Goal: Task Accomplishment & Management: Complete application form

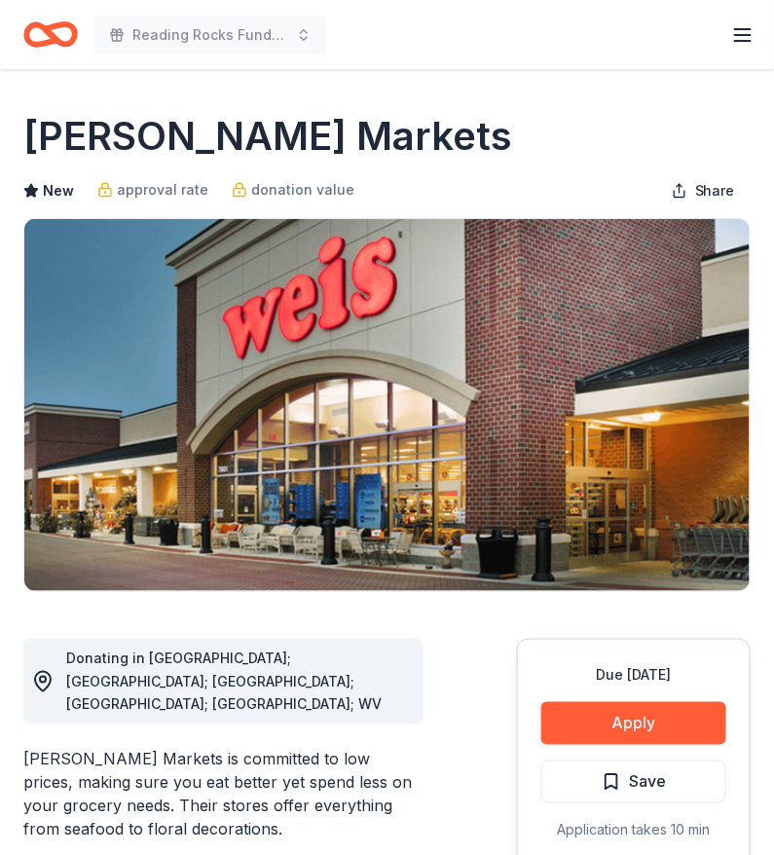
click at [64, 26] on icon "Home" at bounding box center [60, 33] width 30 height 19
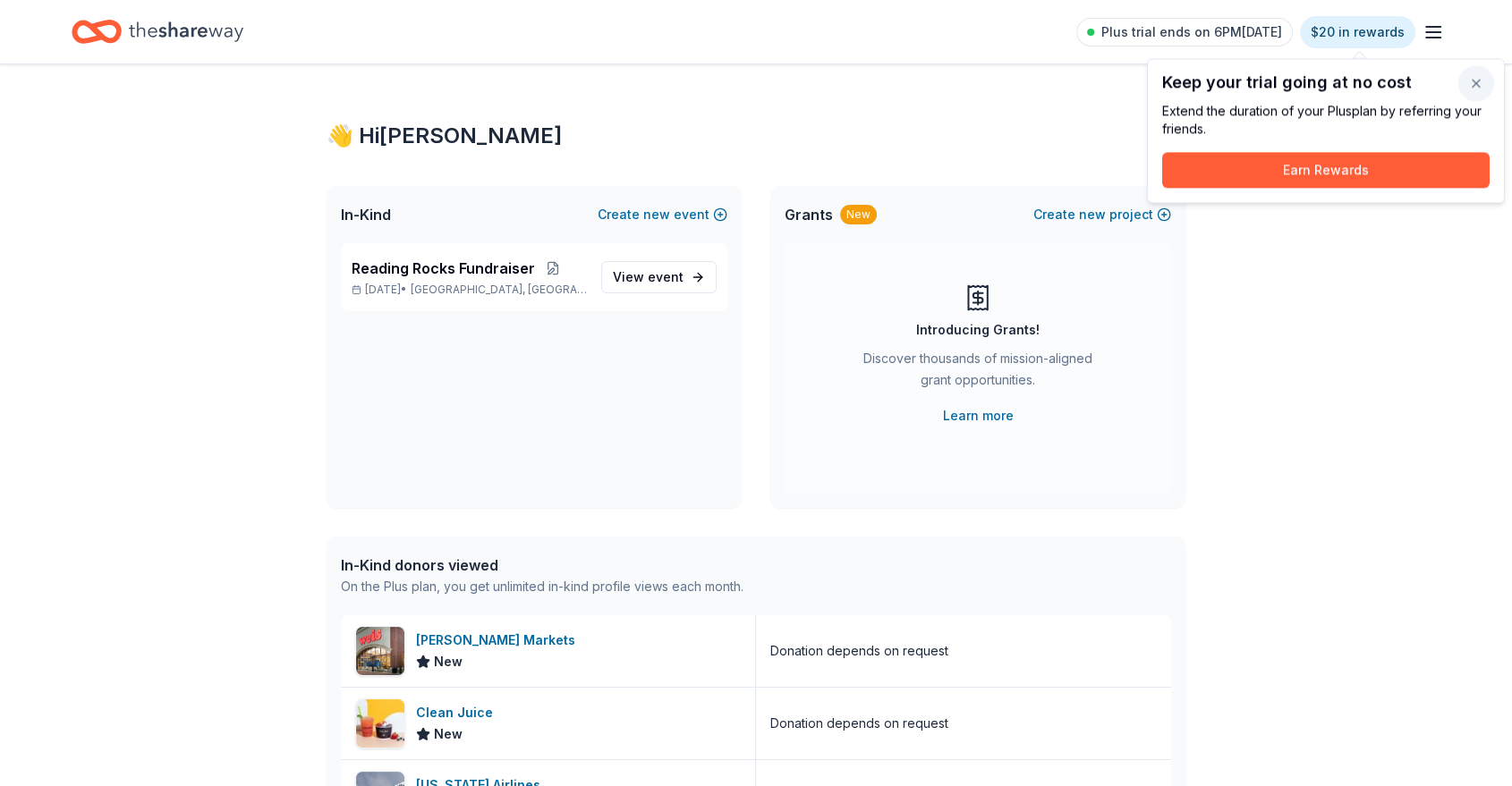
click at [710, 84] on button "button" at bounding box center [1476, 83] width 36 height 36
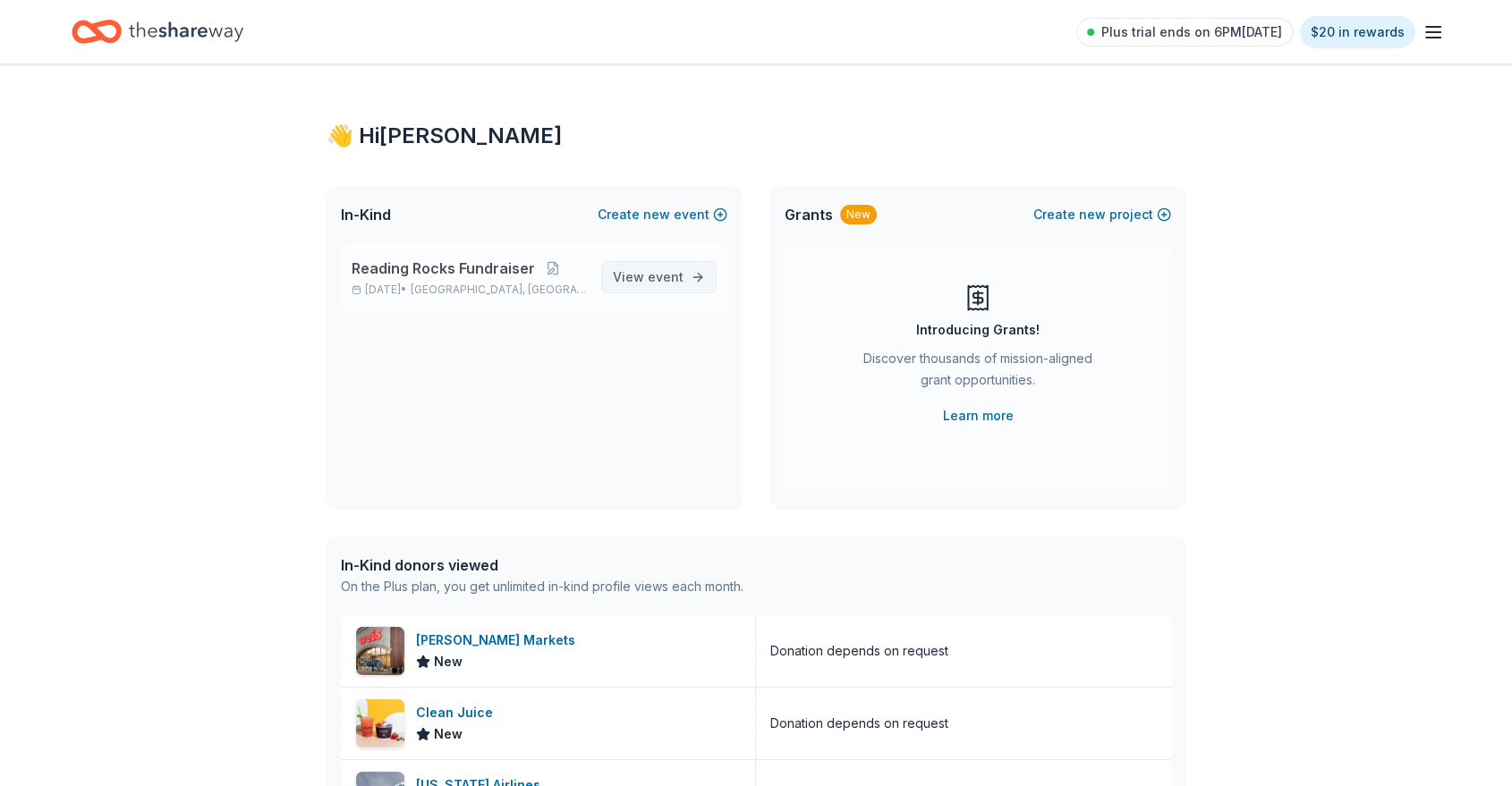
click at [691, 271] on link "View event" at bounding box center [660, 276] width 116 height 32
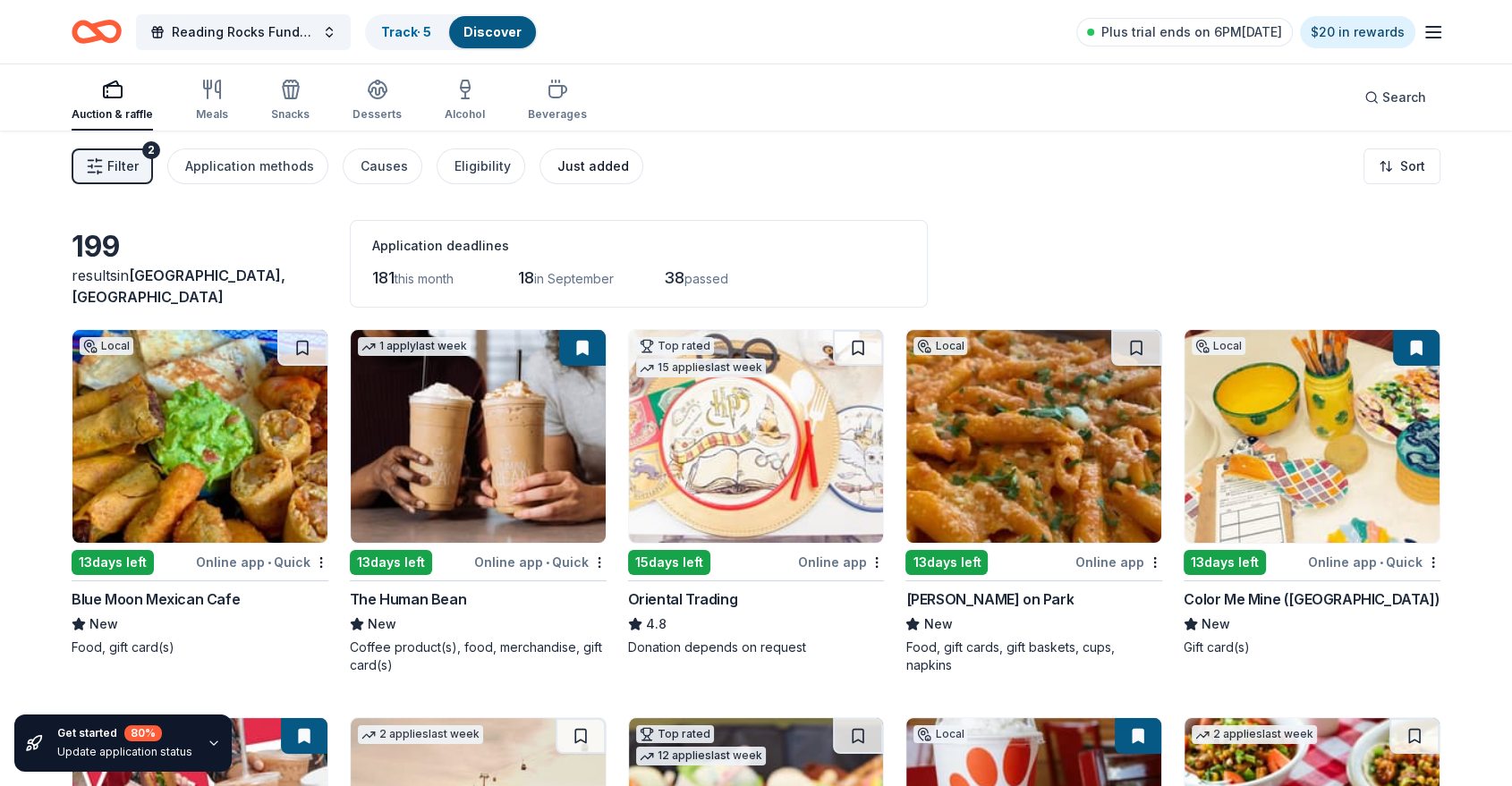
click at [604, 157] on div "Just added" at bounding box center [593, 165] width 72 height 21
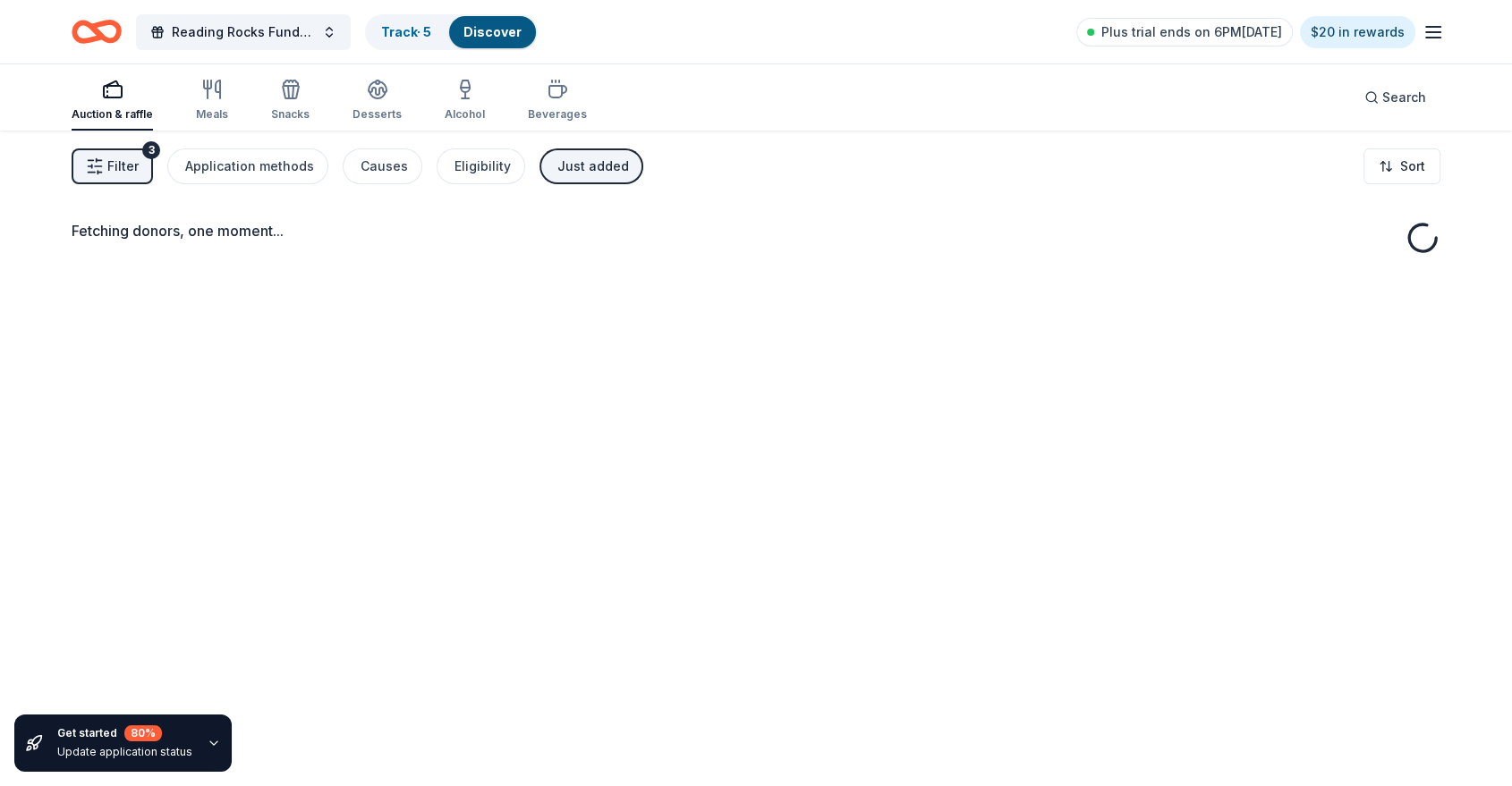
click at [139, 164] on button "Filter 3" at bounding box center [112, 166] width 82 height 36
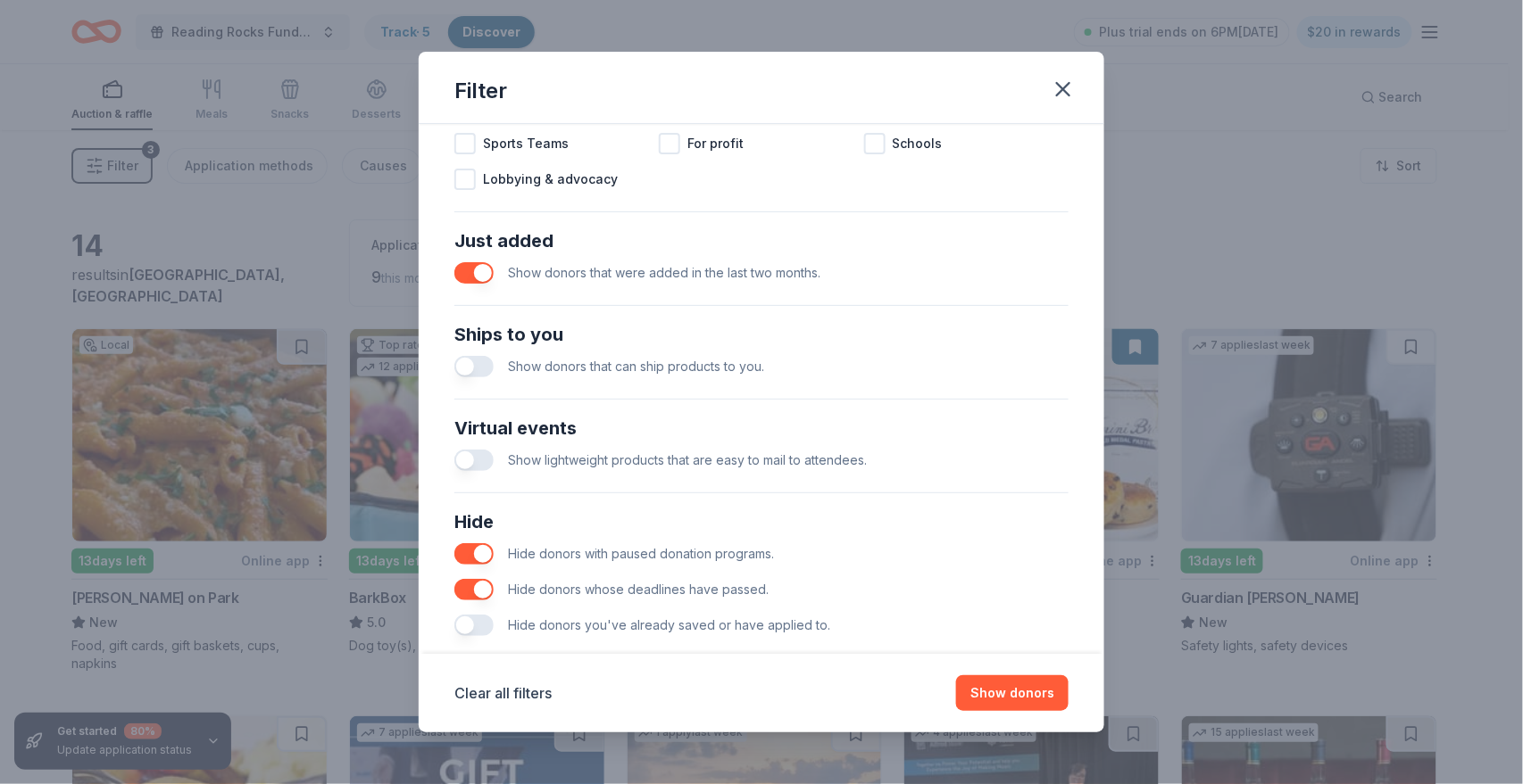
scroll to position [645, 0]
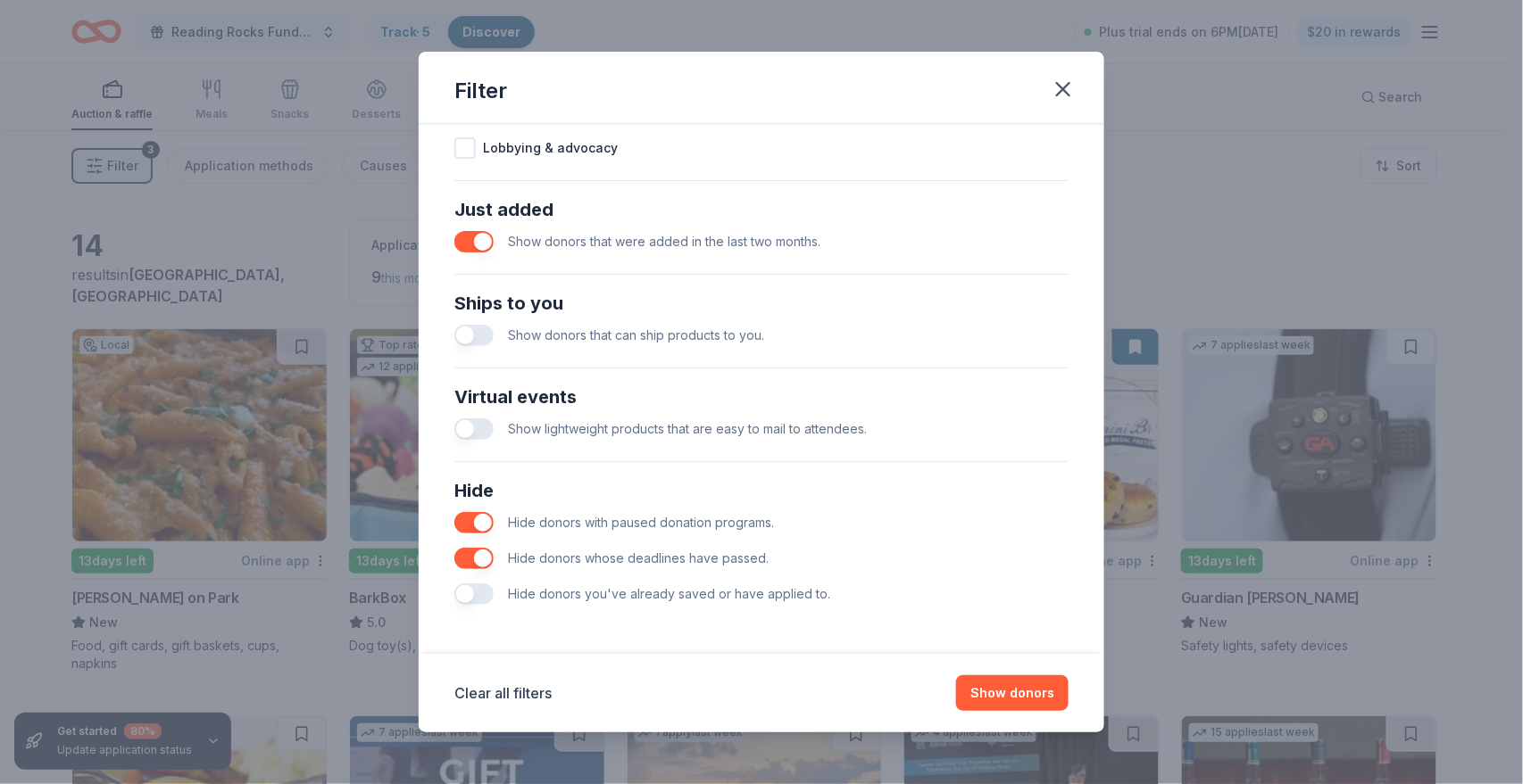
click at [479, 341] on button "button" at bounding box center [474, 335] width 39 height 21
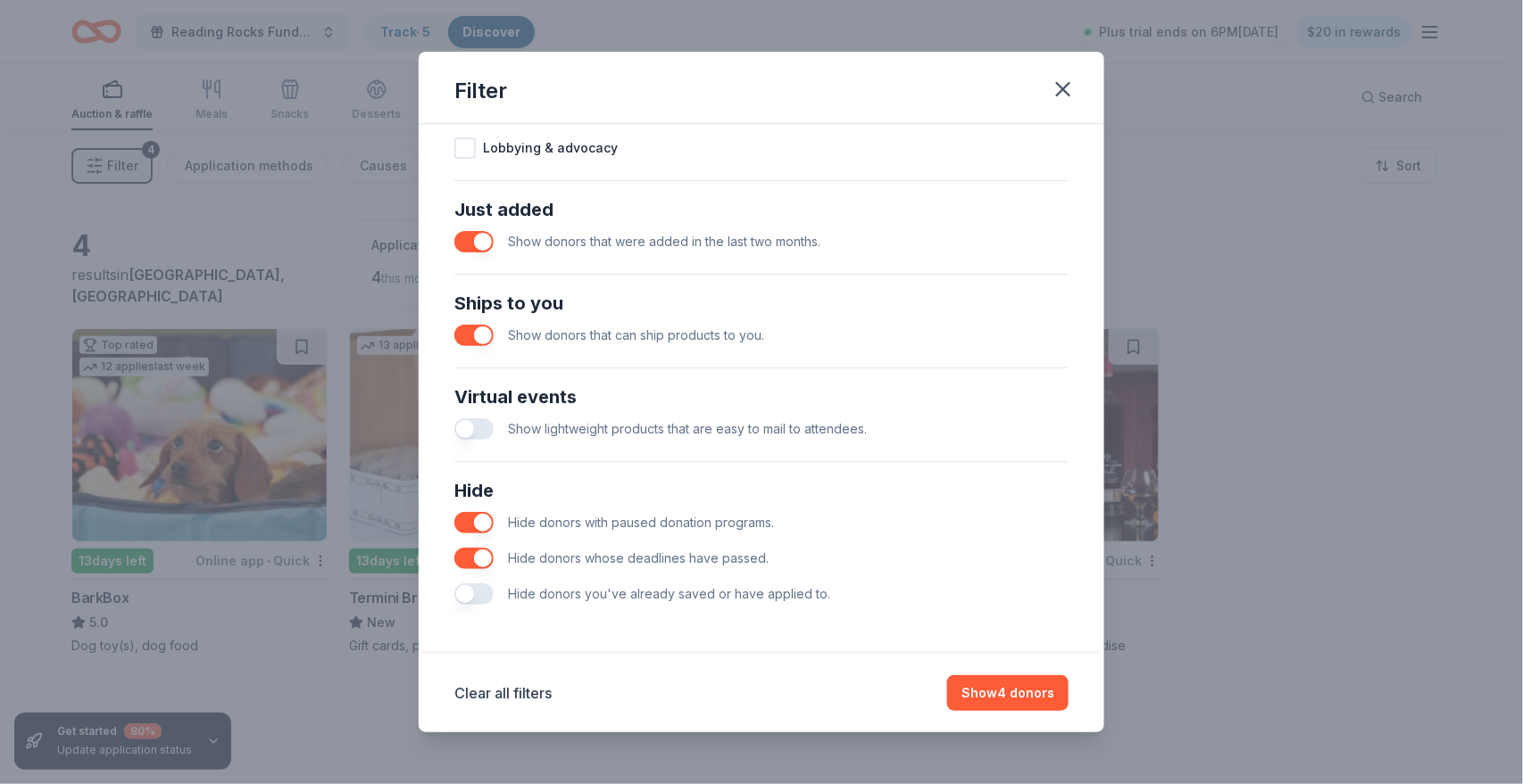
click at [470, 416] on div "Show lightweight products that are easy to mail to attendees." at bounding box center [762, 429] width 614 height 36
click at [480, 421] on button "button" at bounding box center [474, 429] width 39 height 21
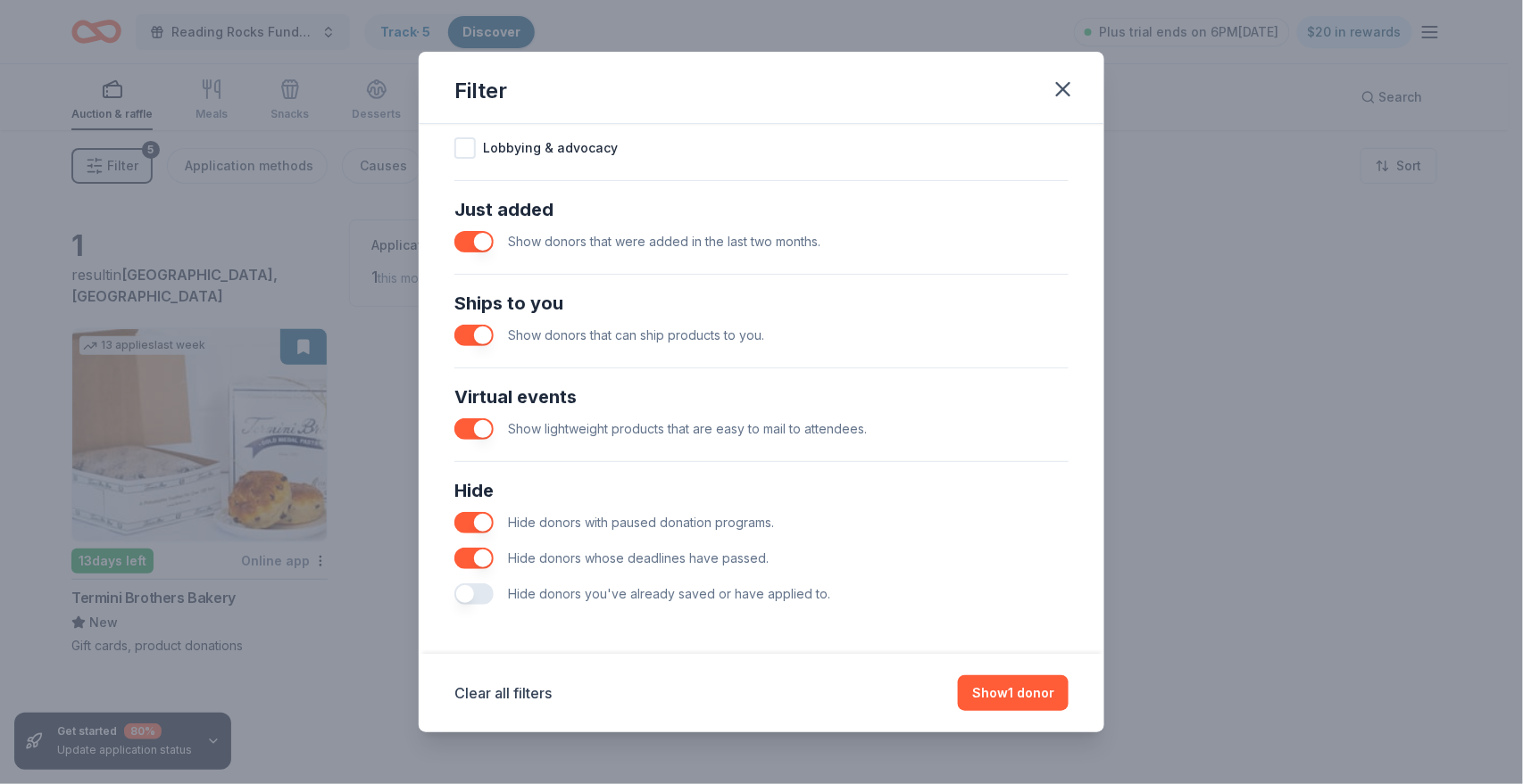
click at [469, 606] on div "Hide donors you've already saved or have applied to." at bounding box center [762, 593] width 614 height 36
click at [482, 603] on button "button" at bounding box center [474, 593] width 39 height 21
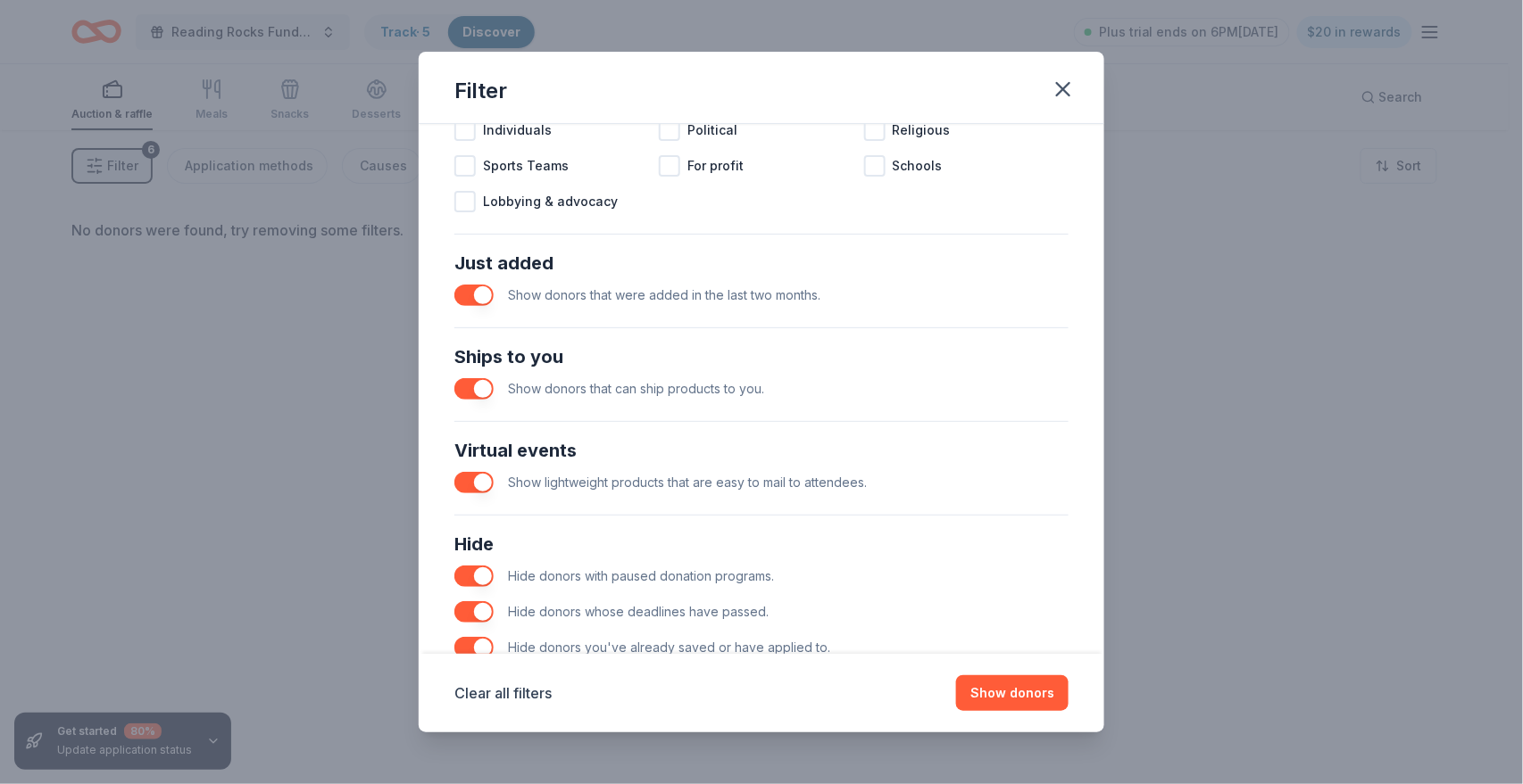
scroll to position [590, 0]
click at [475, 292] on button "button" at bounding box center [474, 297] width 39 height 21
drag, startPoint x: 453, startPoint y: 485, endPoint x: 469, endPoint y: 485, distance: 16.0
click at [469, 485] on div "Virtual events Show lightweight products that are easy to mail to attendees." at bounding box center [762, 470] width 629 height 79
click at [469, 485] on button "button" at bounding box center [474, 484] width 39 height 21
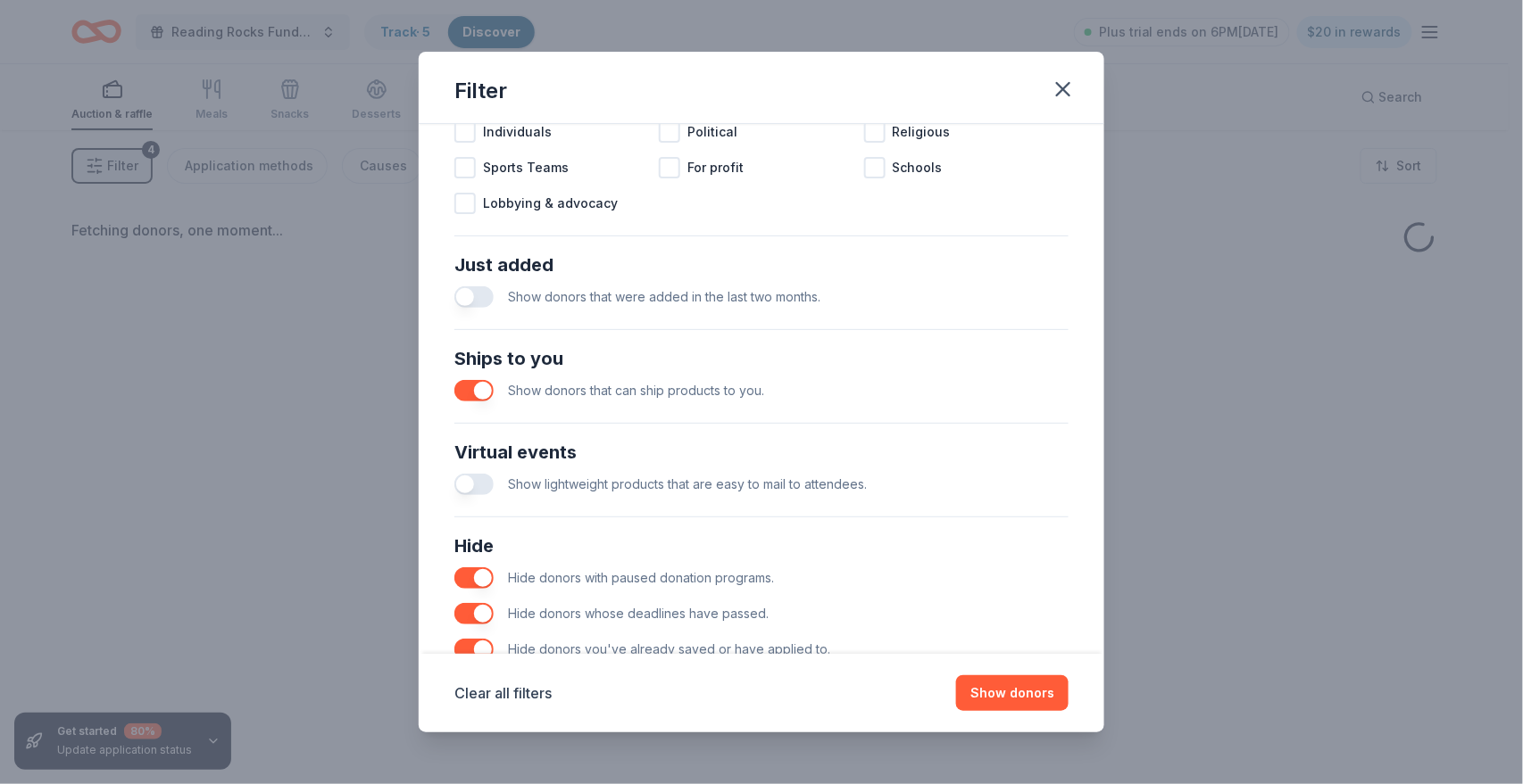
click at [481, 393] on button "button" at bounding box center [474, 390] width 39 height 21
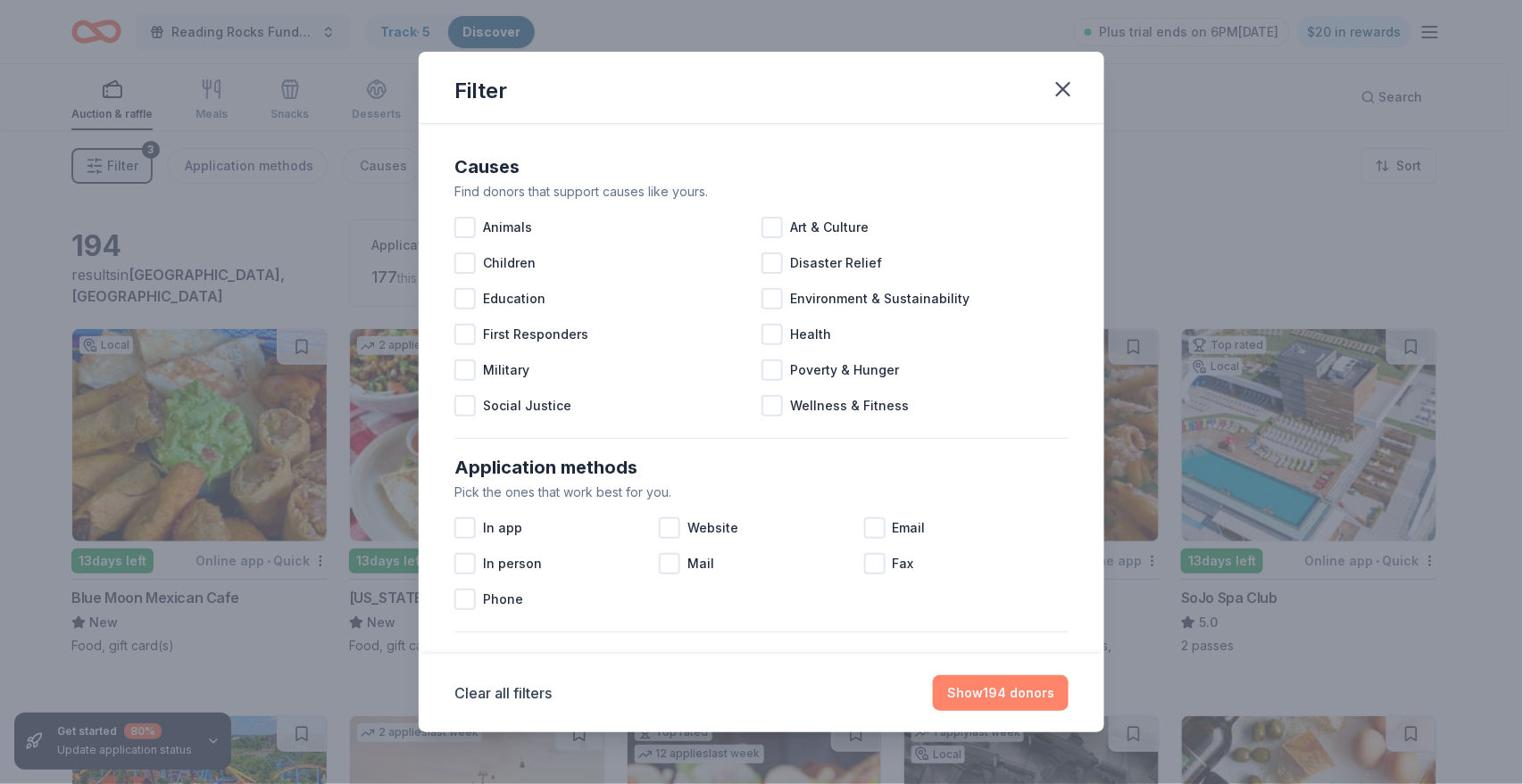
click at [708, 691] on button "Show 194 donors" at bounding box center [1001, 692] width 136 height 36
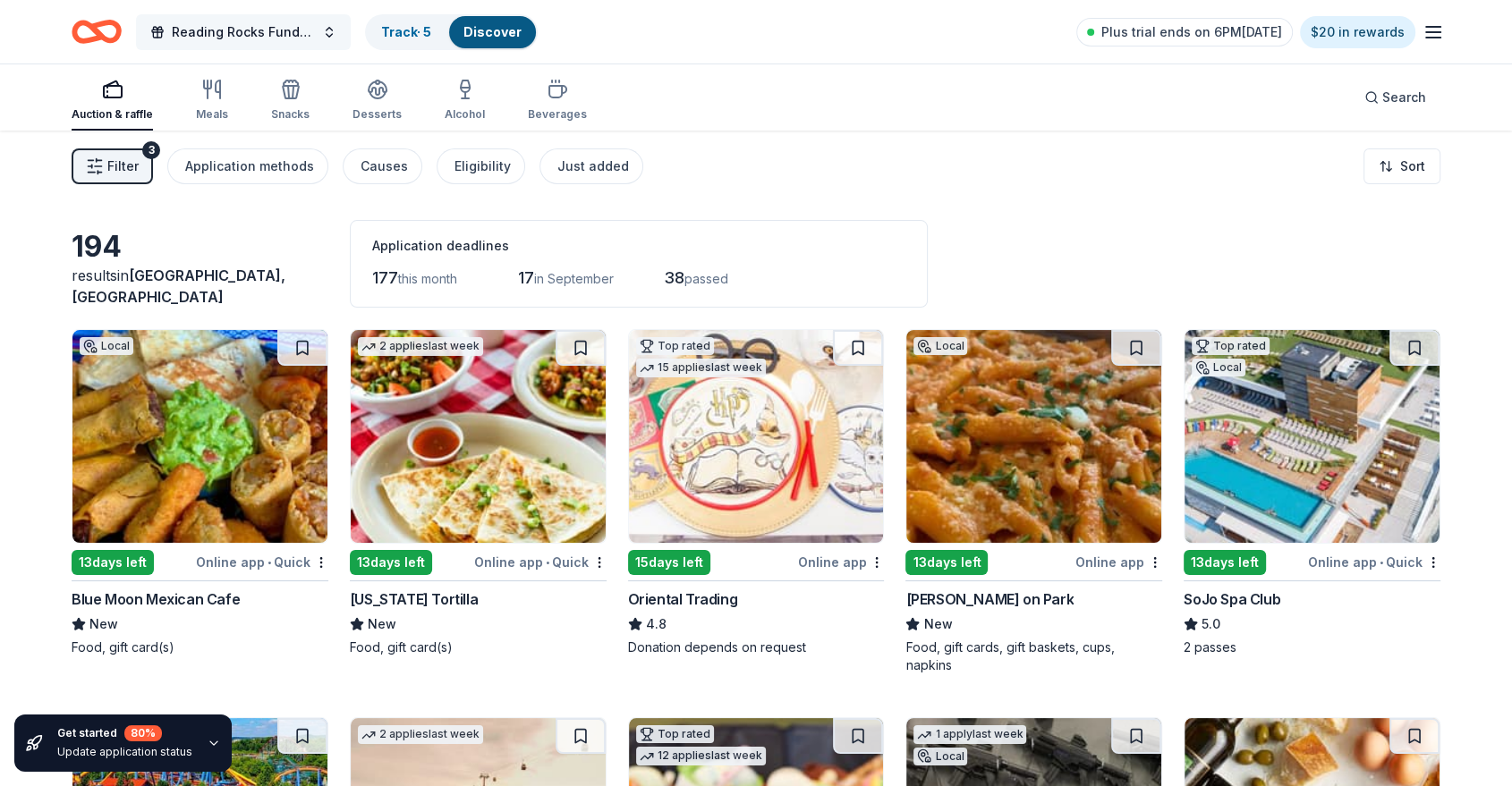
click at [204, 35] on span "Reading Rocks Fundraiser" at bounding box center [243, 31] width 143 height 21
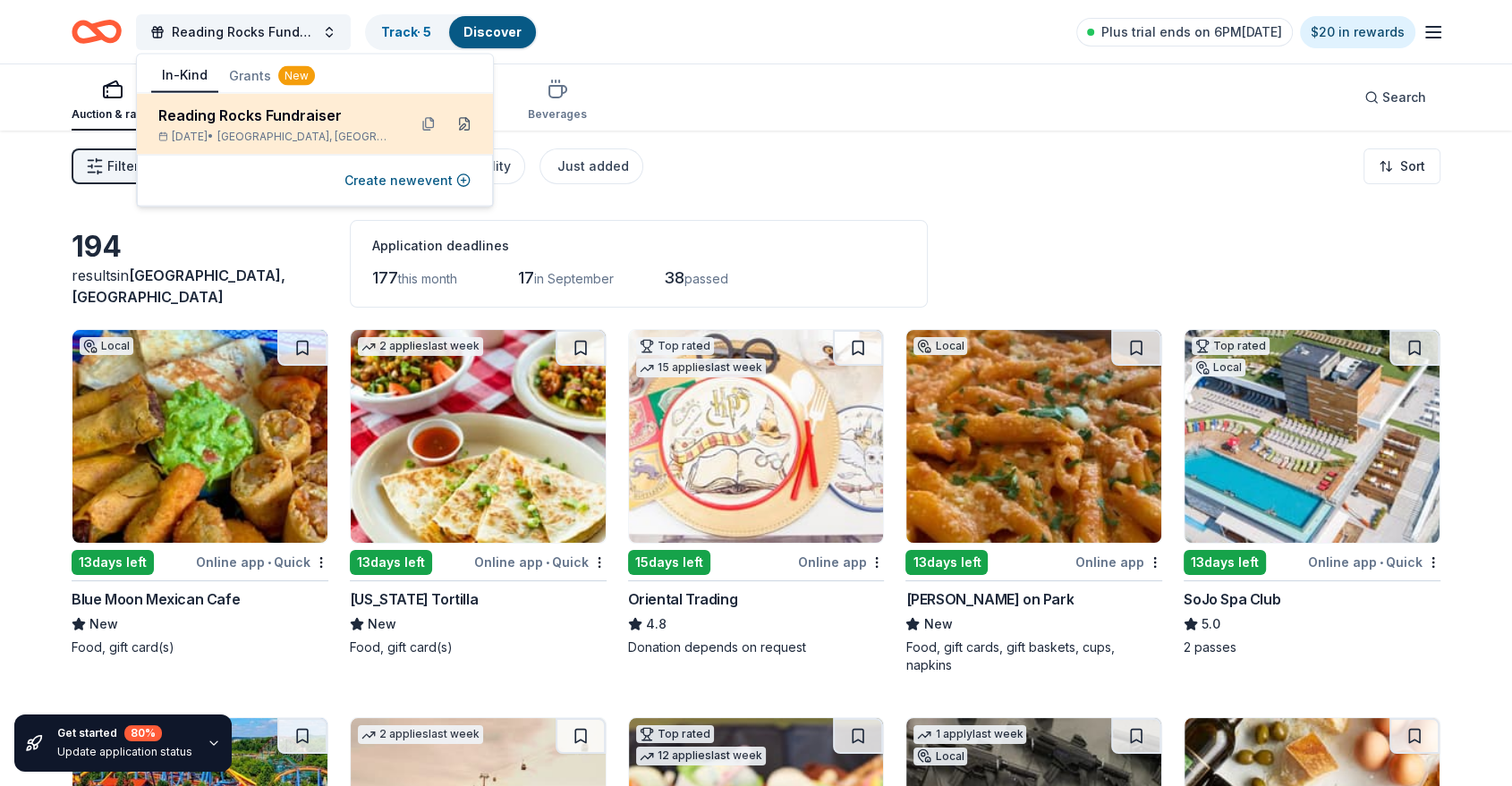
click at [468, 127] on button at bounding box center [464, 124] width 28 height 28
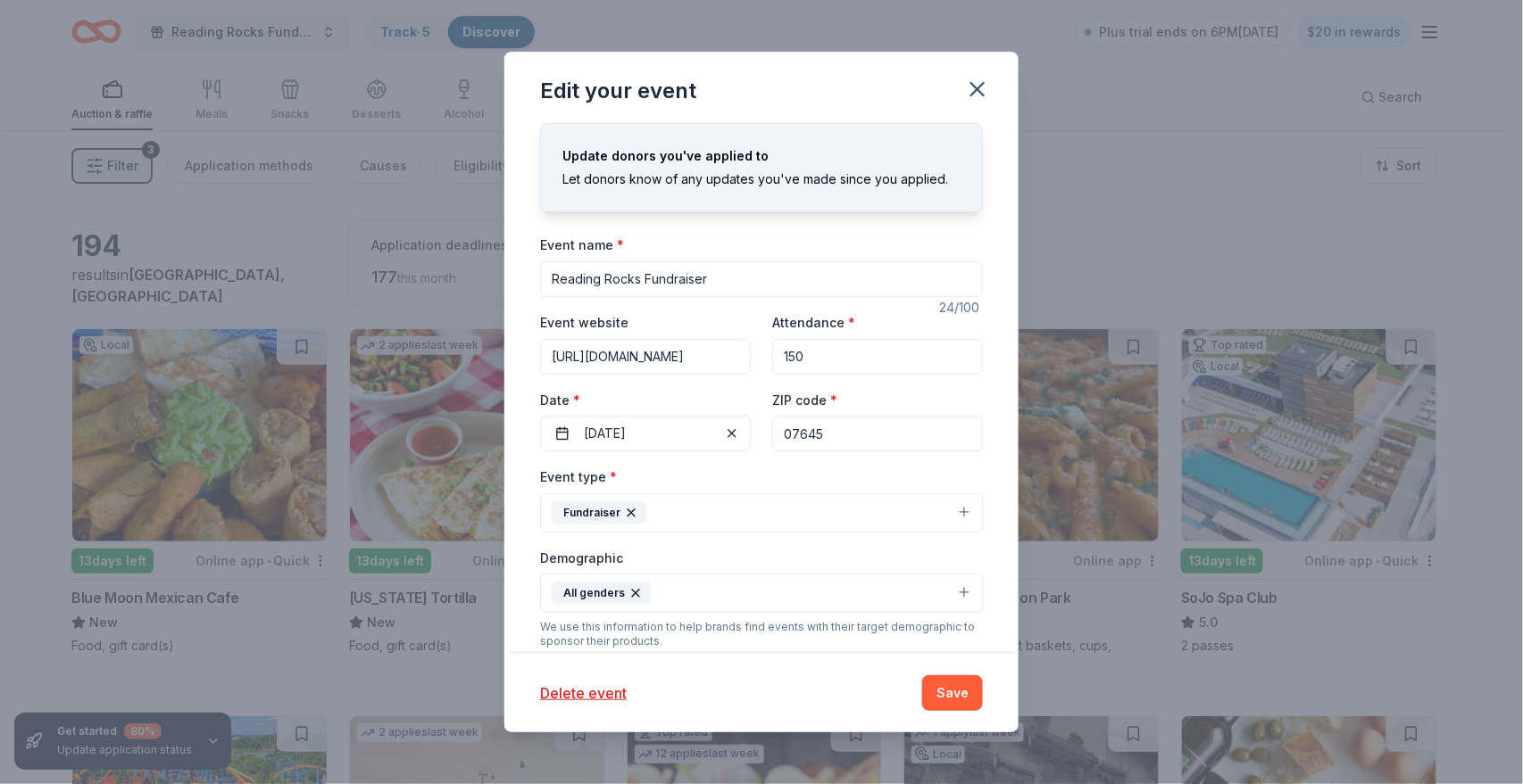
click at [708, 441] on input "07645" at bounding box center [878, 433] width 211 height 36
paste input
type input "0"
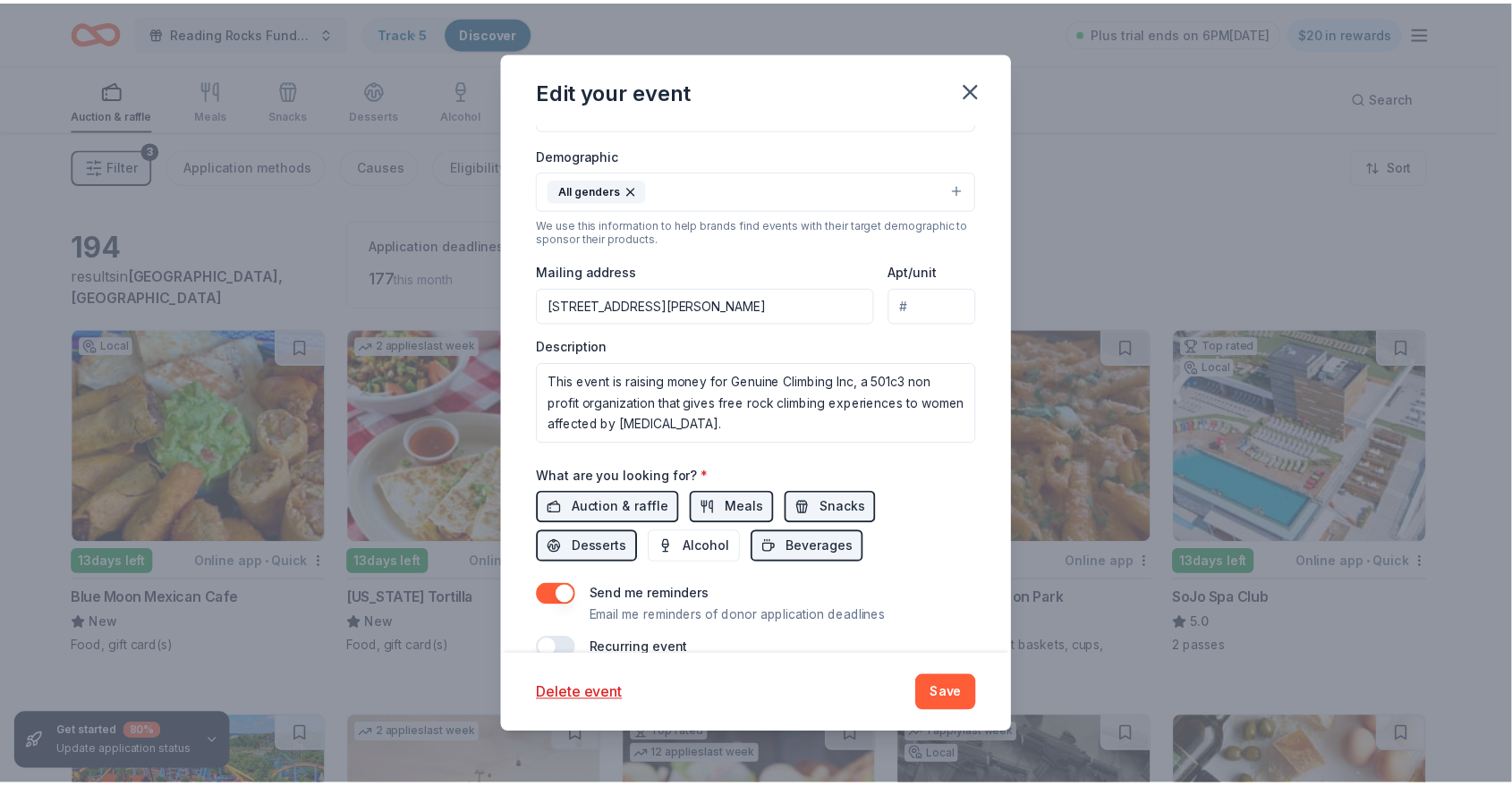
scroll to position [436, 0]
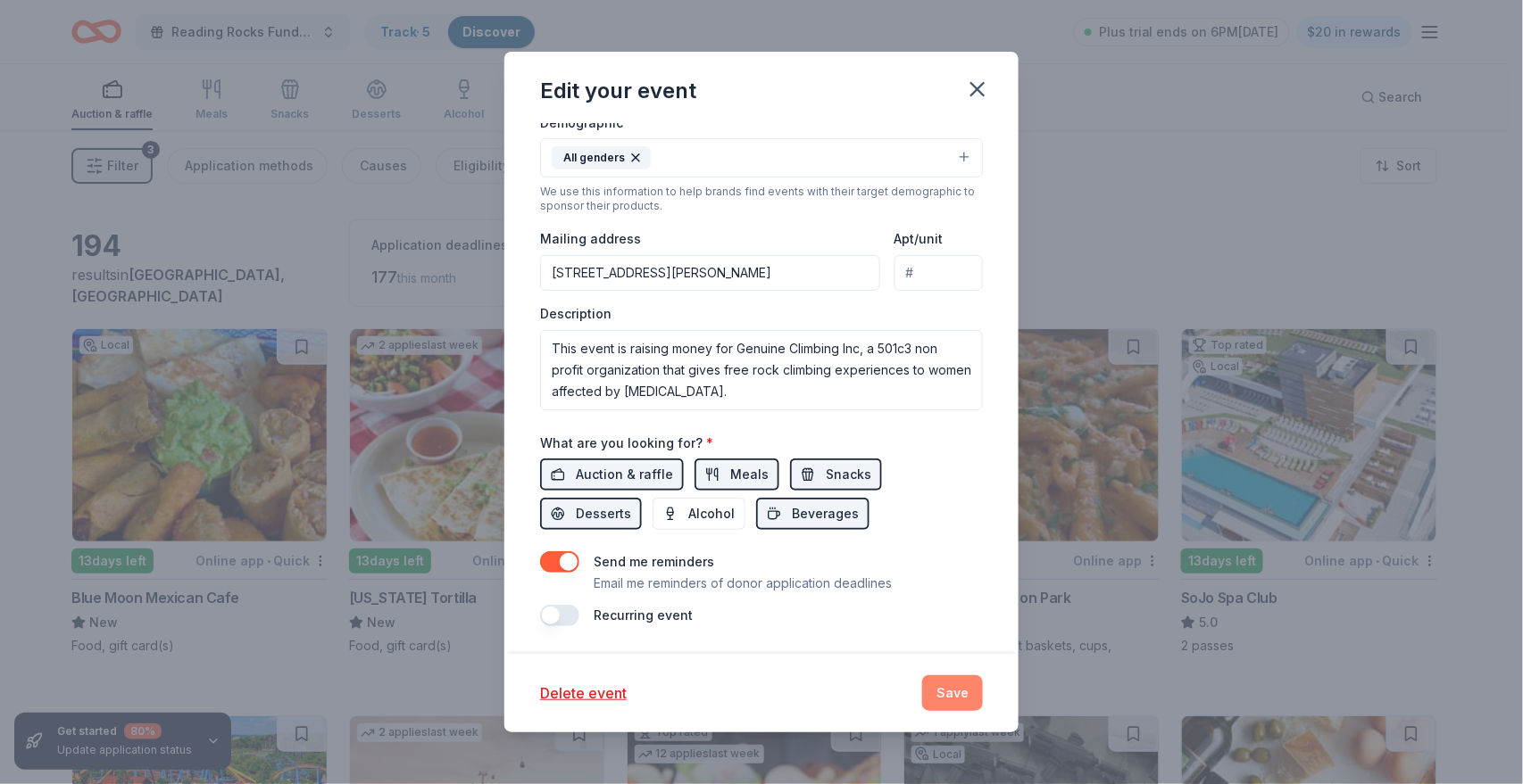
type input "19605"
click at [708, 682] on button "Save" at bounding box center [952, 692] width 60 height 36
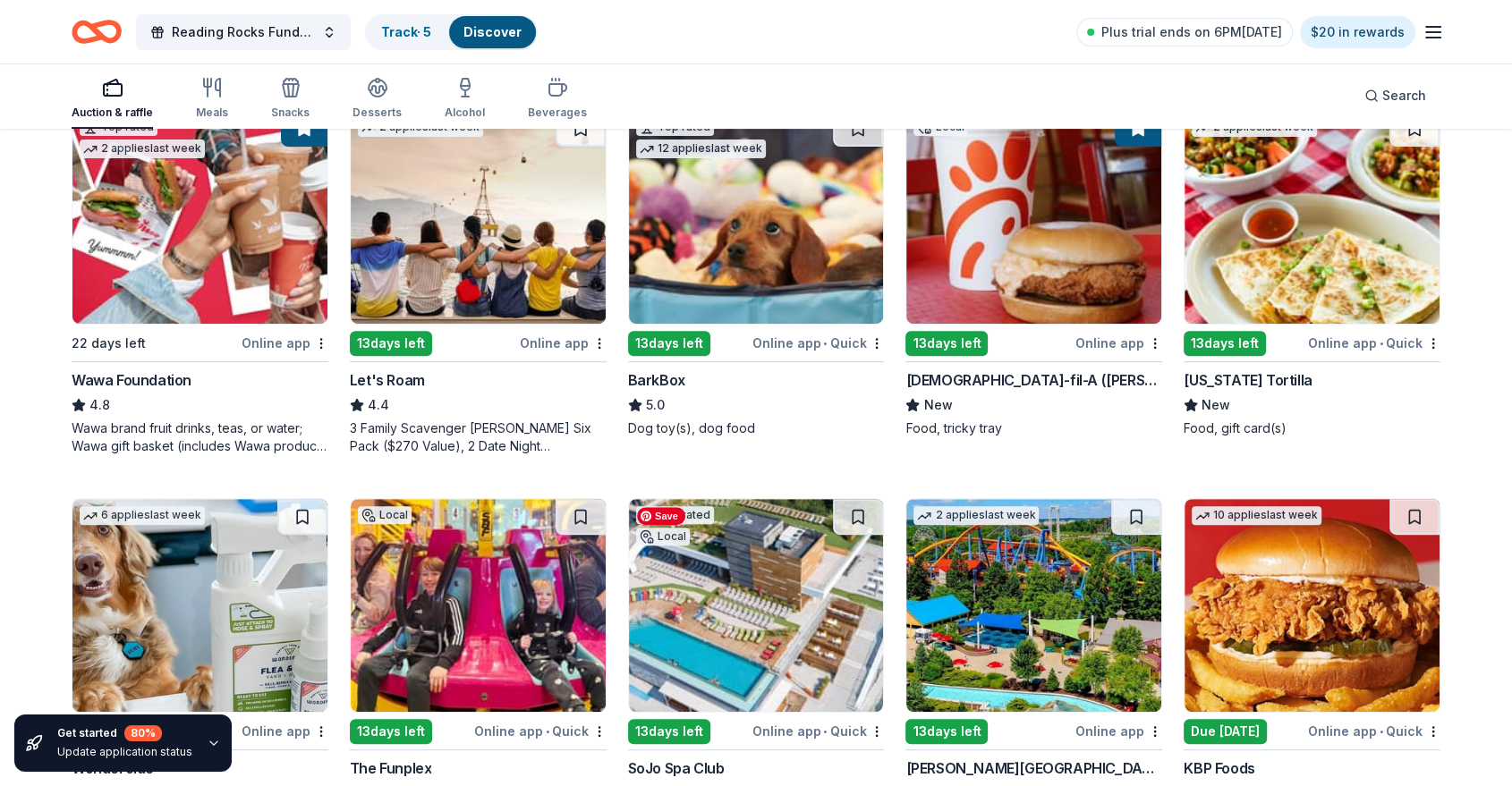
scroll to position [564, 0]
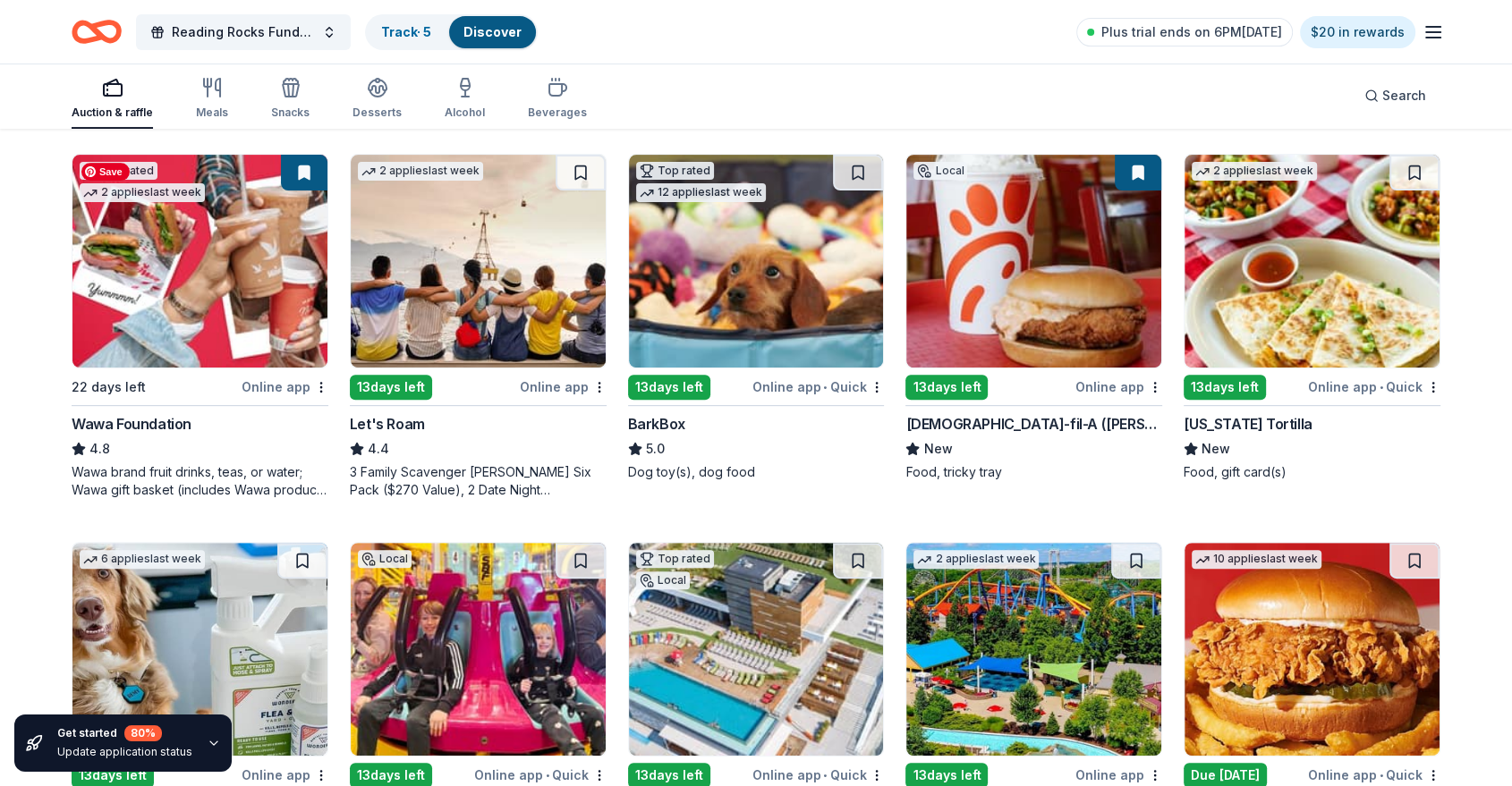
click at [226, 282] on img at bounding box center [200, 262] width 255 height 213
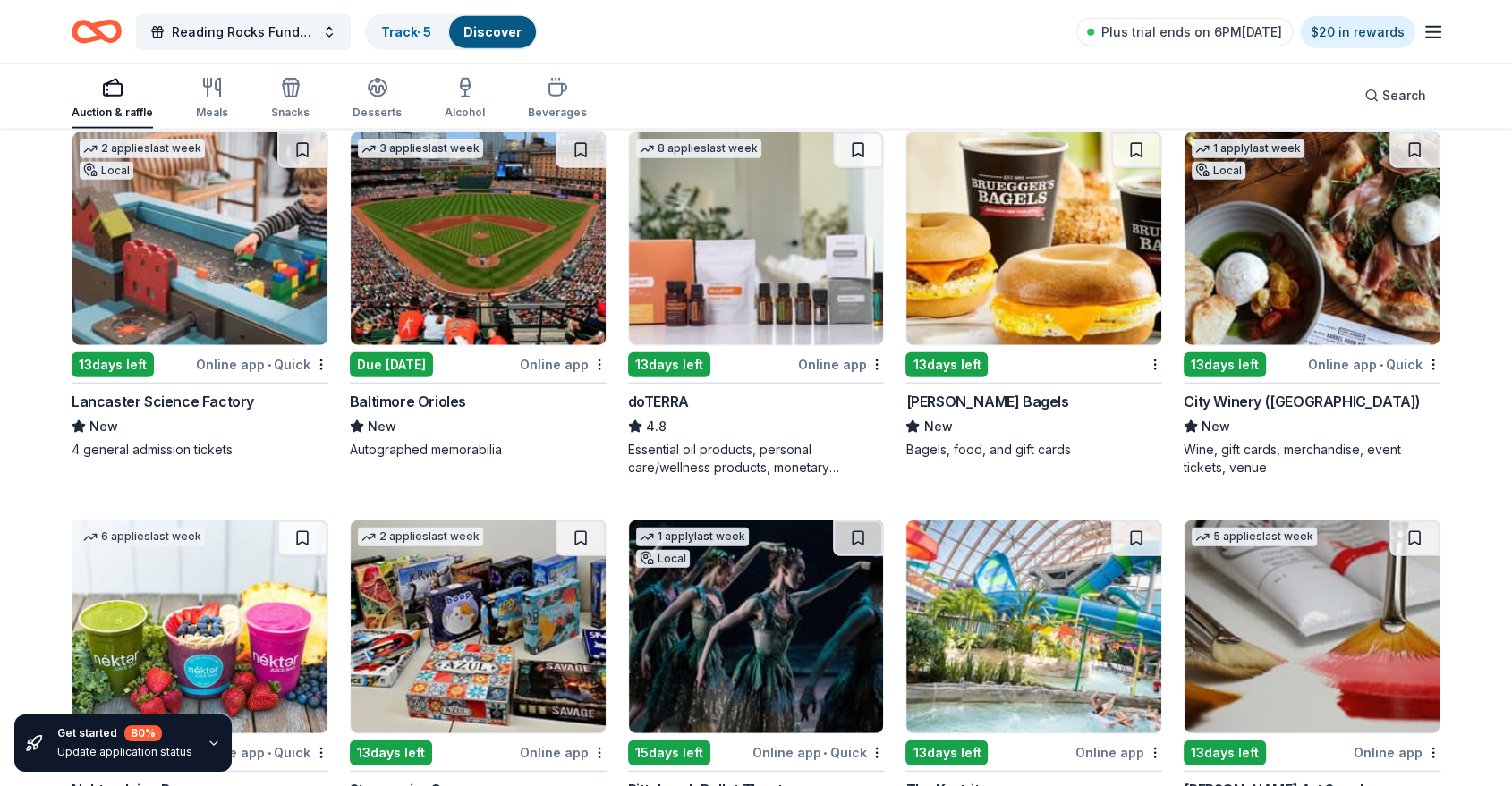
scroll to position [4451, 0]
click at [710, 245] on img at bounding box center [1313, 238] width 255 height 213
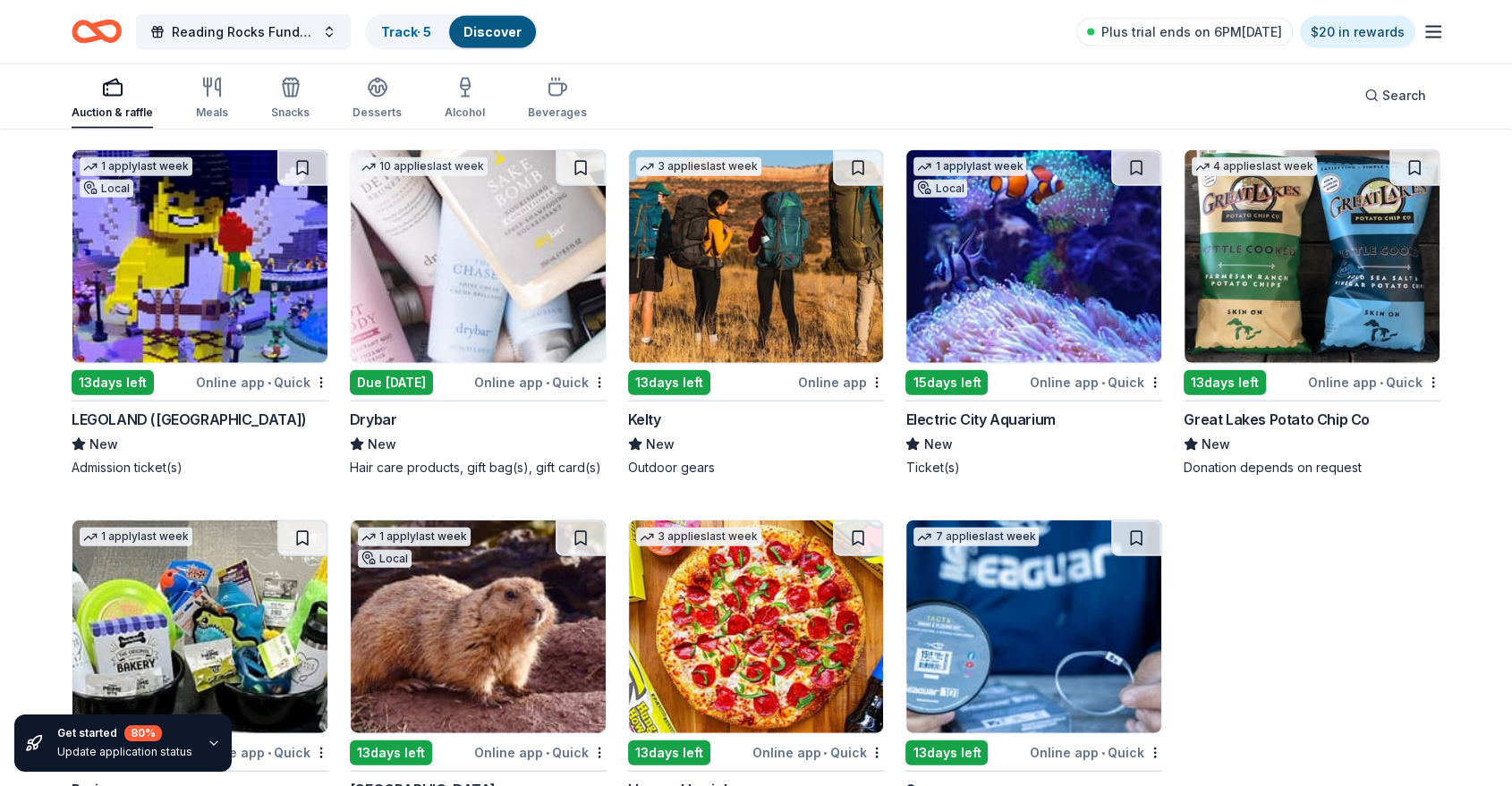
scroll to position [10907, 0]
click at [493, 224] on img at bounding box center [479, 256] width 255 height 213
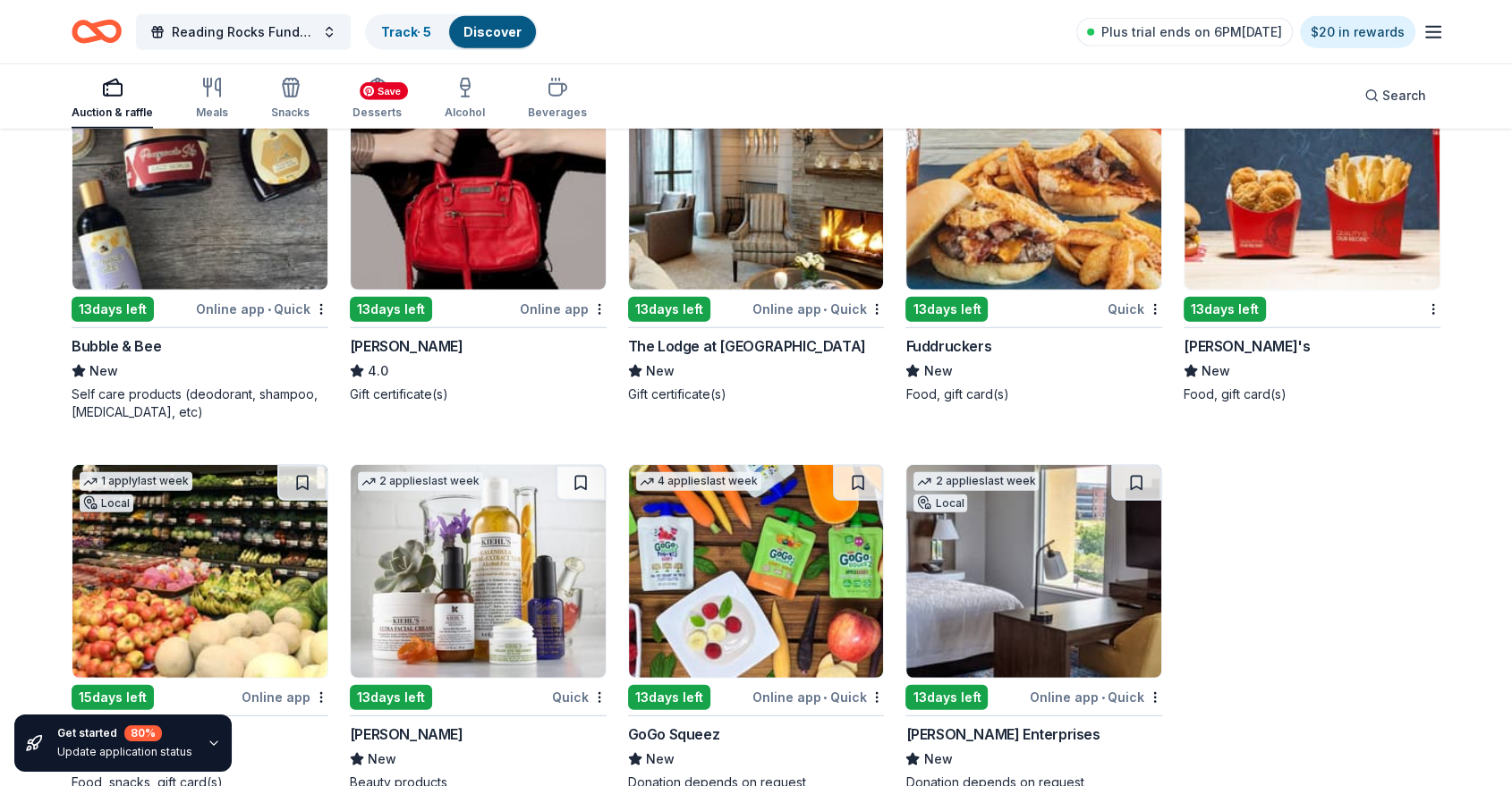
scroll to position [11863, 0]
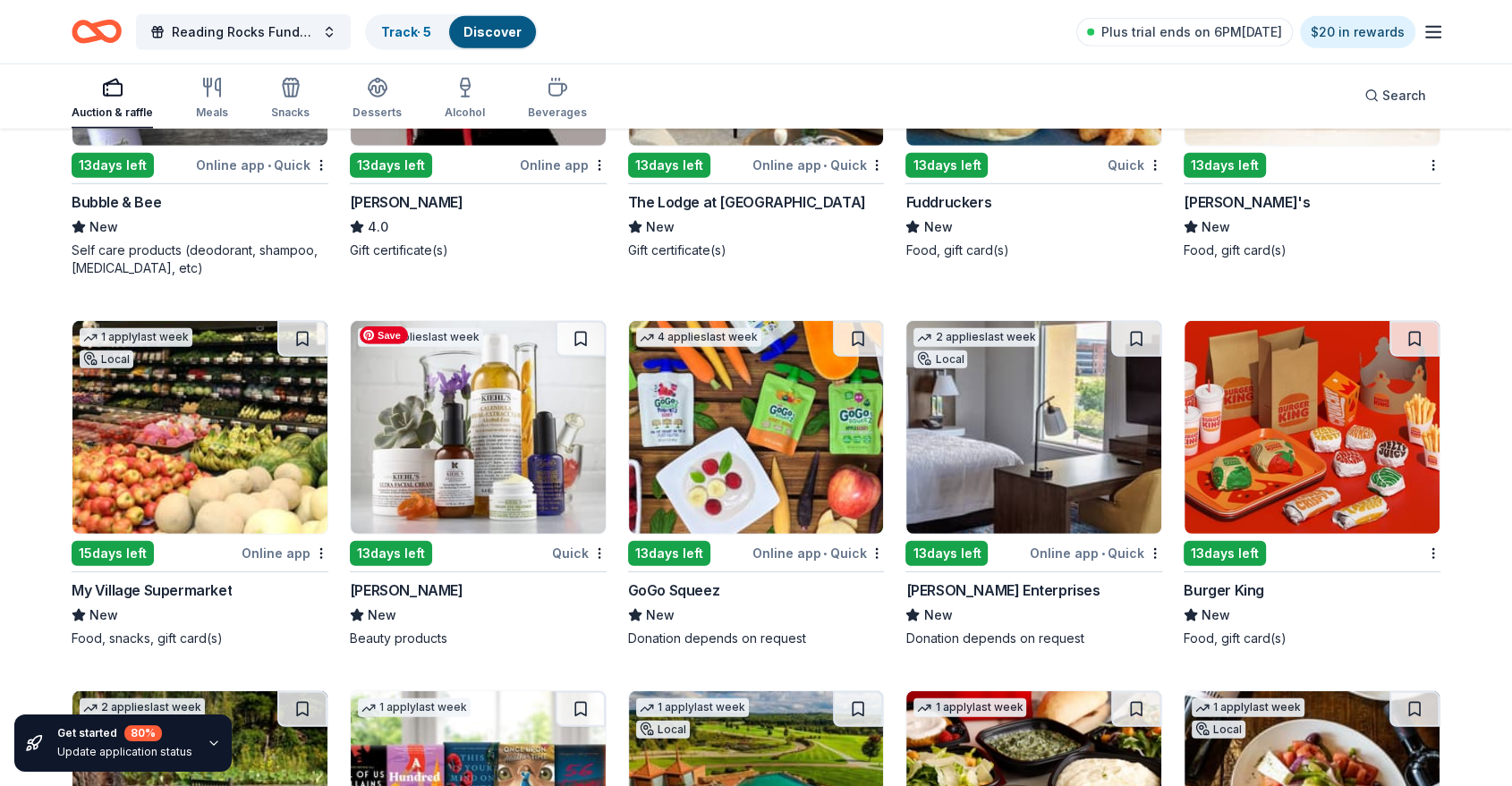
click at [524, 456] on img at bounding box center [479, 428] width 255 height 213
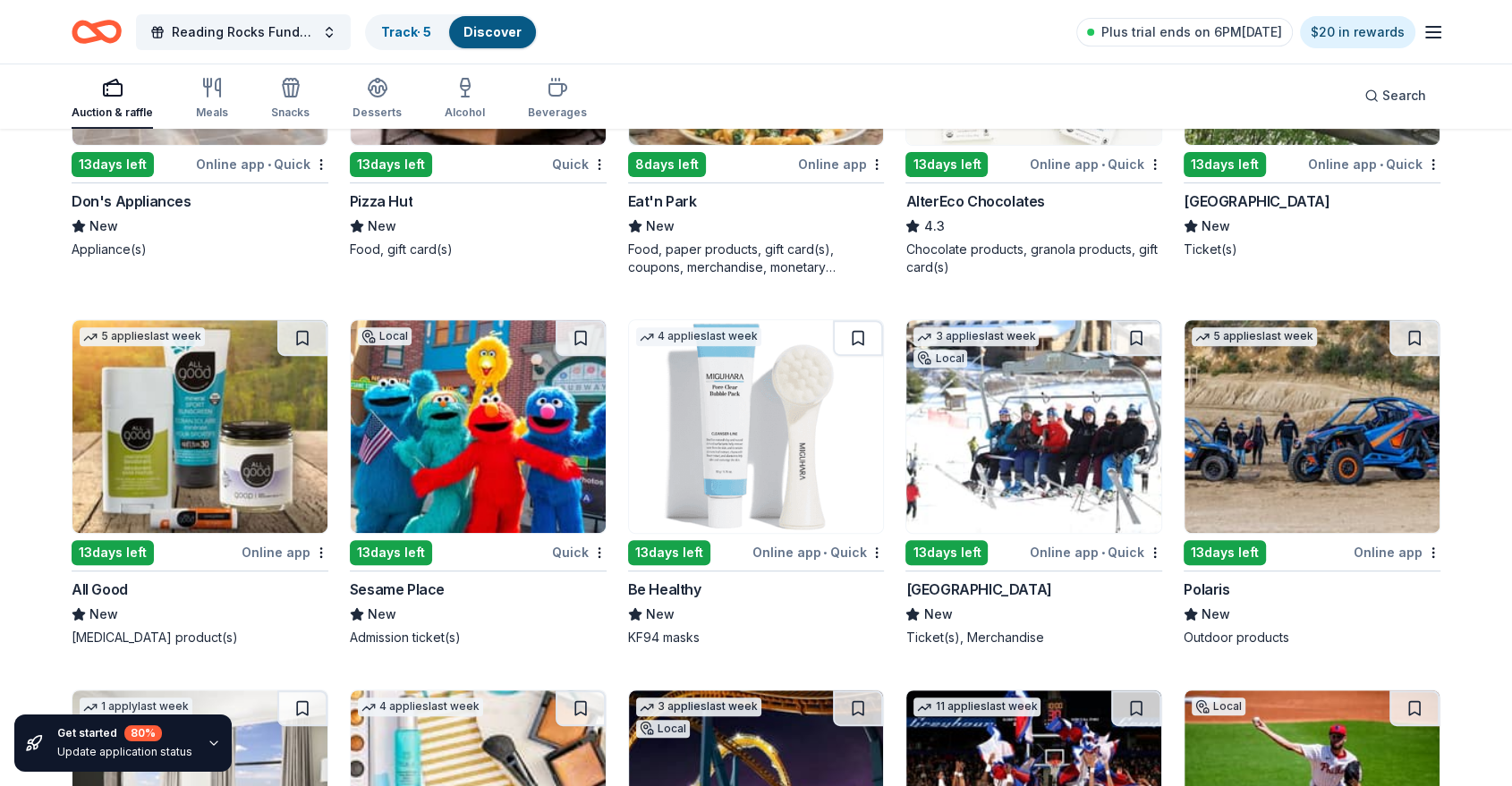
scroll to position [14158, 0]
click at [184, 441] on img at bounding box center [200, 426] width 255 height 213
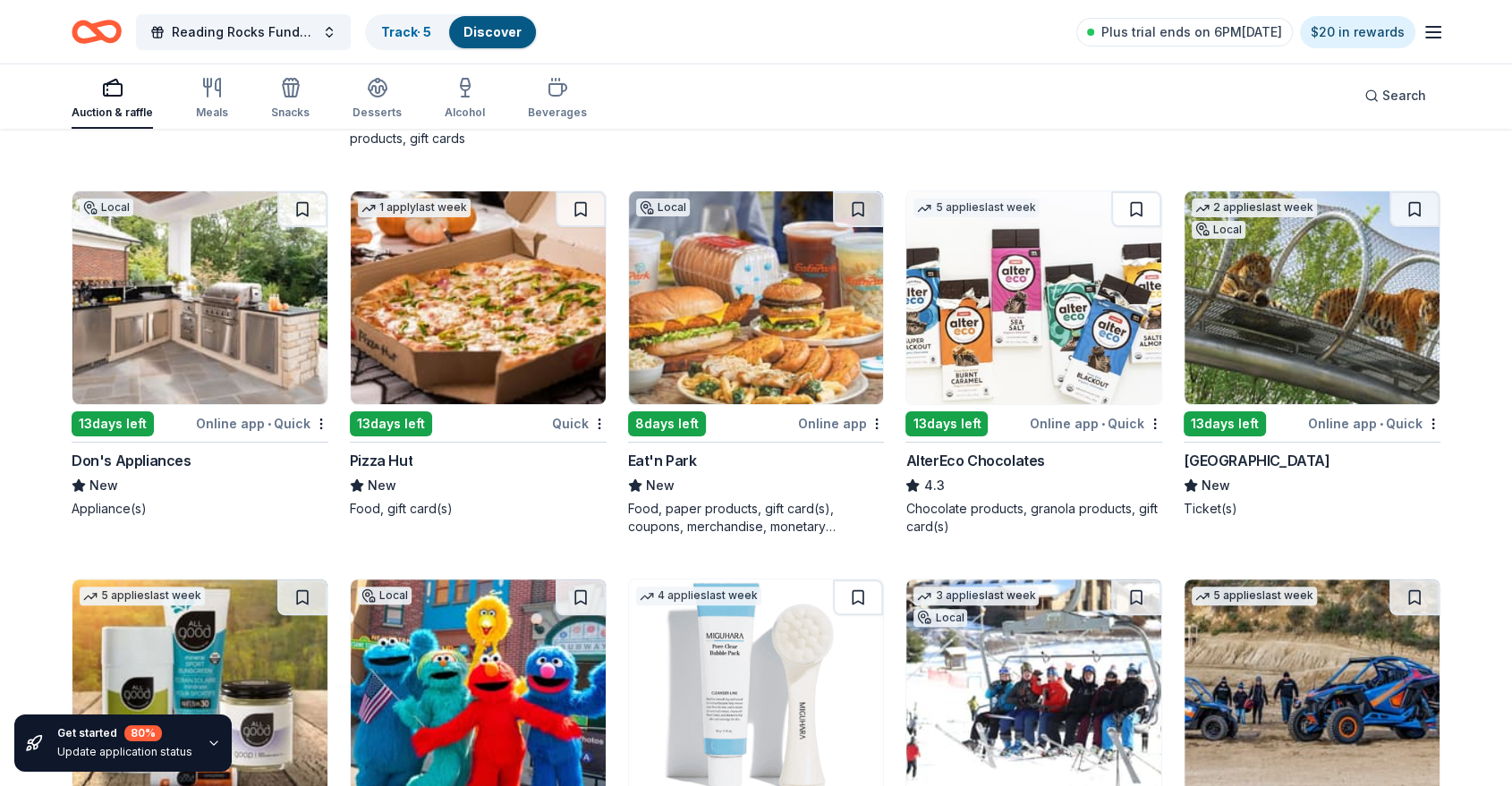
scroll to position [13899, 0]
click at [710, 311] on img at bounding box center [1034, 297] width 255 height 213
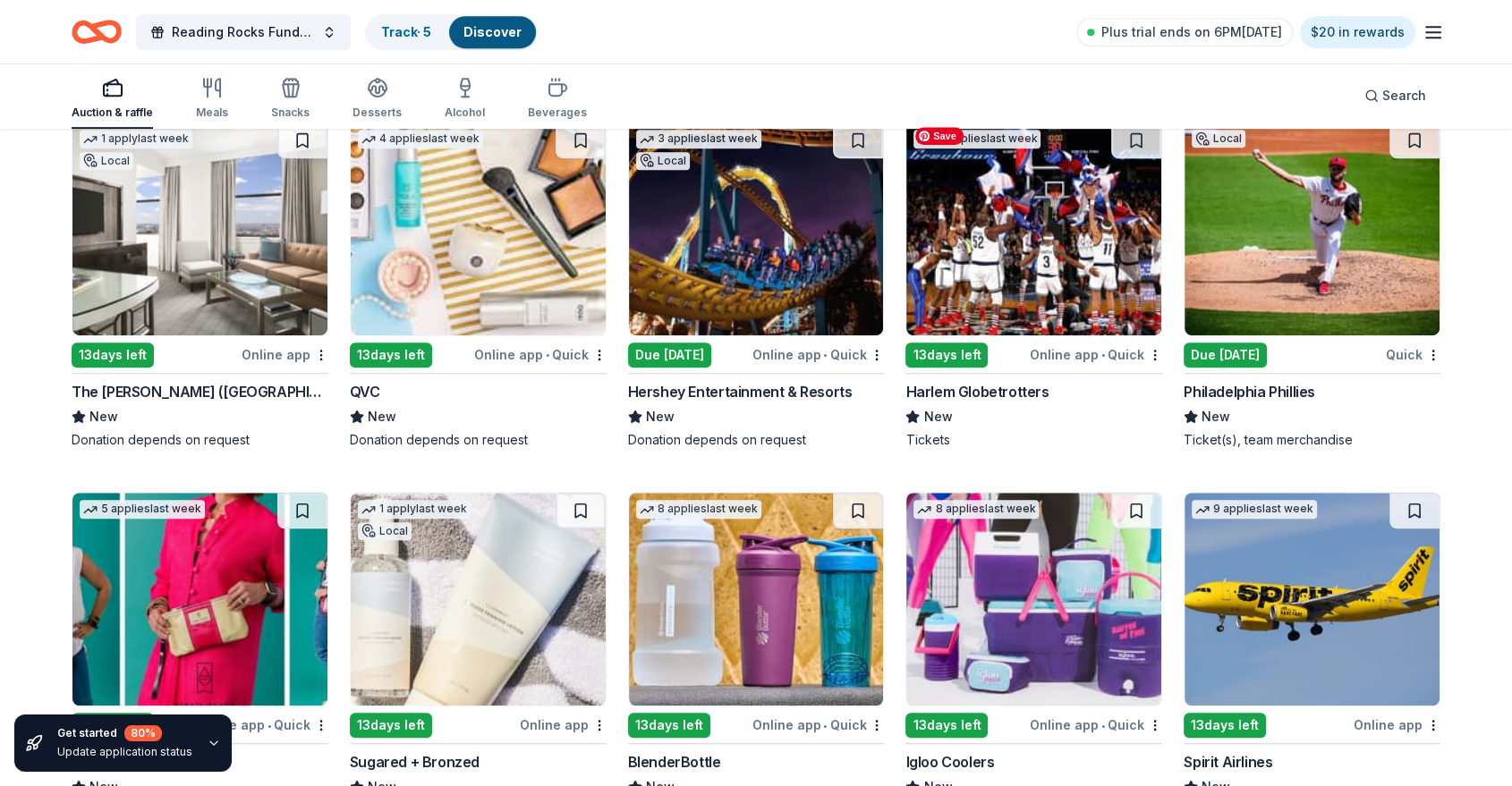
scroll to position [14730, 0]
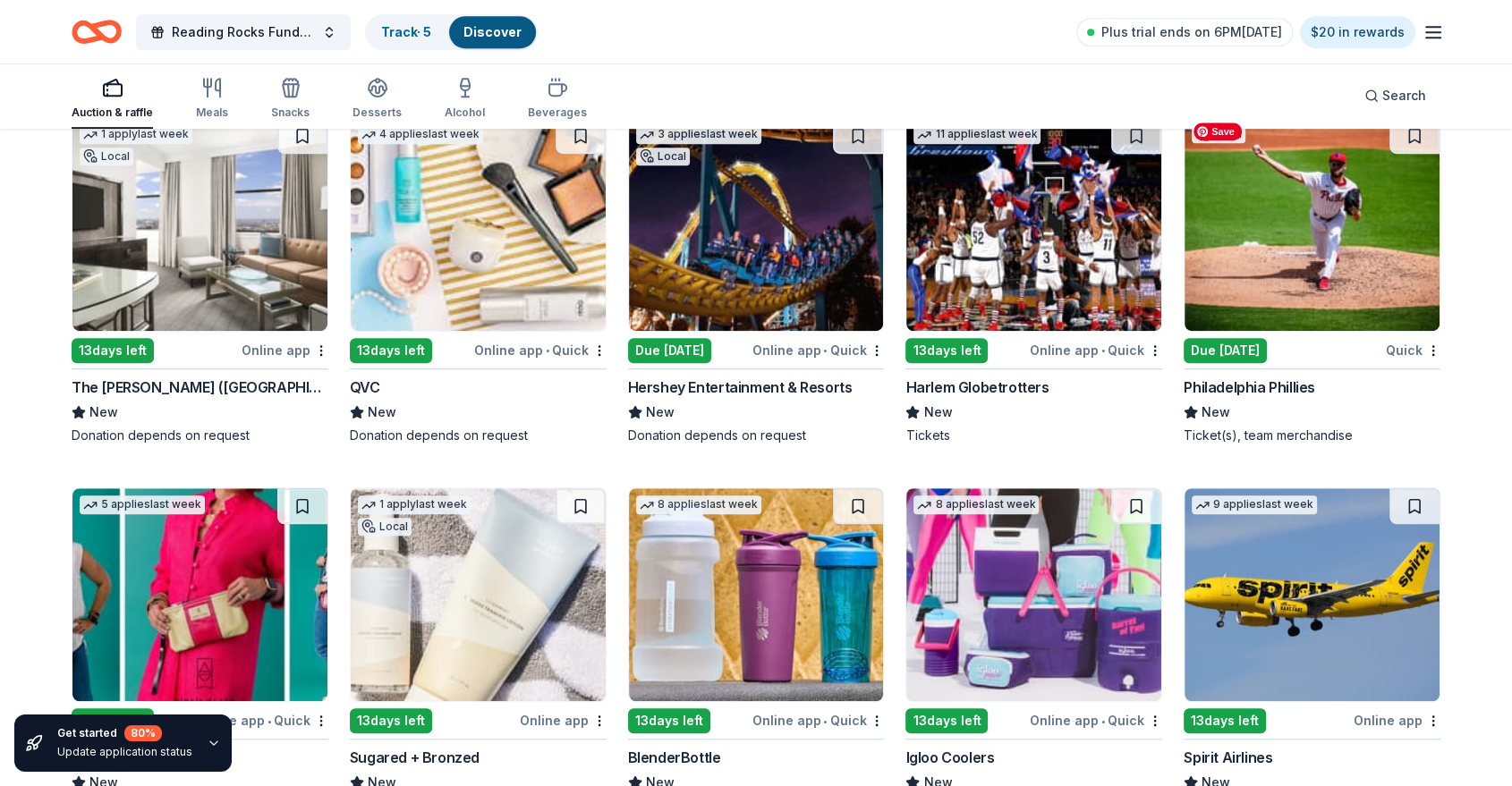
click at [710, 253] on img at bounding box center [1313, 225] width 255 height 213
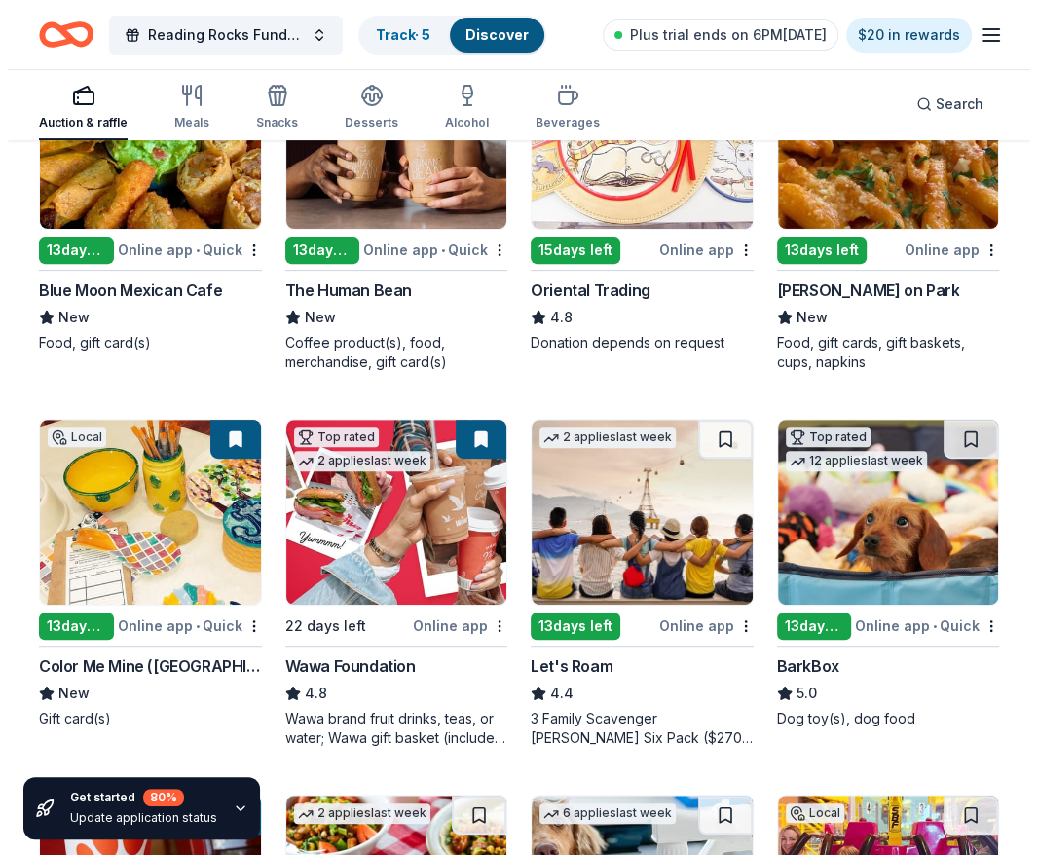
scroll to position [0, 0]
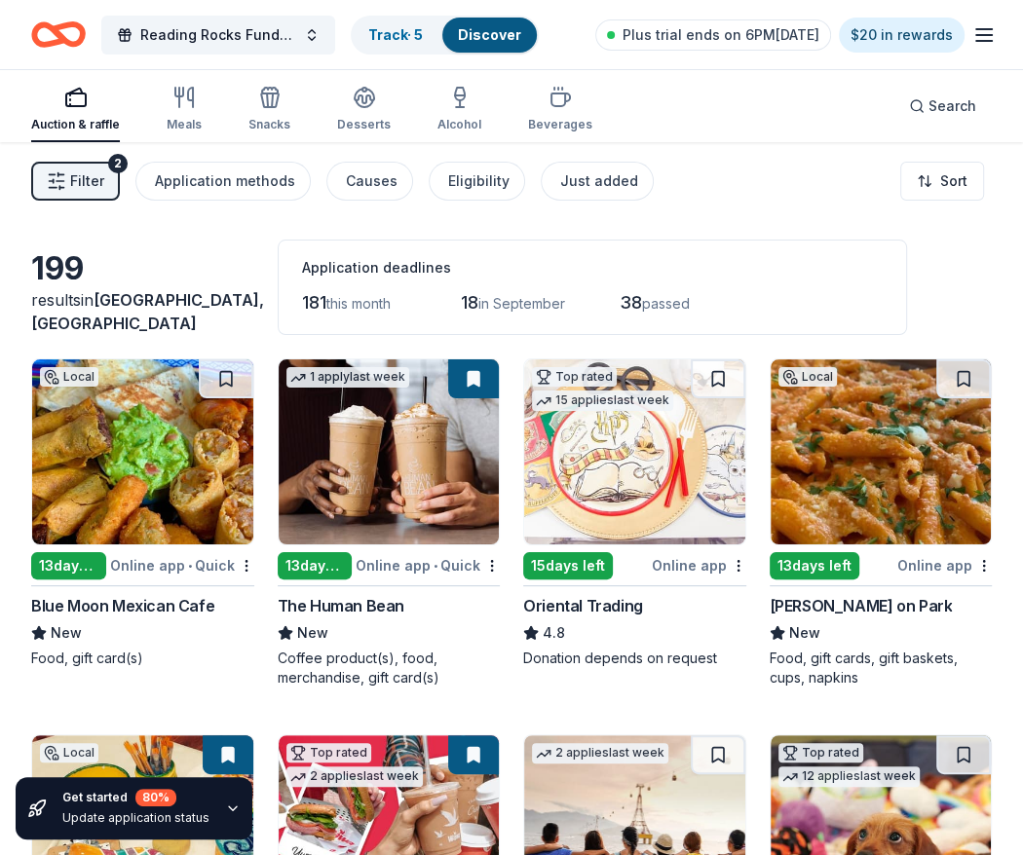
click at [66, 177] on button "Filter 2" at bounding box center [75, 181] width 89 height 39
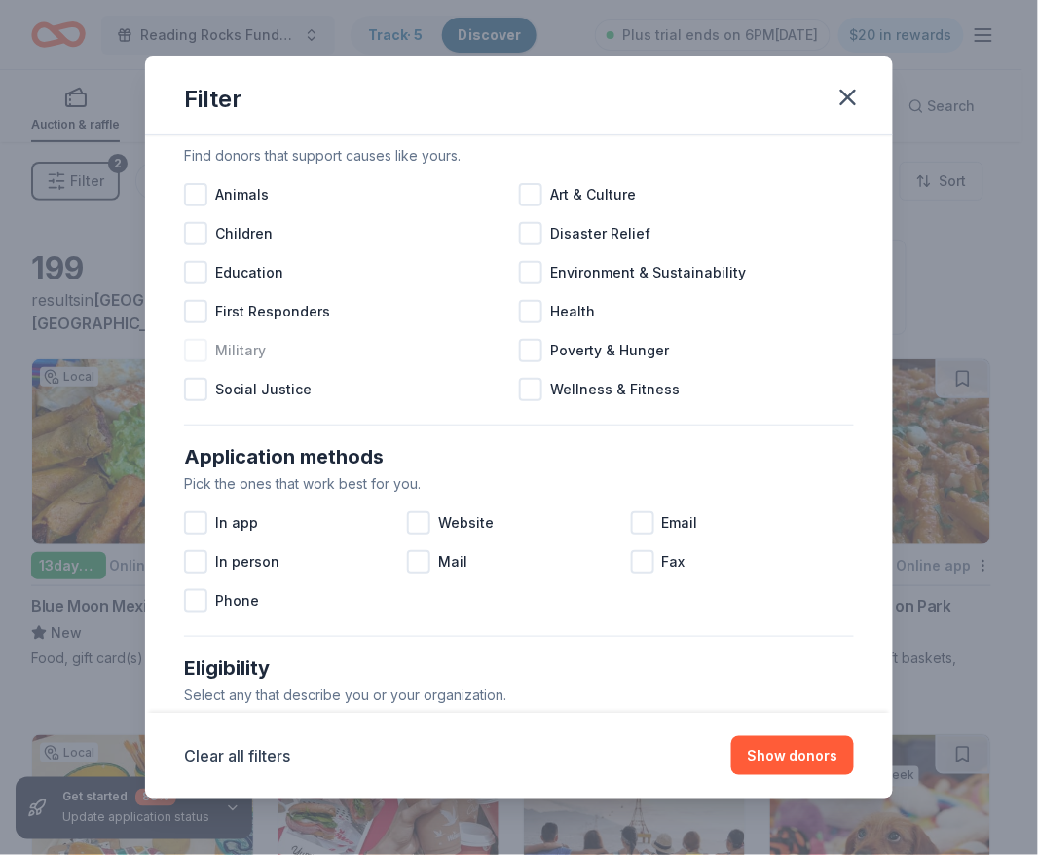
scroll to position [97, 0]
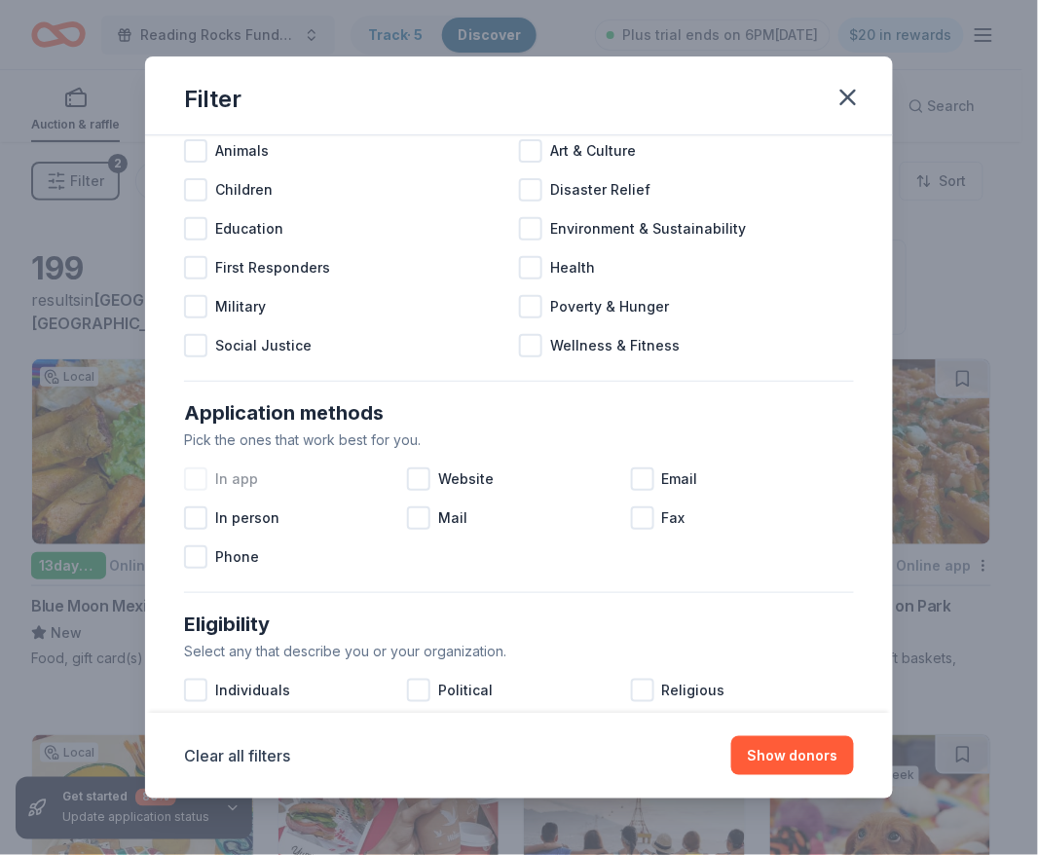
click at [189, 483] on div at bounding box center [195, 479] width 23 height 23
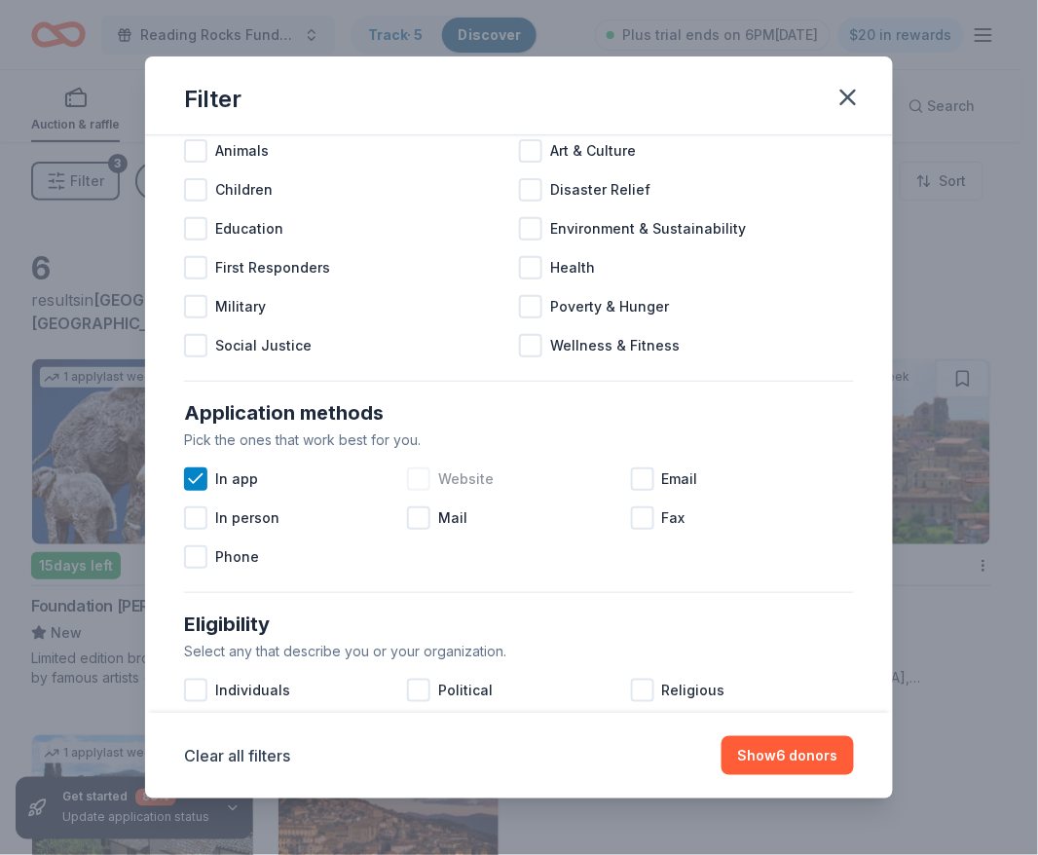
click at [410, 482] on div at bounding box center [418, 479] width 23 height 23
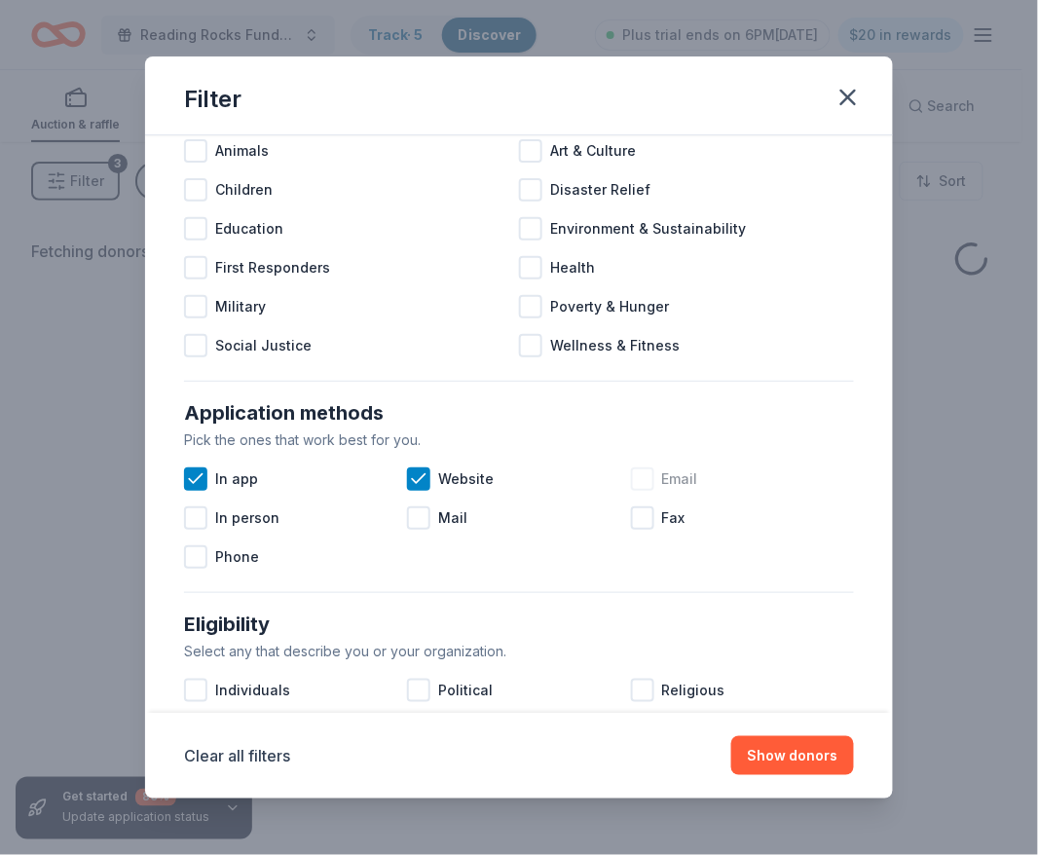
click at [632, 476] on div at bounding box center [642, 479] width 23 height 23
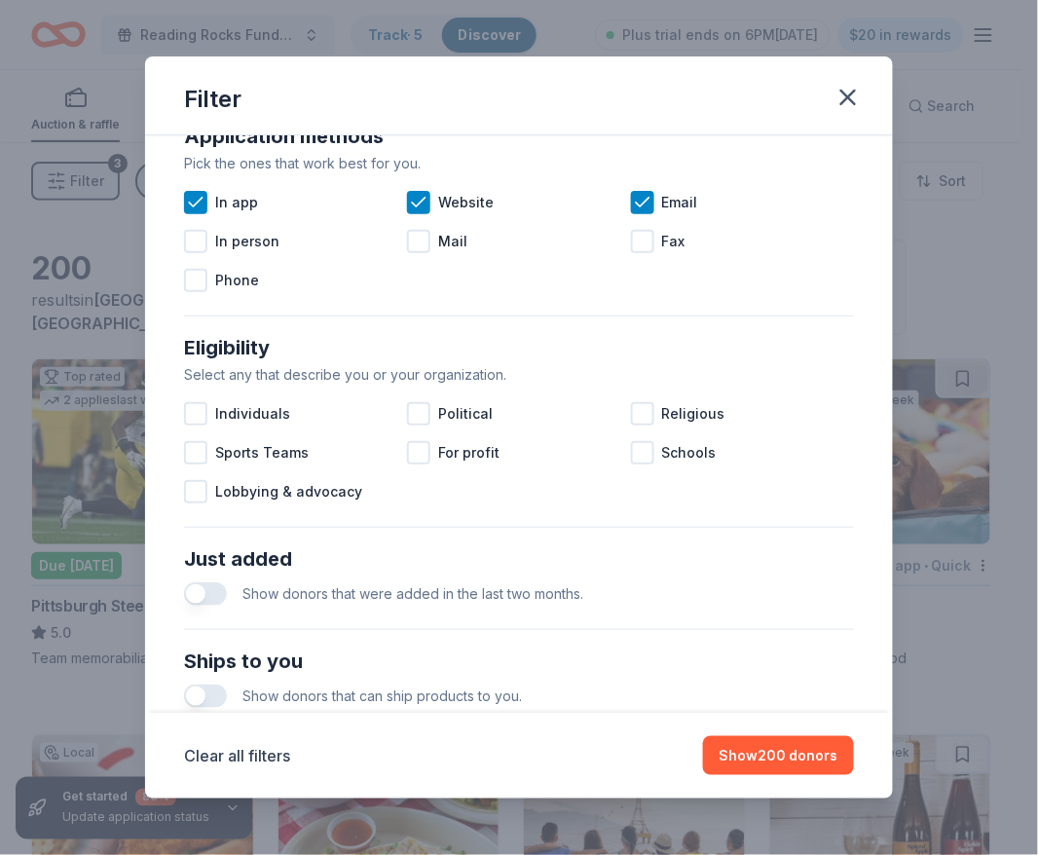
scroll to position [705, 0]
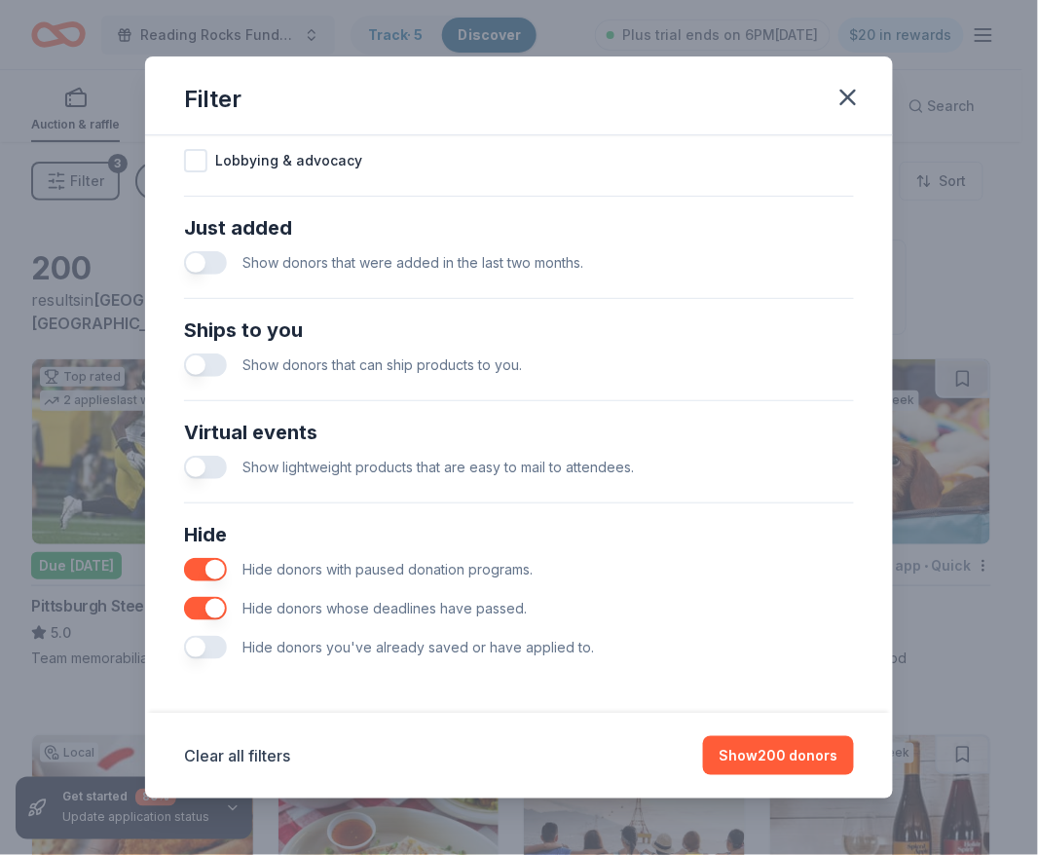
click at [207, 357] on button "button" at bounding box center [205, 365] width 43 height 23
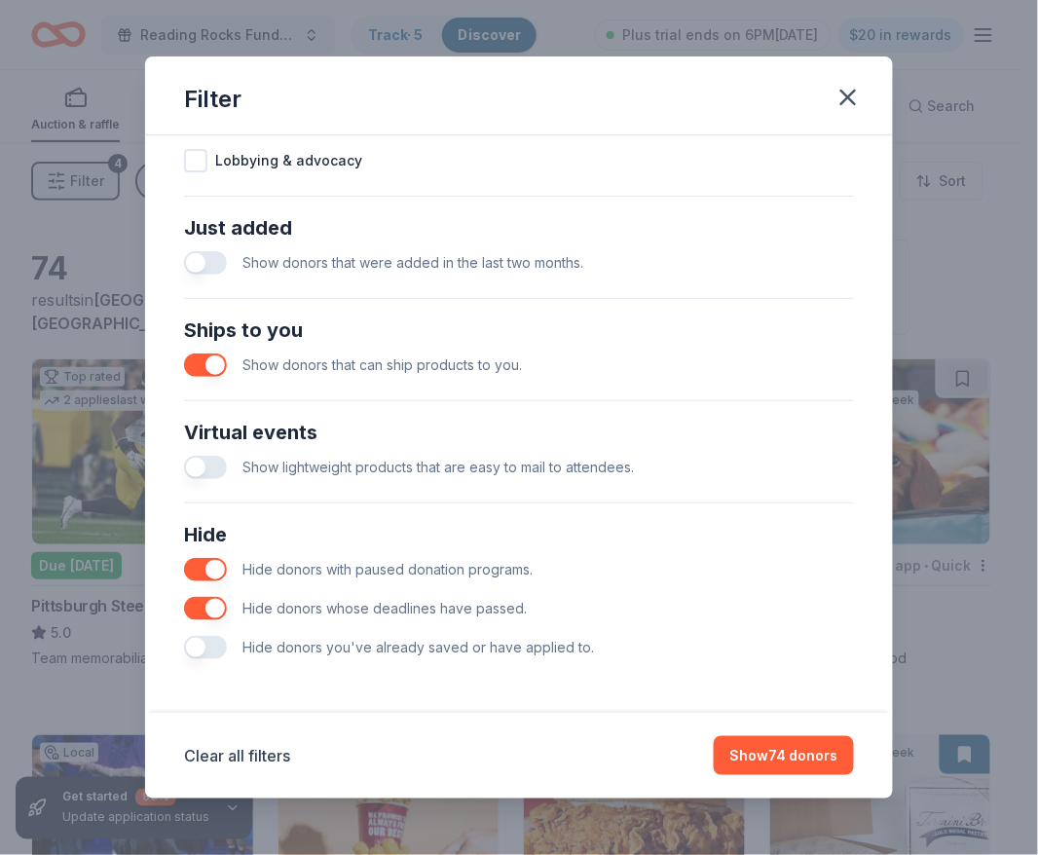
click at [208, 456] on button "button" at bounding box center [205, 467] width 43 height 23
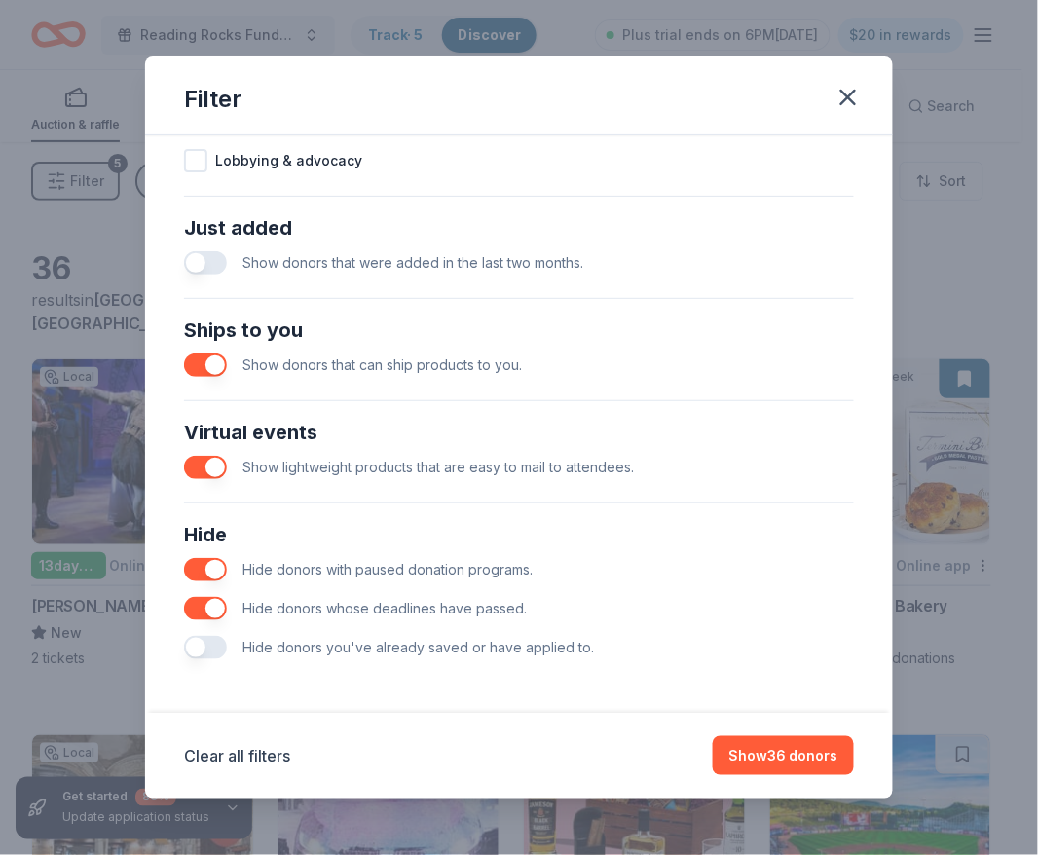
click at [221, 642] on button "button" at bounding box center [205, 647] width 43 height 23
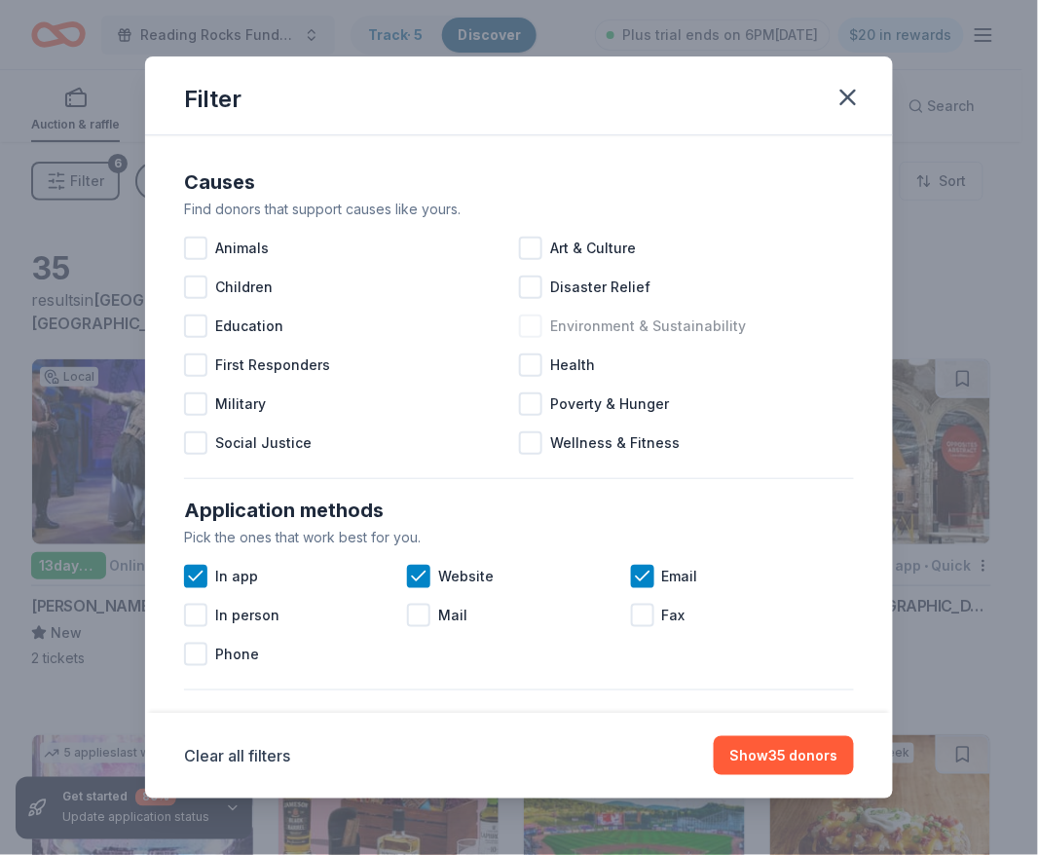
click at [519, 333] on div at bounding box center [530, 326] width 23 height 23
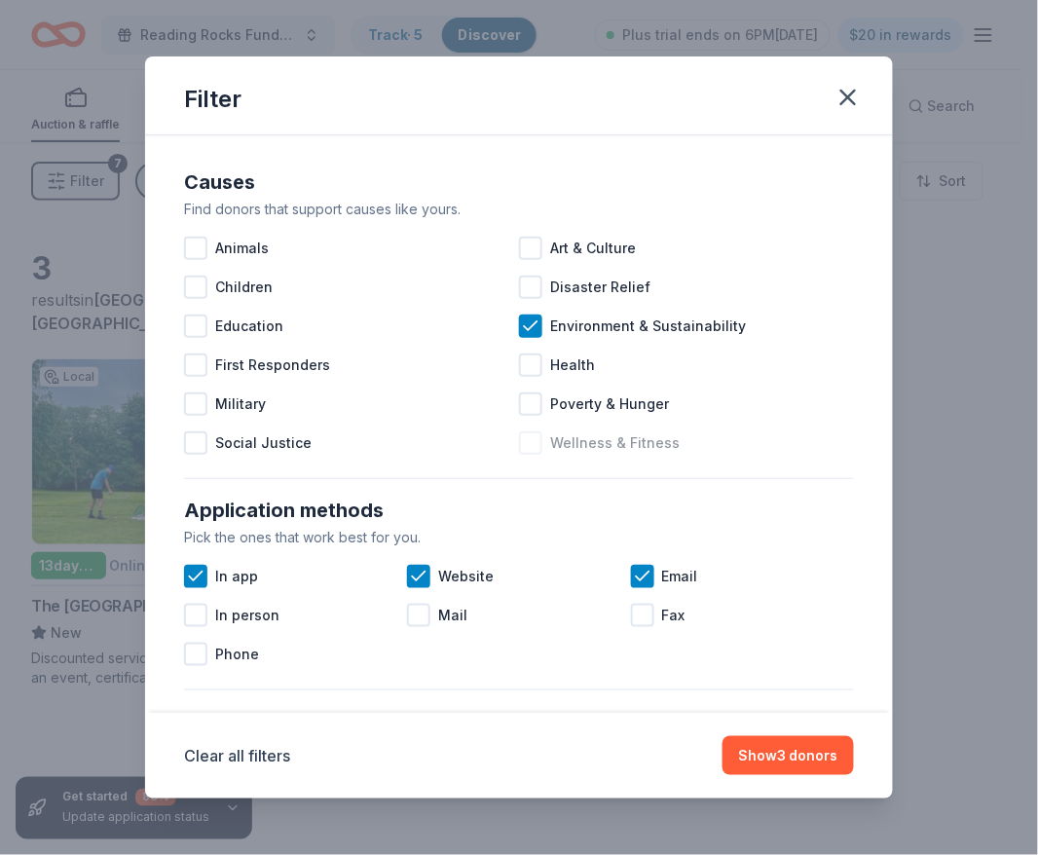
click at [520, 450] on div at bounding box center [530, 443] width 23 height 23
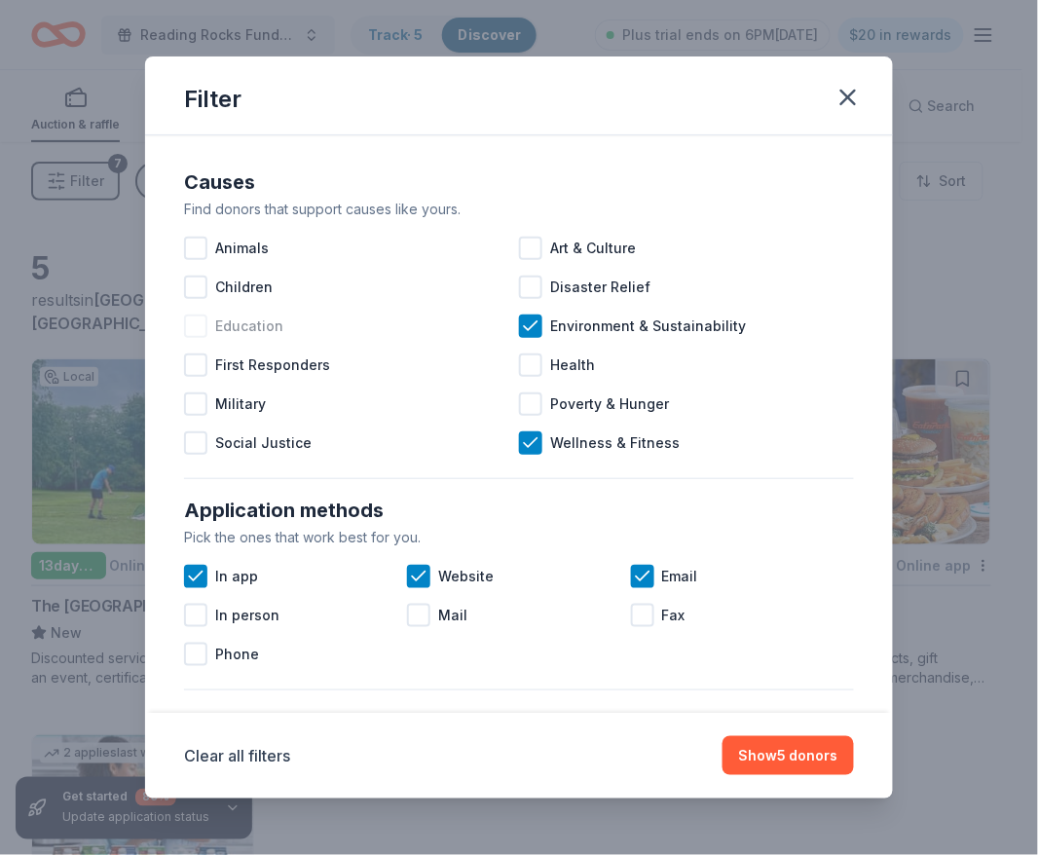
click at [188, 330] on div at bounding box center [195, 326] width 23 height 23
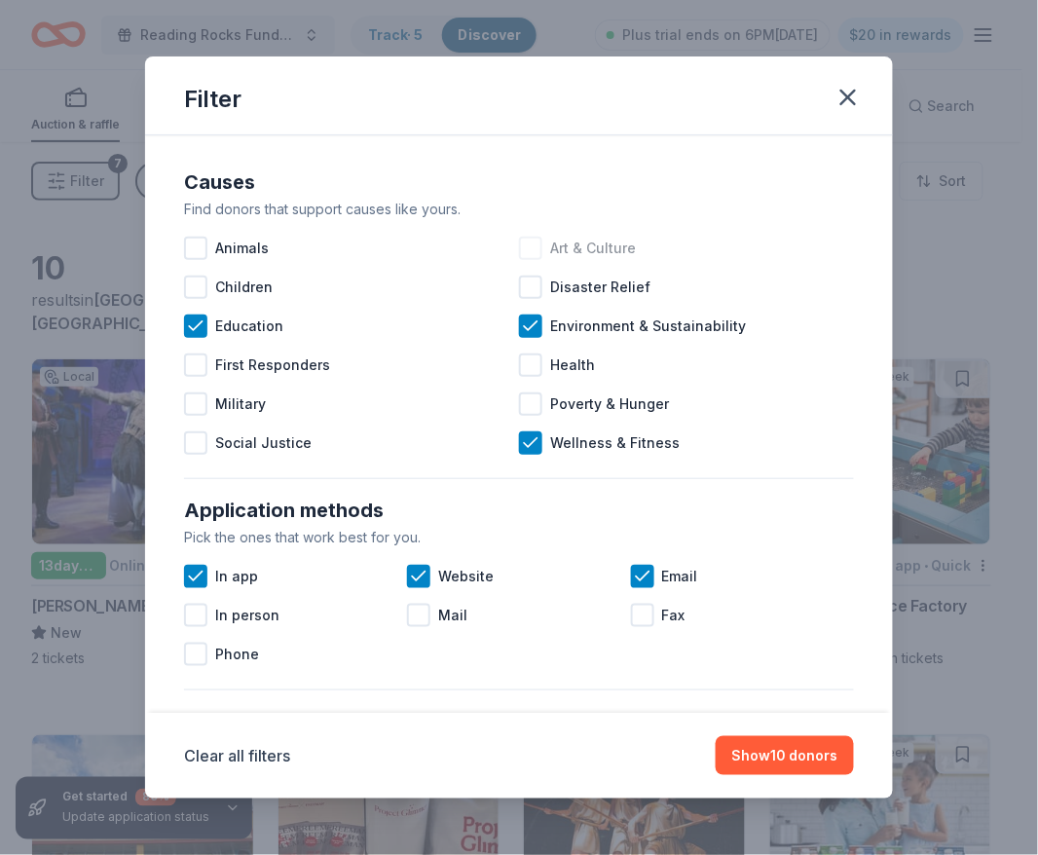
click at [530, 245] on div at bounding box center [530, 248] width 23 height 23
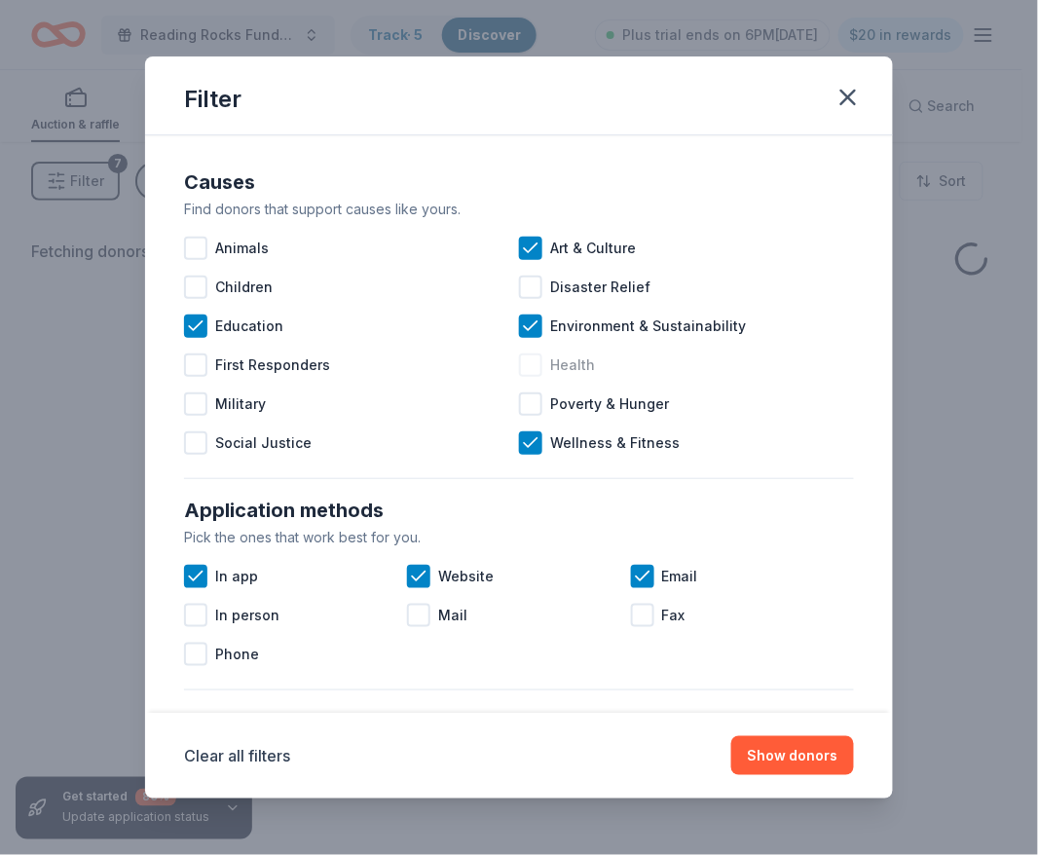
click at [526, 367] on div at bounding box center [530, 365] width 23 height 23
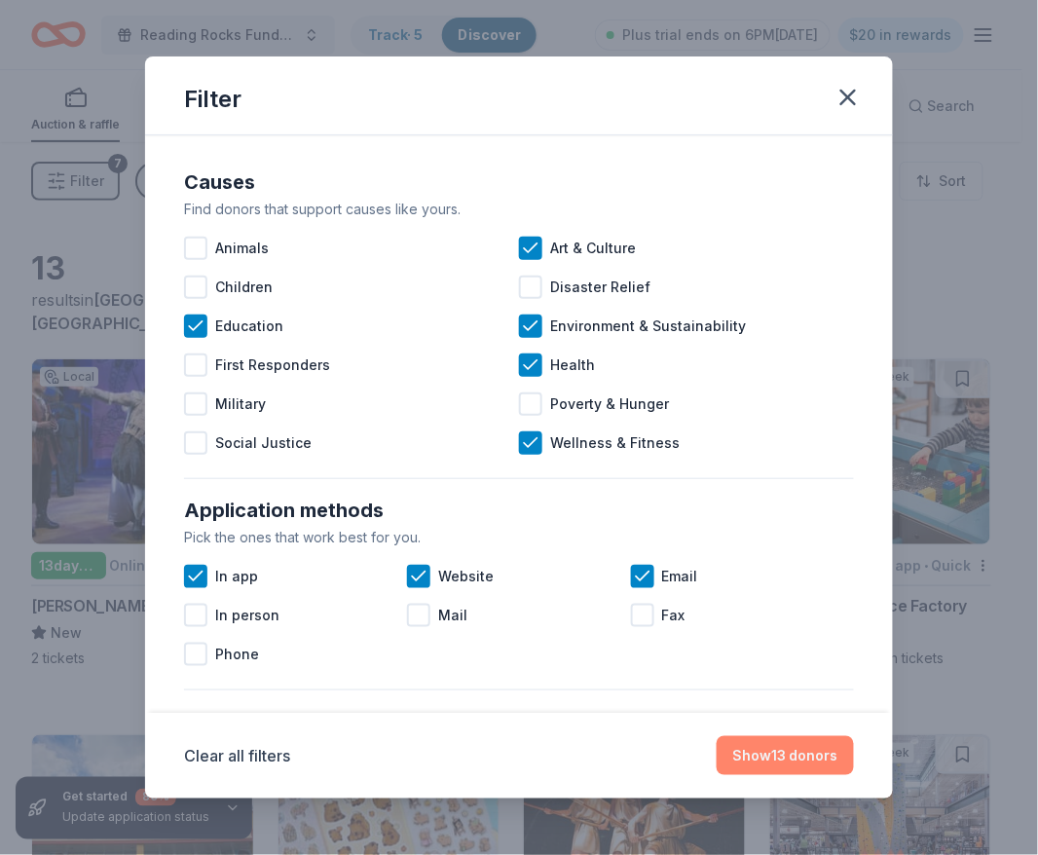
click at [771, 772] on button "Show 13 donors" at bounding box center [785, 755] width 137 height 39
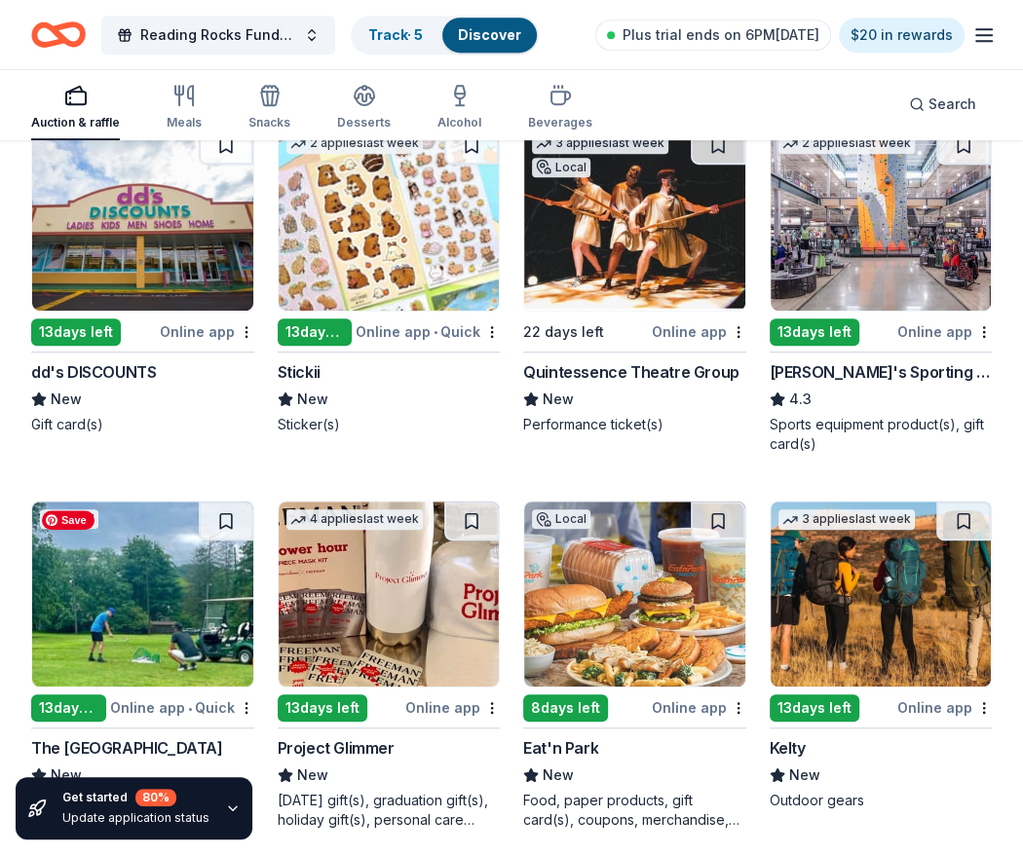
scroll to position [608, 0]
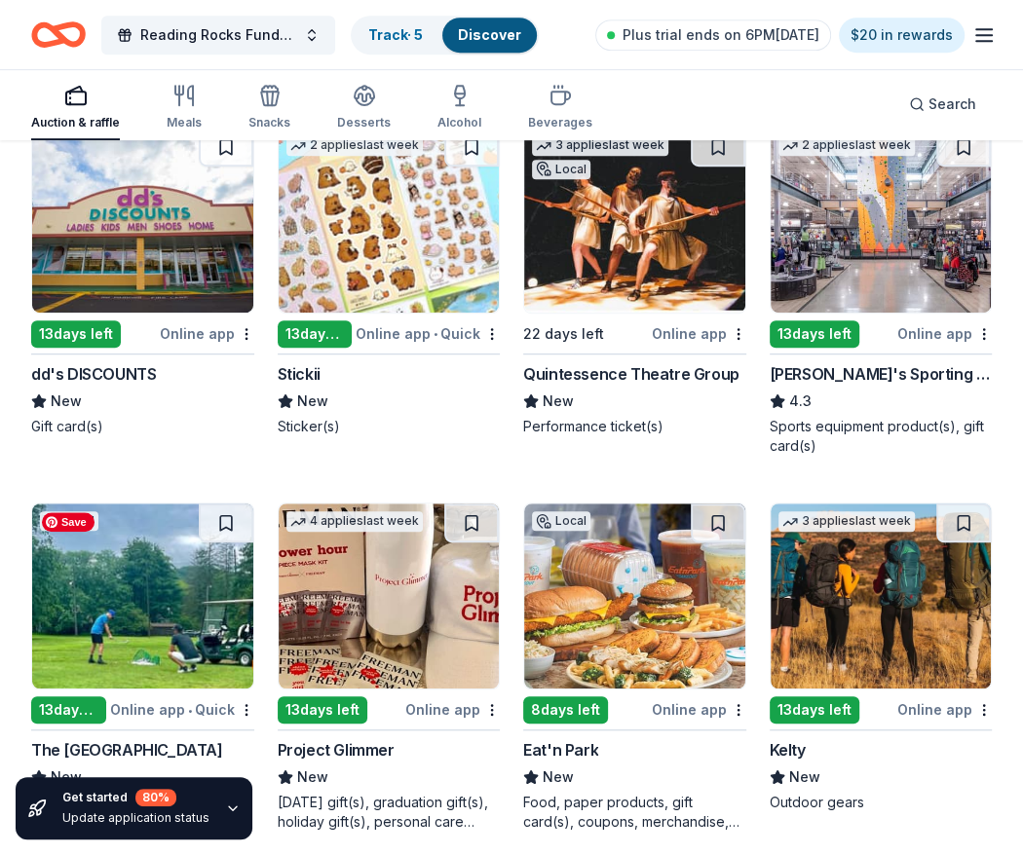
click at [466, 379] on div "Stickii" at bounding box center [389, 373] width 223 height 23
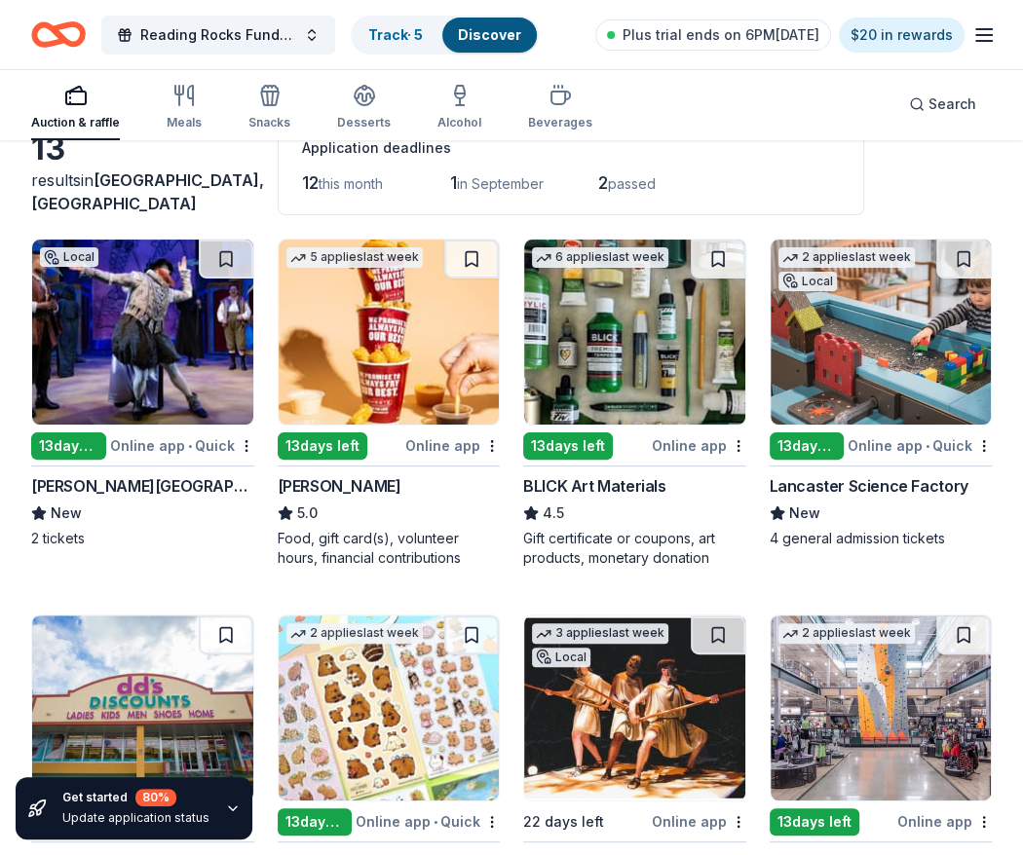
scroll to position [119, 0]
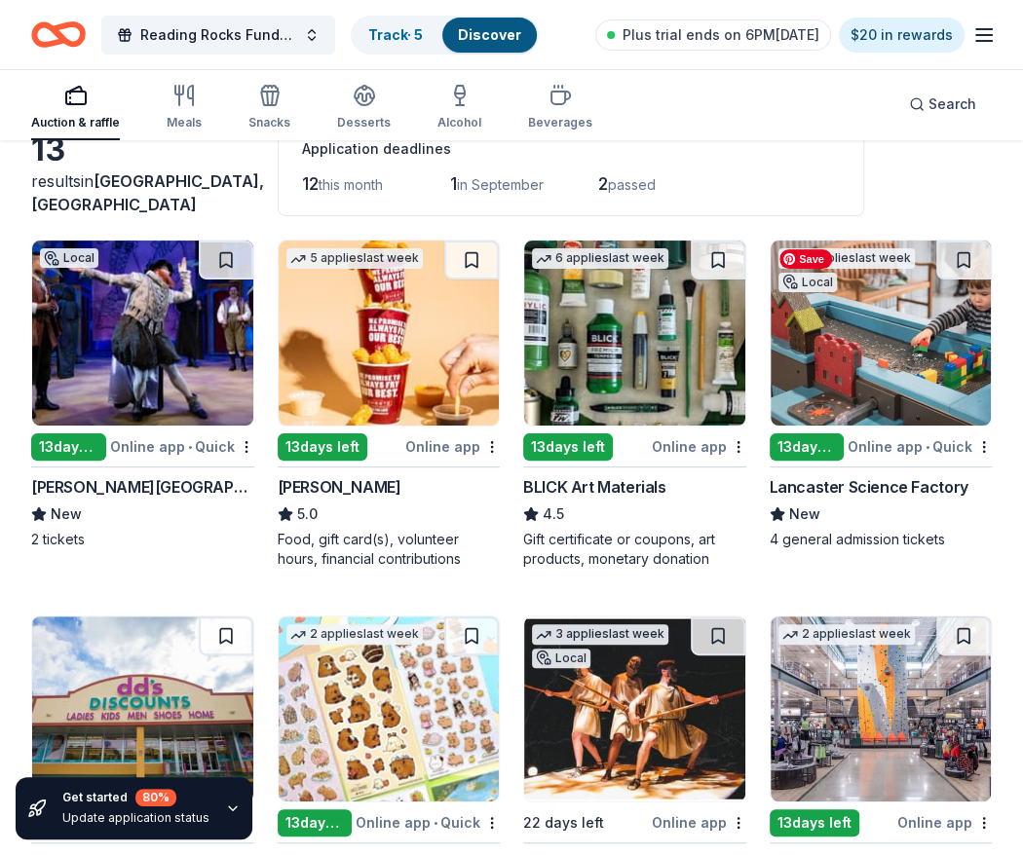
click at [773, 358] on img at bounding box center [880, 333] width 221 height 185
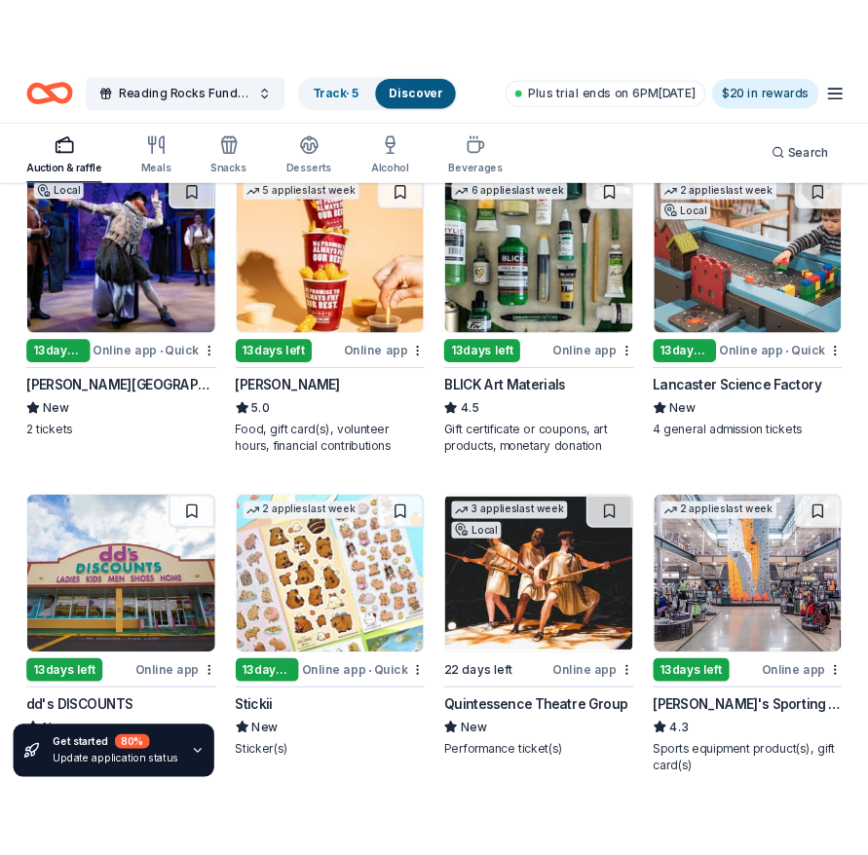
scroll to position [0, 0]
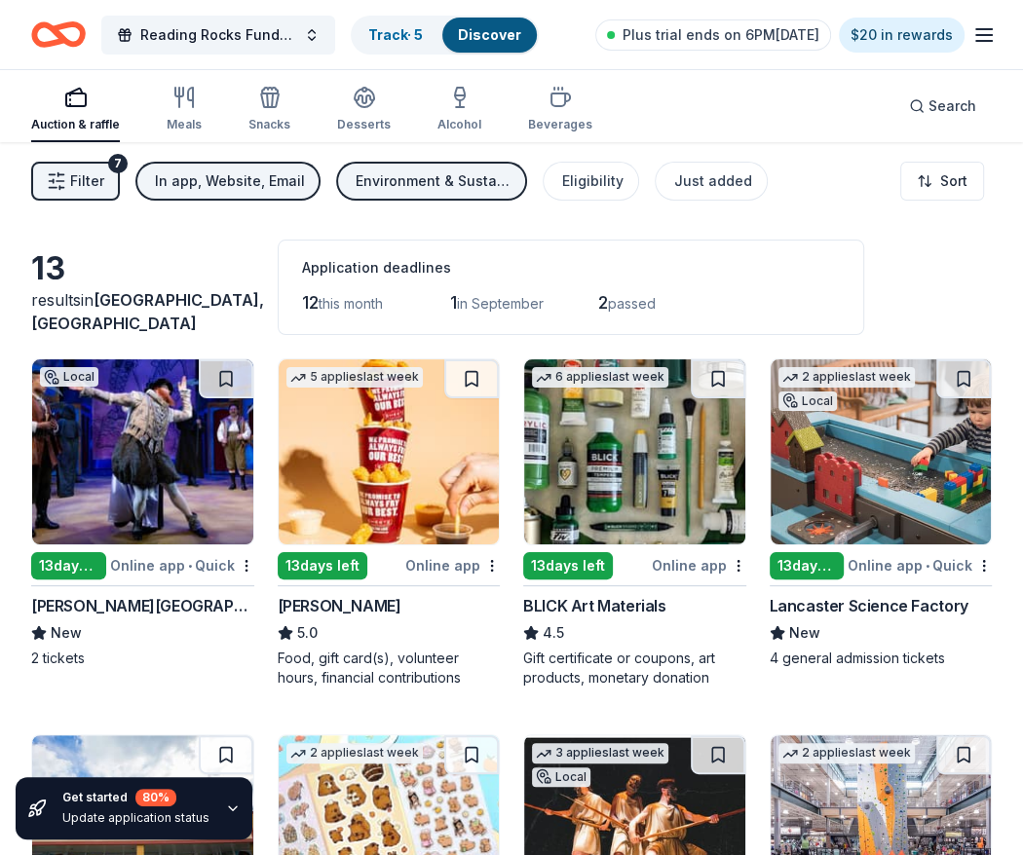
click at [448, 182] on div "Environment & Sustainability, Wellness & Fitness, Education, Art & Culture, Hea…" at bounding box center [434, 180] width 156 height 23
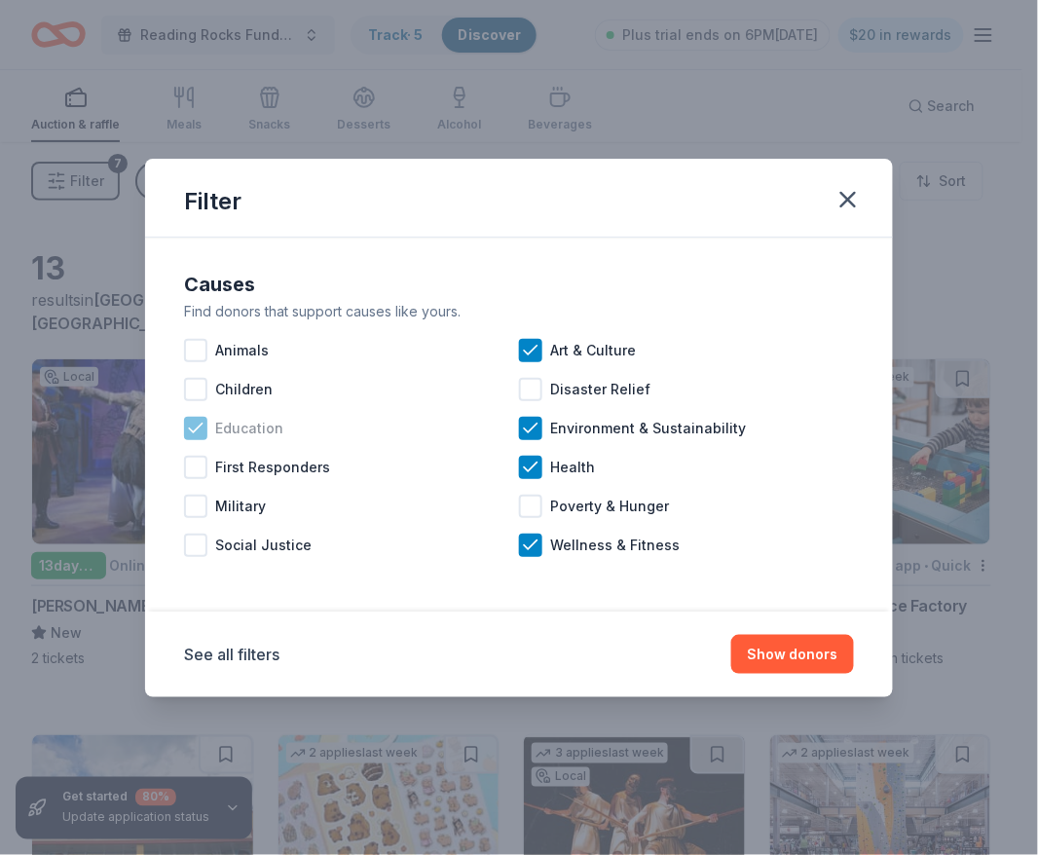
click at [196, 432] on icon at bounding box center [195, 428] width 19 height 19
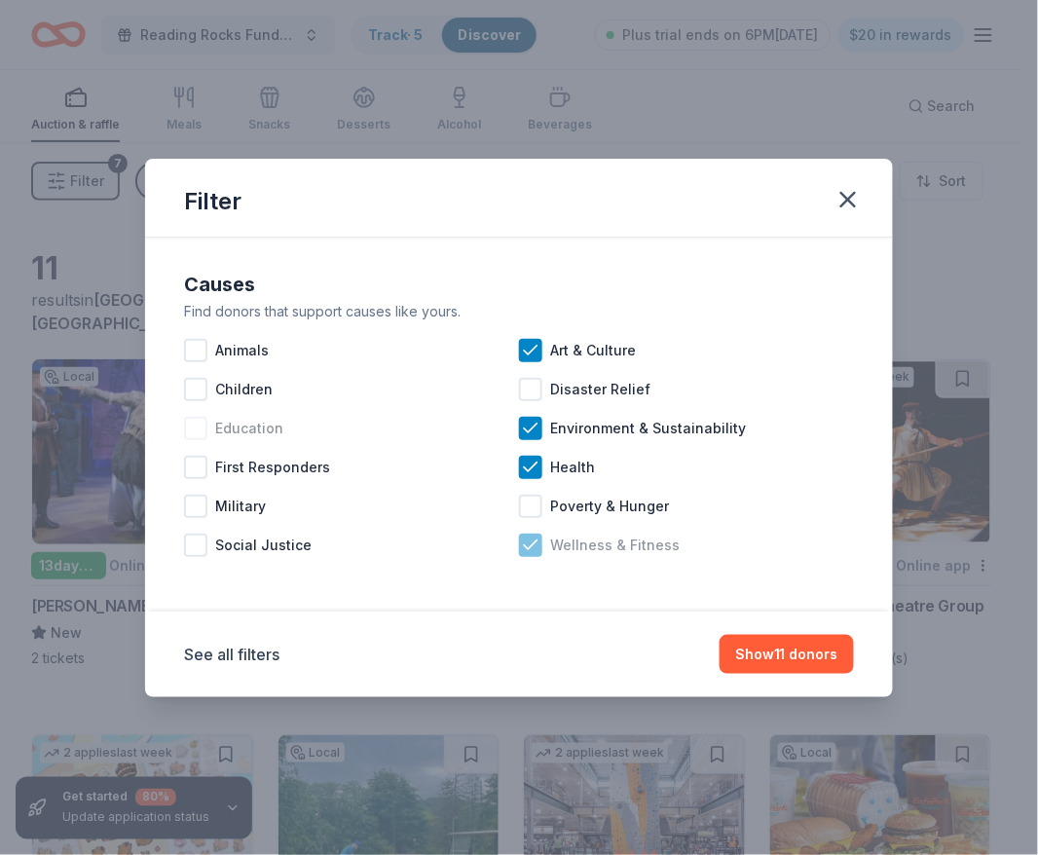
click at [543, 550] on div "Wellness & Fitness" at bounding box center [686, 545] width 335 height 39
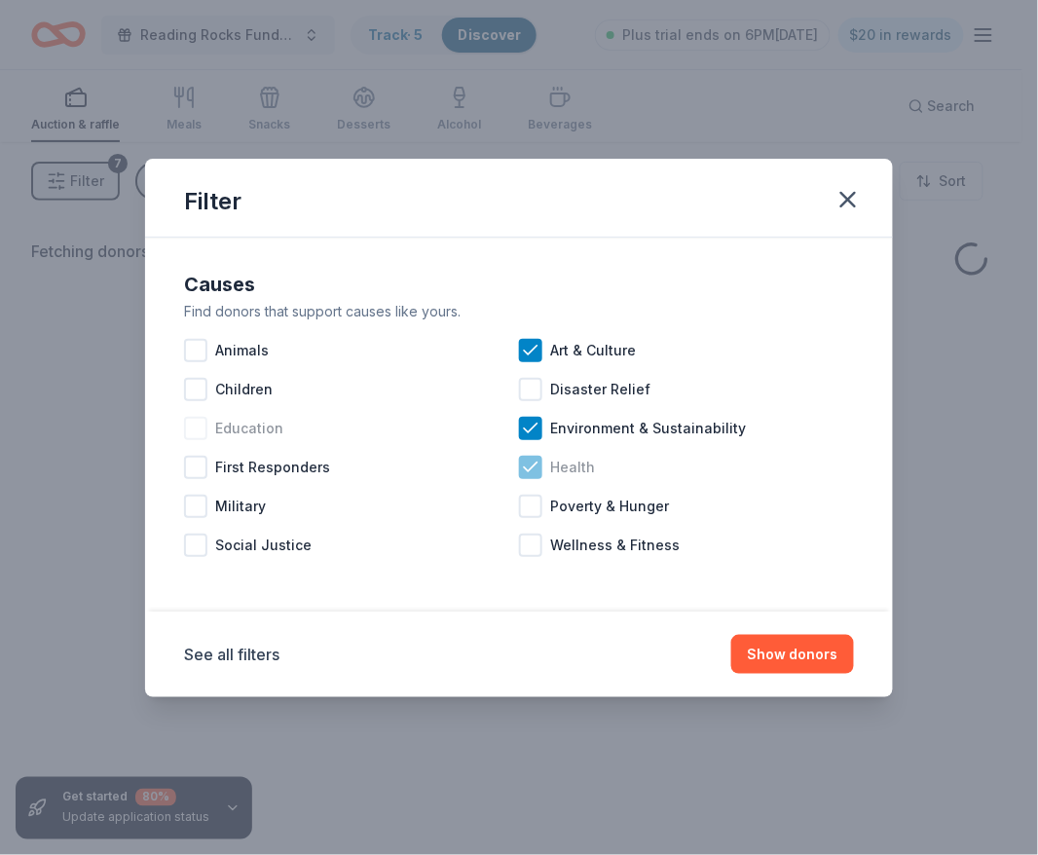
click at [531, 475] on icon at bounding box center [530, 467] width 19 height 19
click at [531, 430] on icon at bounding box center [530, 428] width 13 height 9
click at [531, 353] on icon at bounding box center [530, 350] width 19 height 19
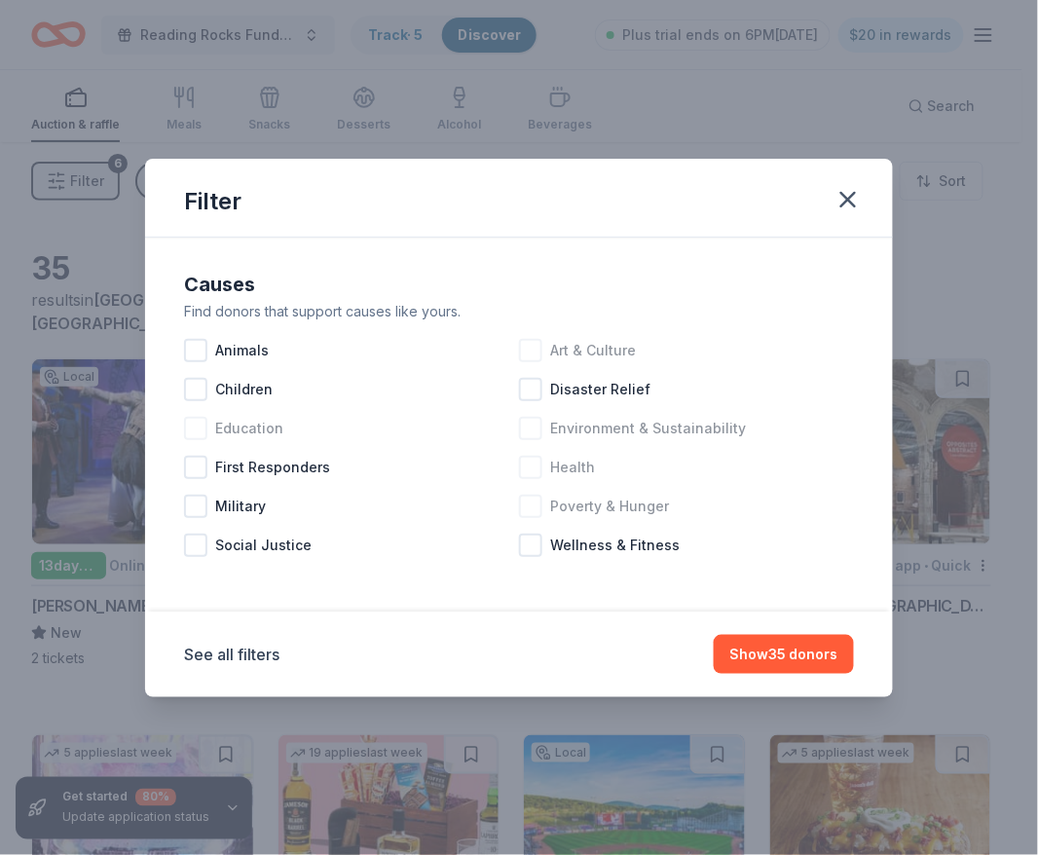
click at [545, 510] on div "Poverty & Hunger" at bounding box center [686, 506] width 335 height 39
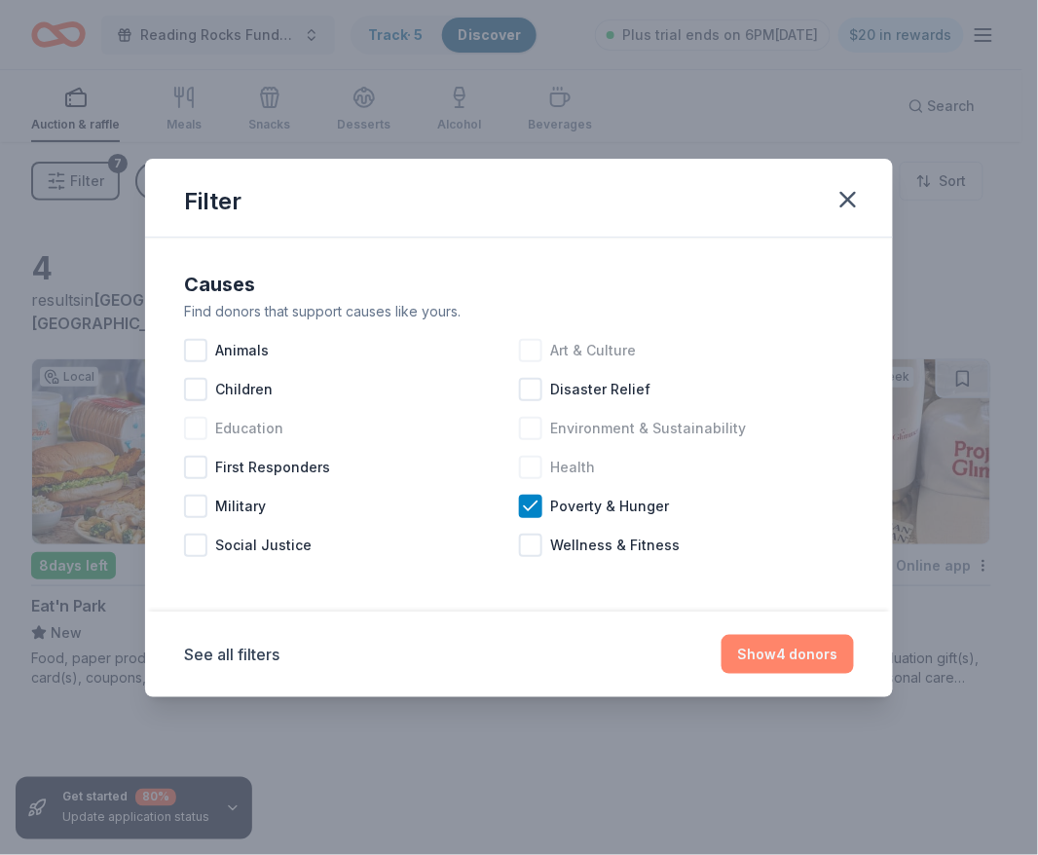
click at [773, 647] on button "Show 4 donors" at bounding box center [788, 654] width 132 height 39
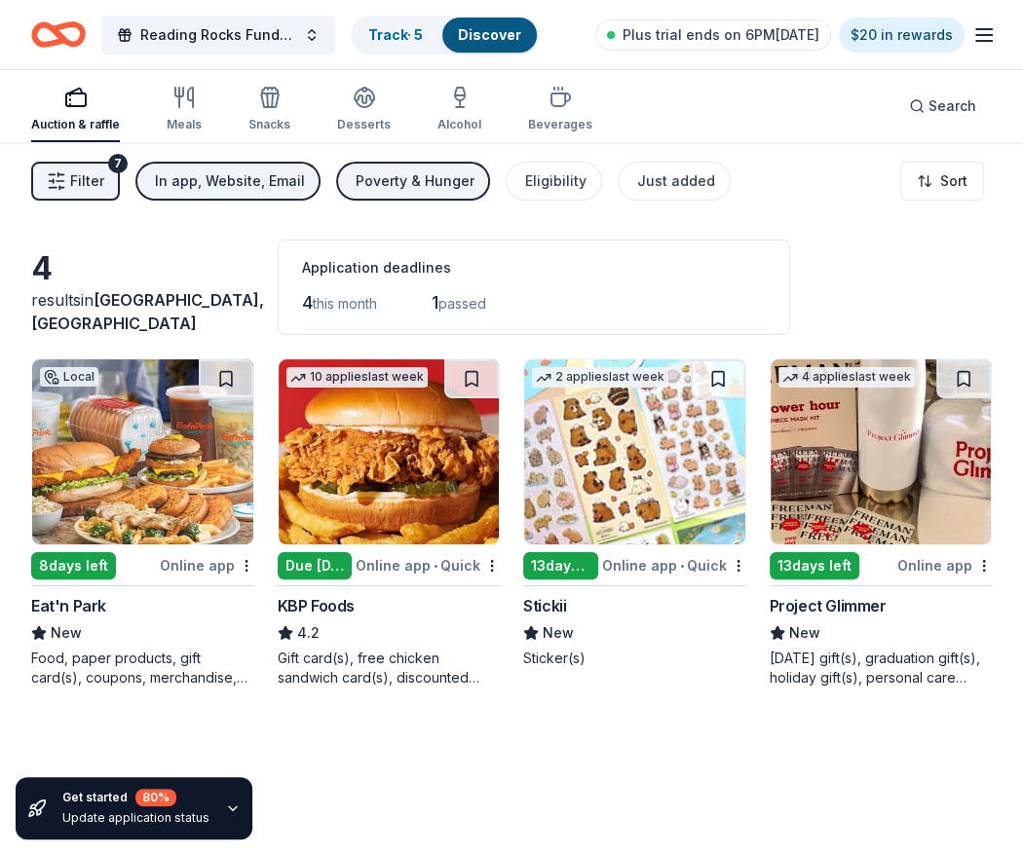
click at [96, 183] on span "Filter" at bounding box center [87, 180] width 34 height 23
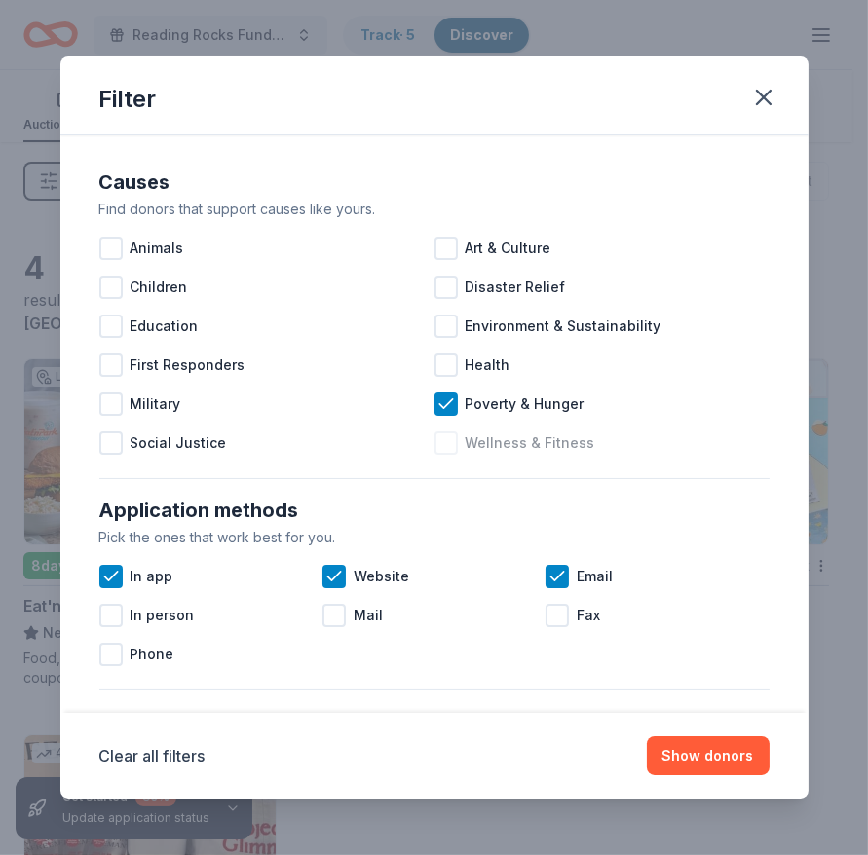
click at [440, 435] on div at bounding box center [445, 443] width 23 height 23
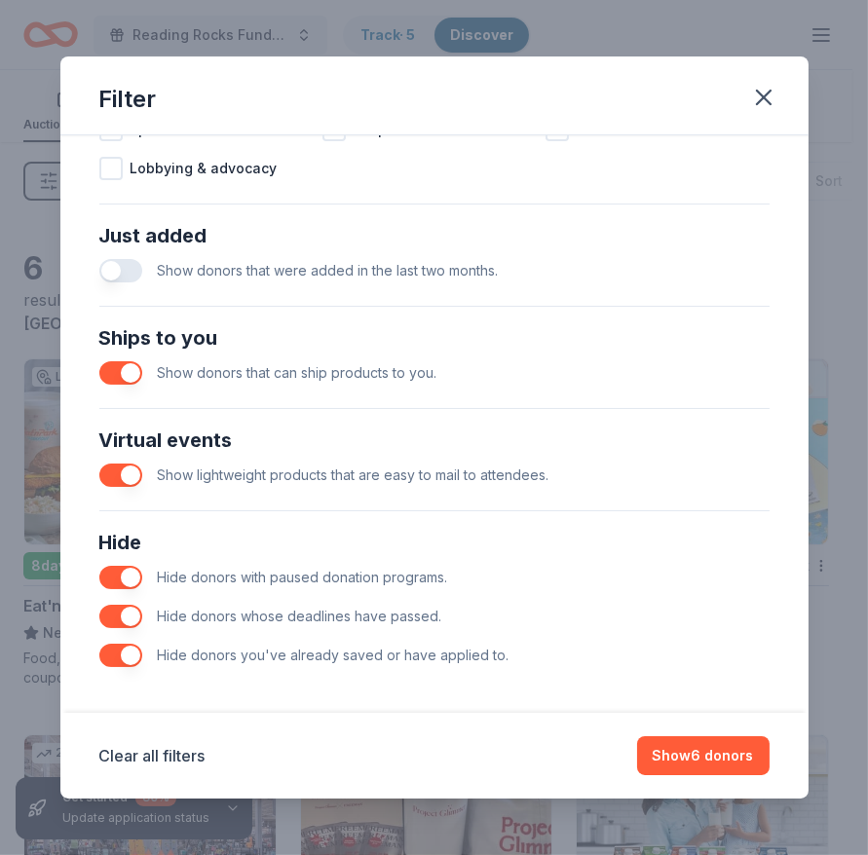
scroll to position [700, 0]
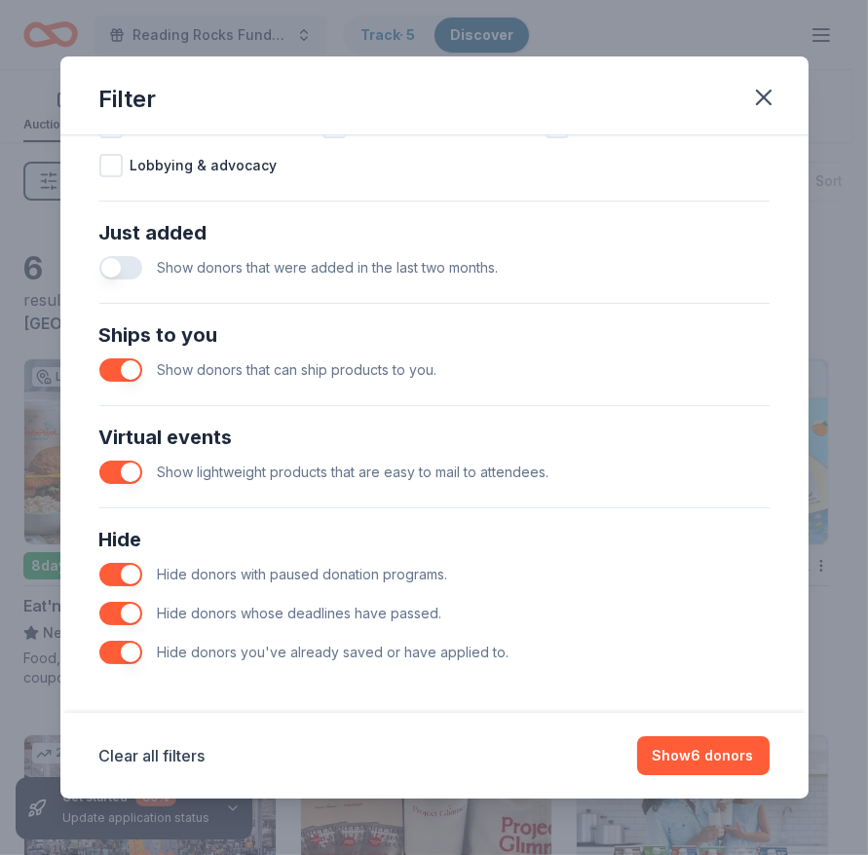
click at [125, 247] on div "Just added" at bounding box center [434, 232] width 670 height 31
click at [126, 262] on button "button" at bounding box center [120, 267] width 43 height 23
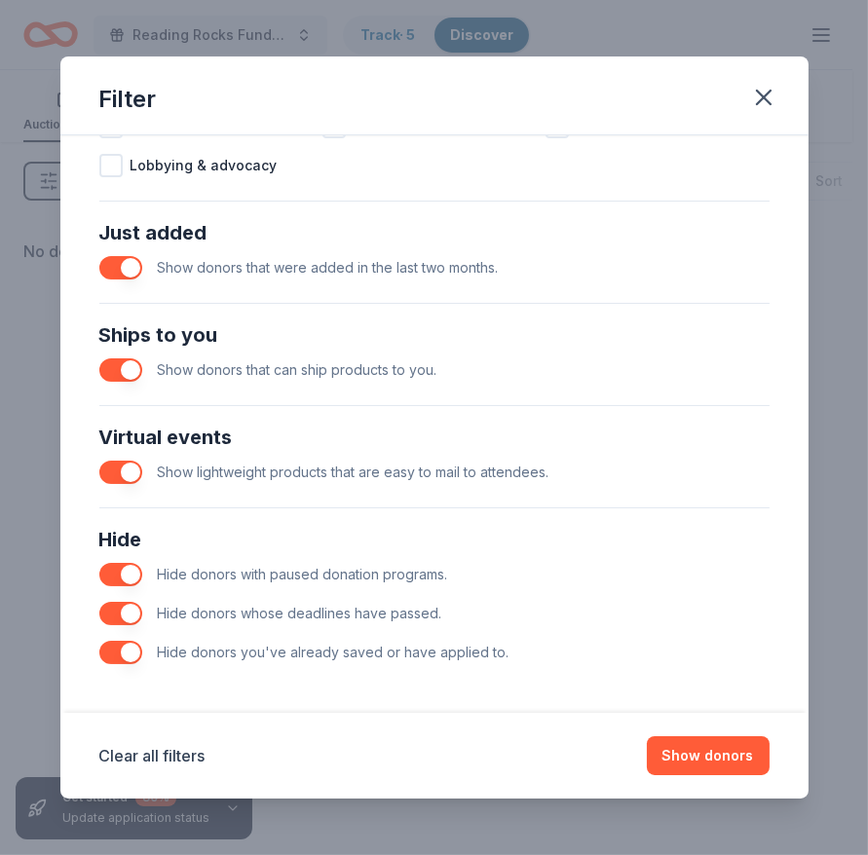
scroll to position [705, 0]
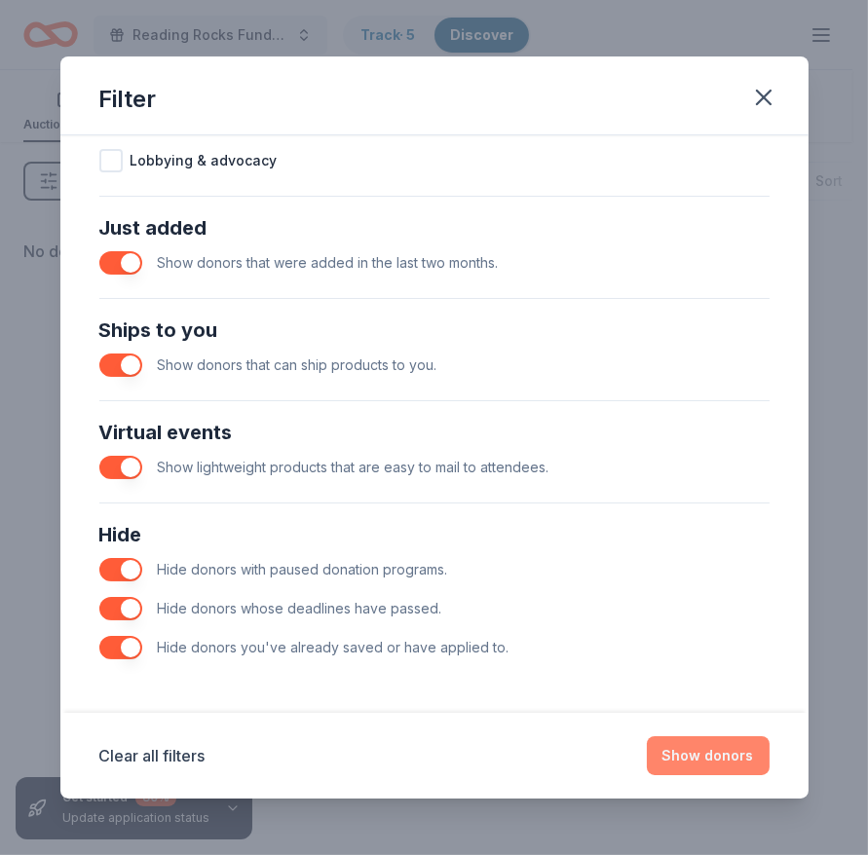
click at [721, 761] on button "Show donors" at bounding box center [708, 755] width 123 height 39
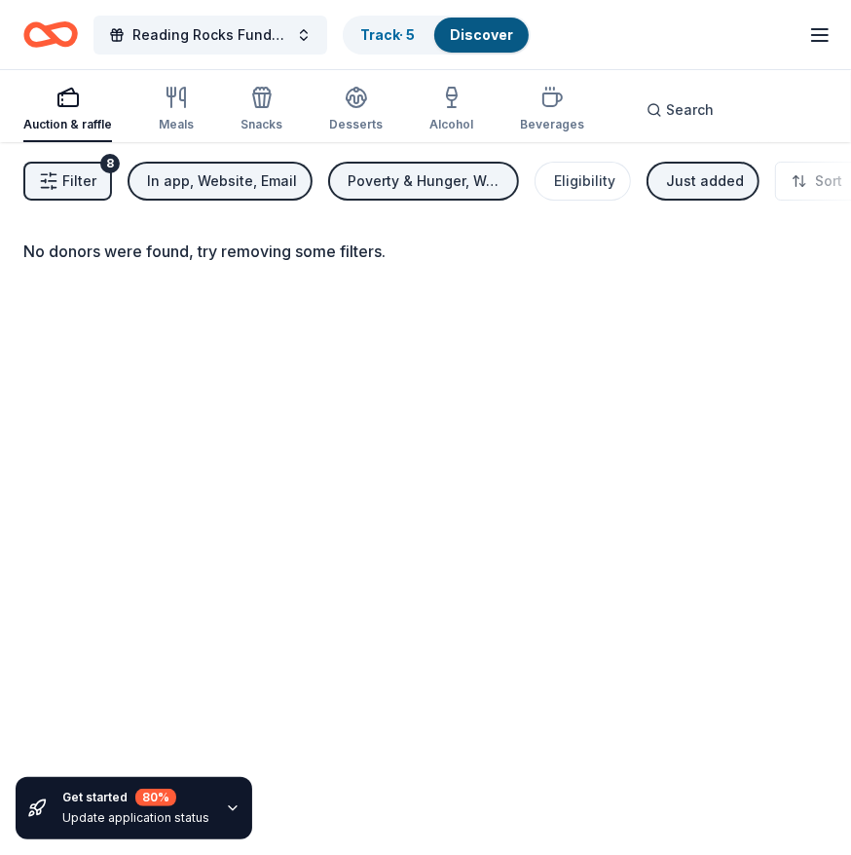
click at [72, 175] on span "Filter" at bounding box center [79, 180] width 34 height 23
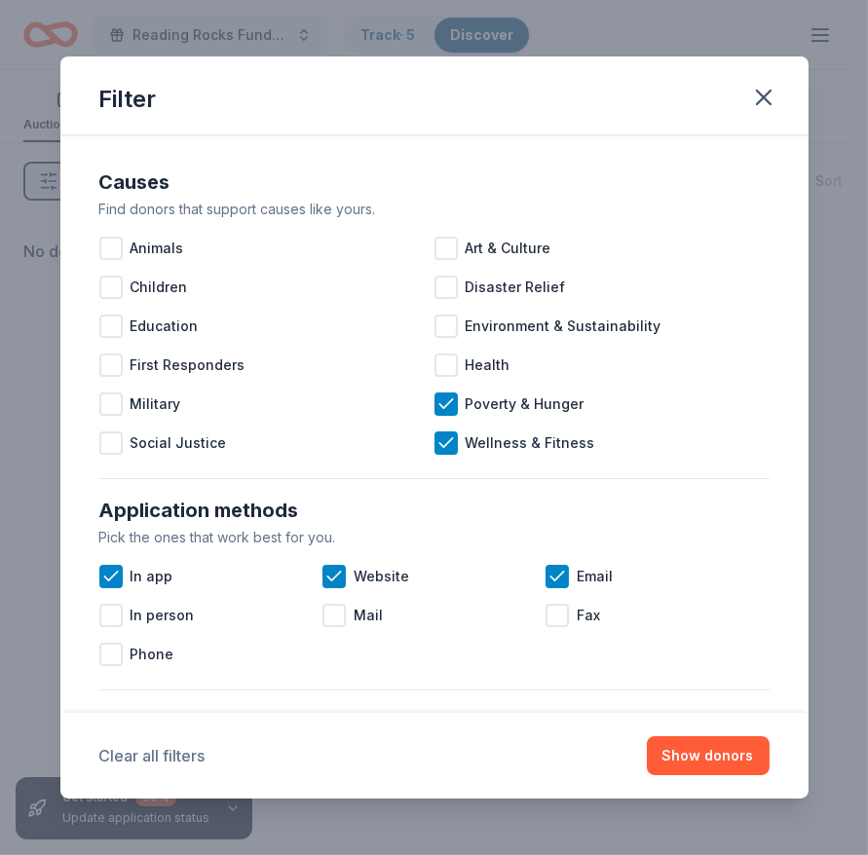
click at [168, 754] on button "Clear all filters" at bounding box center [152, 755] width 106 height 23
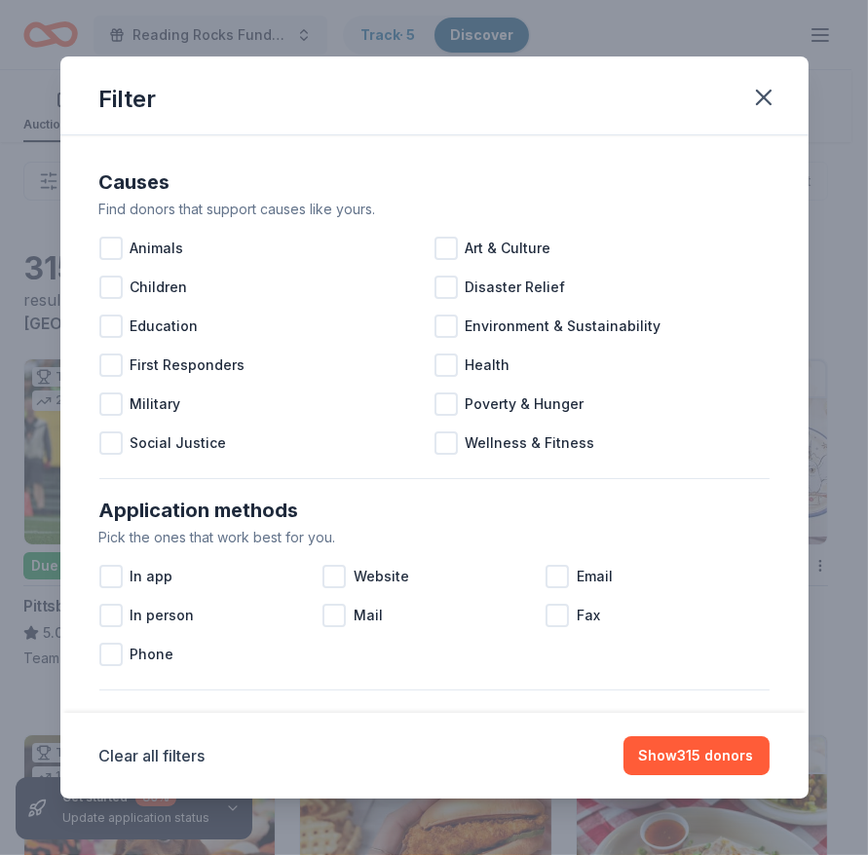
scroll to position [131, 0]
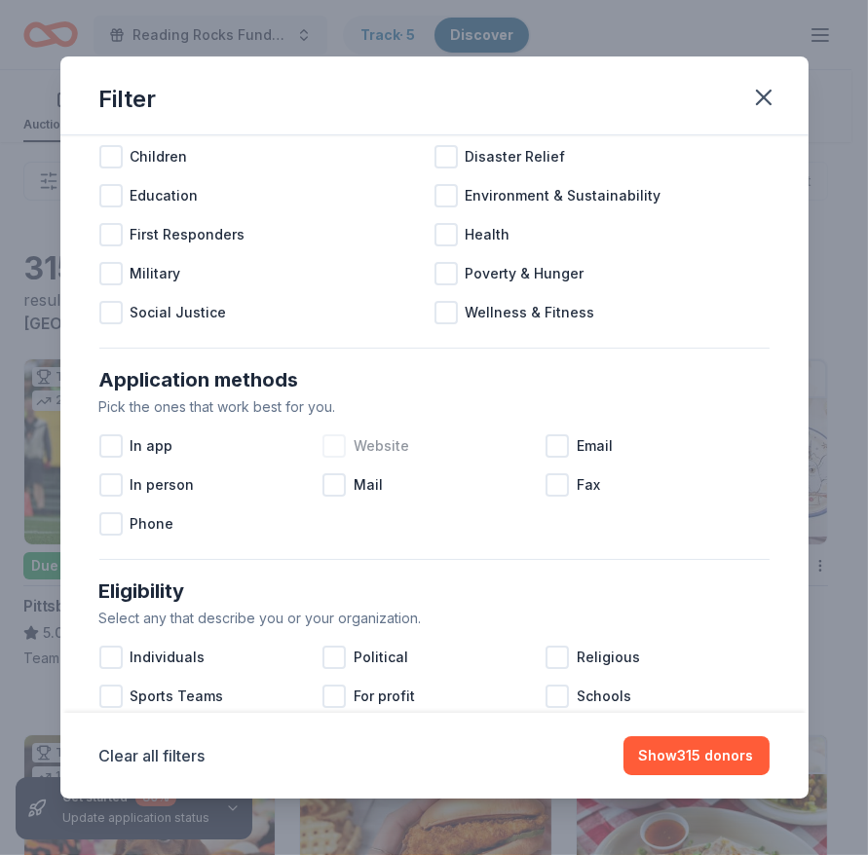
click at [333, 455] on div at bounding box center [333, 445] width 23 height 23
click at [115, 456] on div at bounding box center [110, 445] width 23 height 23
click at [545, 442] on div at bounding box center [556, 445] width 23 height 23
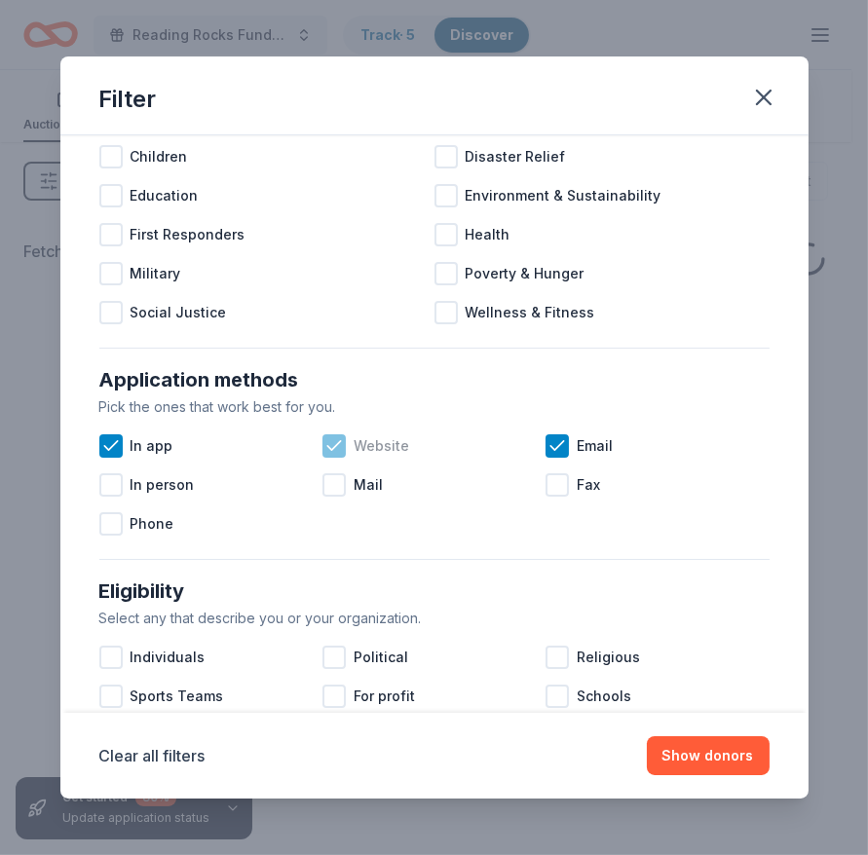
click at [325, 438] on icon at bounding box center [333, 445] width 19 height 19
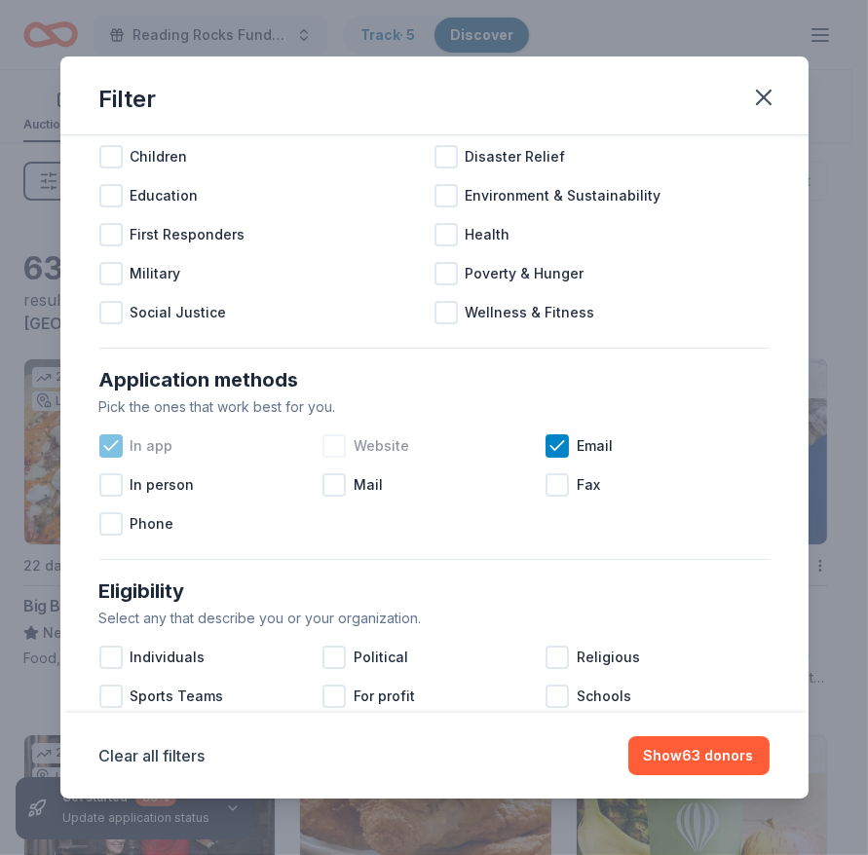
click at [112, 447] on icon at bounding box center [110, 445] width 19 height 19
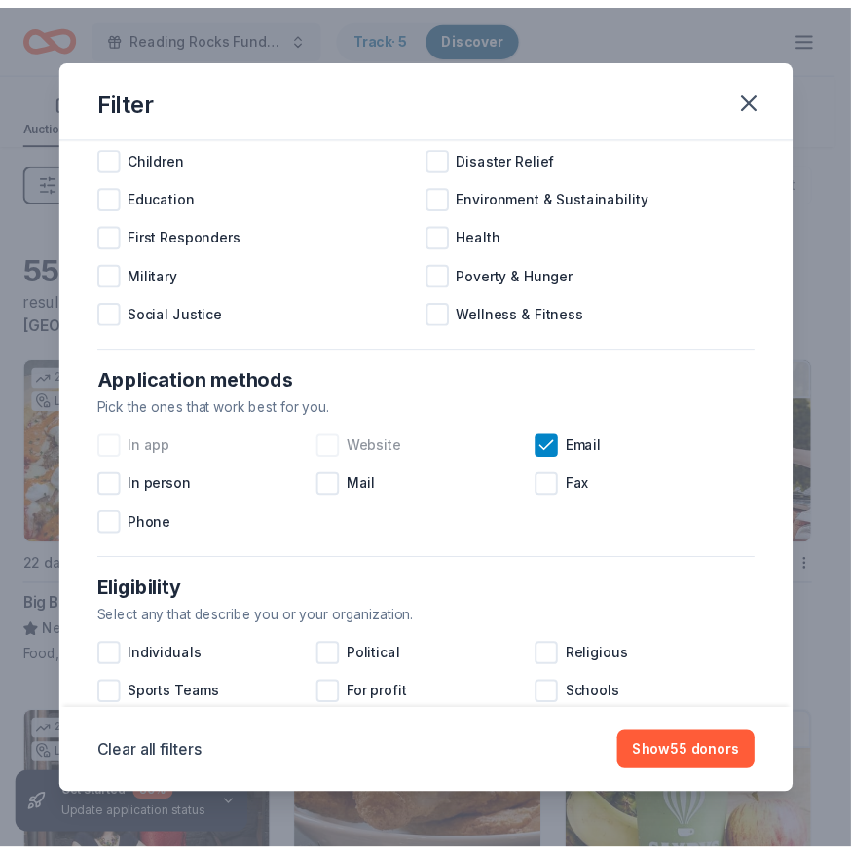
scroll to position [705, 0]
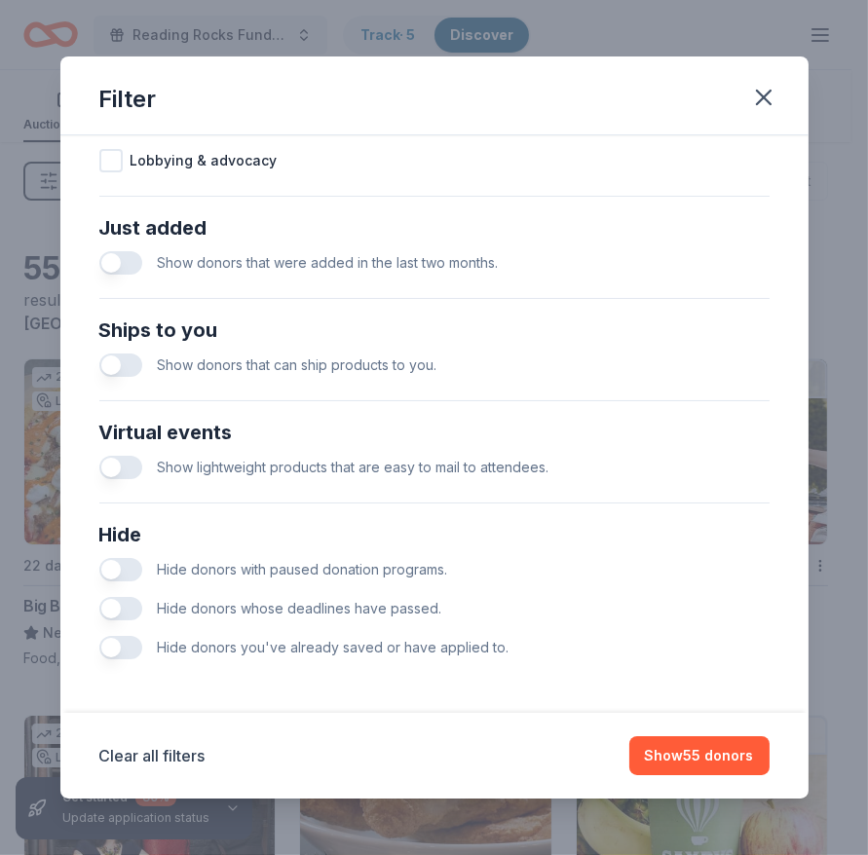
click at [124, 562] on button "button" at bounding box center [120, 569] width 43 height 23
click at [127, 606] on button "button" at bounding box center [120, 608] width 43 height 23
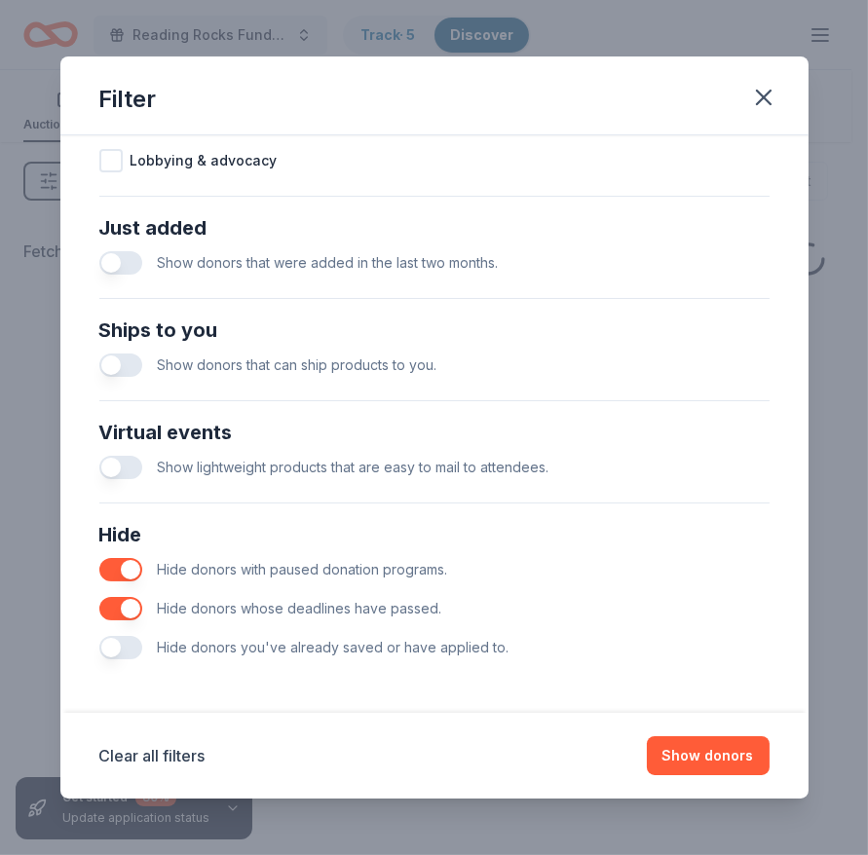
click at [113, 661] on div "Hide donors you've already saved or have applied to." at bounding box center [434, 647] width 670 height 39
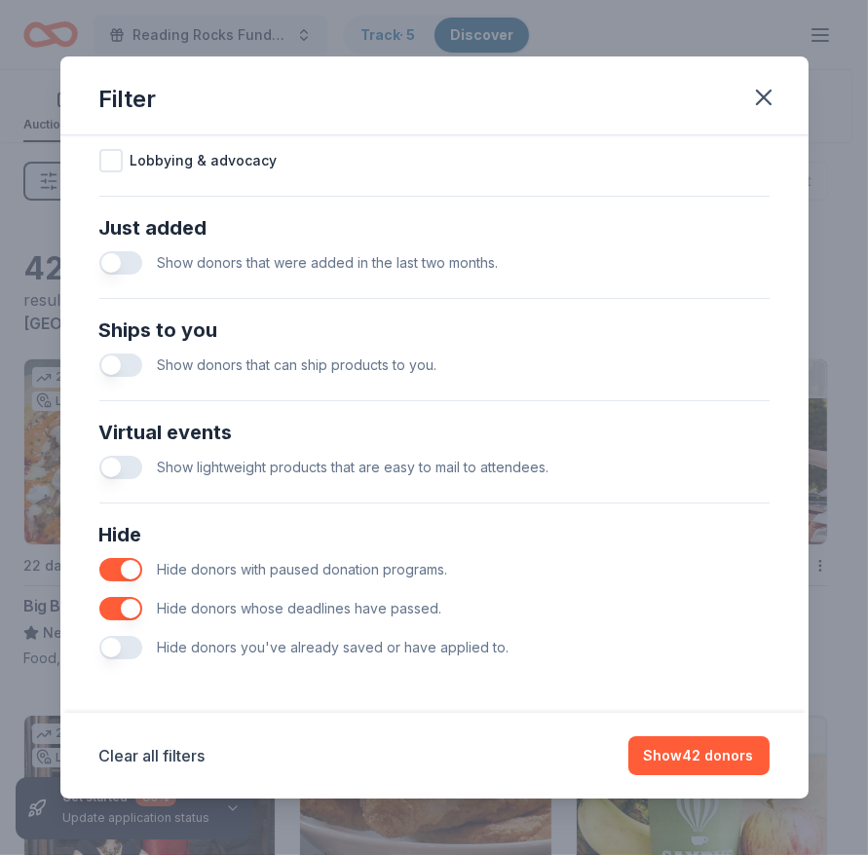
click at [123, 651] on button "button" at bounding box center [120, 647] width 43 height 23
click at [670, 752] on button "Show 42 donors" at bounding box center [698, 755] width 141 height 39
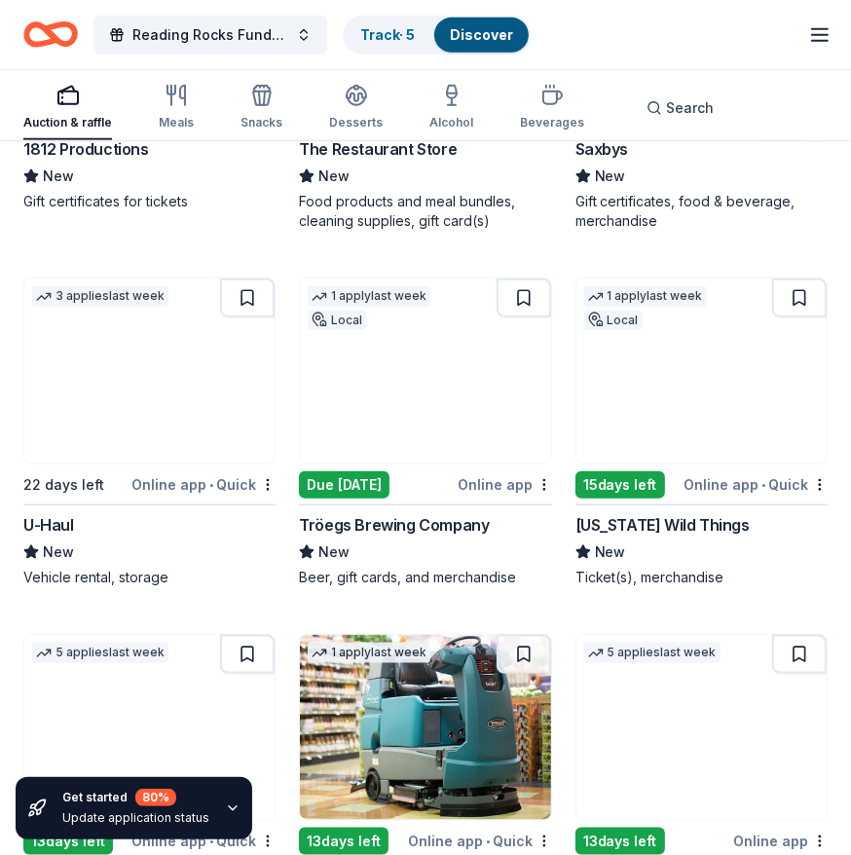
scroll to position [814, 0]
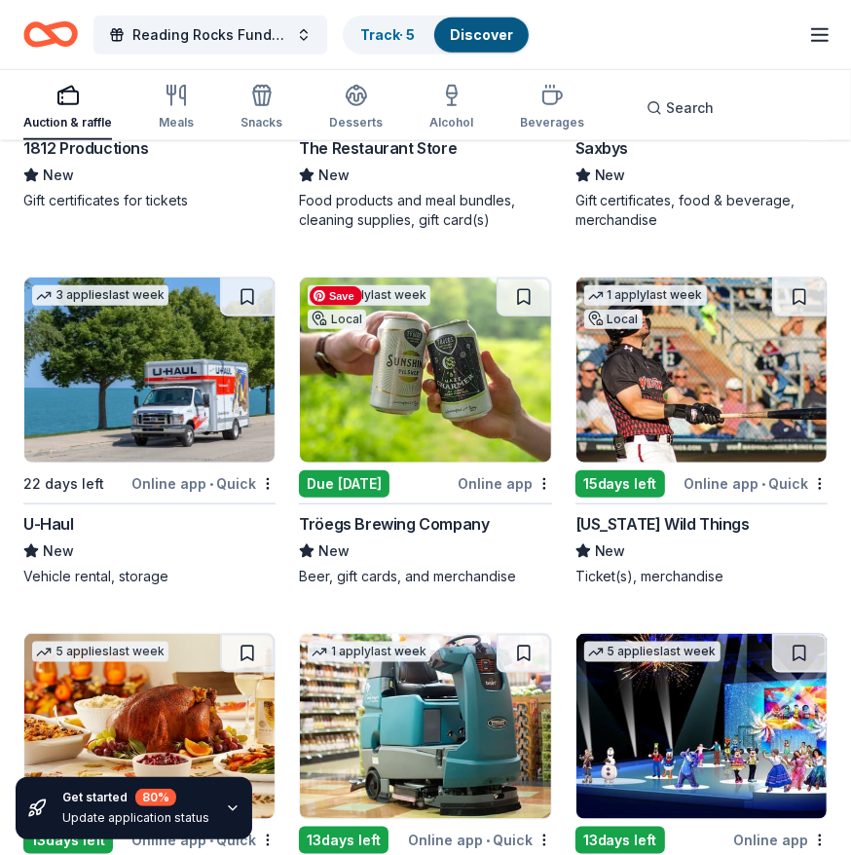
click at [436, 397] on img at bounding box center [425, 370] width 250 height 185
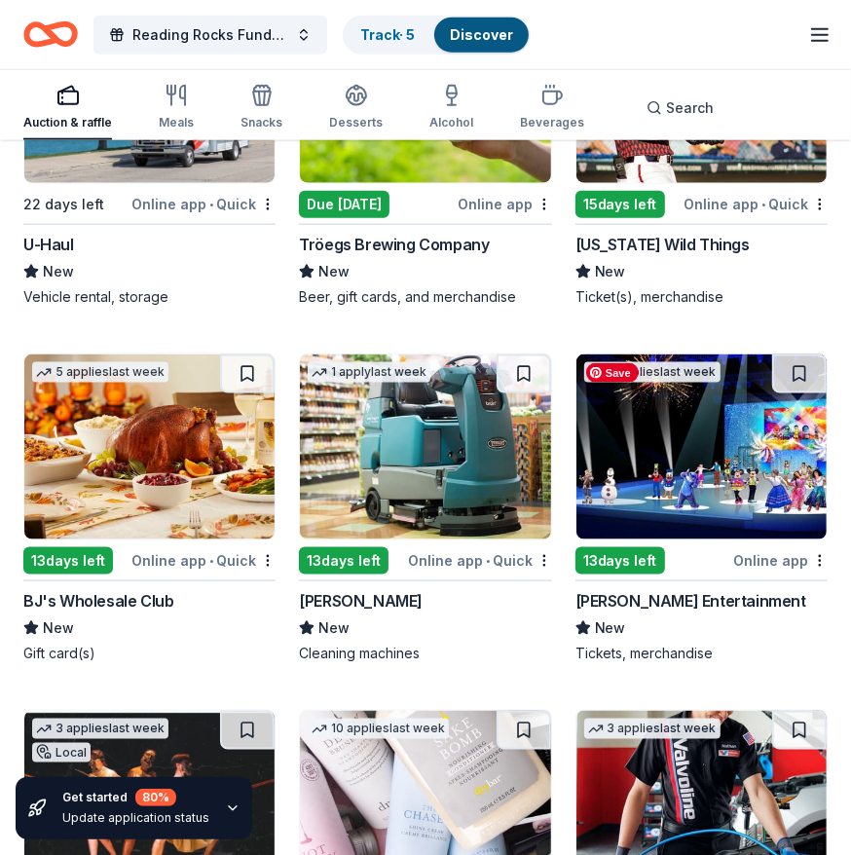
scroll to position [1093, 0]
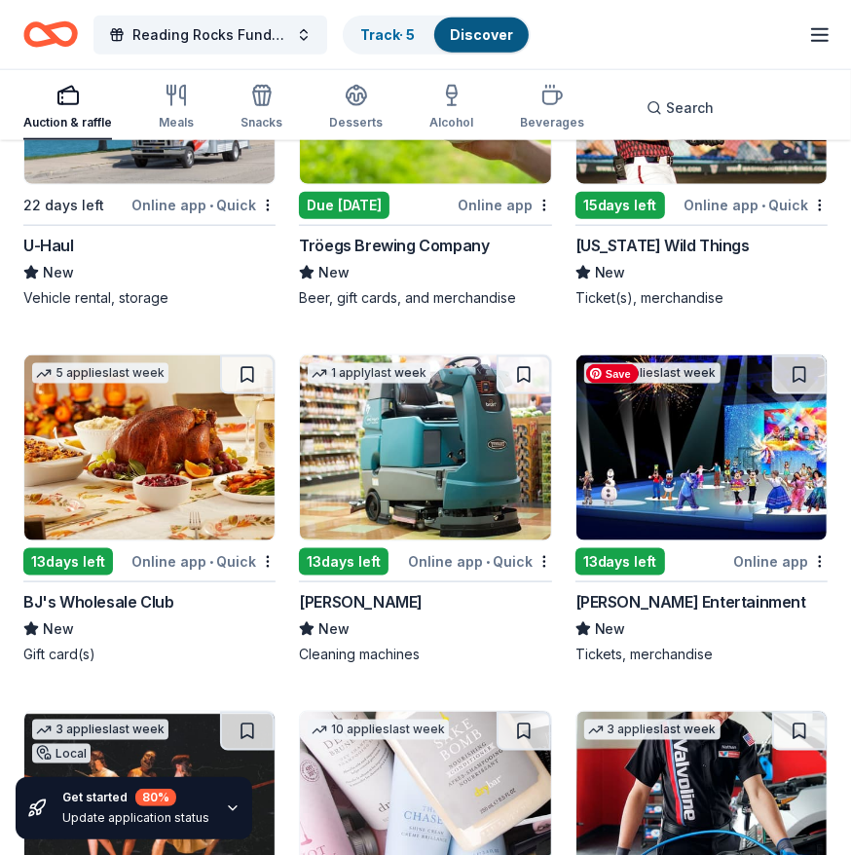
click at [678, 492] on img at bounding box center [702, 448] width 250 height 185
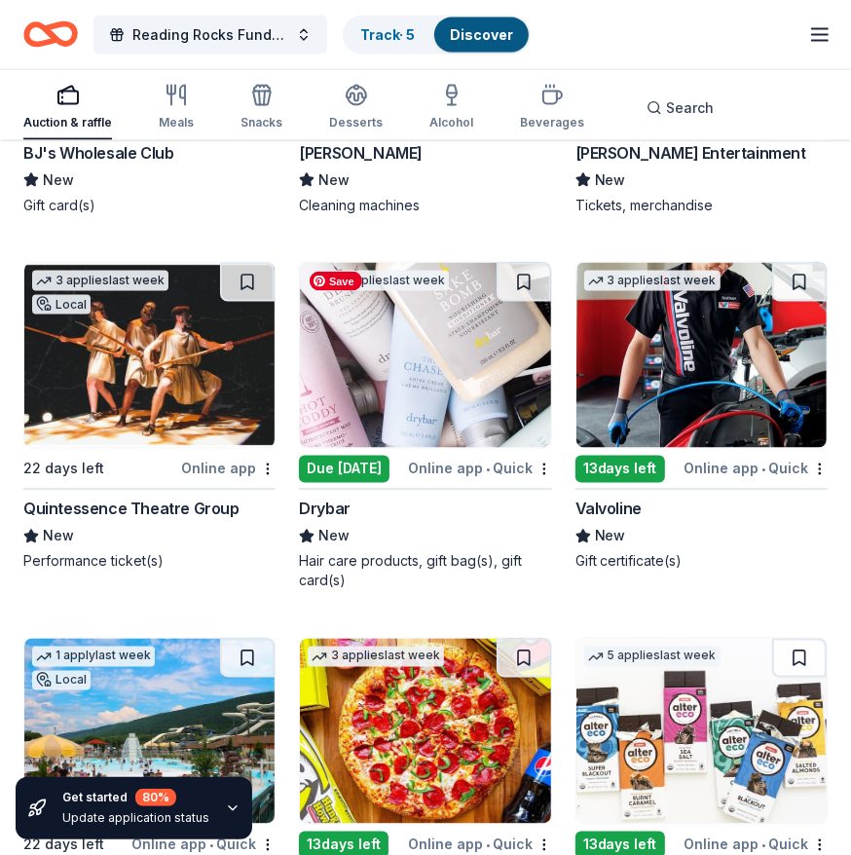
scroll to position [1543, 0]
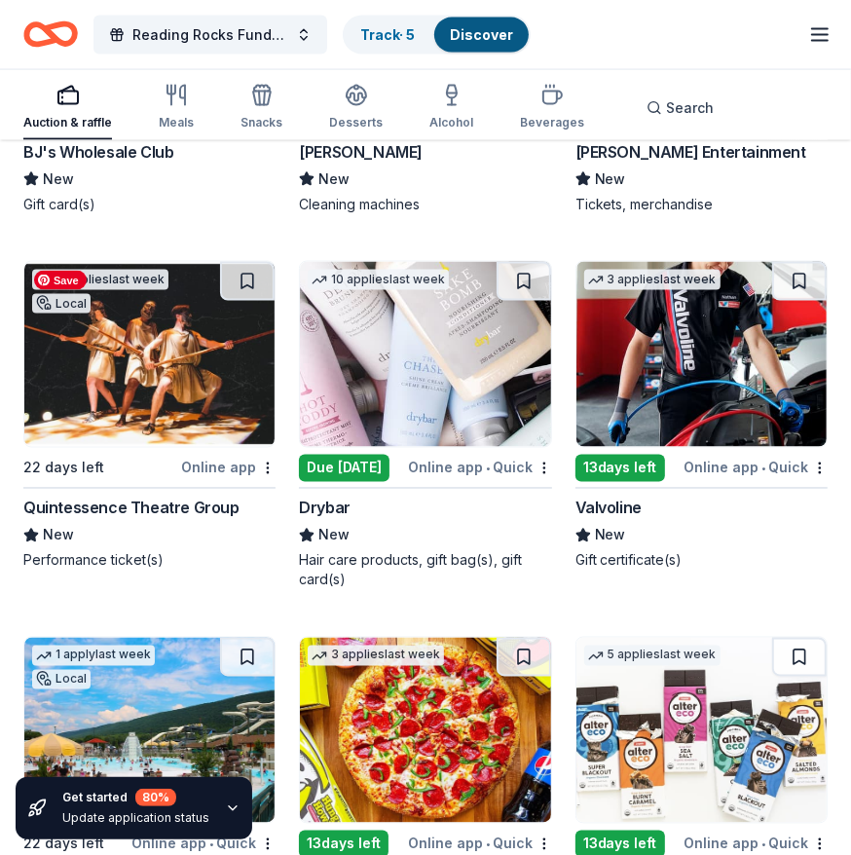
click at [161, 404] on img at bounding box center [149, 354] width 250 height 185
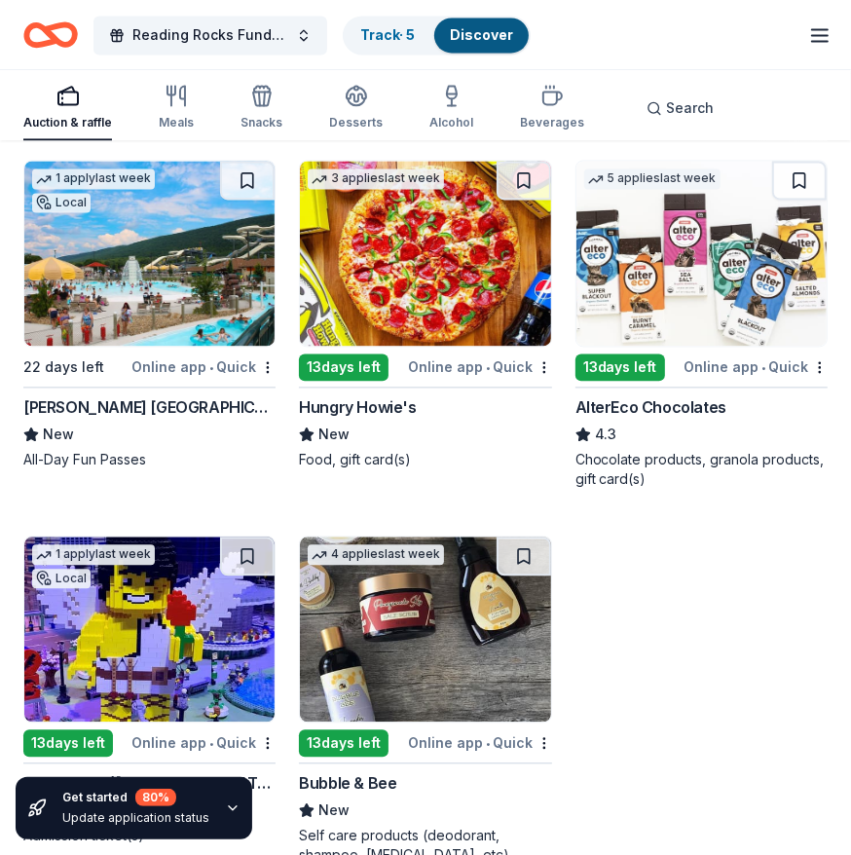
scroll to position [2021, 0]
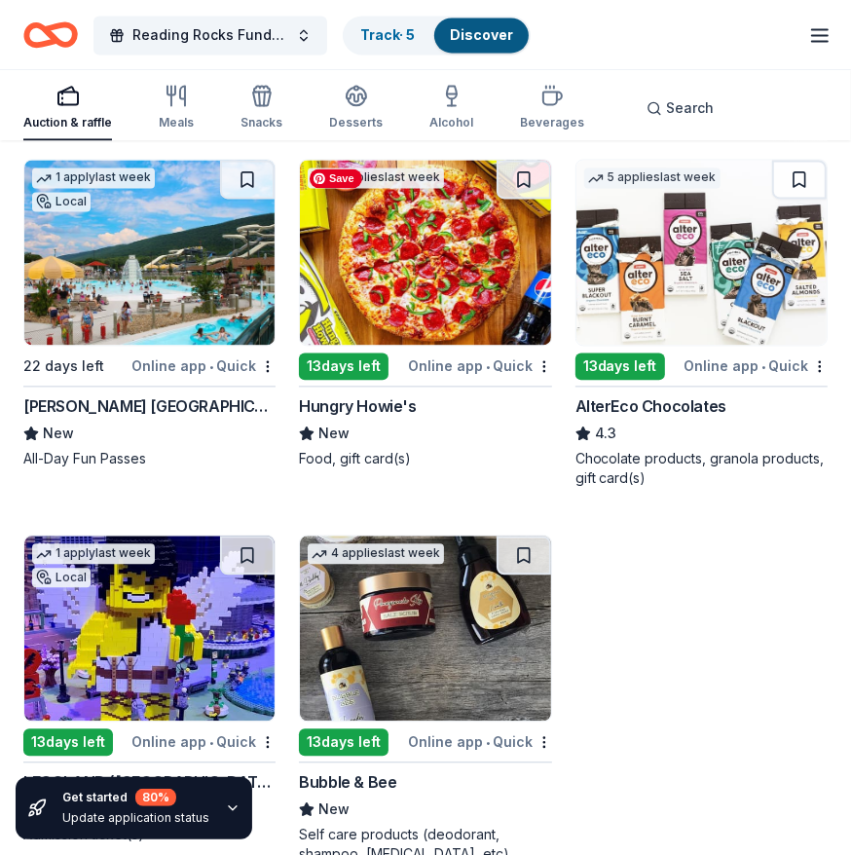
click at [409, 266] on img at bounding box center [425, 252] width 250 height 185
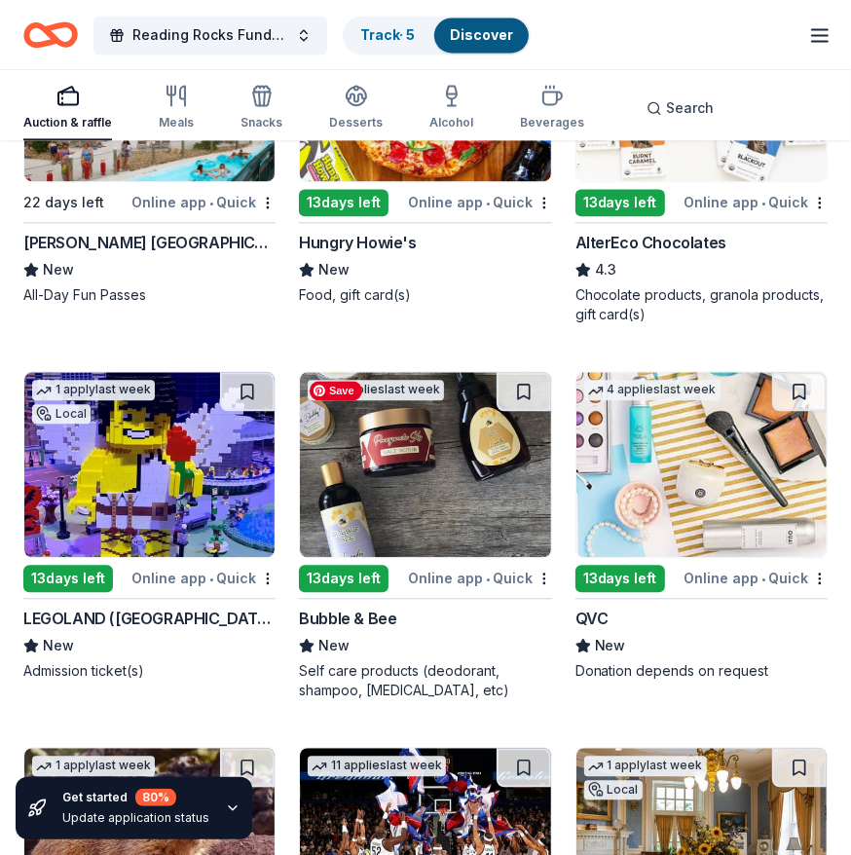
click at [397, 477] on img at bounding box center [425, 464] width 250 height 185
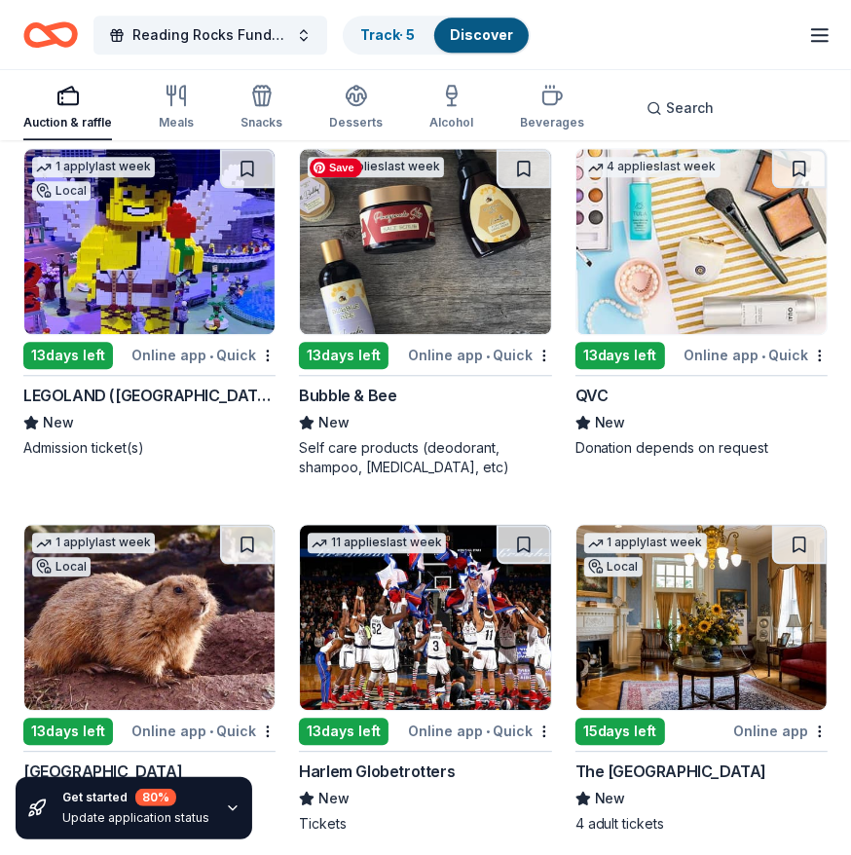
scroll to position [2411, 0]
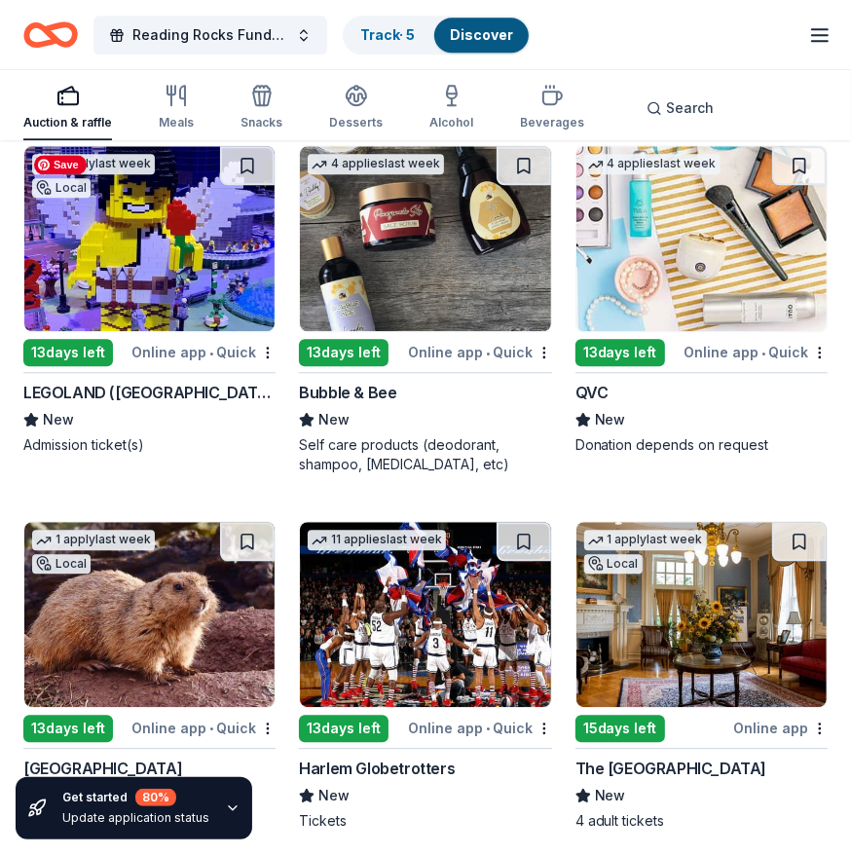
click at [140, 260] on img at bounding box center [149, 238] width 250 height 185
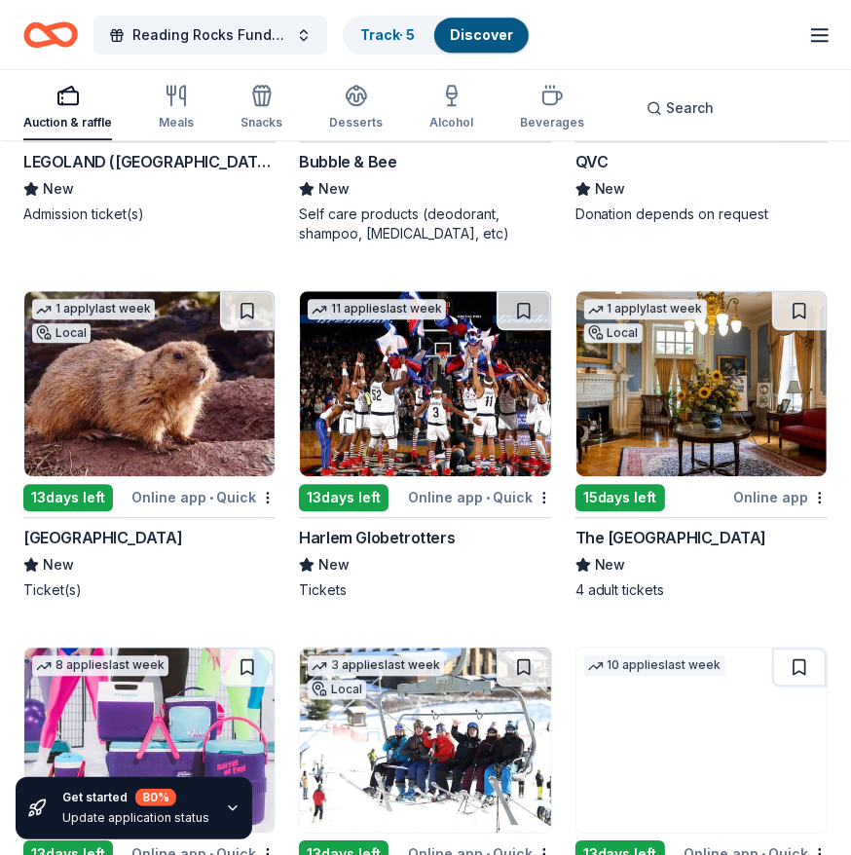
scroll to position [2660, 0]
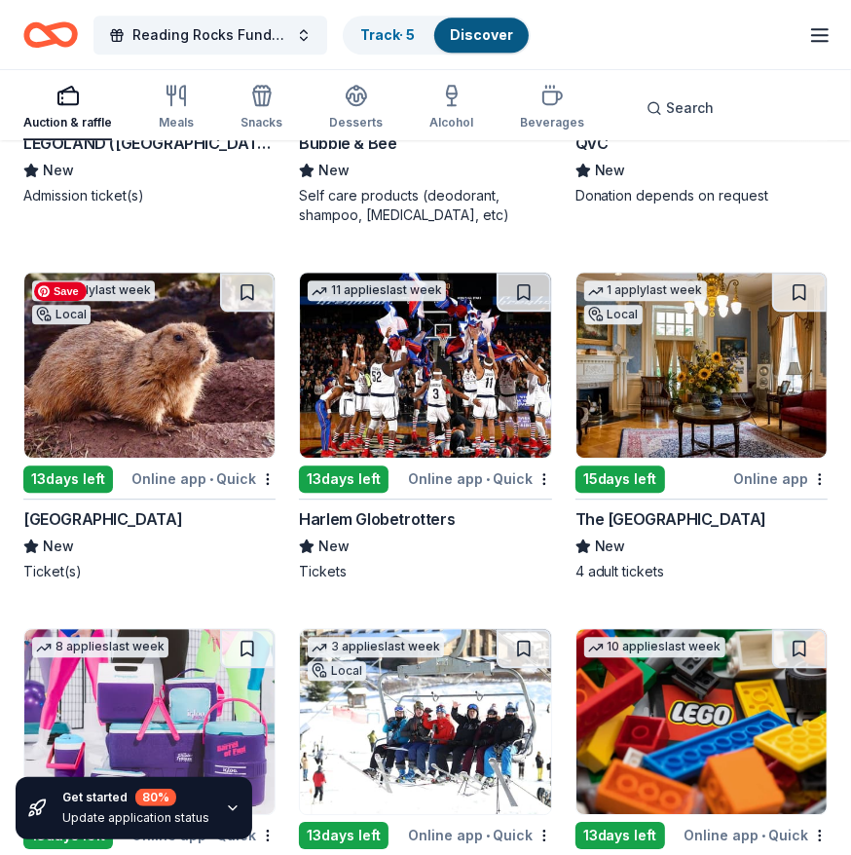
click at [168, 415] on img at bounding box center [149, 365] width 250 height 185
click at [375, 401] on img at bounding box center [425, 365] width 250 height 185
click at [639, 392] on img at bounding box center [702, 365] width 250 height 185
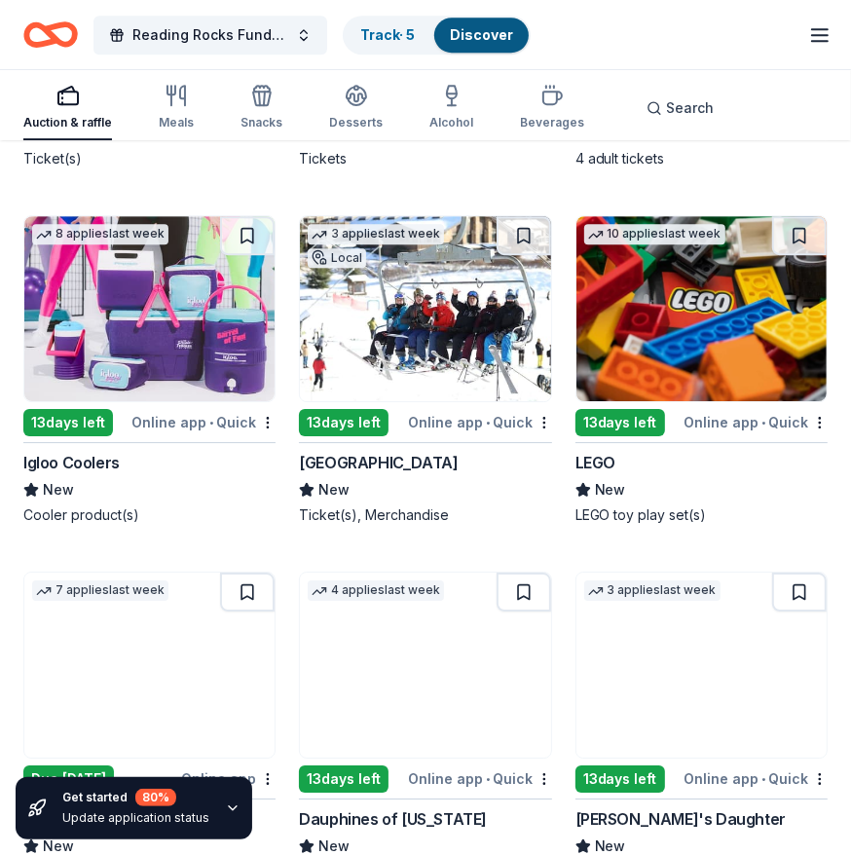
scroll to position [3074, 0]
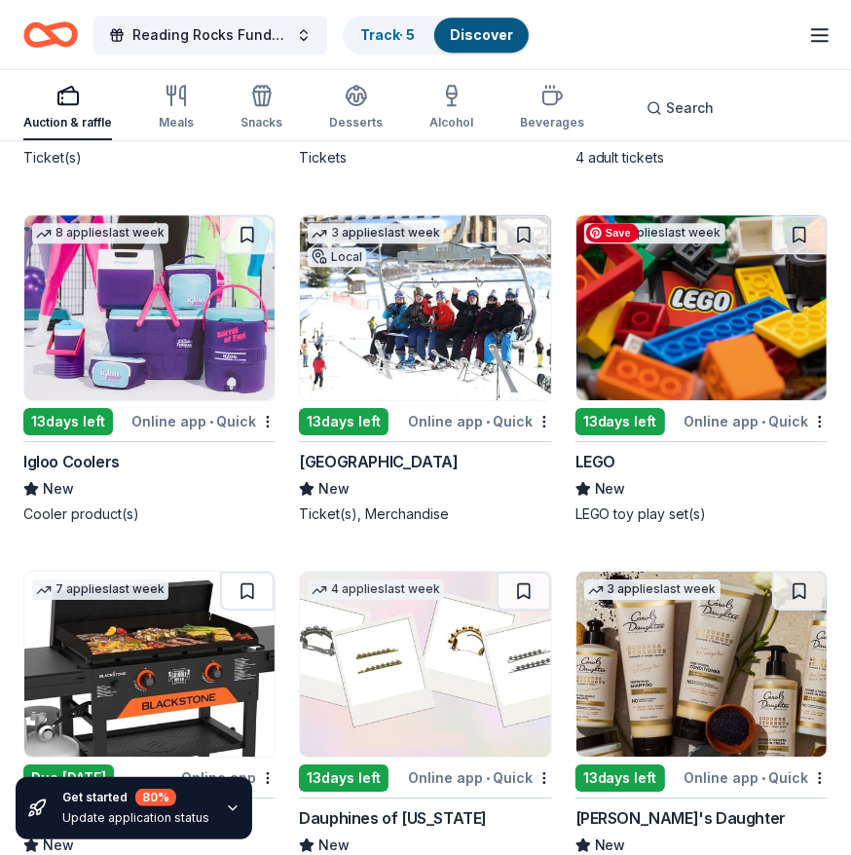
click at [628, 332] on img at bounding box center [702, 307] width 250 height 185
click at [390, 327] on img at bounding box center [425, 307] width 250 height 185
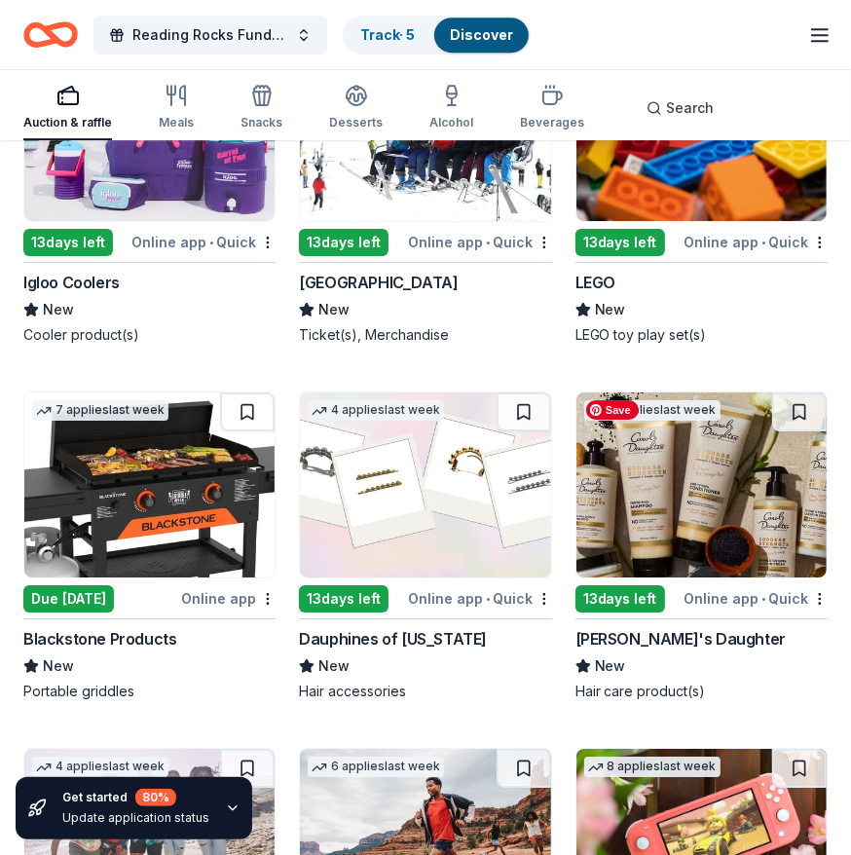
click at [618, 507] on img at bounding box center [702, 485] width 250 height 185
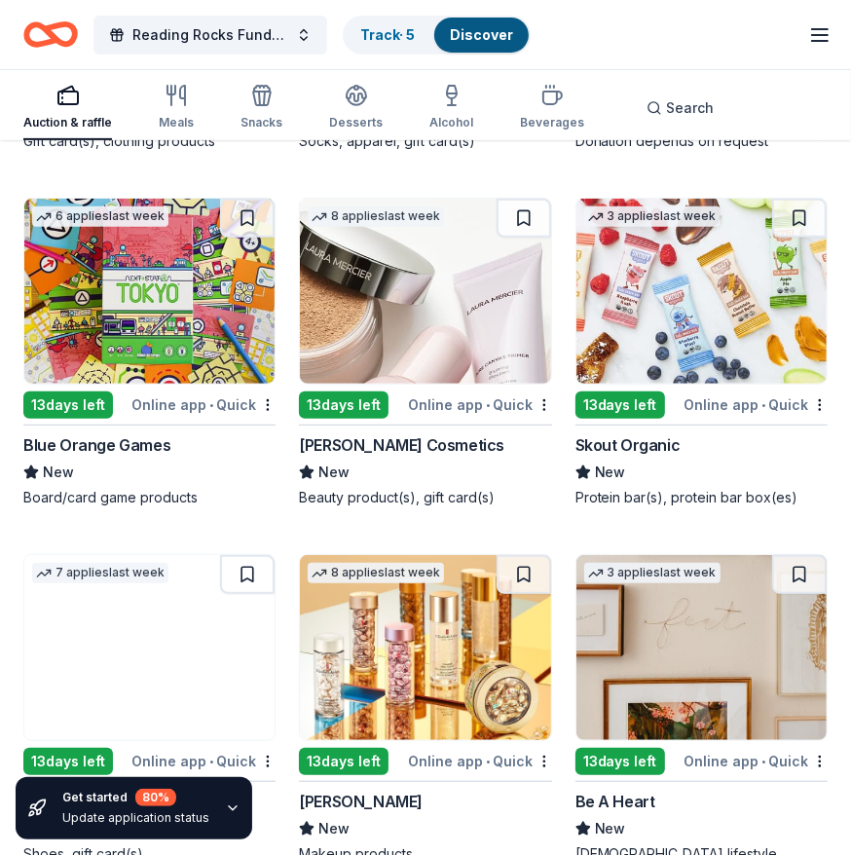
scroll to position [4166, 0]
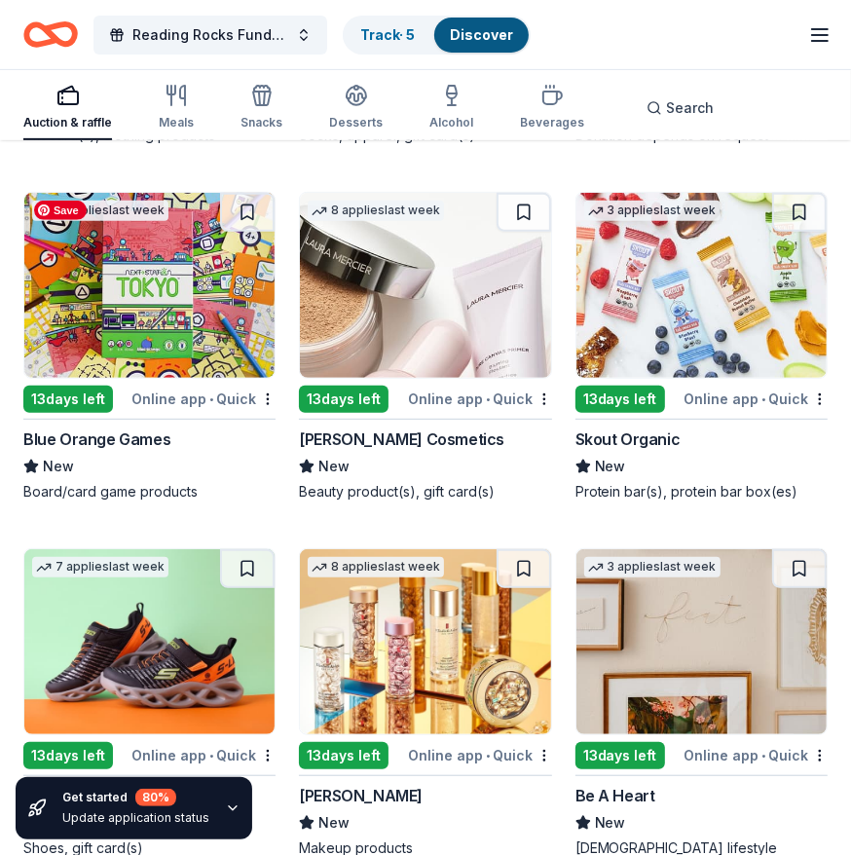
click at [195, 294] on img at bounding box center [149, 285] width 250 height 185
click at [675, 320] on img at bounding box center [702, 285] width 250 height 185
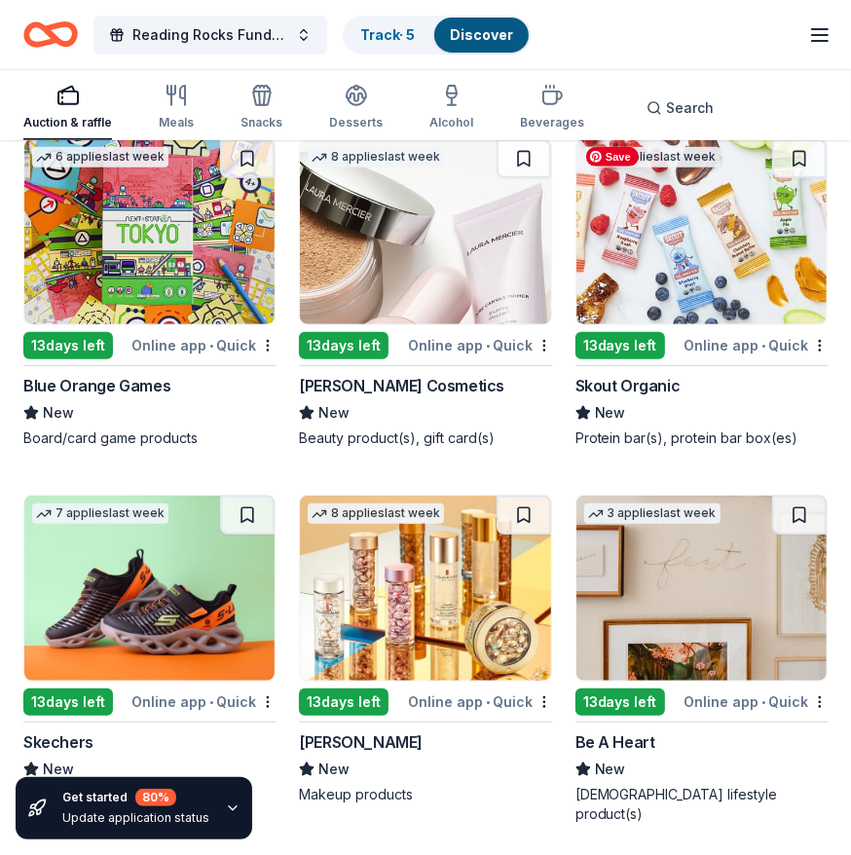
scroll to position [4221, 0]
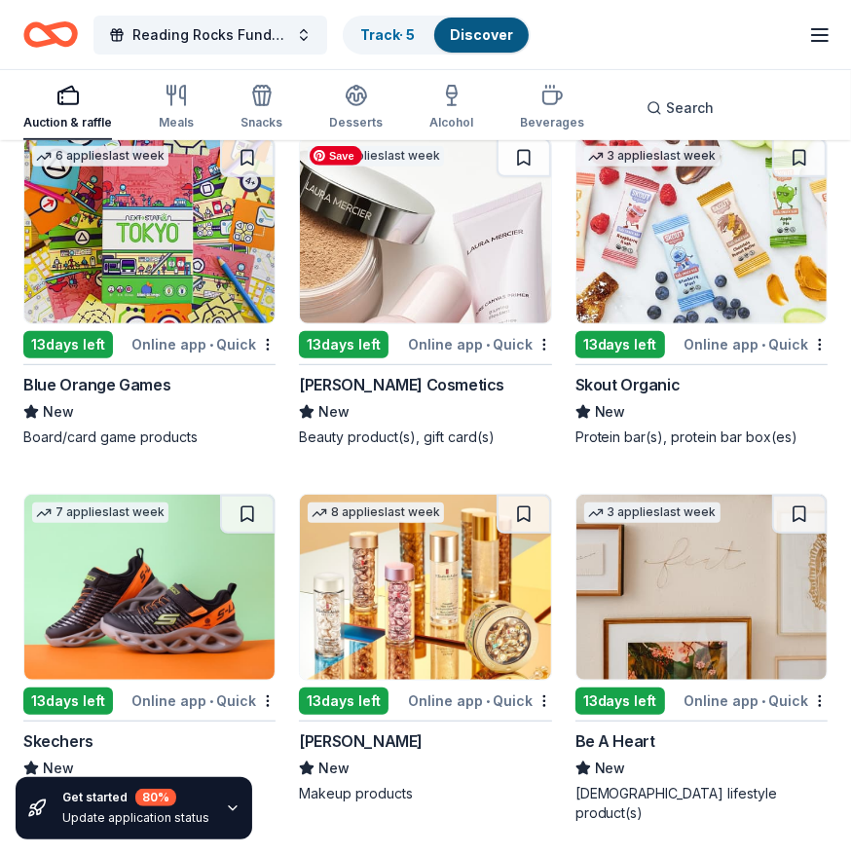
click at [424, 274] on img at bounding box center [425, 230] width 250 height 185
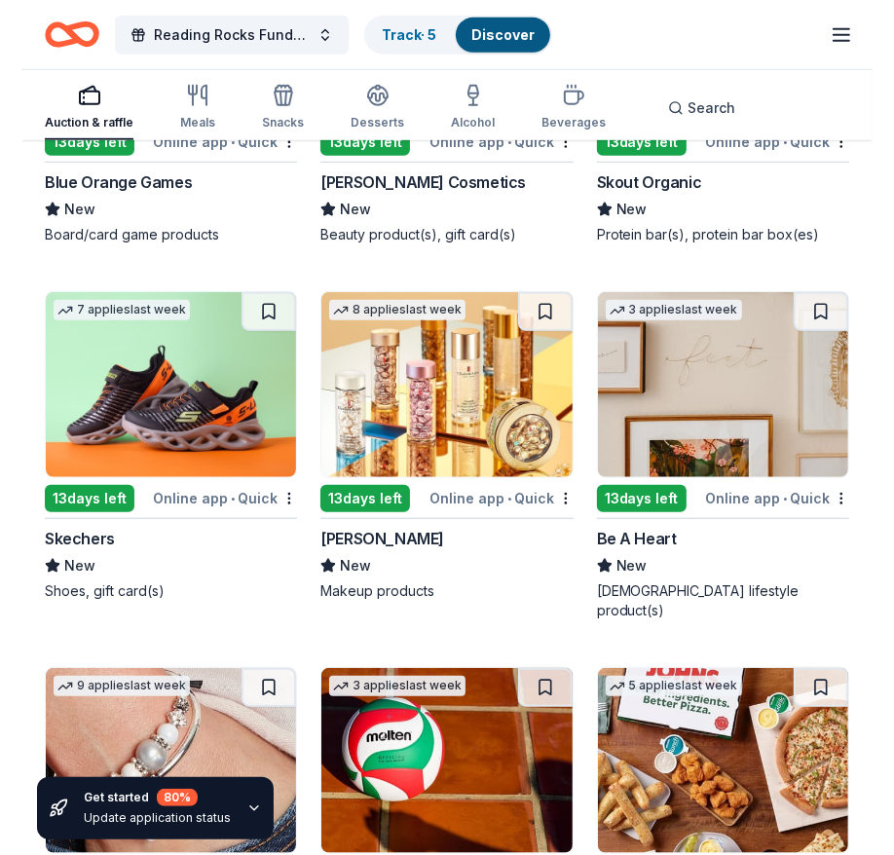
scroll to position [4582, 0]
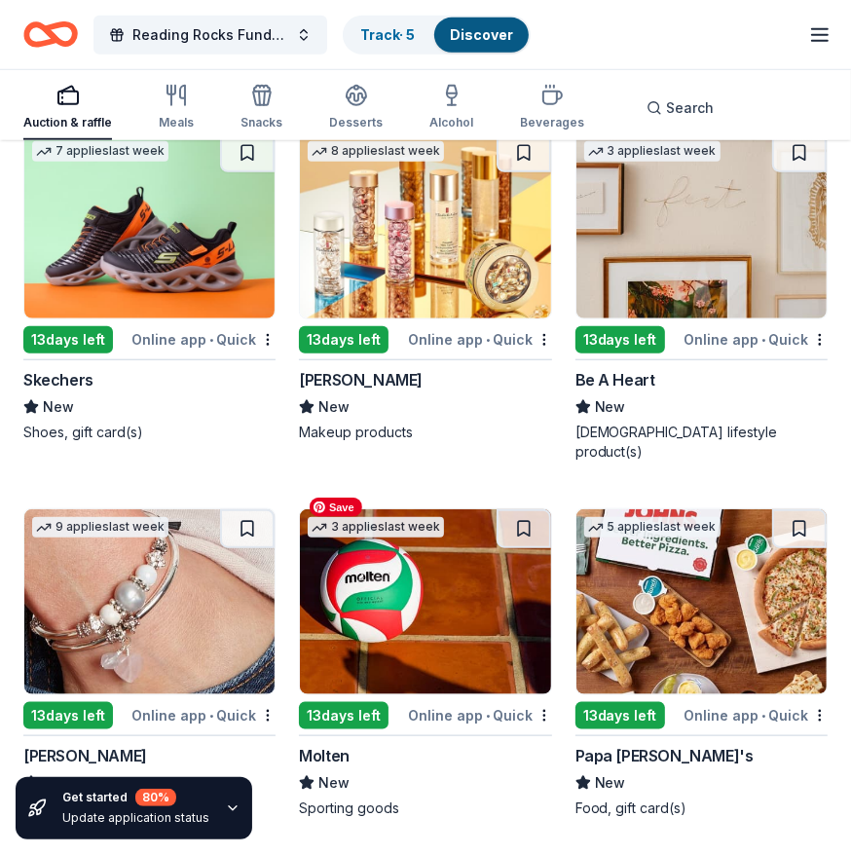
click at [368, 566] on img at bounding box center [425, 601] width 250 height 185
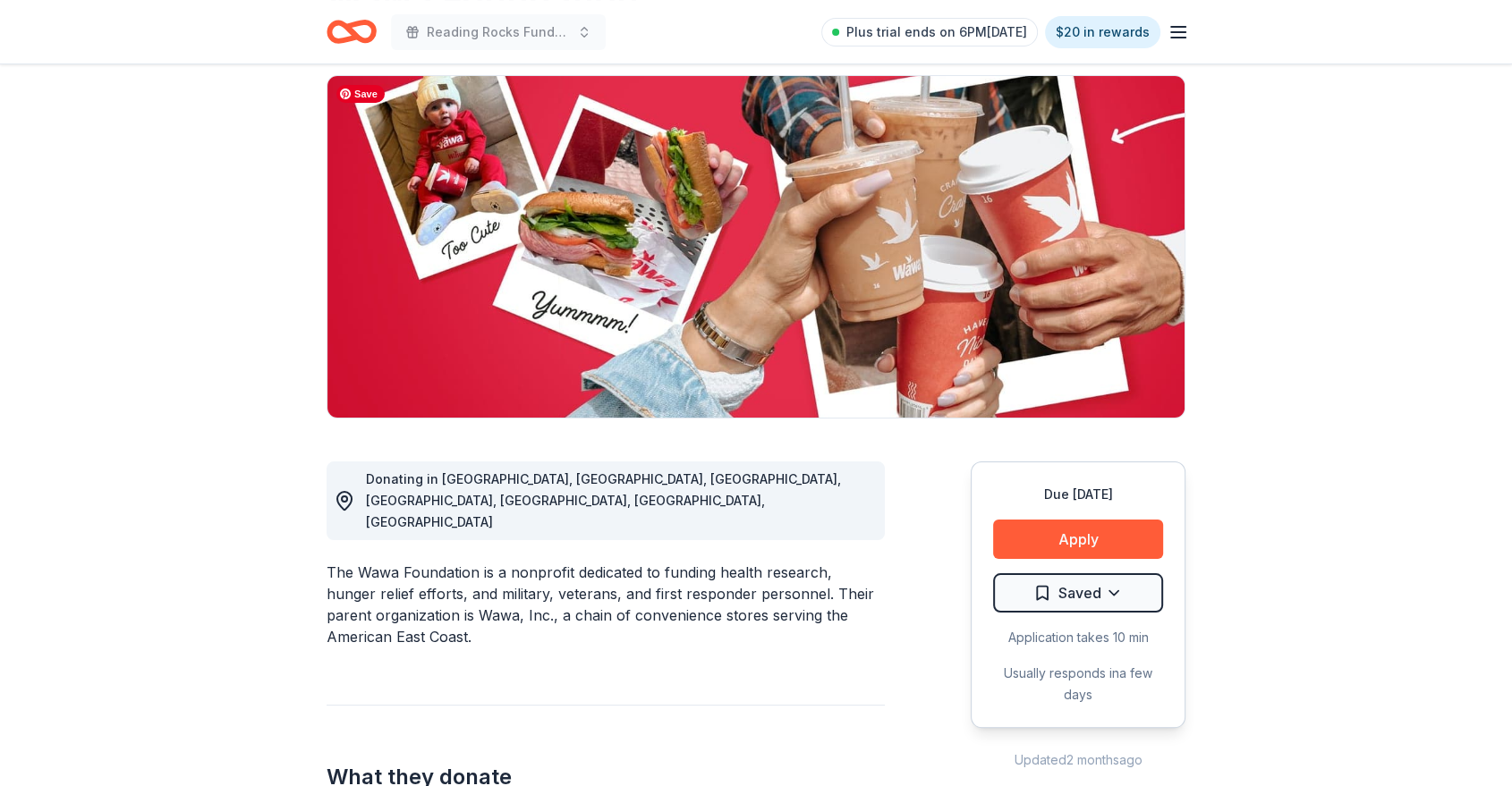
scroll to position [129, 0]
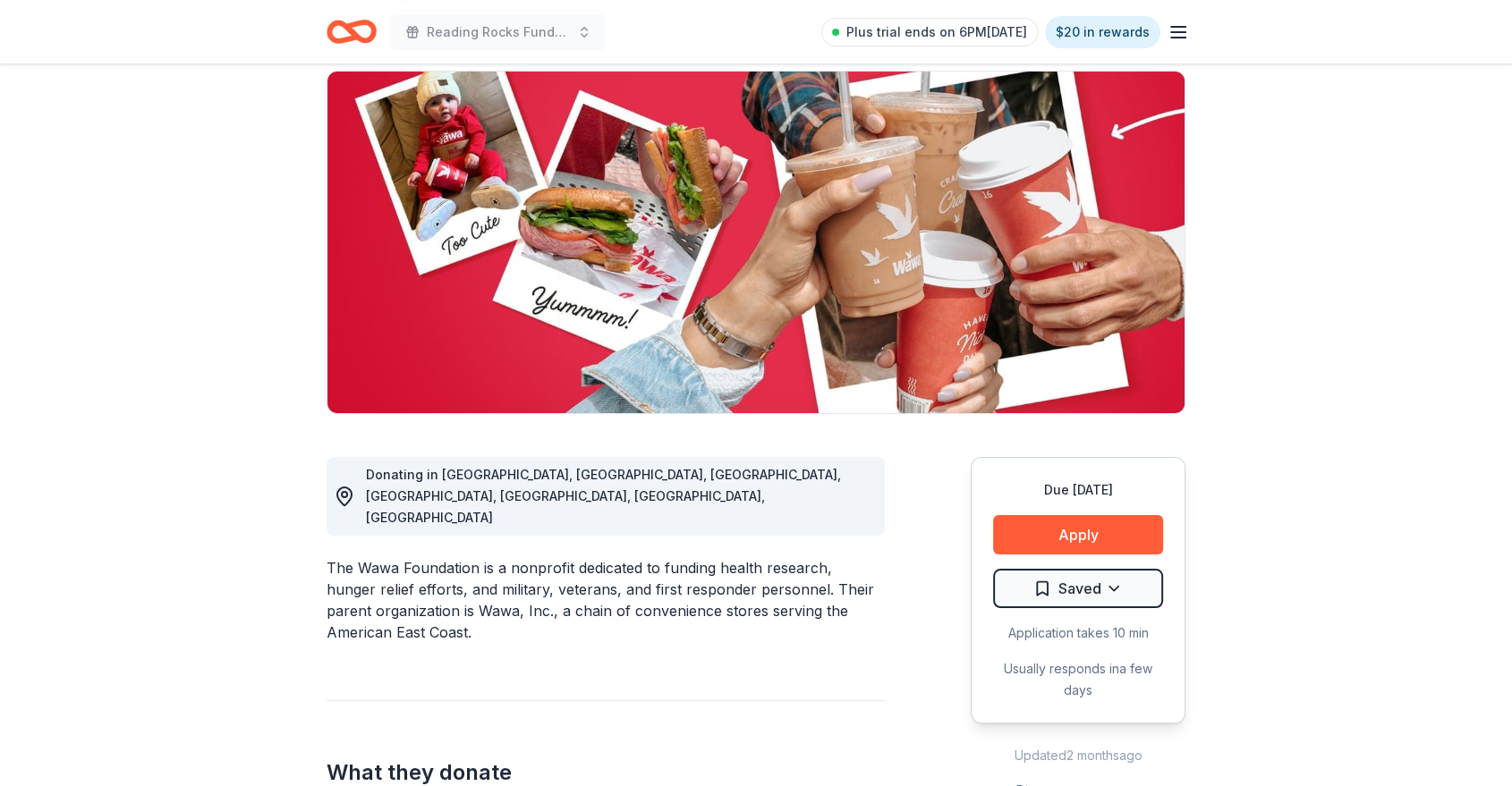
click at [819, 557] on div "The Wawa Foundation is a nonprofit dedicated to funding health research, hunger…" at bounding box center [606, 601] width 559 height 86
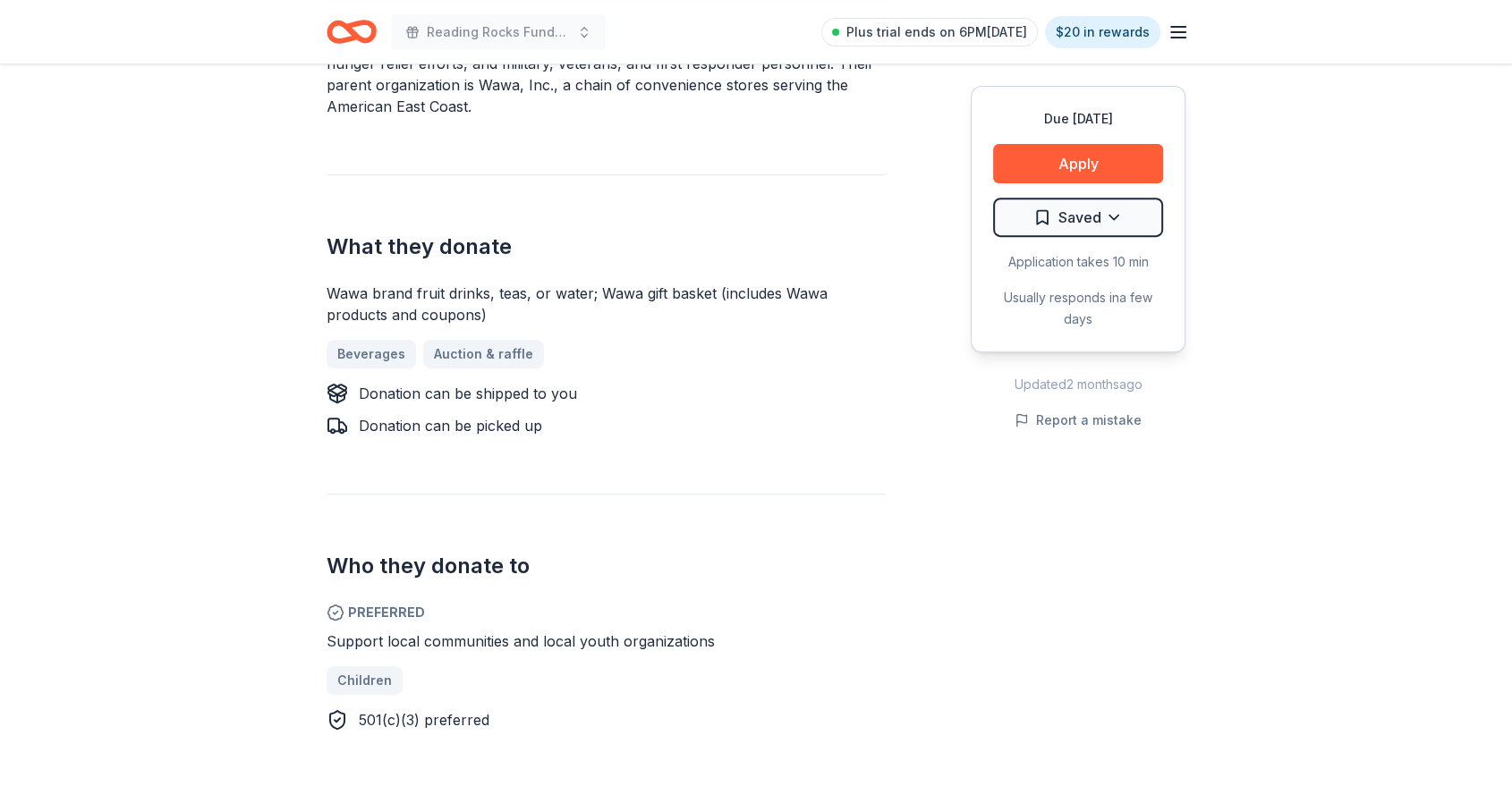
scroll to position [0, 0]
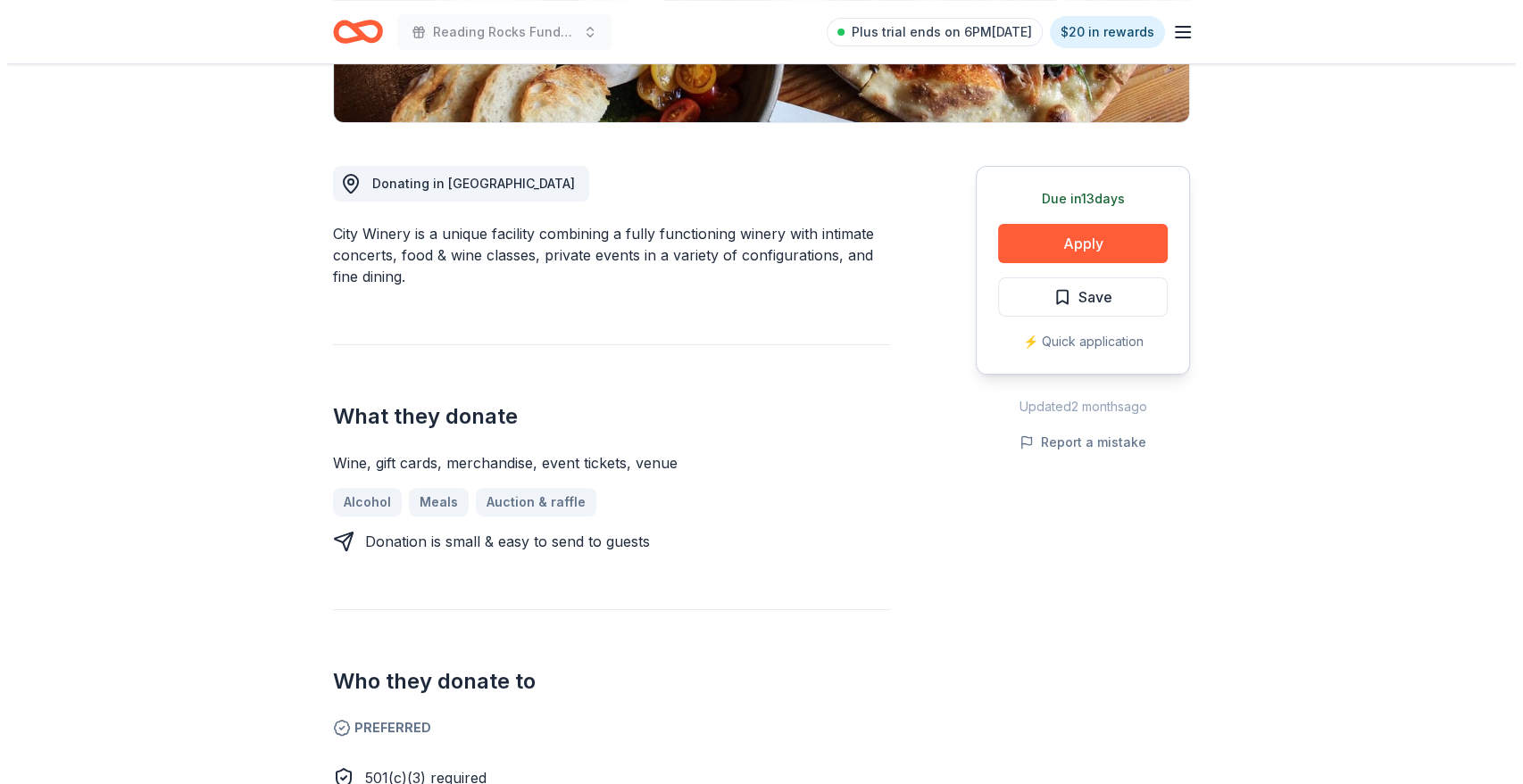
scroll to position [420, 0]
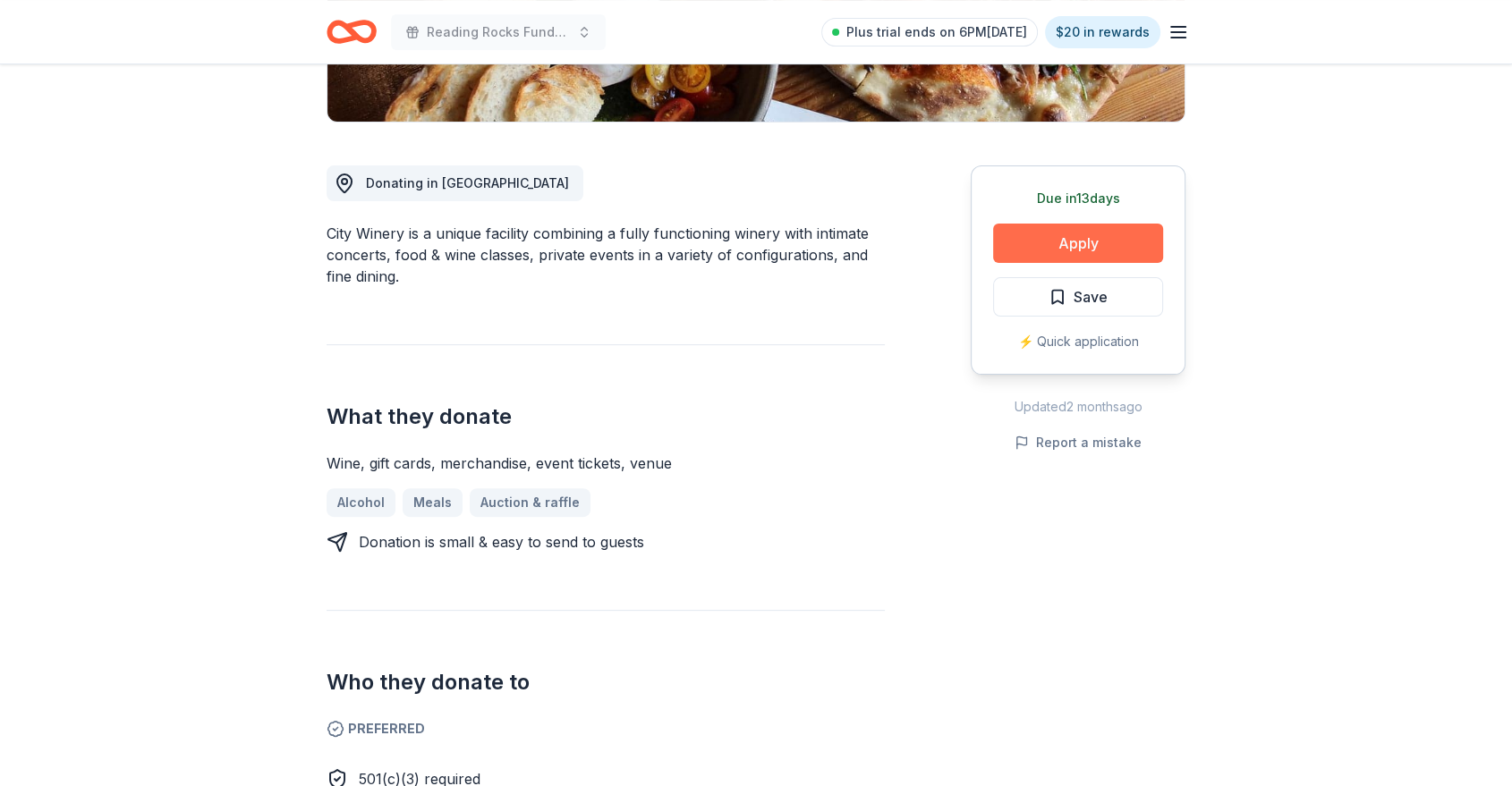
click at [1051, 253] on button "Apply" at bounding box center [1078, 243] width 170 height 39
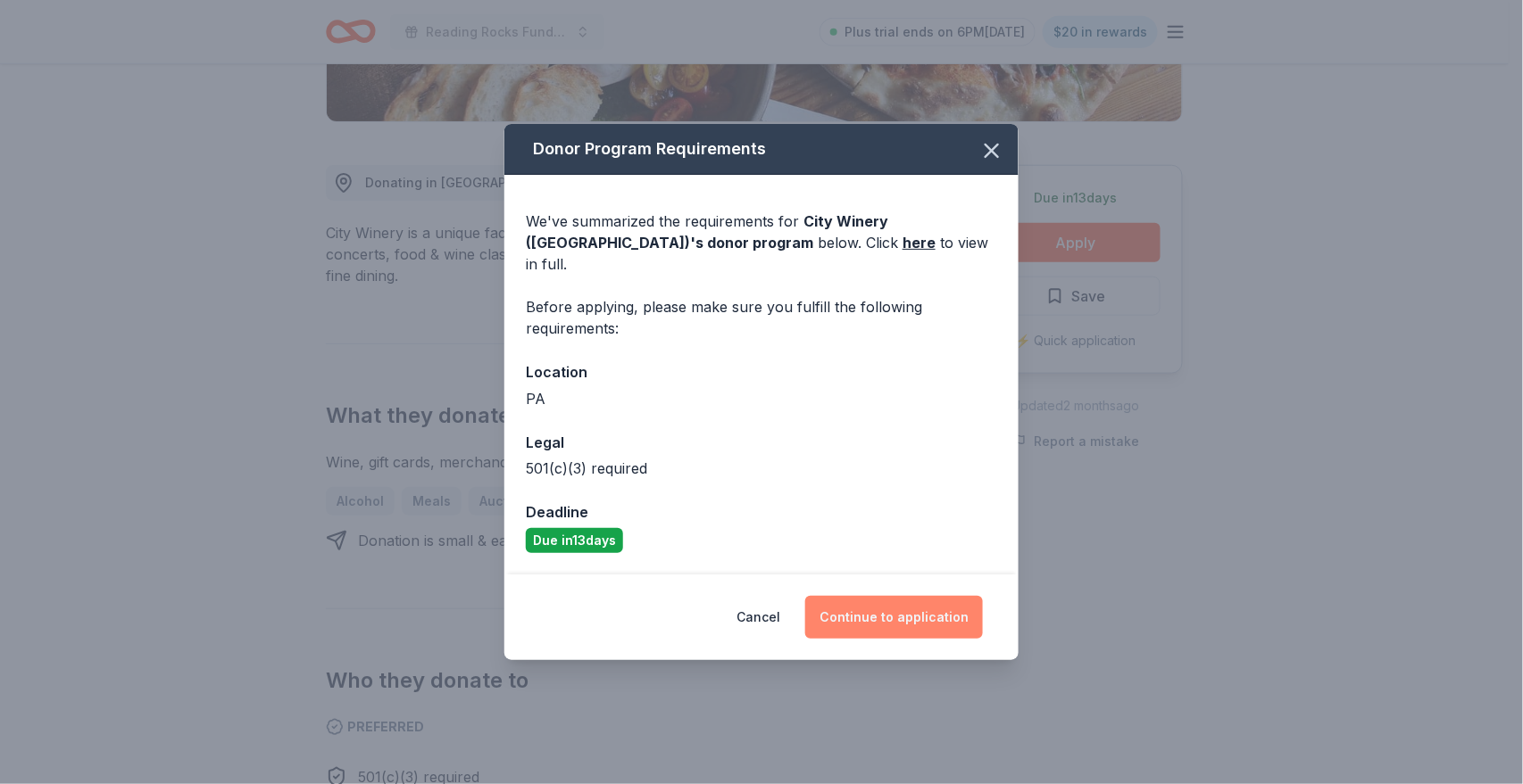
click at [891, 617] on button "Continue to application" at bounding box center [894, 617] width 178 height 43
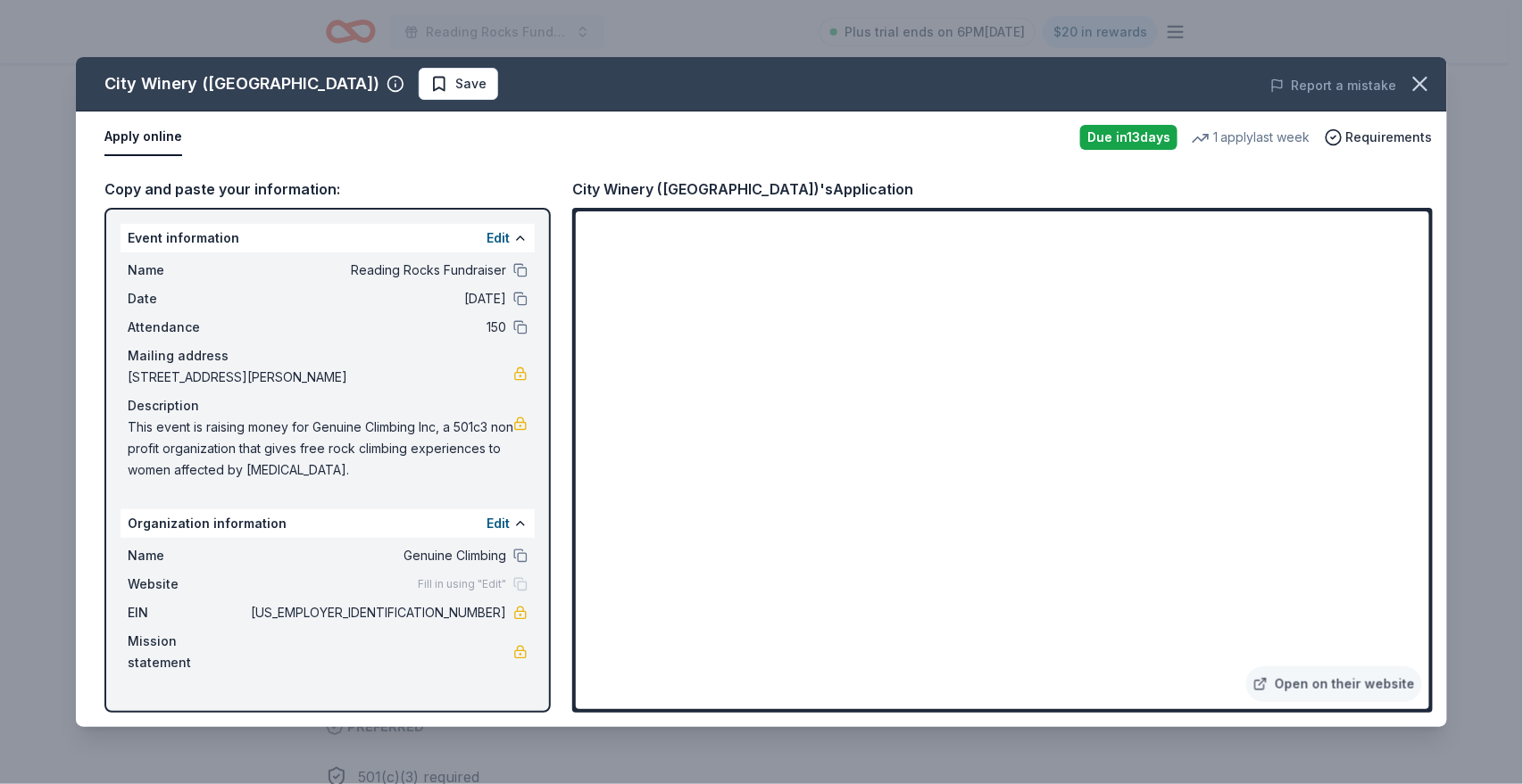
drag, startPoint x: 429, startPoint y: 608, endPoint x: 497, endPoint y: 612, distance: 68.1
click at [497, 612] on span "99-3992282" at bounding box center [377, 612] width 258 height 21
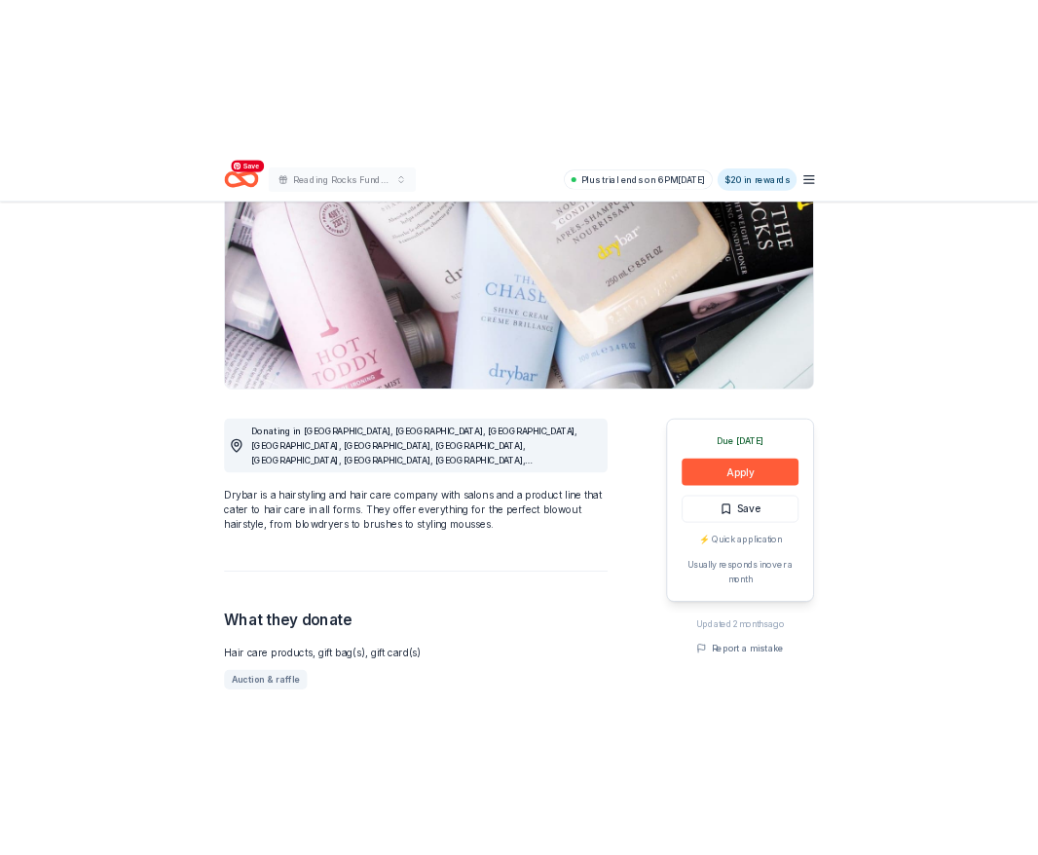
scroll to position [245, 0]
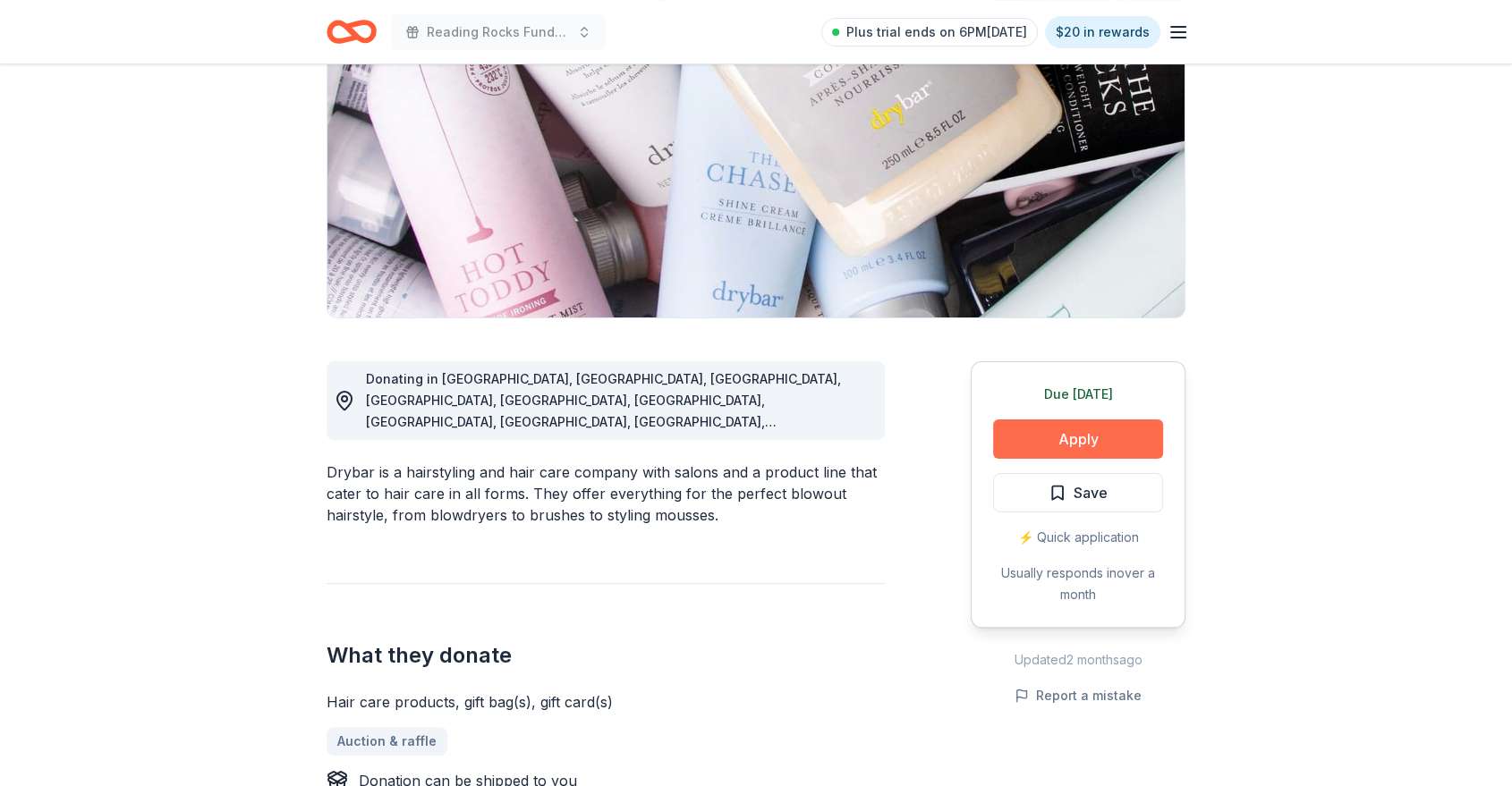
click at [1111, 438] on button "Apply" at bounding box center [1078, 439] width 170 height 39
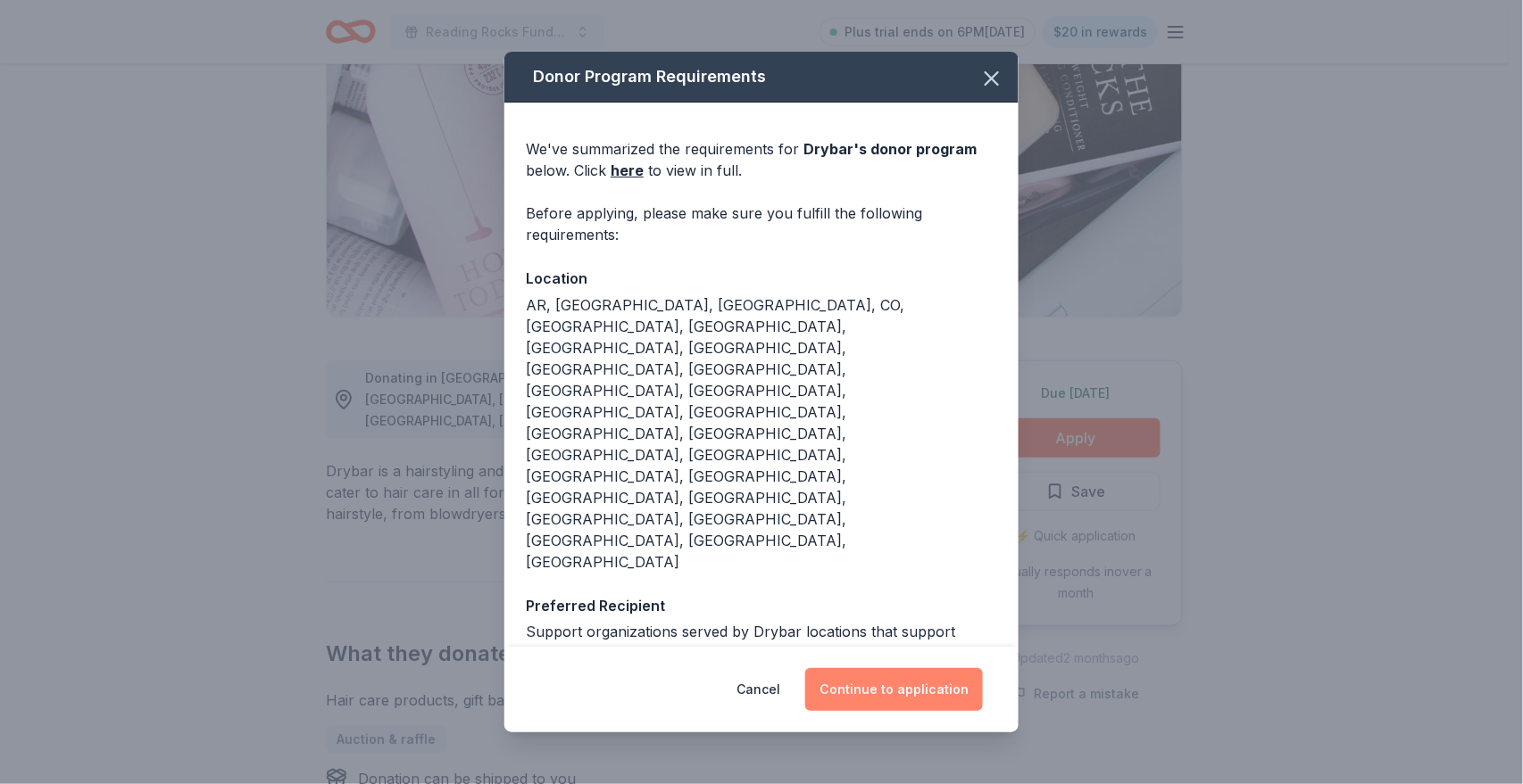
click at [900, 669] on button "Continue to application" at bounding box center [894, 690] width 178 height 43
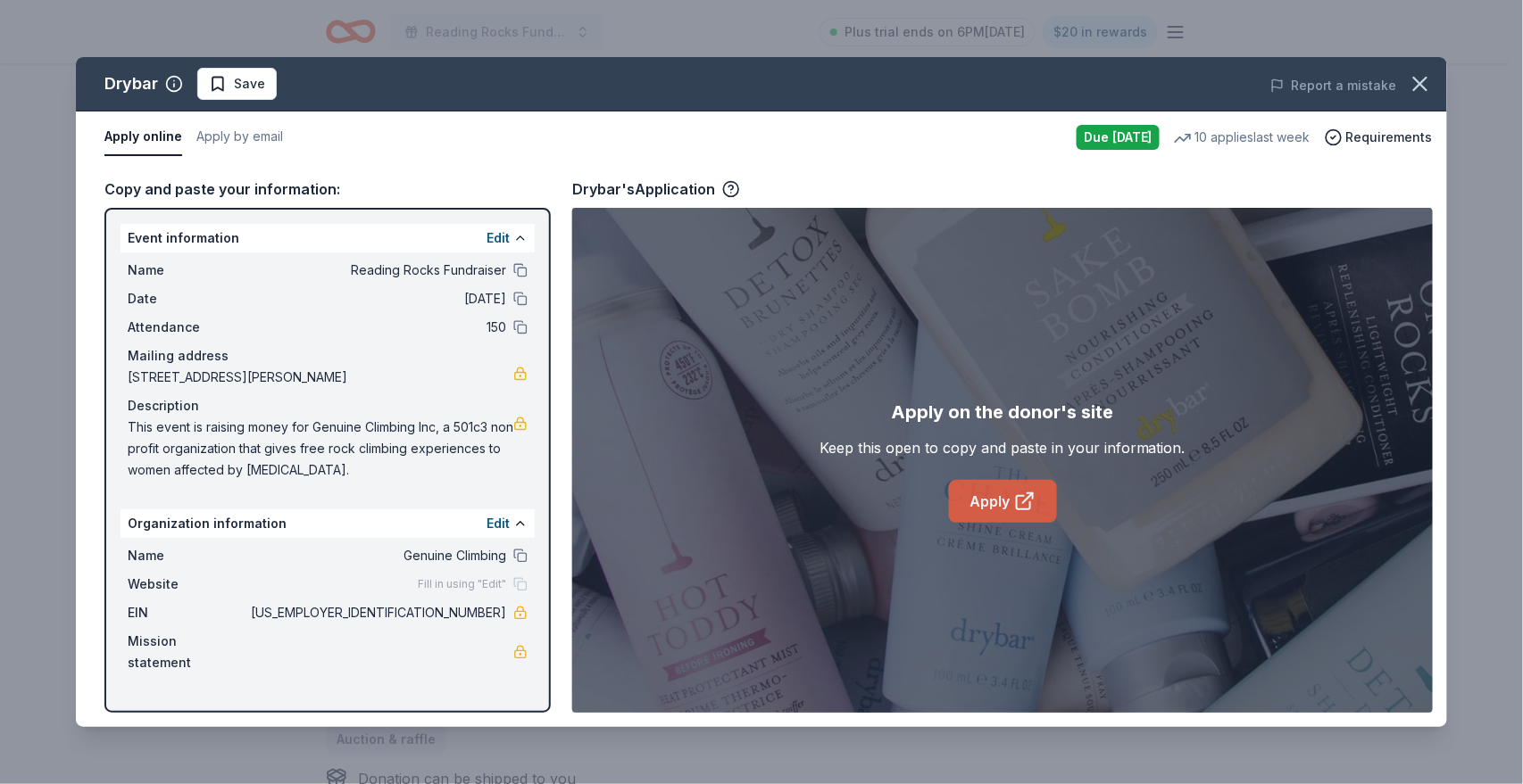
click at [974, 509] on link "Apply" at bounding box center [1003, 501] width 108 height 43
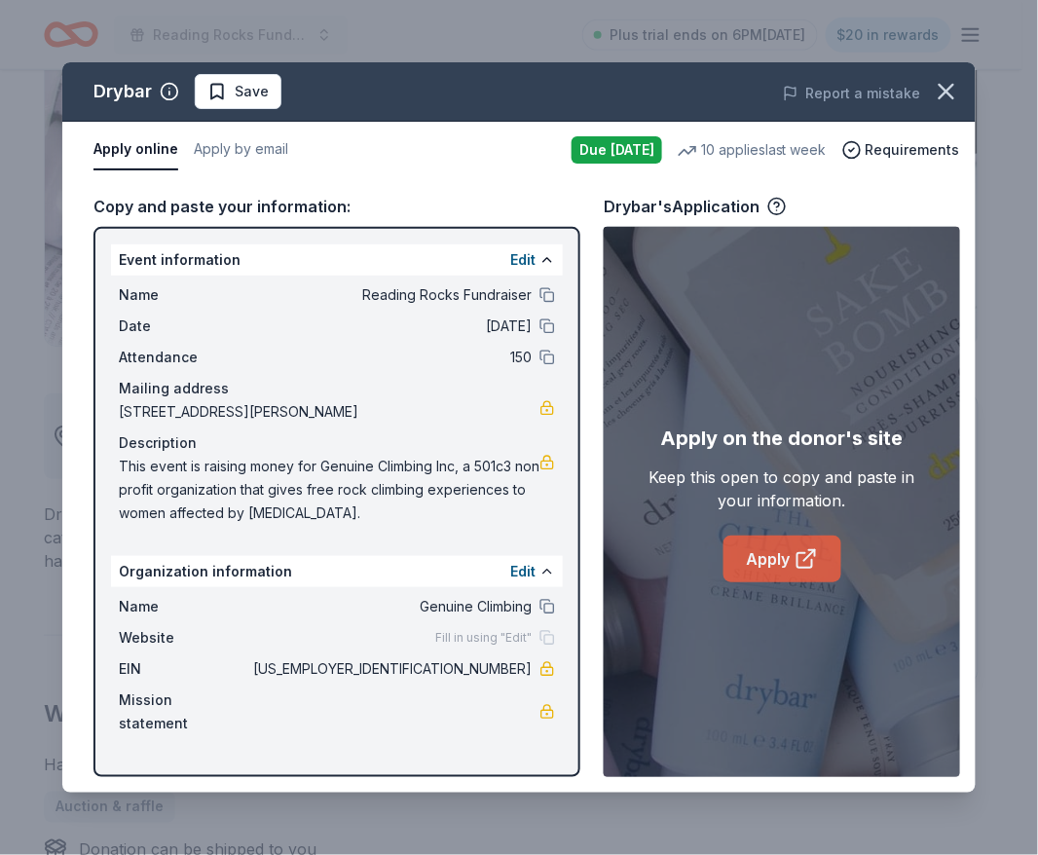
click at [780, 564] on link "Apply" at bounding box center [783, 559] width 118 height 47
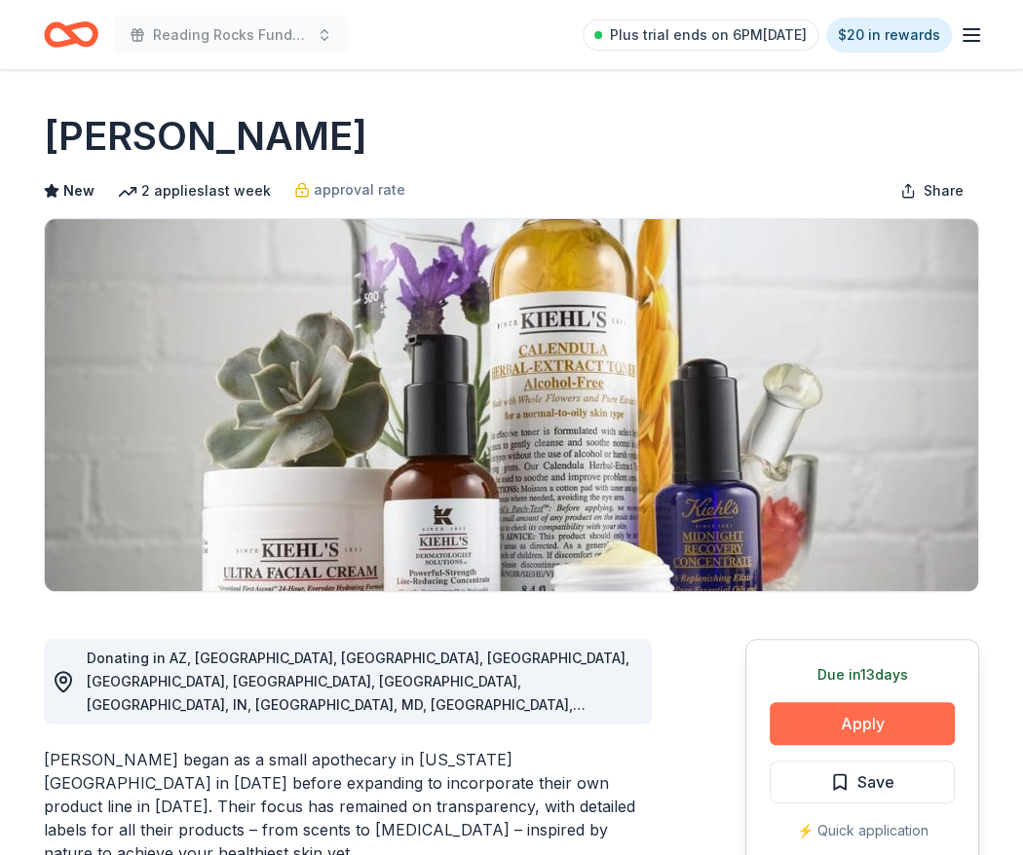
click at [852, 732] on button "Apply" at bounding box center [862, 723] width 185 height 43
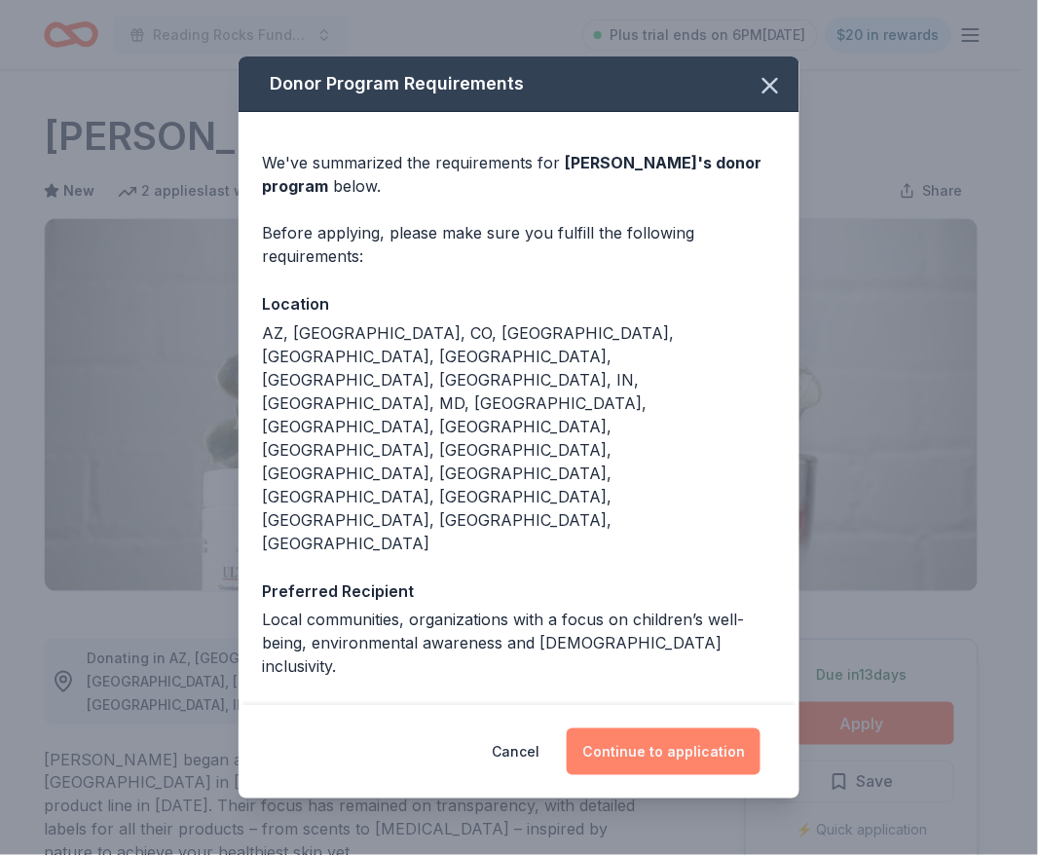
click at [662, 729] on button "Continue to application" at bounding box center [664, 752] width 194 height 47
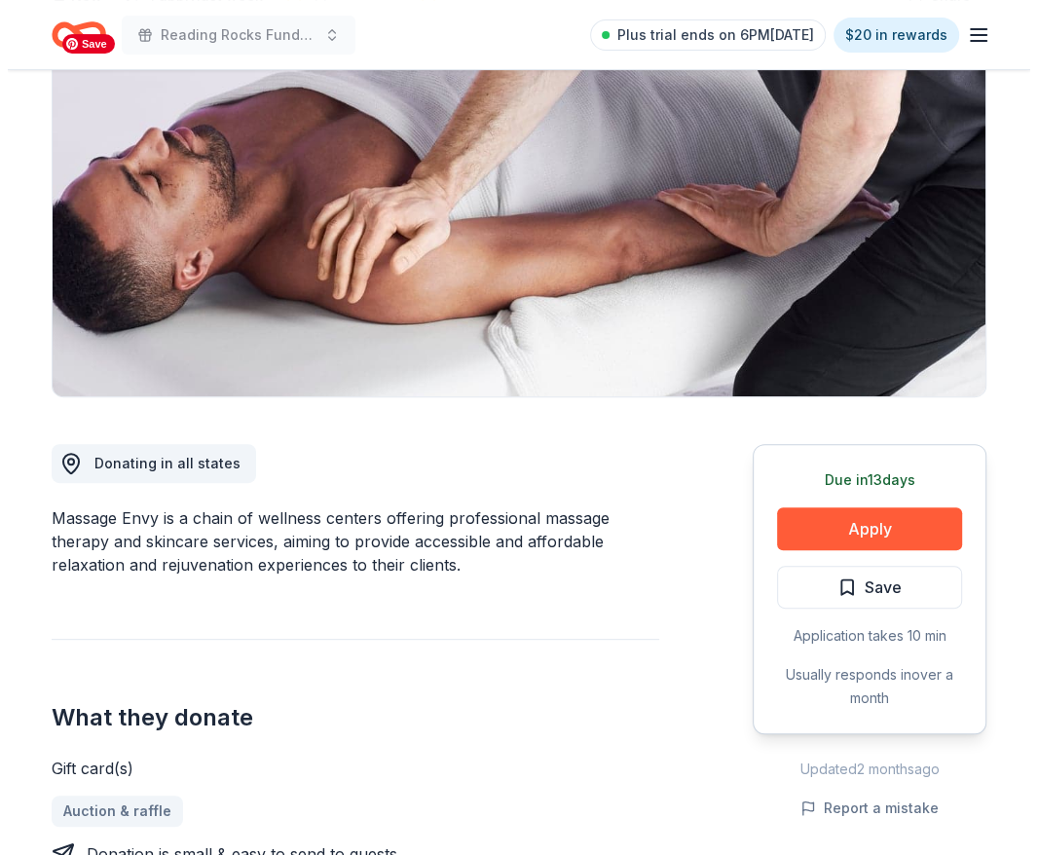
scroll to position [197, 0]
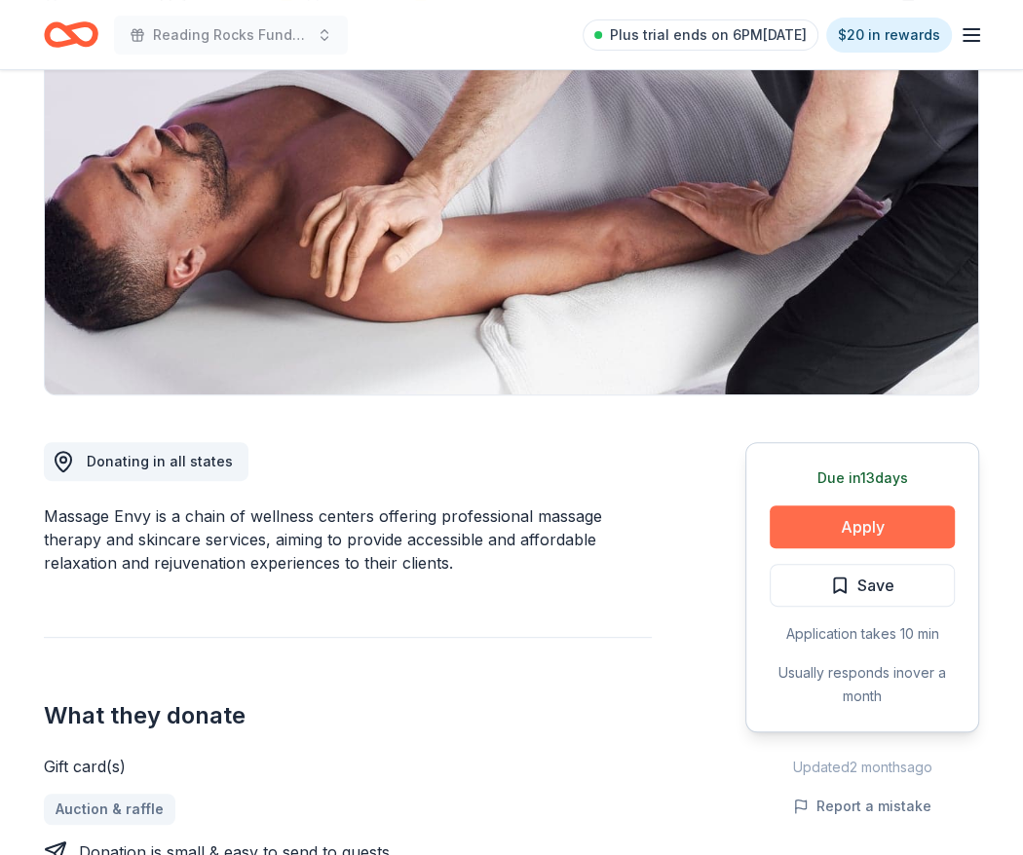
click at [845, 514] on button "Apply" at bounding box center [862, 527] width 185 height 43
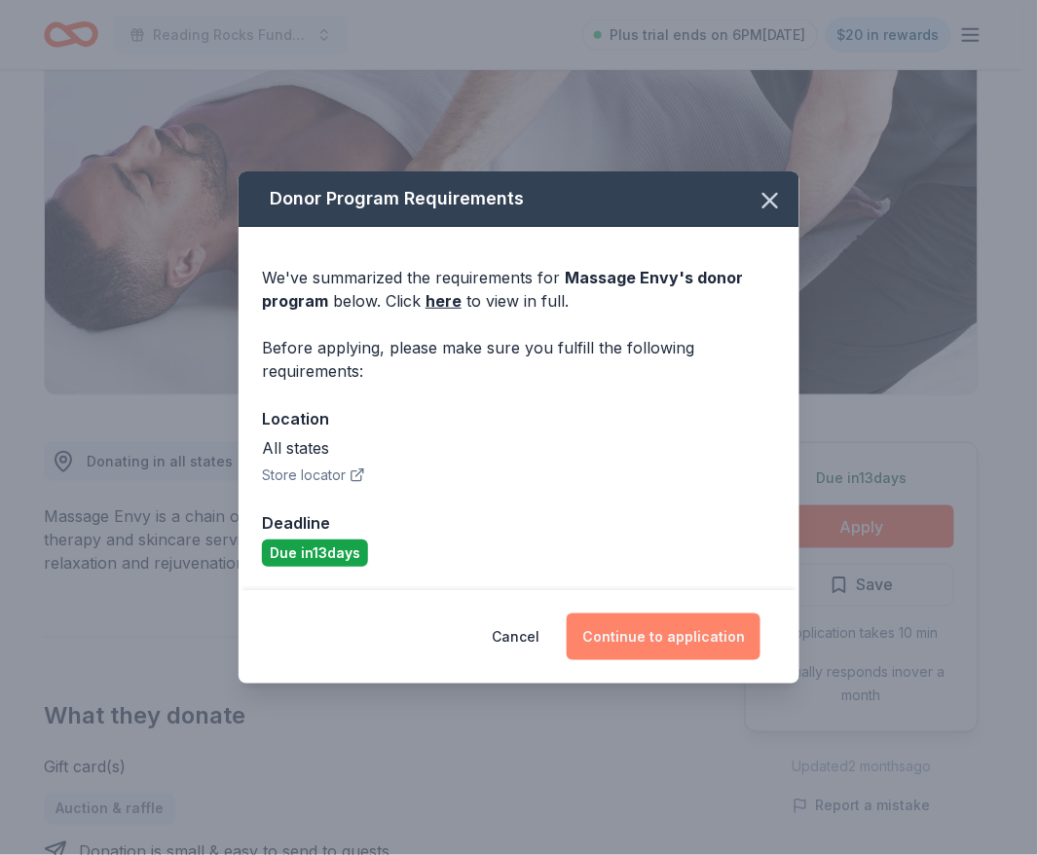
click at [622, 622] on button "Continue to application" at bounding box center [664, 637] width 194 height 47
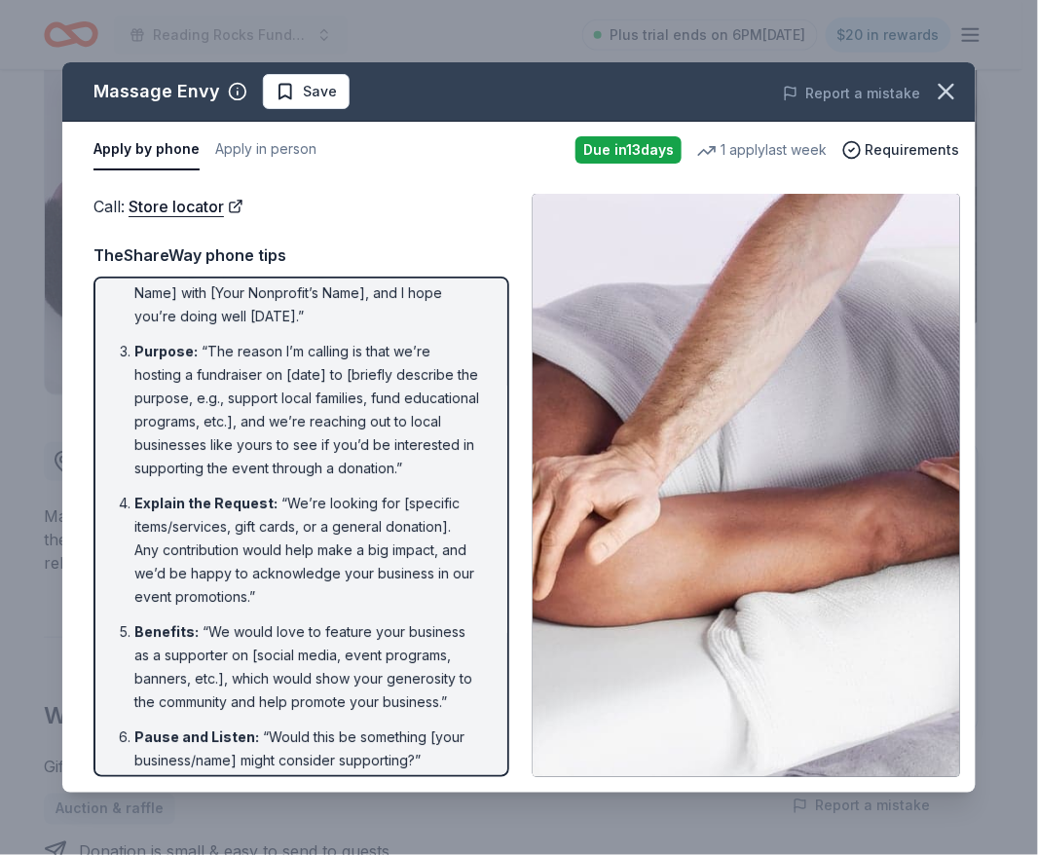
scroll to position [144, 0]
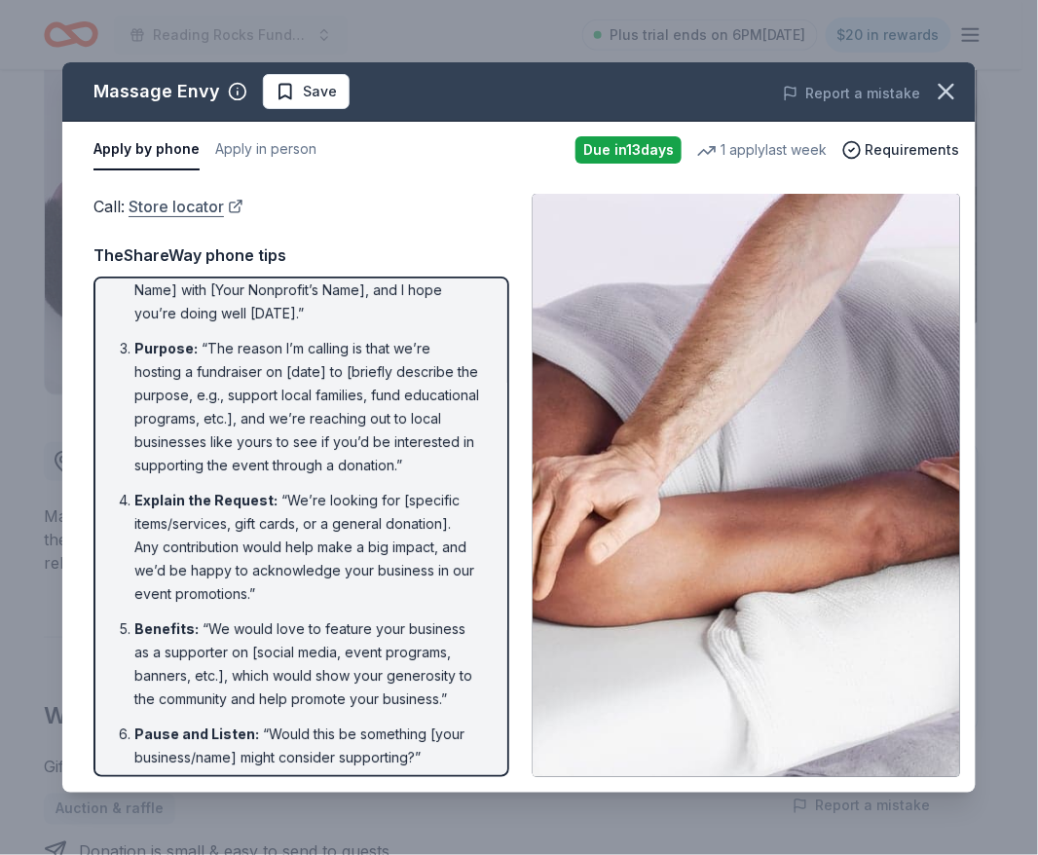
click at [197, 203] on link "Store locator" at bounding box center [186, 206] width 115 height 25
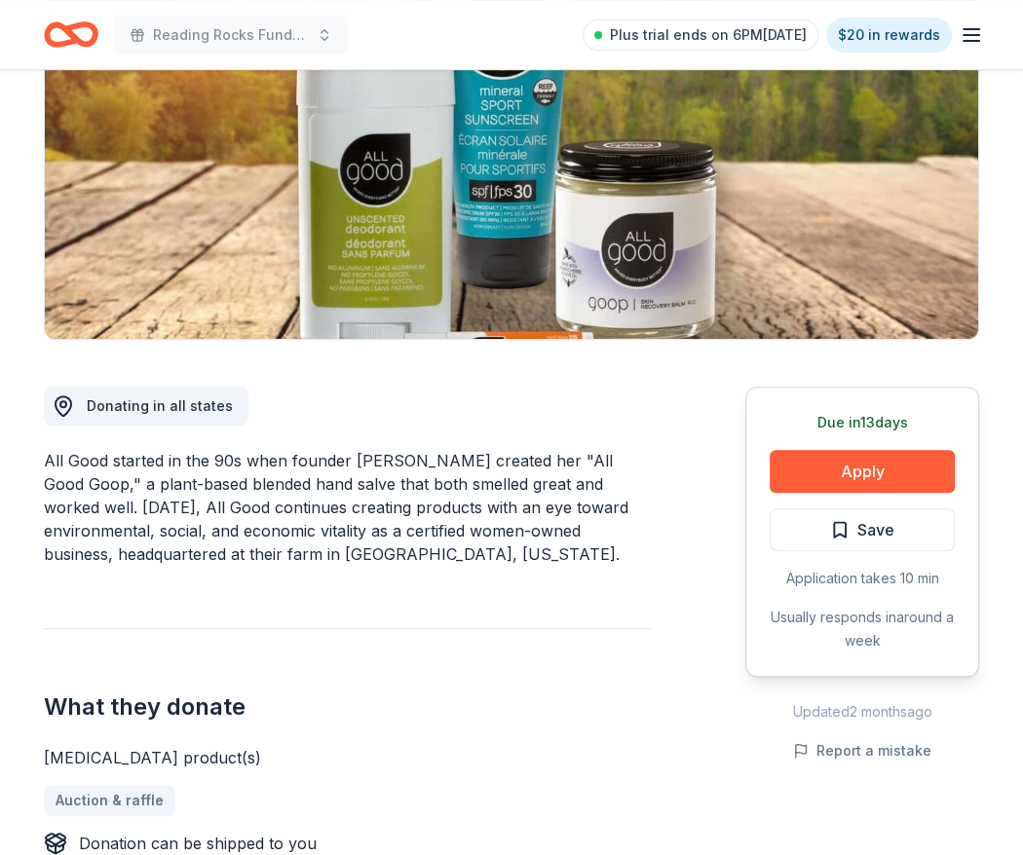
scroll to position [257, 0]
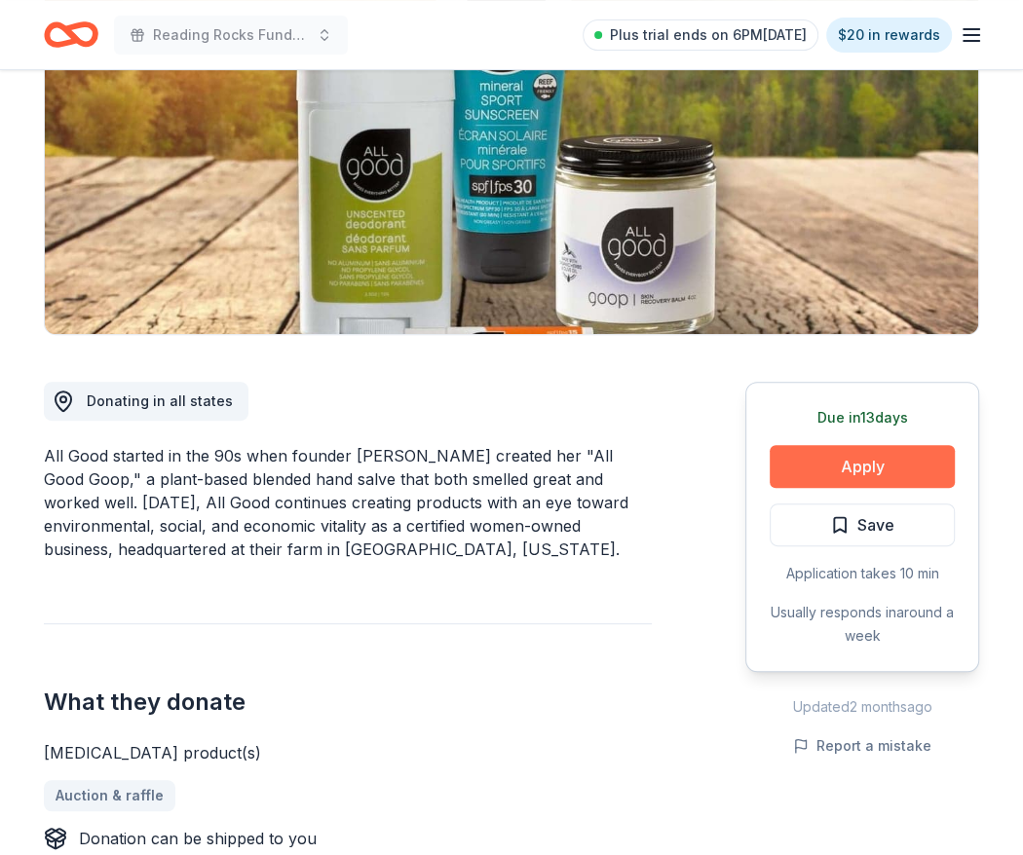
click at [797, 469] on button "Apply" at bounding box center [862, 466] width 185 height 43
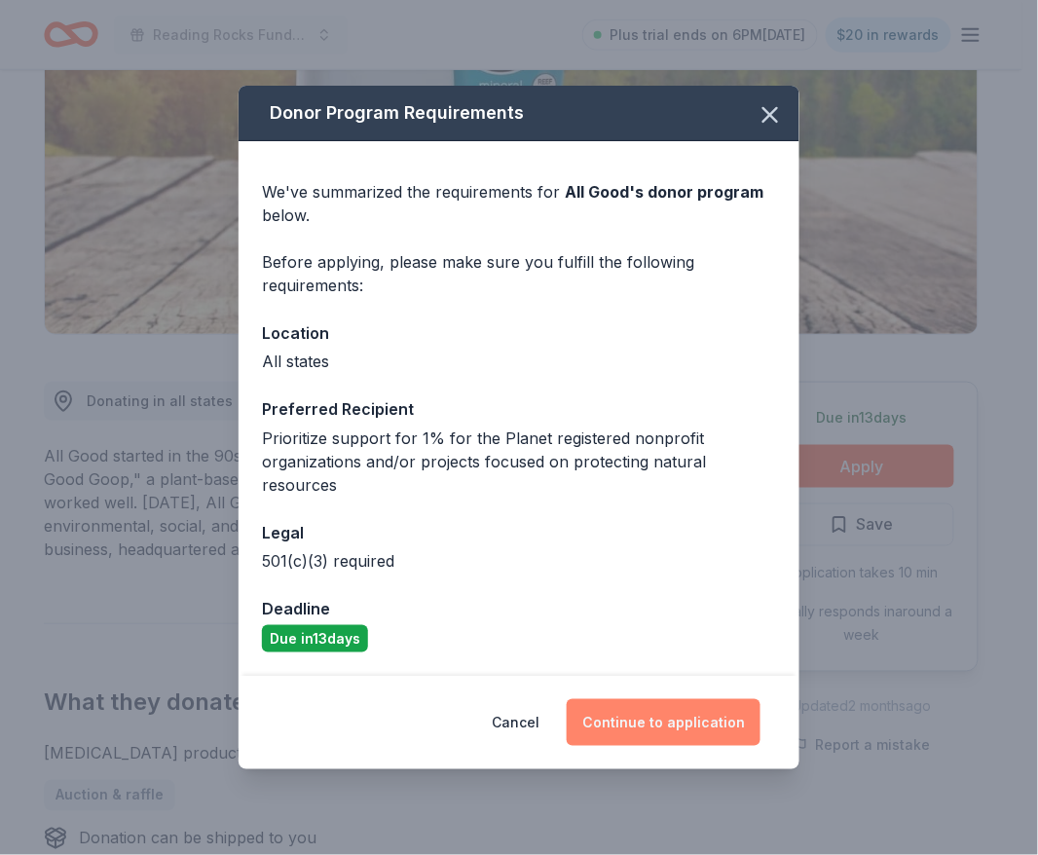
click at [686, 737] on button "Continue to application" at bounding box center [664, 722] width 194 height 47
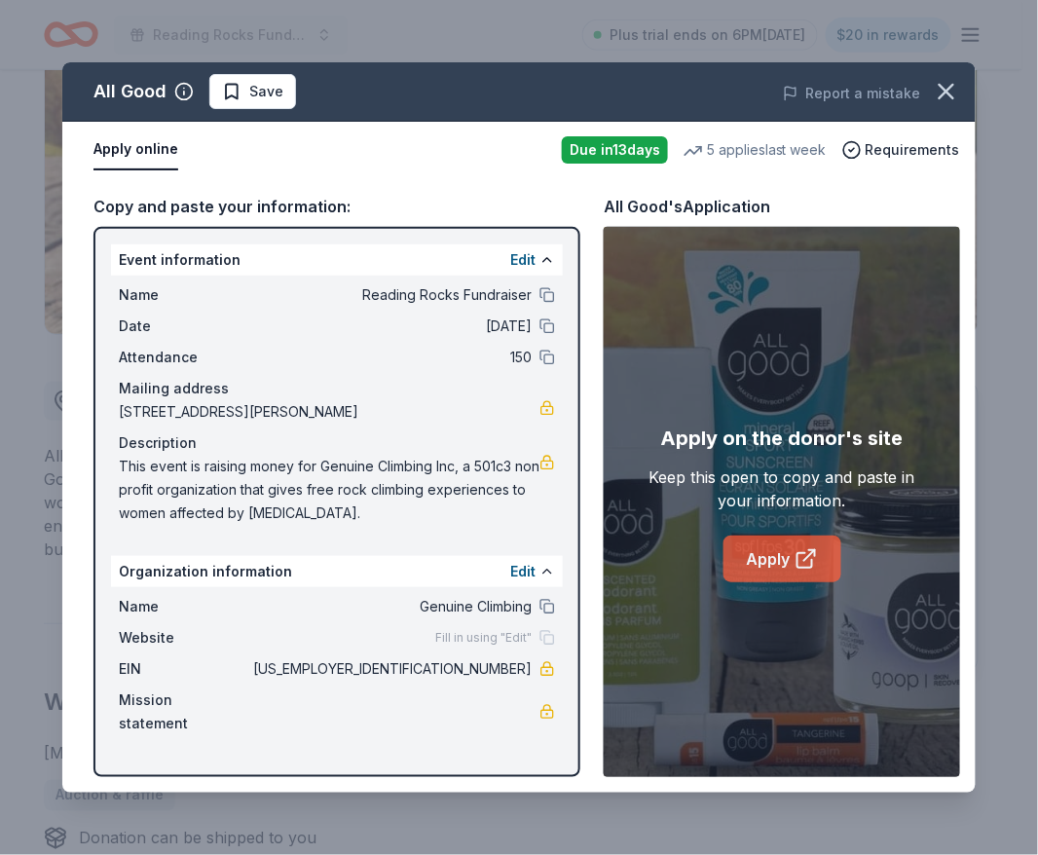
click at [790, 563] on link "Apply" at bounding box center [783, 559] width 118 height 47
click at [967, 86] on button "button" at bounding box center [946, 91] width 43 height 43
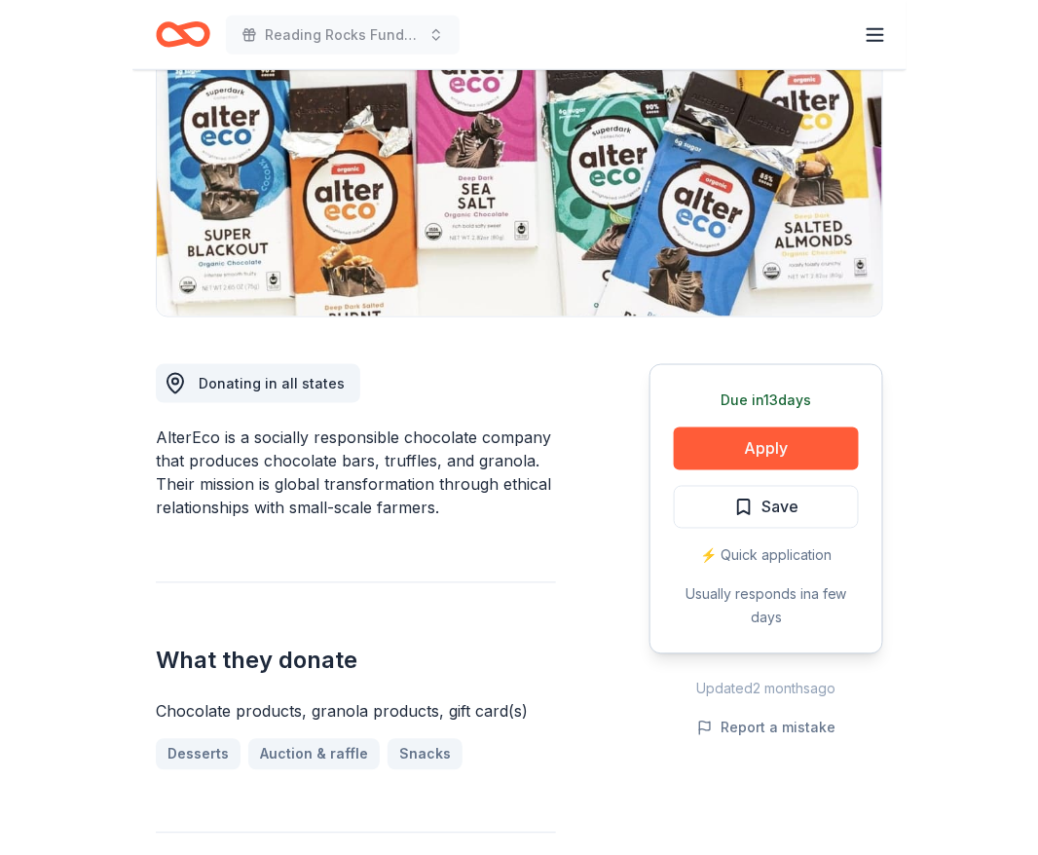
scroll to position [266, 0]
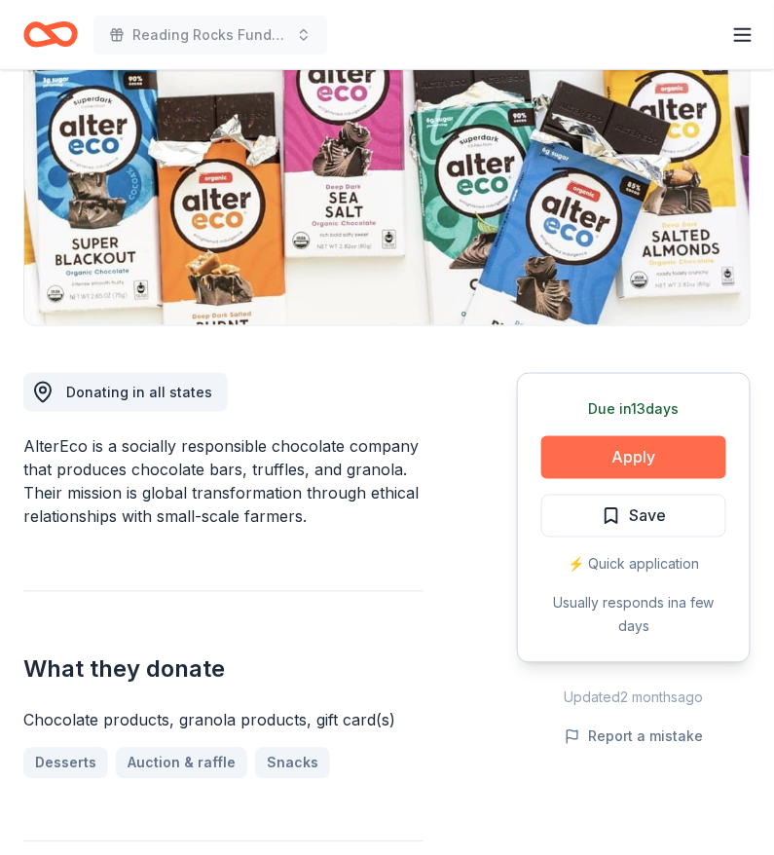
click at [599, 466] on button "Apply" at bounding box center [634, 457] width 185 height 43
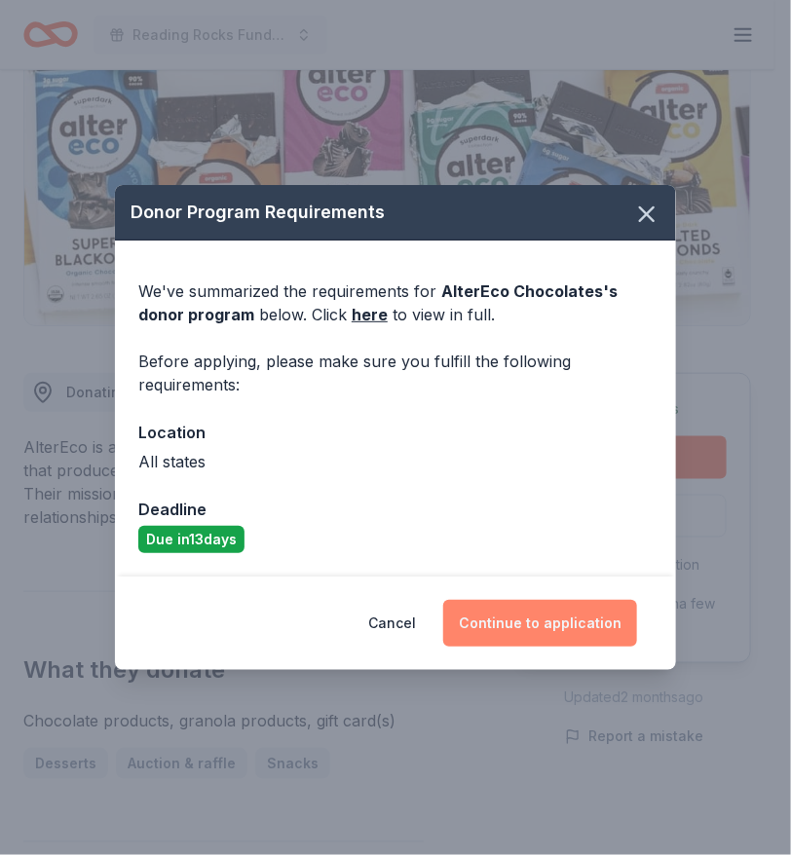
click at [522, 643] on button "Continue to application" at bounding box center [540, 623] width 194 height 47
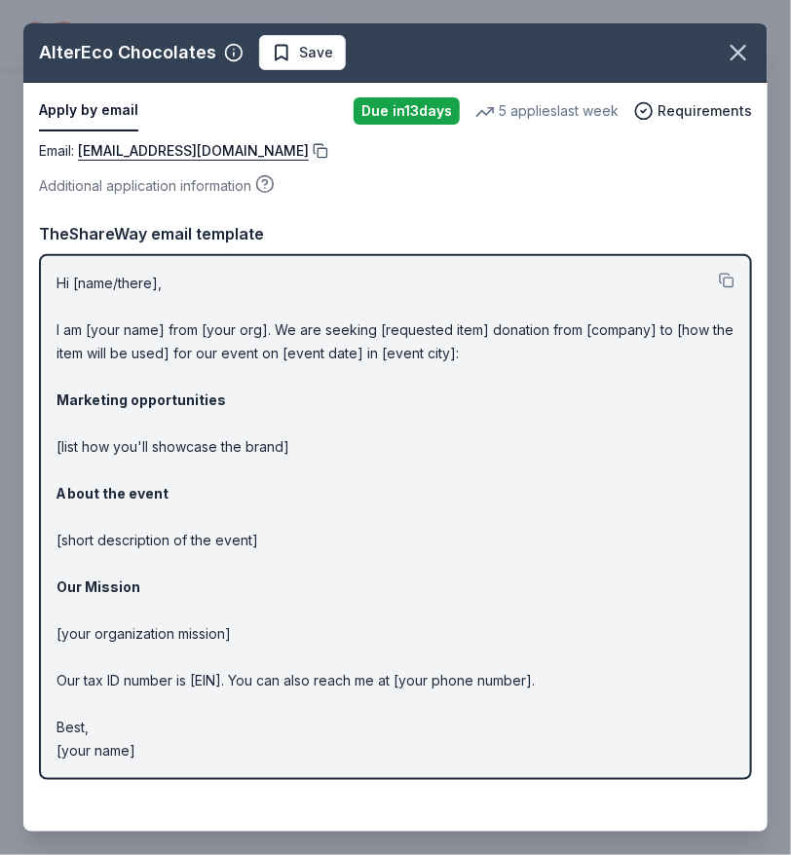
click at [309, 153] on button at bounding box center [318, 151] width 19 height 16
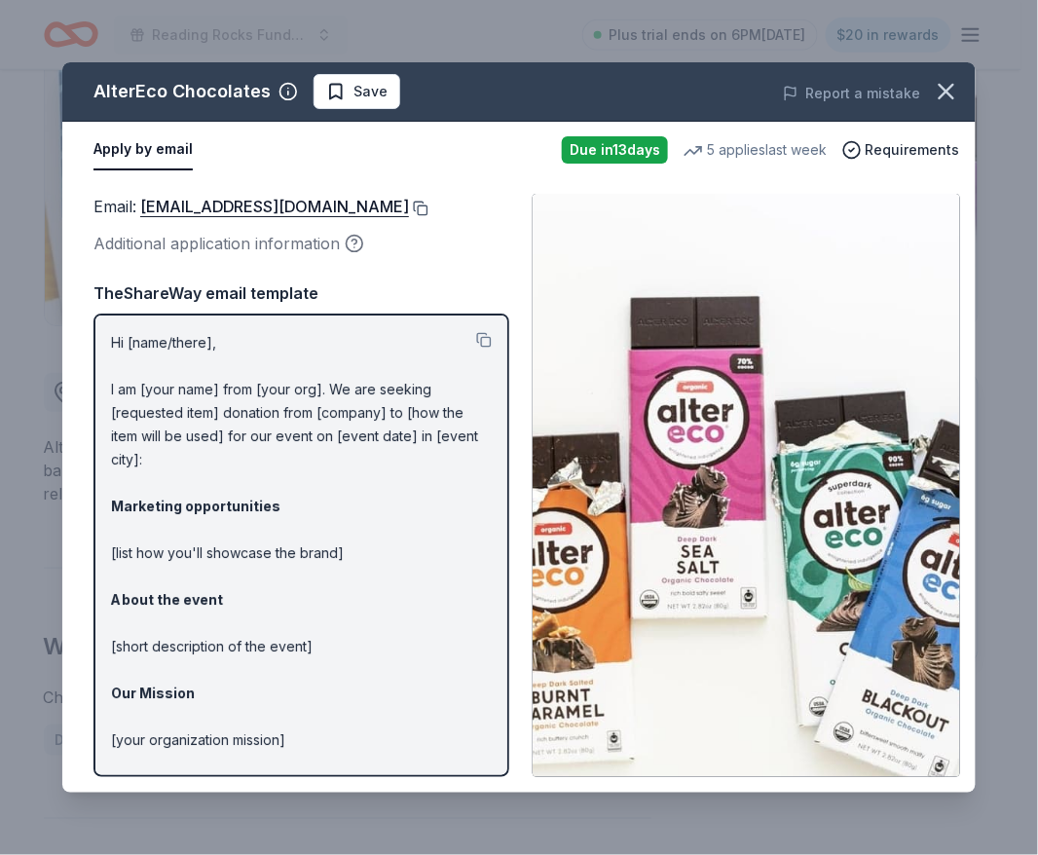
click at [409, 203] on button at bounding box center [418, 209] width 19 height 16
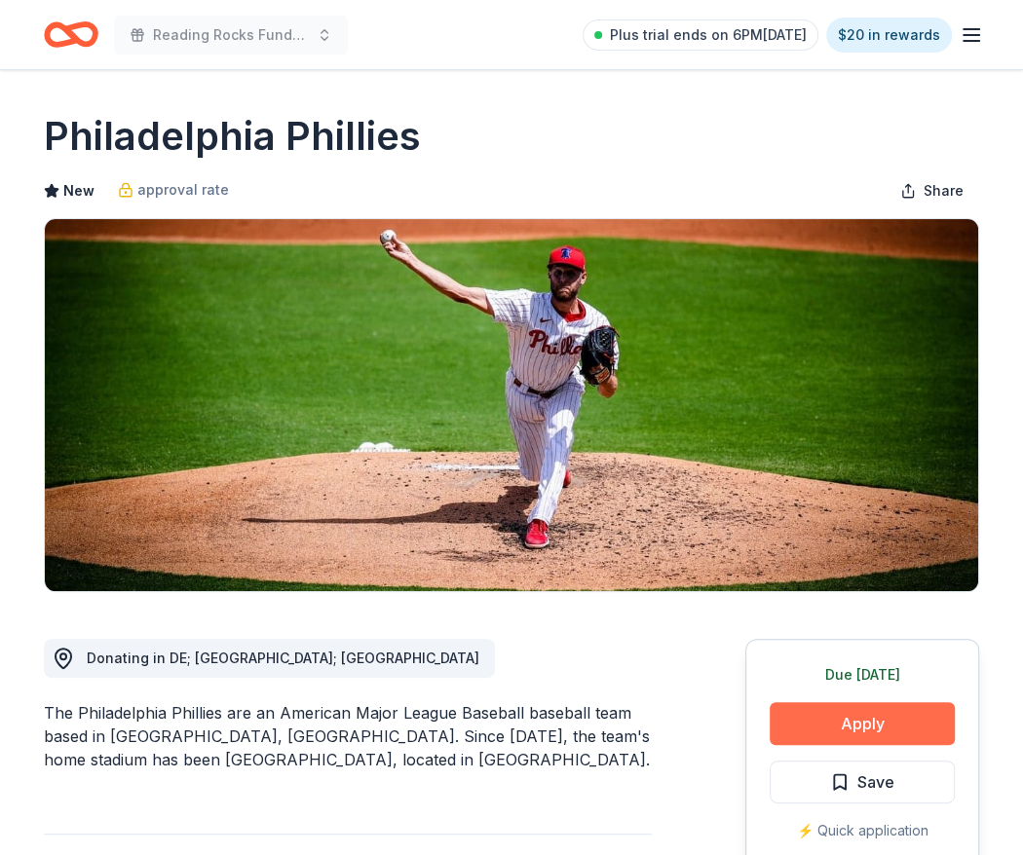
click at [815, 722] on button "Apply" at bounding box center [862, 723] width 185 height 43
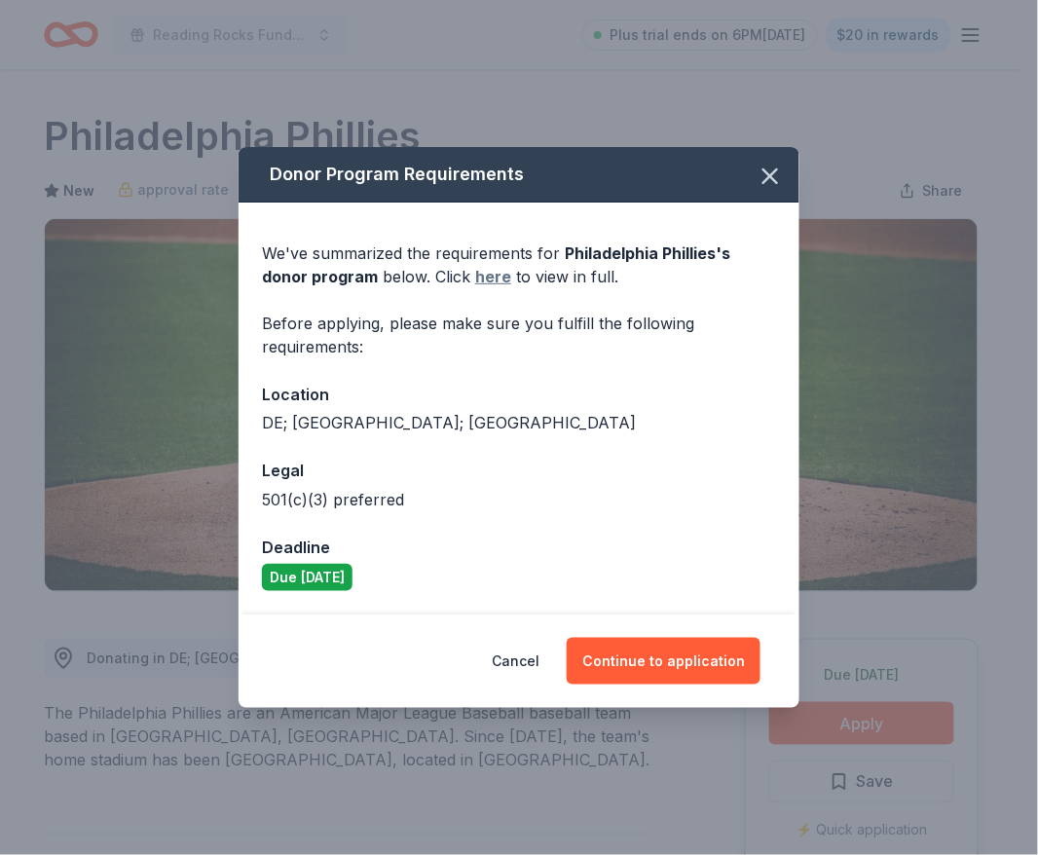
click at [475, 277] on link "here" at bounding box center [493, 276] width 36 height 23
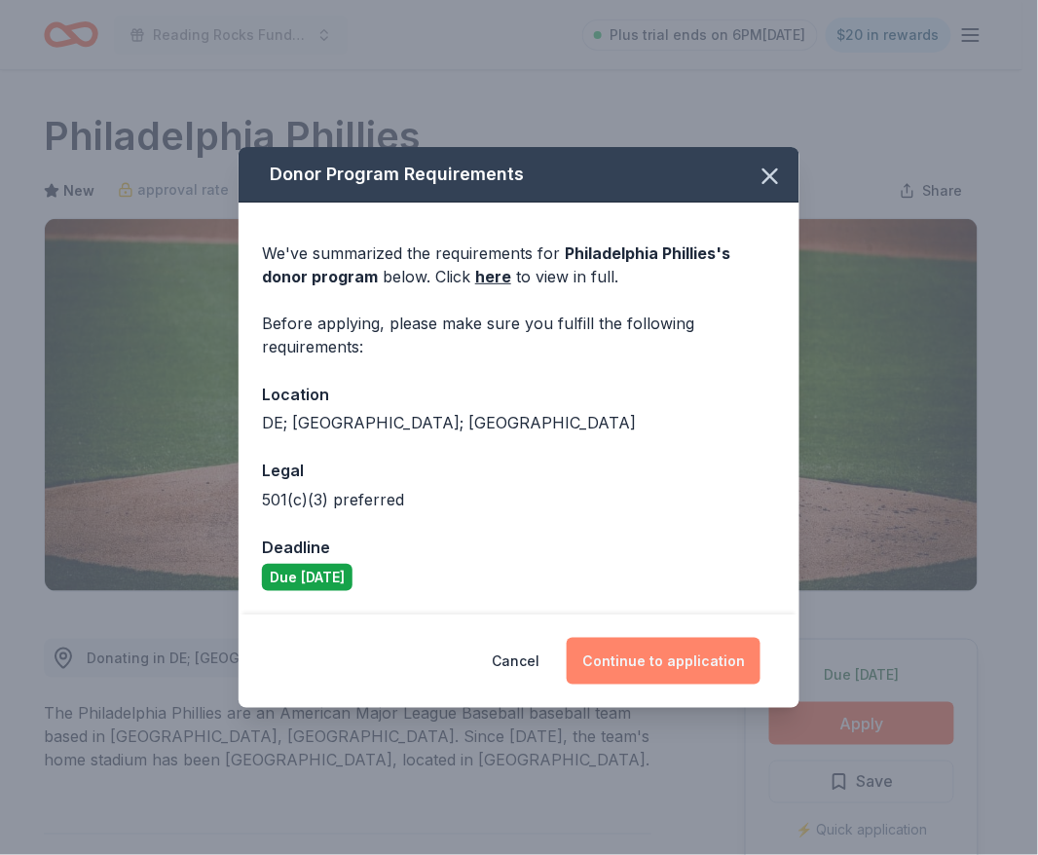
click at [640, 657] on button "Continue to application" at bounding box center [664, 661] width 194 height 47
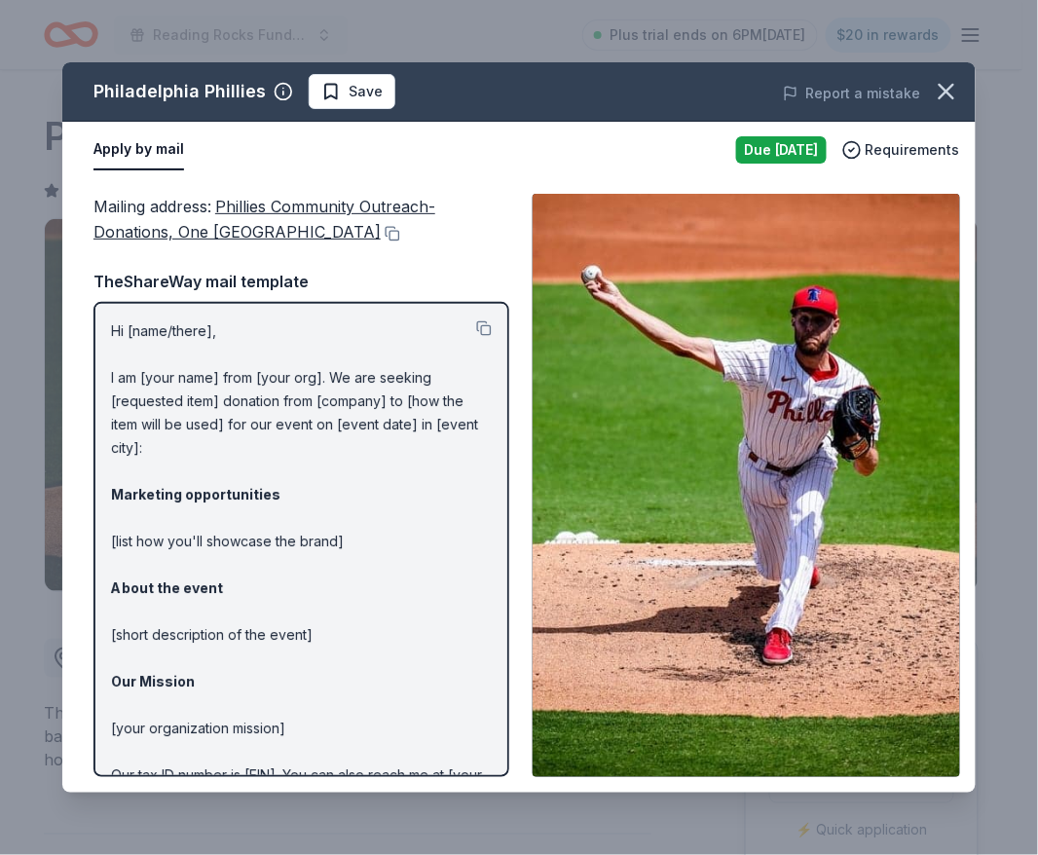
scroll to position [146, 0]
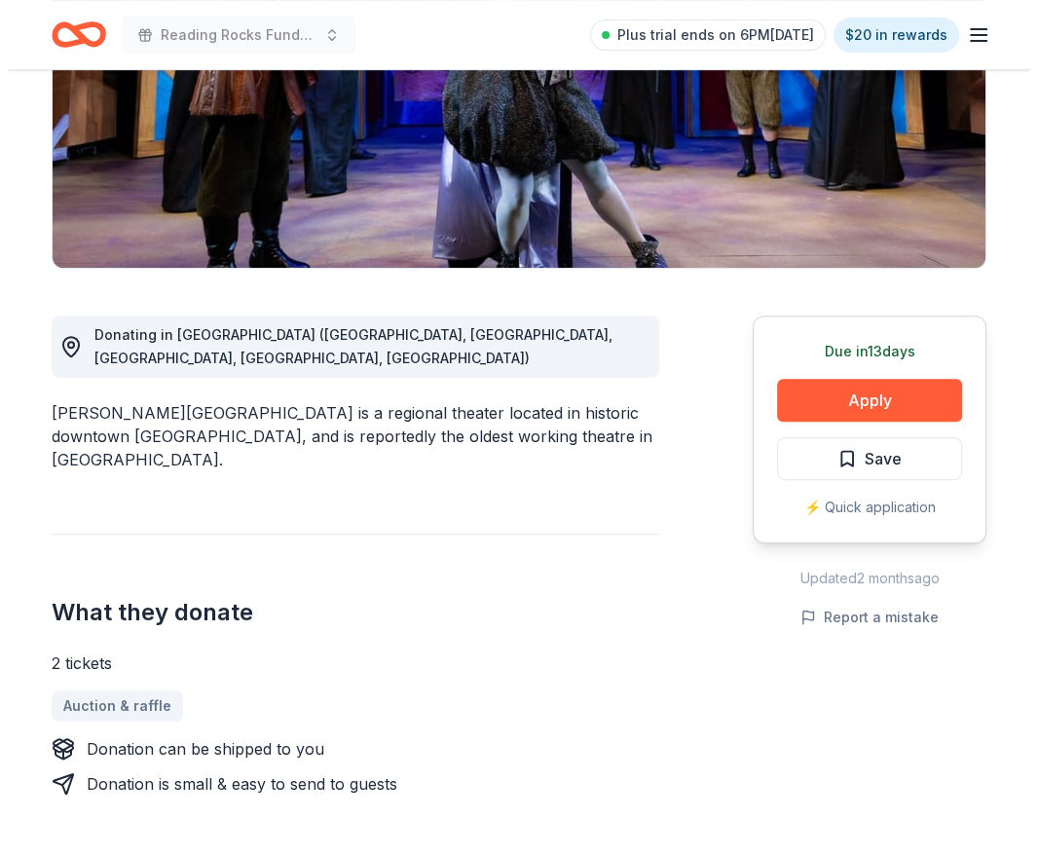
scroll to position [266, 0]
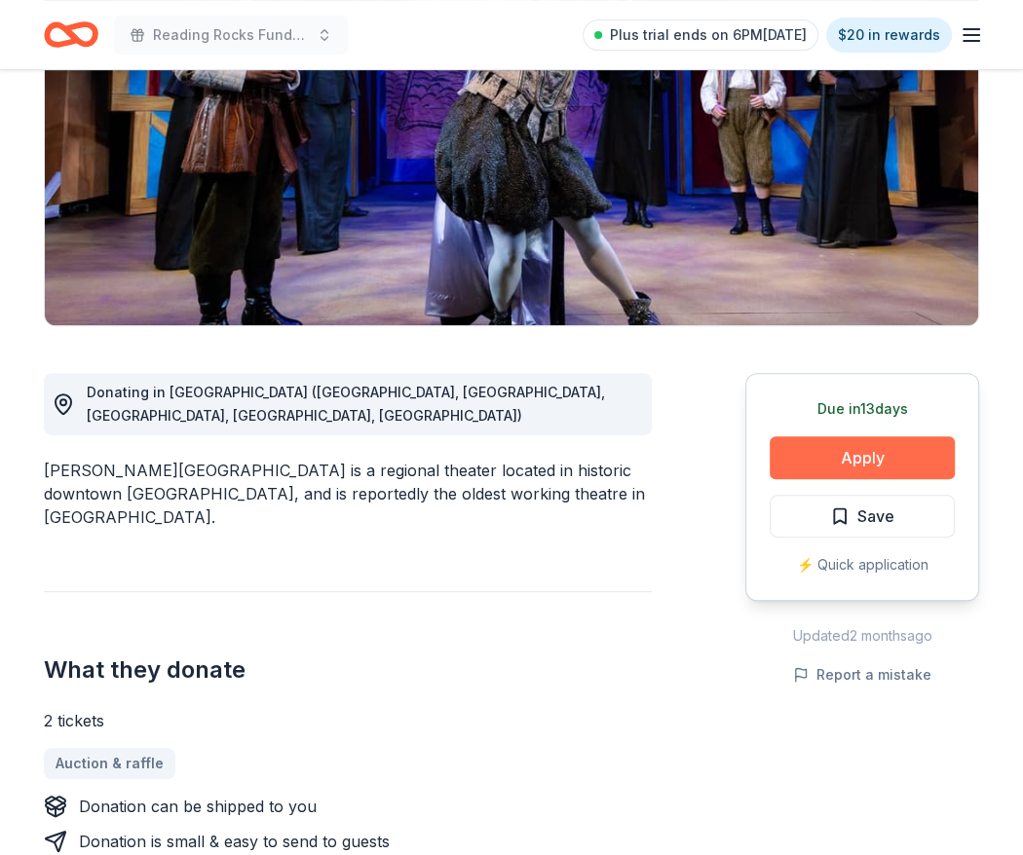
click at [810, 462] on button "Apply" at bounding box center [862, 457] width 185 height 43
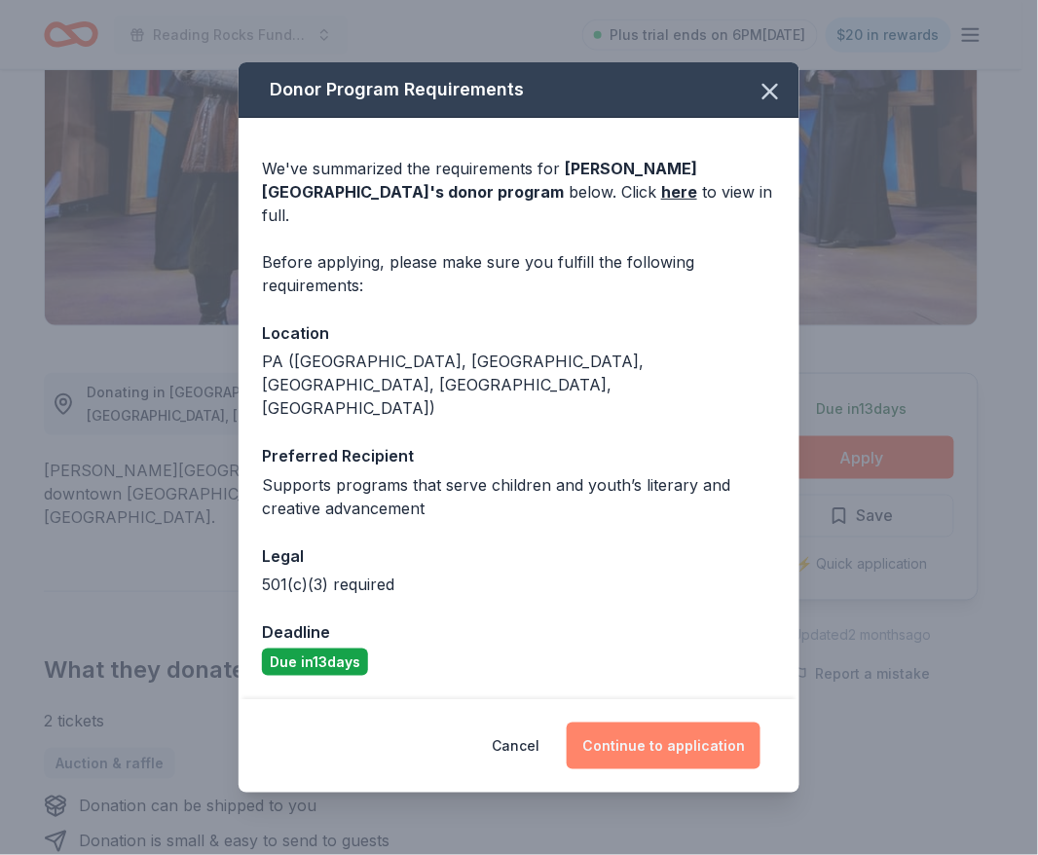
click at [631, 723] on button "Continue to application" at bounding box center [664, 746] width 194 height 47
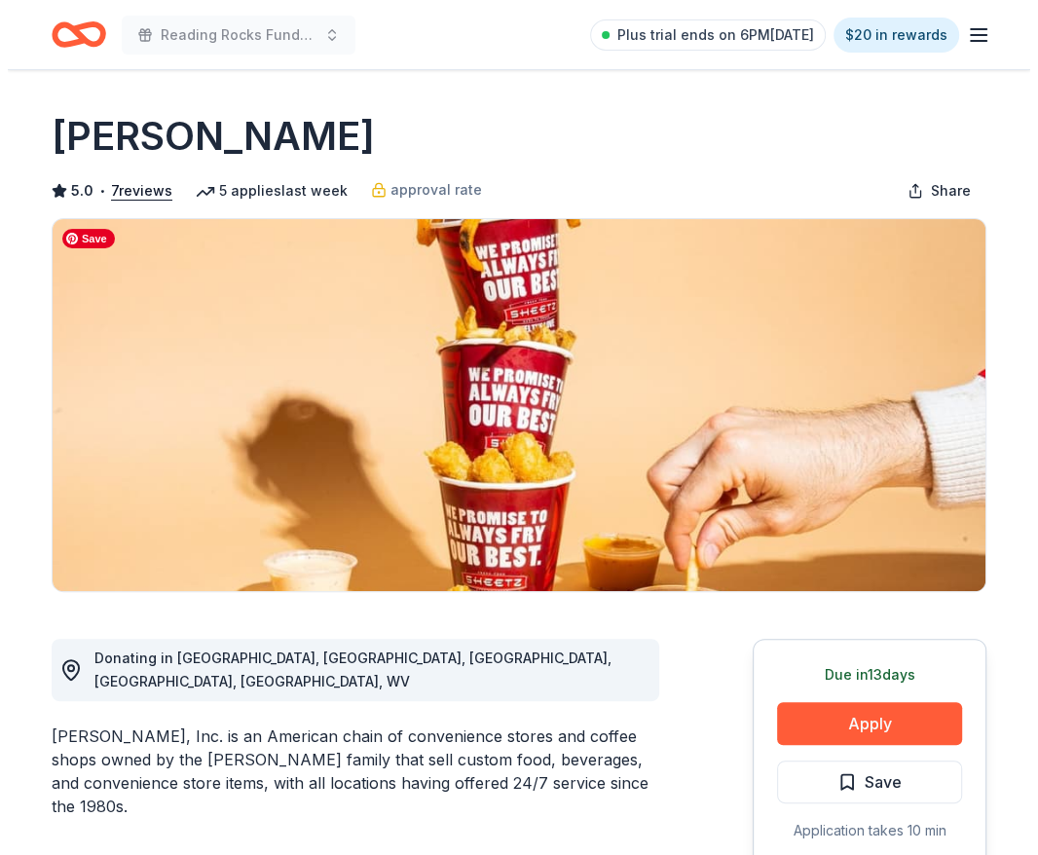
scroll to position [254, 0]
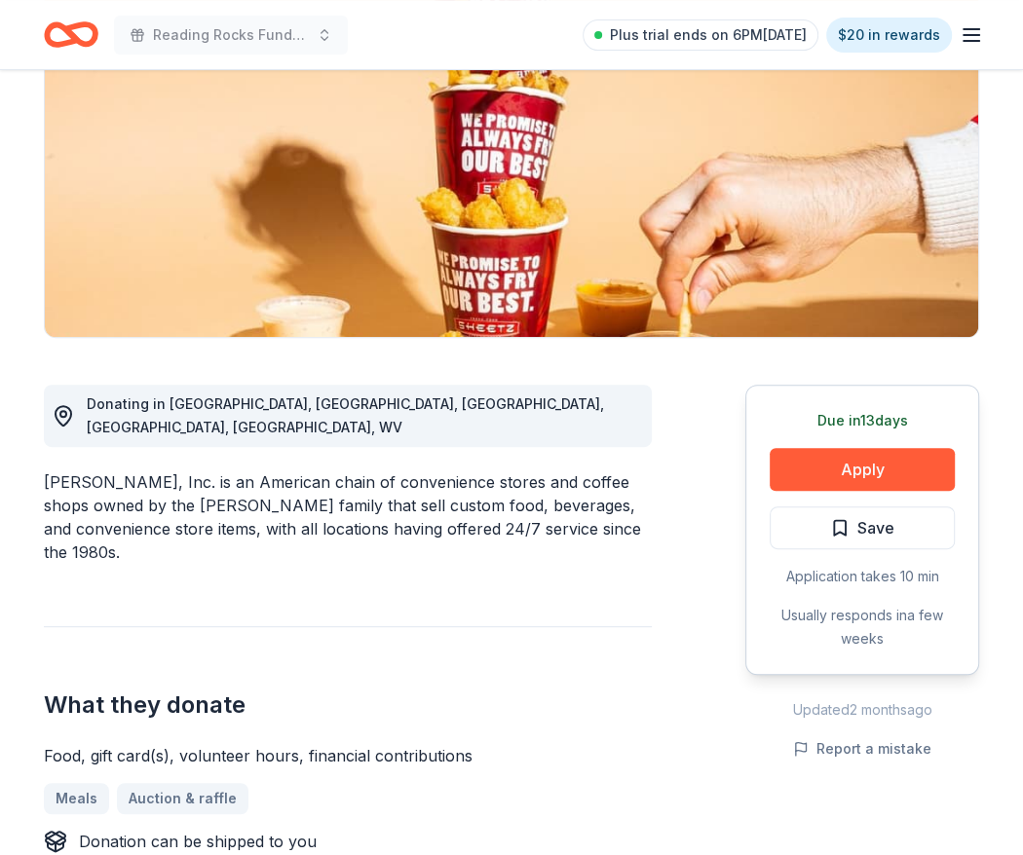
click at [451, 484] on div "[PERSON_NAME], Inc. is an American chain of convenience stores and coffee shops…" at bounding box center [348, 517] width 608 height 94
click at [823, 464] on button "Apply" at bounding box center [862, 469] width 185 height 43
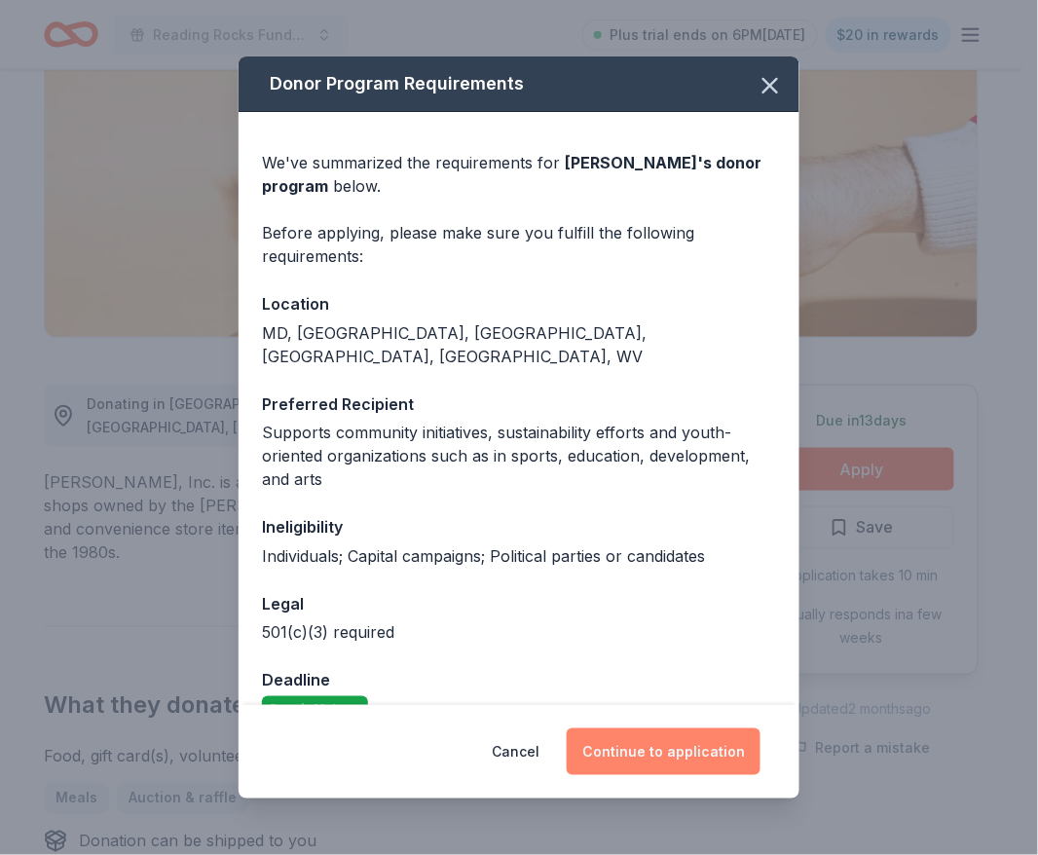
click at [637, 731] on button "Continue to application" at bounding box center [664, 752] width 194 height 47
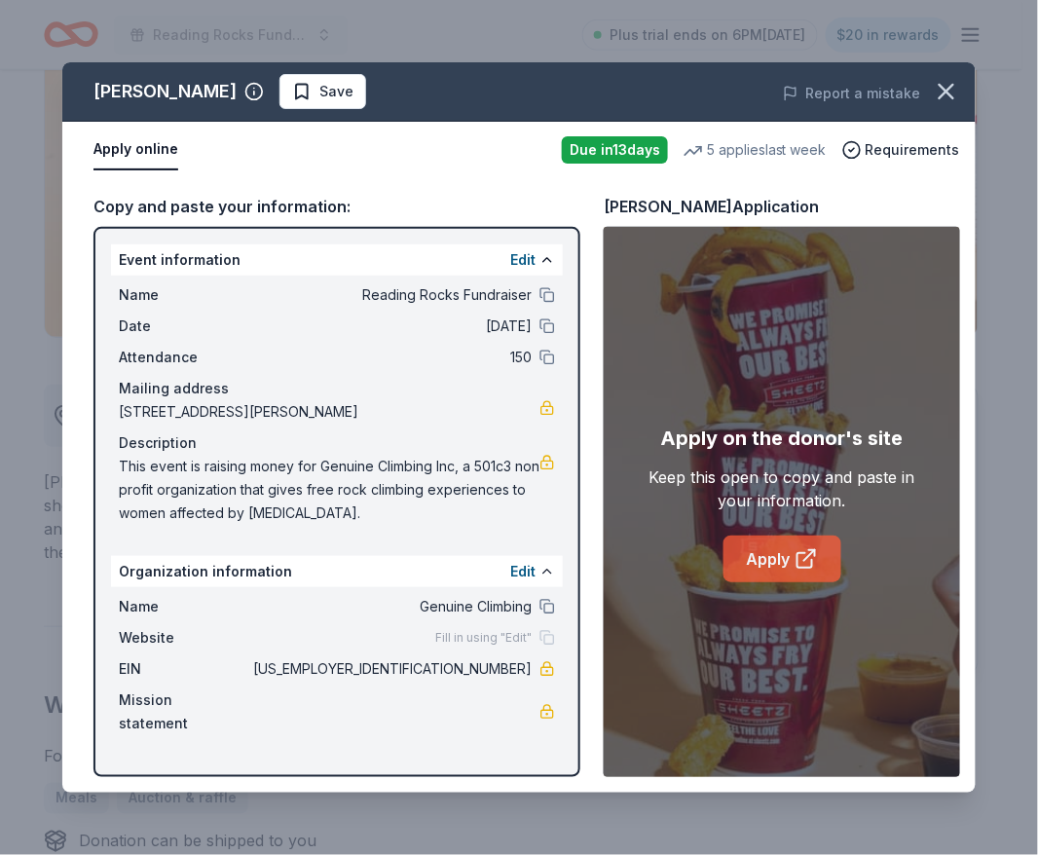
click at [770, 570] on link "Apply" at bounding box center [783, 559] width 118 height 47
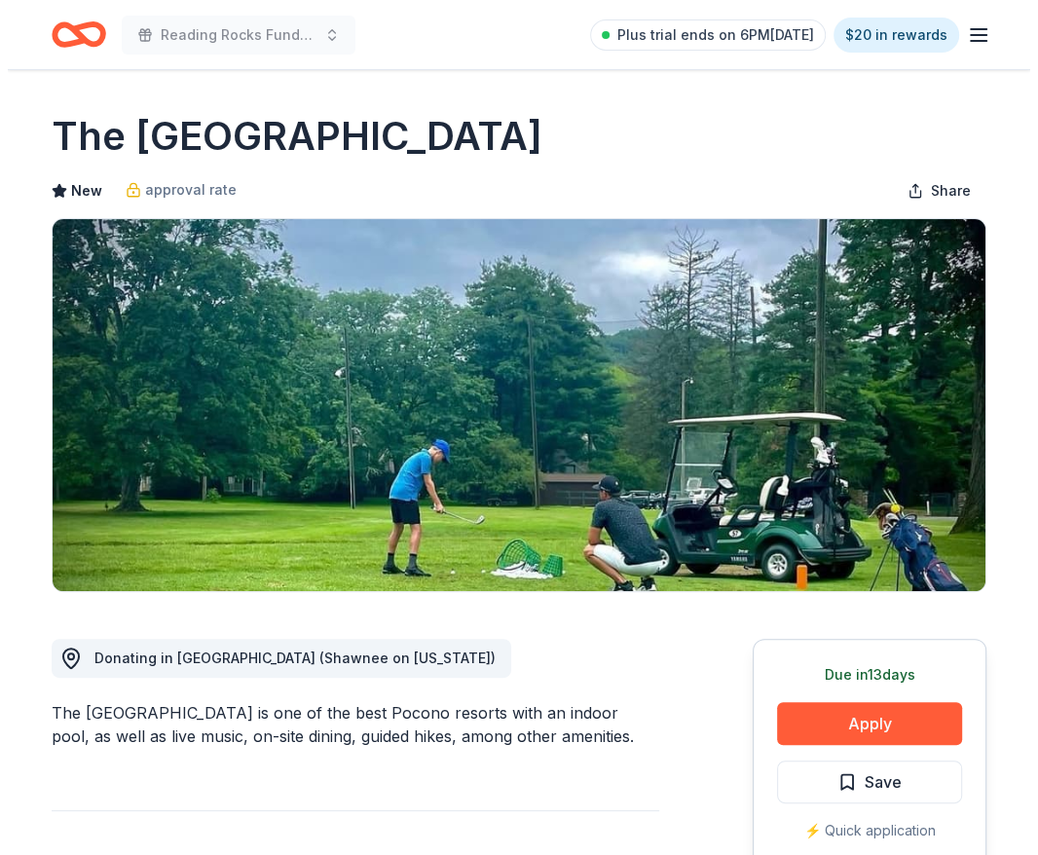
scroll to position [222, 0]
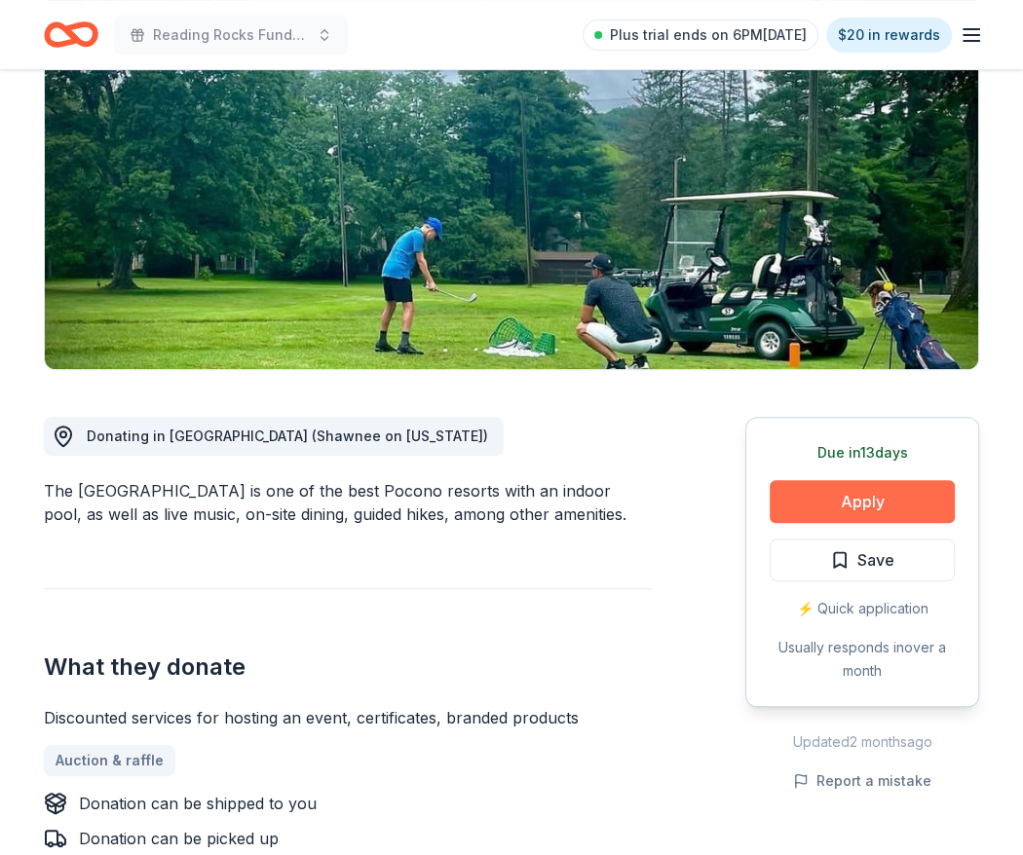
click at [857, 497] on button "Apply" at bounding box center [862, 501] width 185 height 43
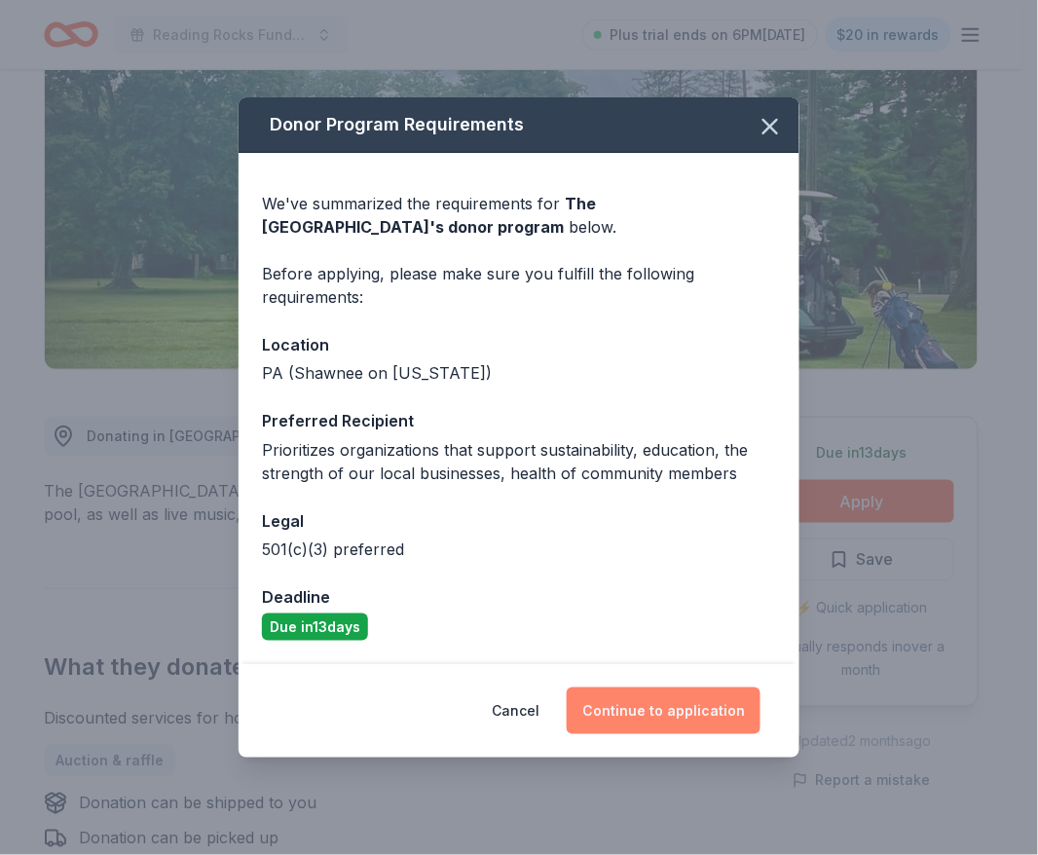
click at [640, 699] on button "Continue to application" at bounding box center [664, 711] width 194 height 47
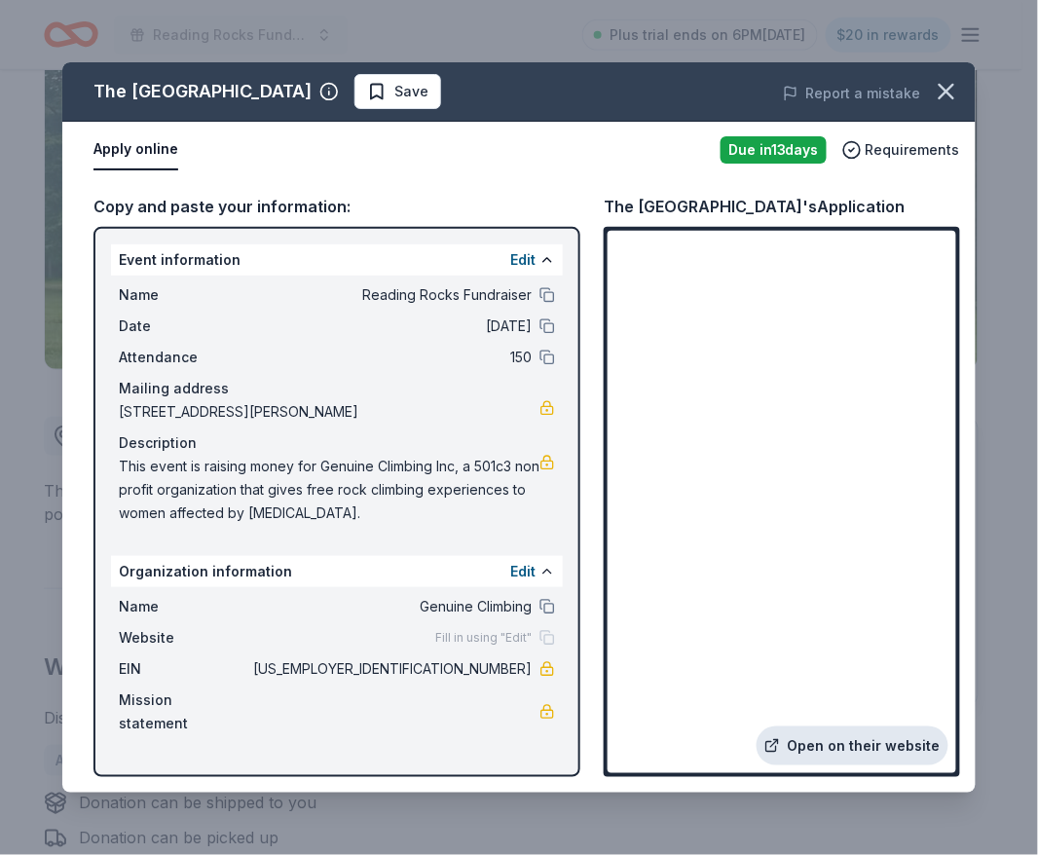
click at [885, 742] on link "Open on their website" at bounding box center [853, 746] width 192 height 39
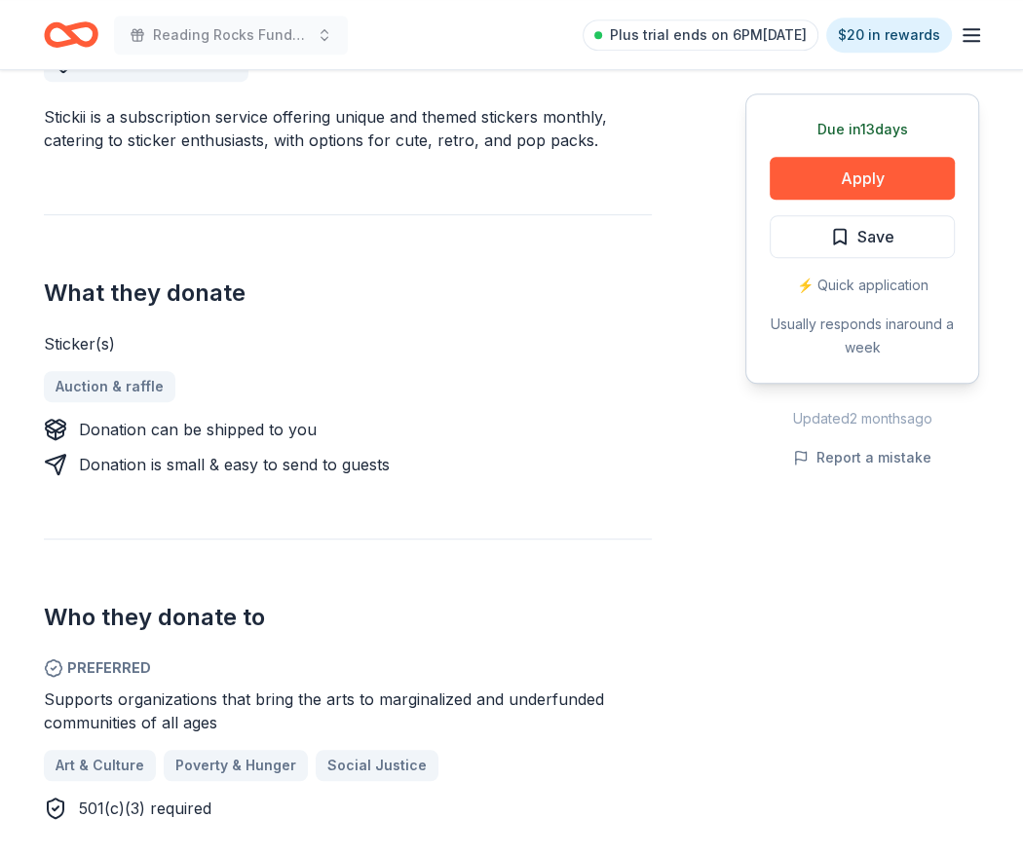
scroll to position [597, 0]
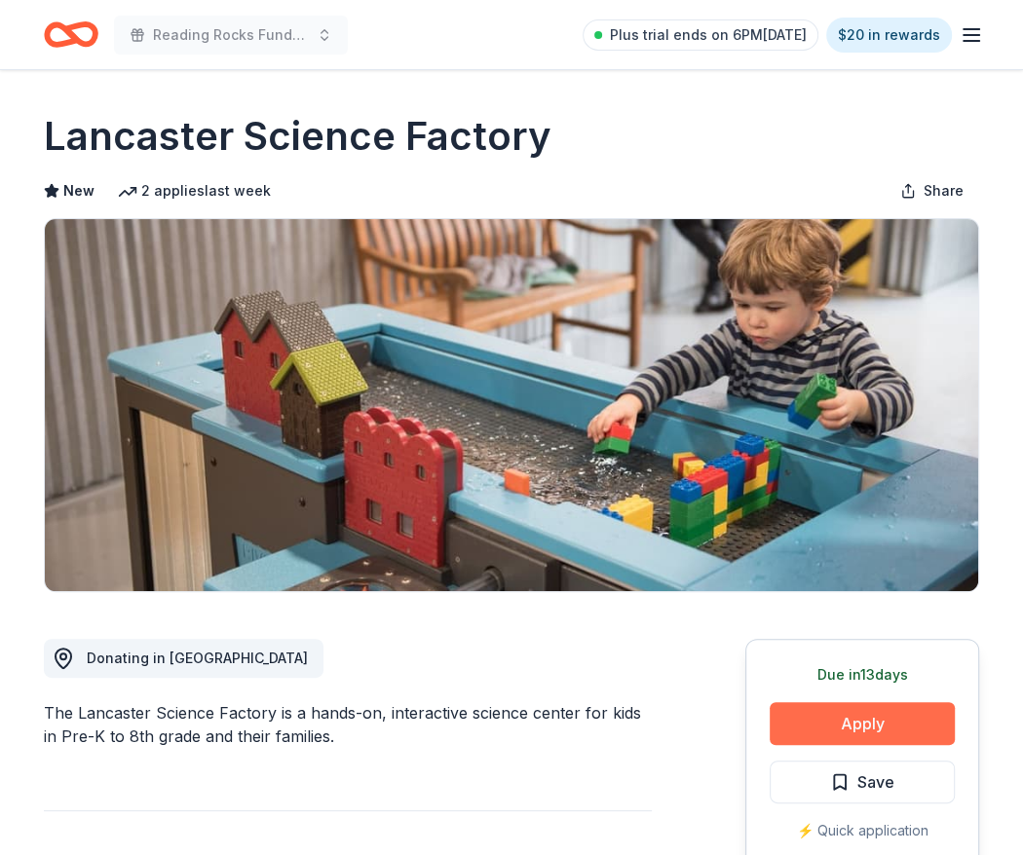
click at [802, 719] on button "Apply" at bounding box center [862, 723] width 185 height 43
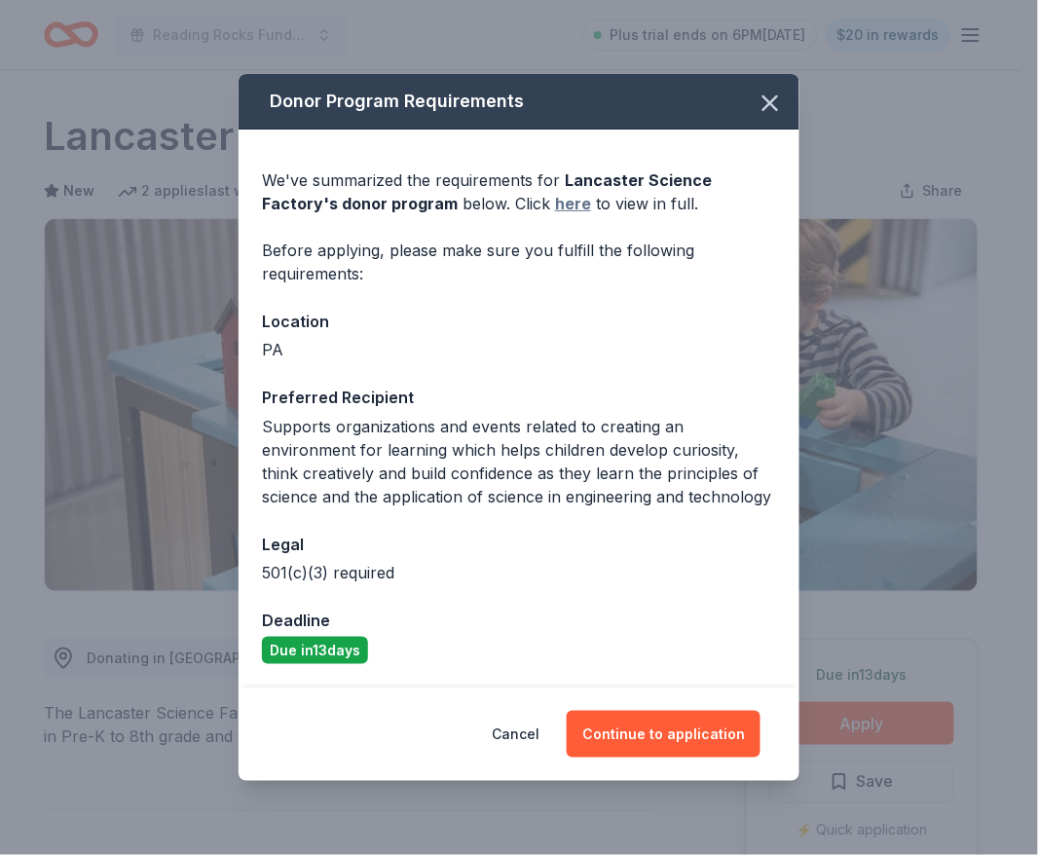
click at [555, 198] on link "here" at bounding box center [573, 203] width 36 height 23
click at [787, 95] on button "button" at bounding box center [770, 103] width 43 height 43
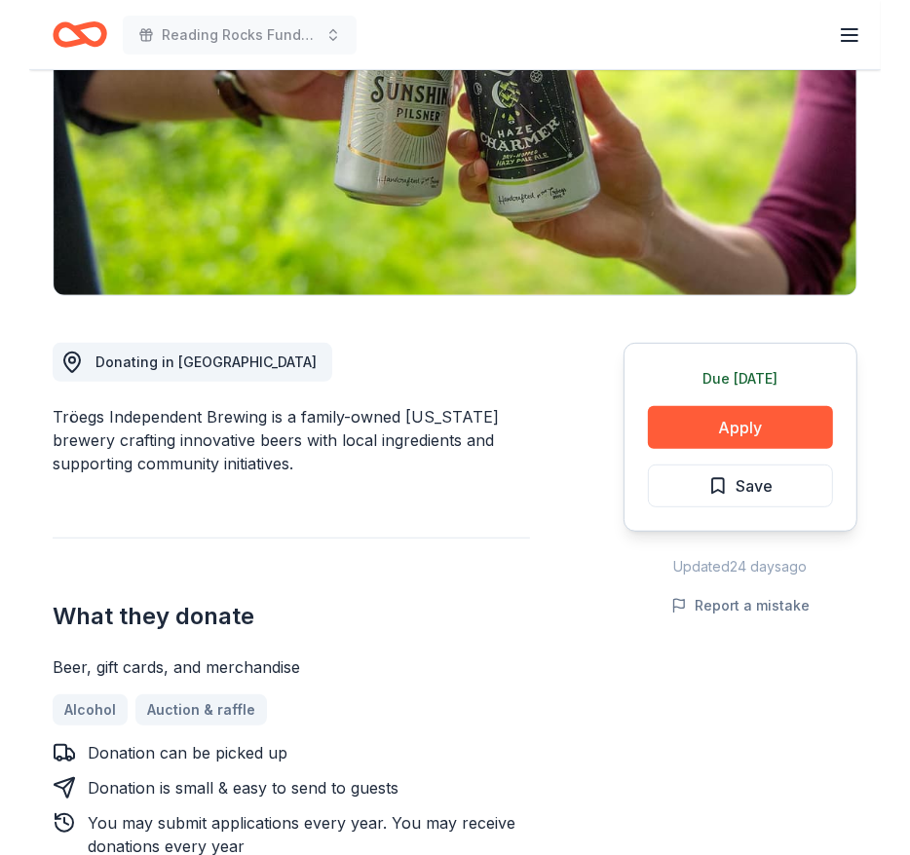
scroll to position [302, 0]
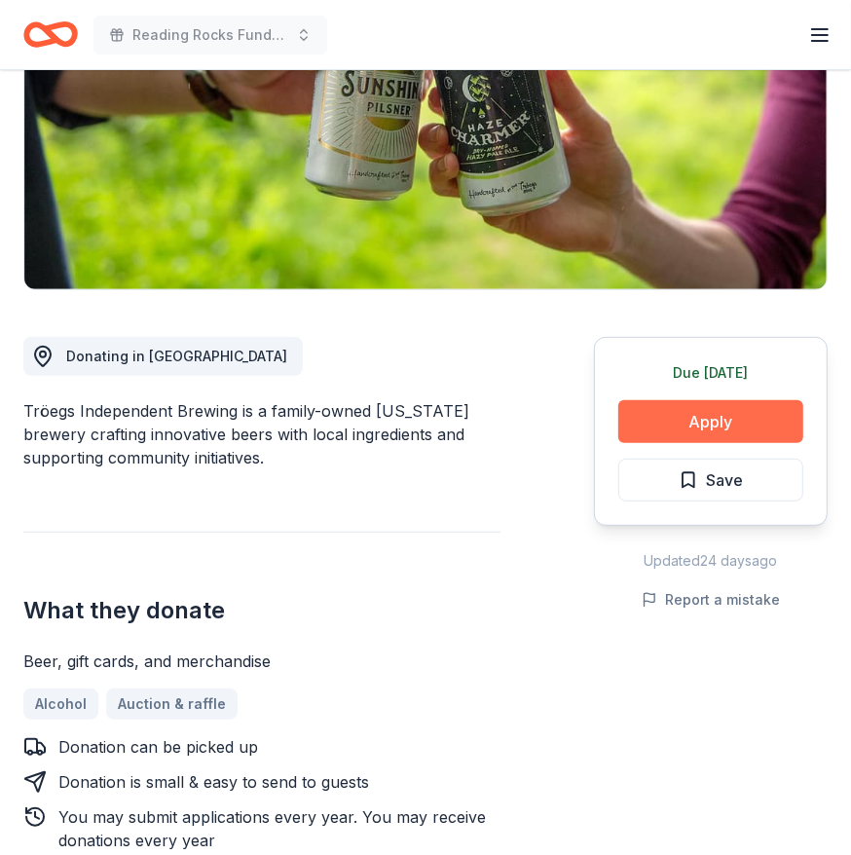
click at [697, 422] on button "Apply" at bounding box center [711, 421] width 185 height 43
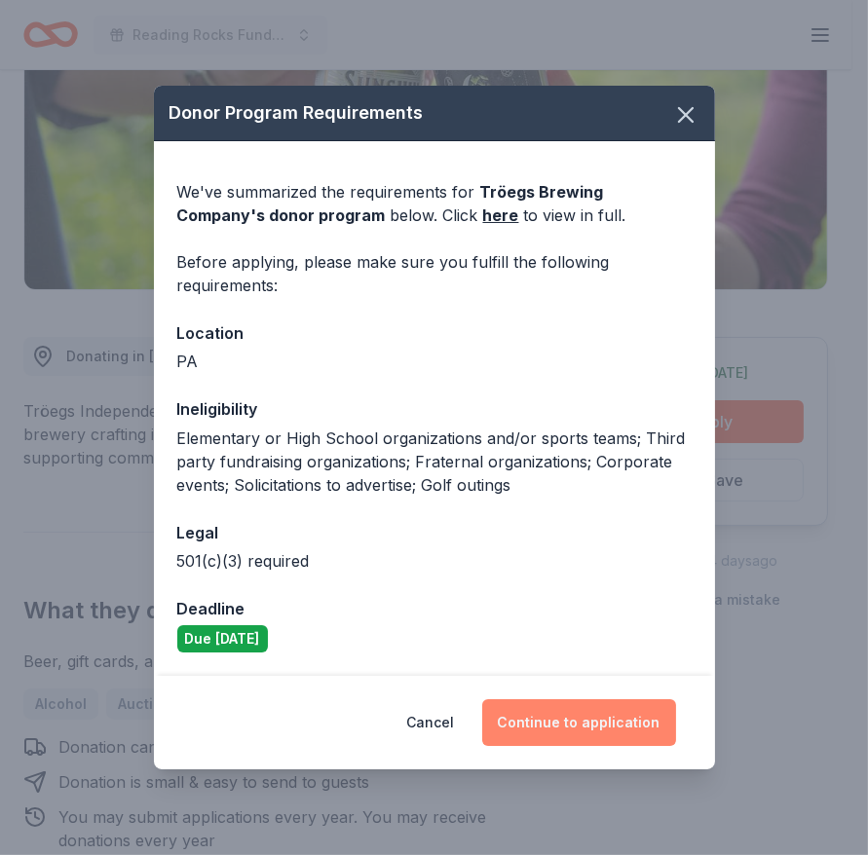
click at [568, 706] on button "Continue to application" at bounding box center [579, 722] width 194 height 47
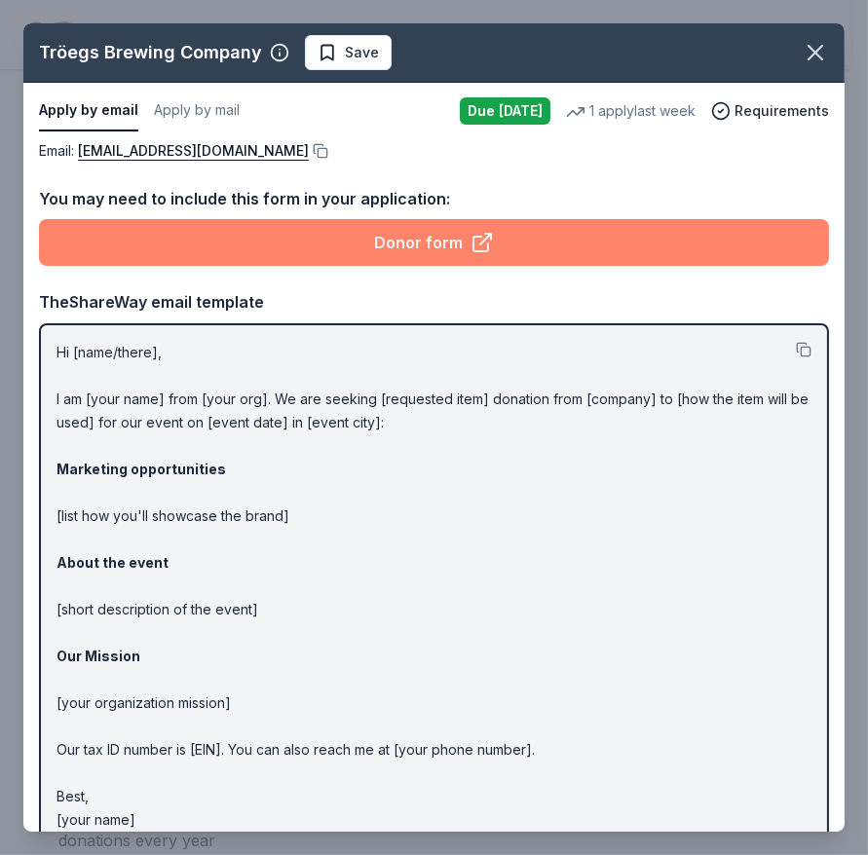
click at [413, 228] on link "Donor form" at bounding box center [434, 242] width 790 height 47
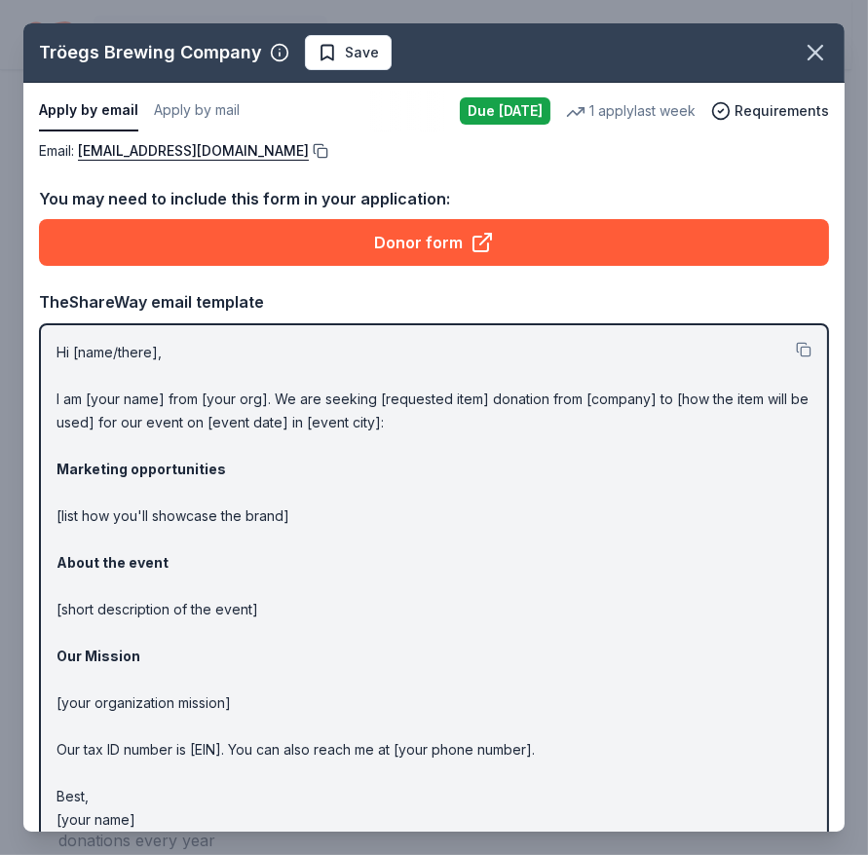
click at [309, 148] on button at bounding box center [318, 151] width 19 height 16
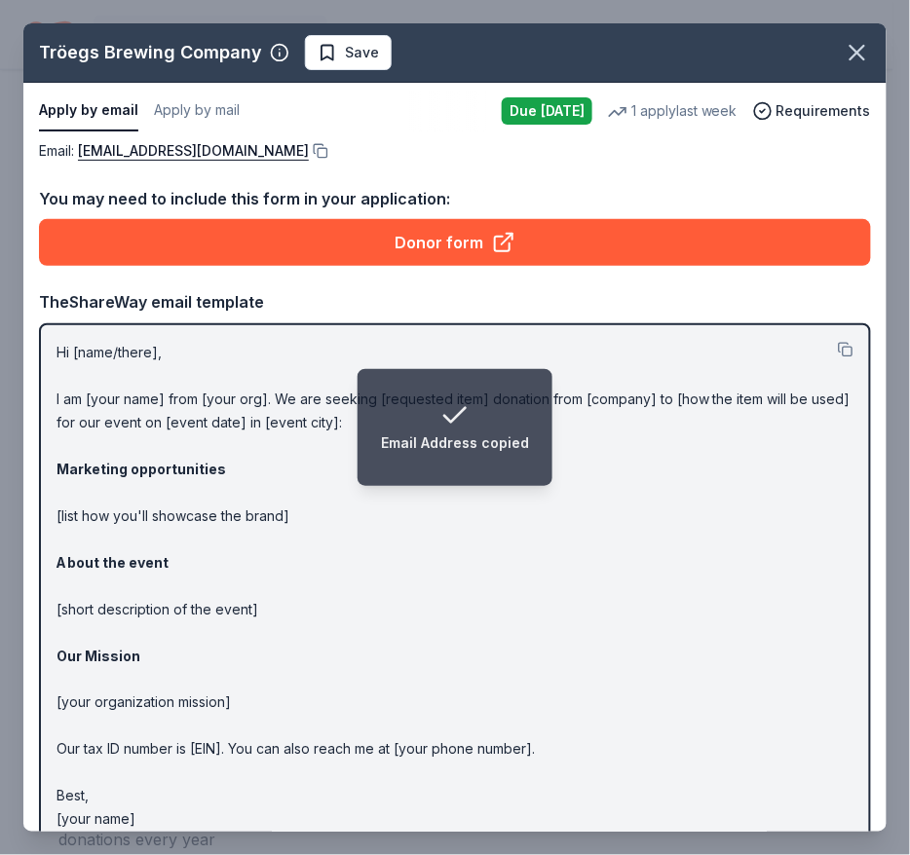
click at [408, 507] on p "Hi [name/there], I am [your name] from [your org]. We are seeking [requested it…" at bounding box center [454, 586] width 797 height 491
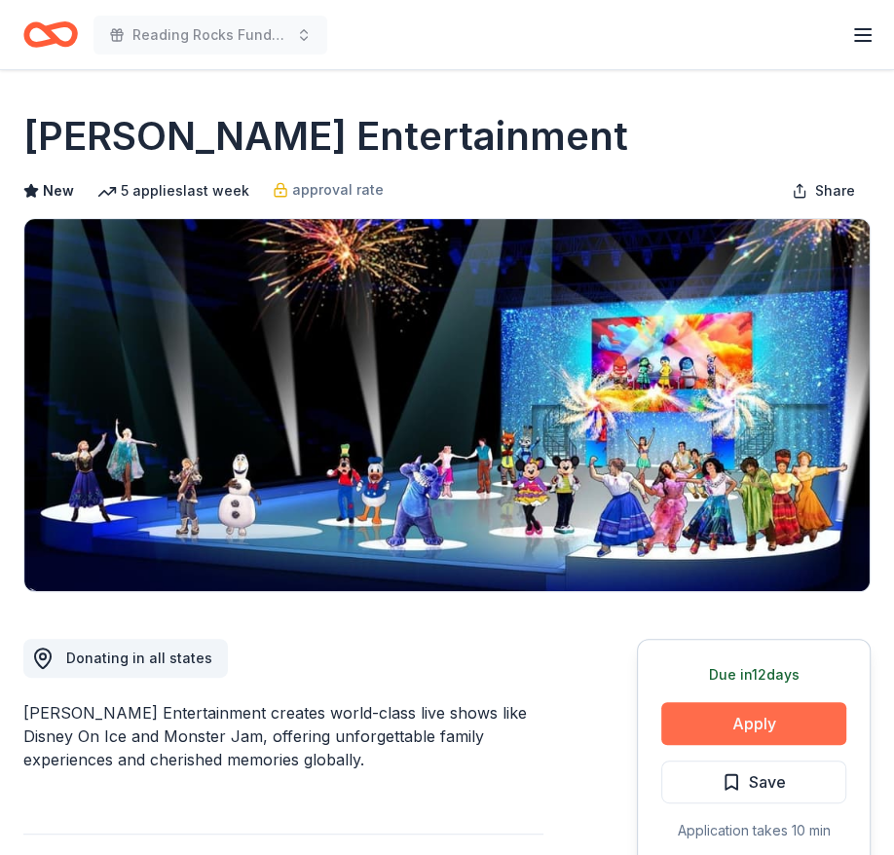
click at [703, 717] on button "Apply" at bounding box center [753, 723] width 185 height 43
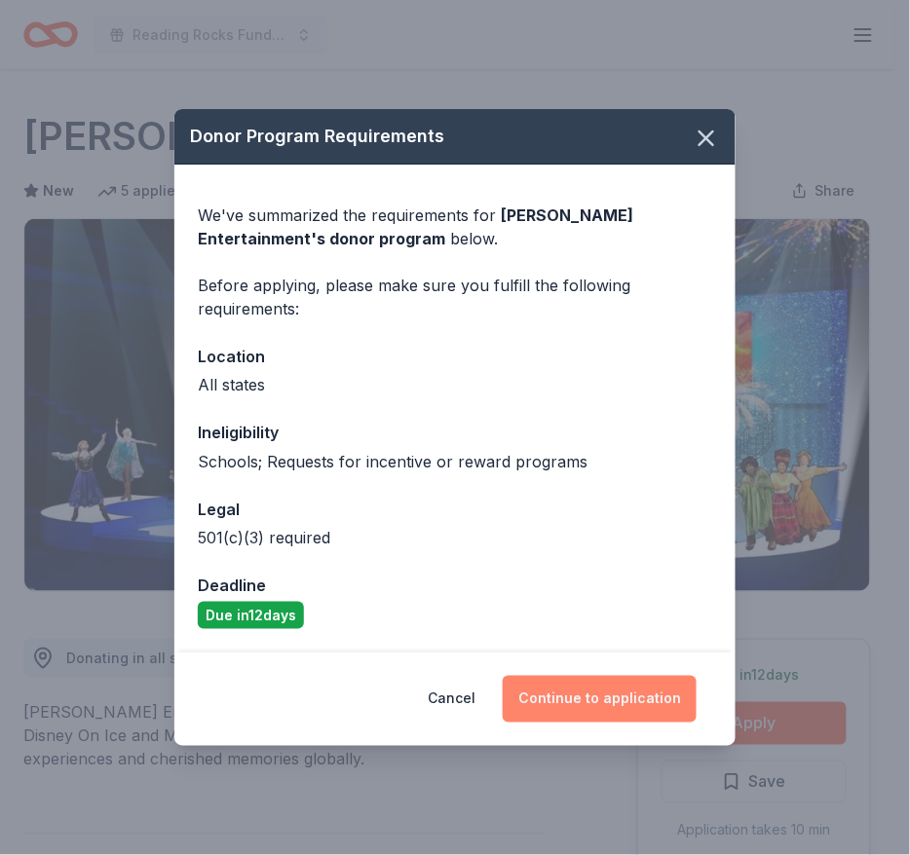
click at [566, 694] on button "Continue to application" at bounding box center [600, 699] width 194 height 47
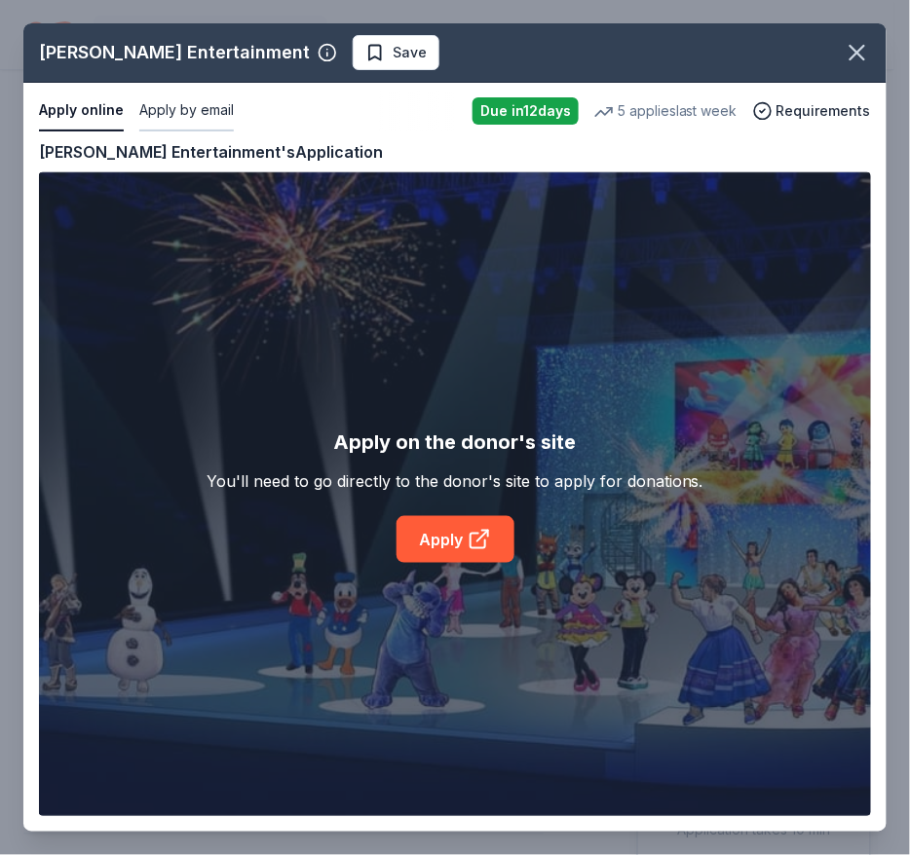
click at [191, 106] on button "Apply by email" at bounding box center [186, 111] width 94 height 41
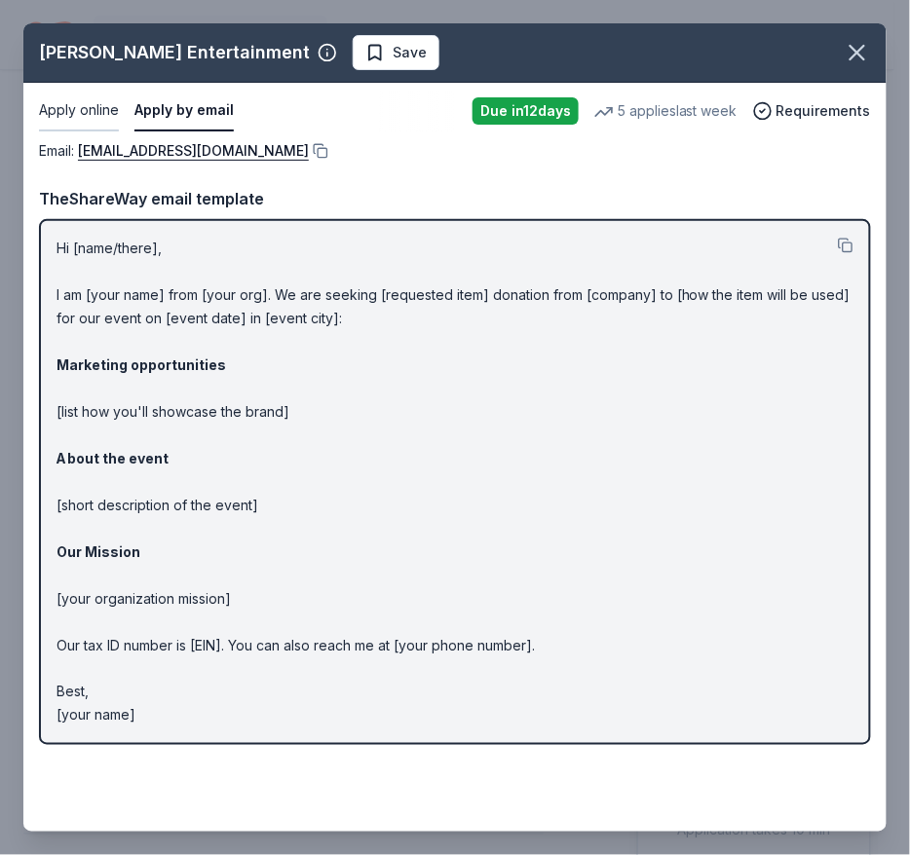
click at [82, 109] on button "Apply online" at bounding box center [79, 111] width 80 height 41
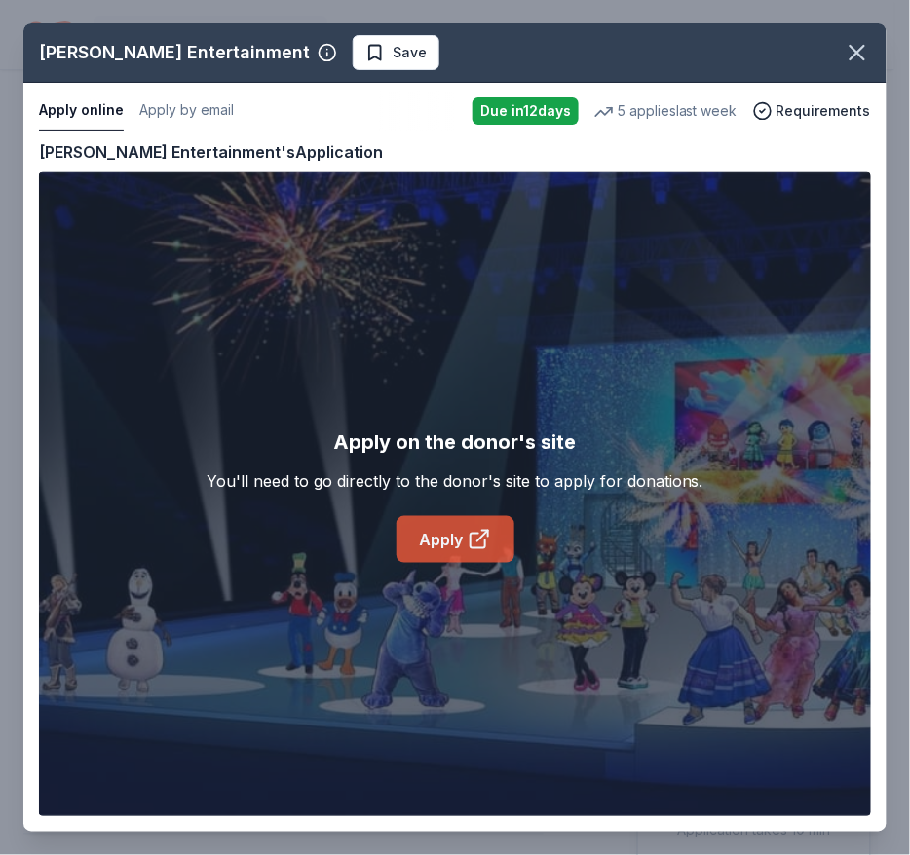
click at [463, 530] on link "Apply" at bounding box center [455, 539] width 118 height 47
click at [205, 127] on button "Apply by email" at bounding box center [186, 111] width 94 height 41
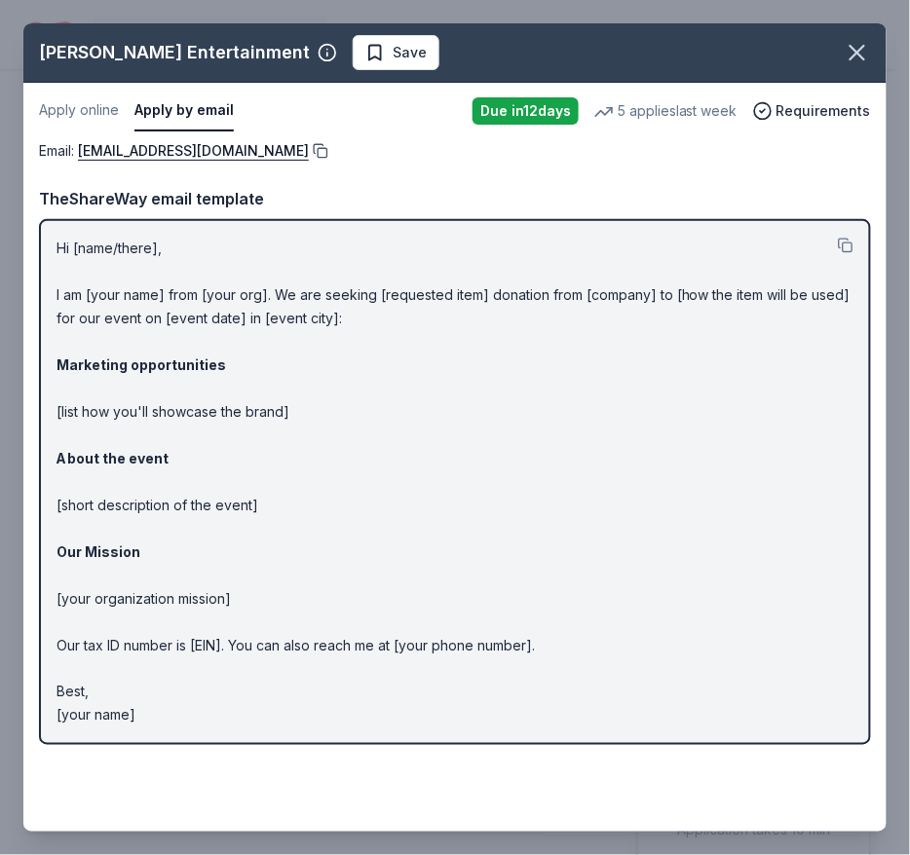
click at [309, 152] on button at bounding box center [318, 151] width 19 height 16
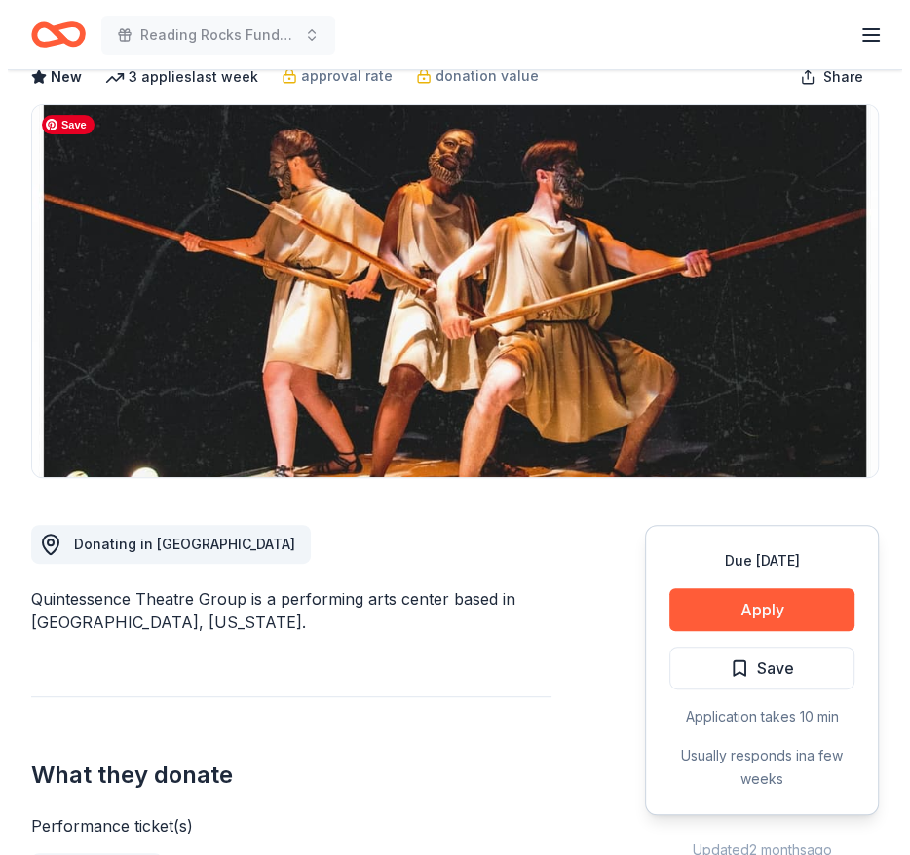
scroll to position [117, 0]
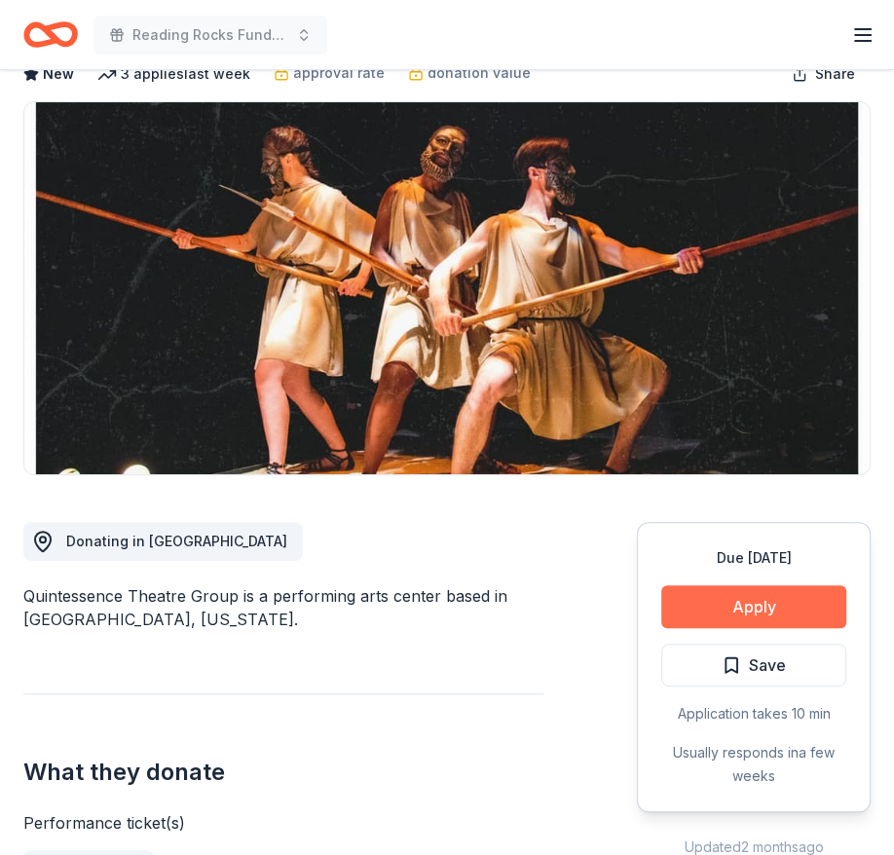
click at [732, 598] on button "Apply" at bounding box center [753, 606] width 185 height 43
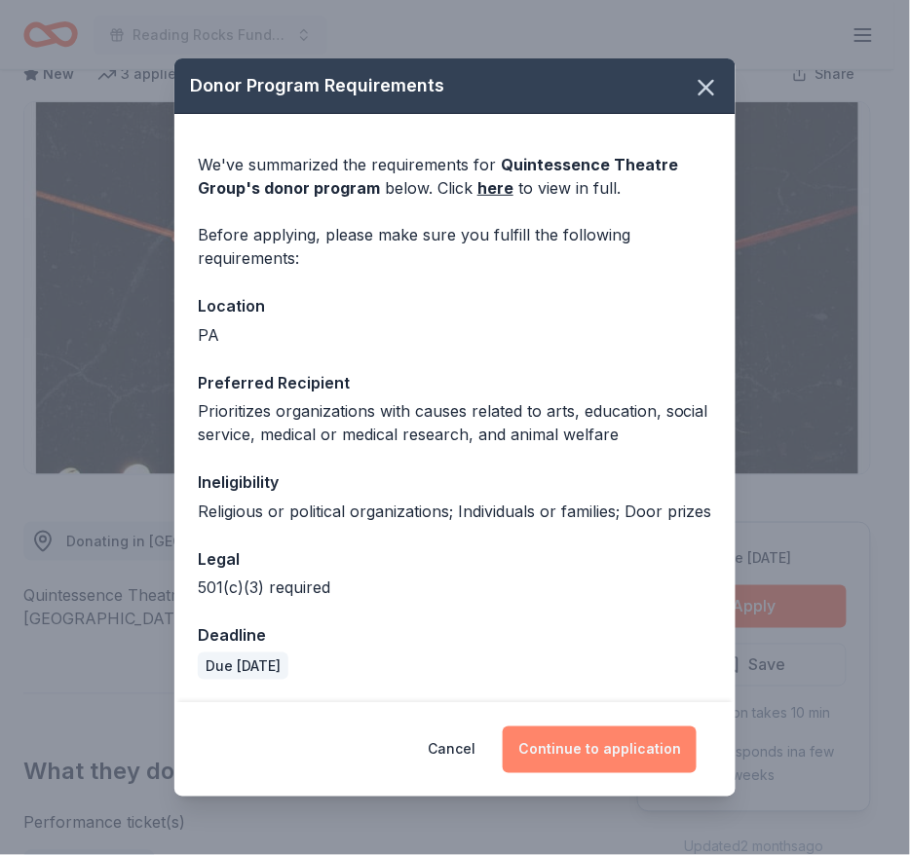
click at [576, 754] on button "Continue to application" at bounding box center [600, 750] width 194 height 47
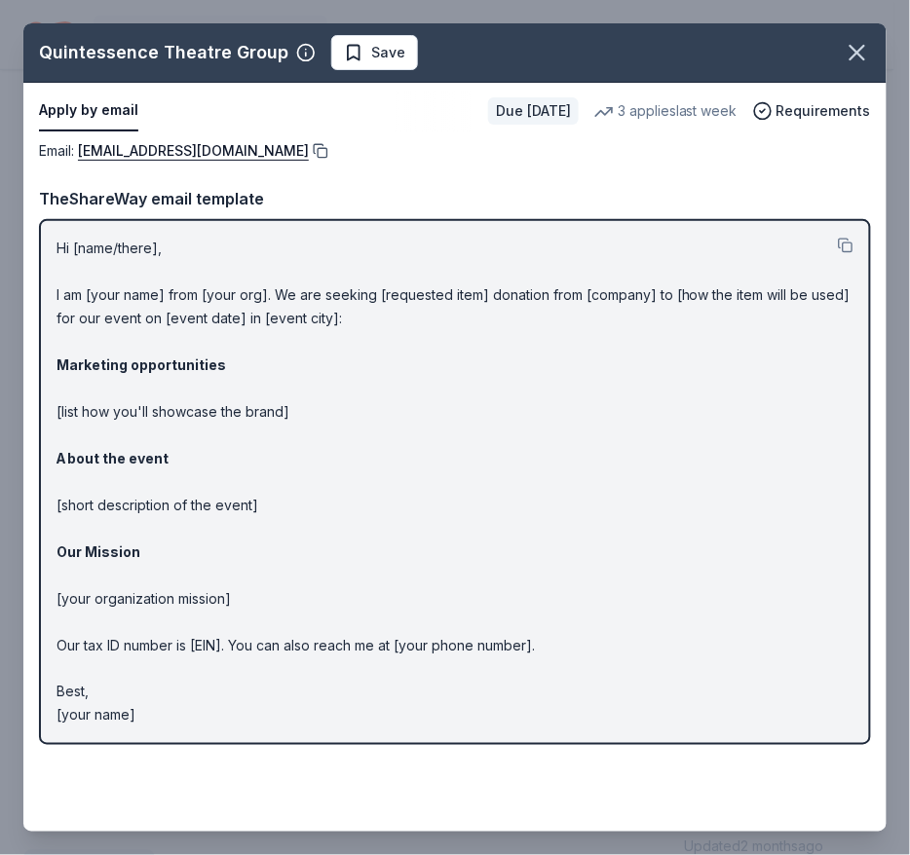
click at [328, 146] on button at bounding box center [318, 151] width 19 height 16
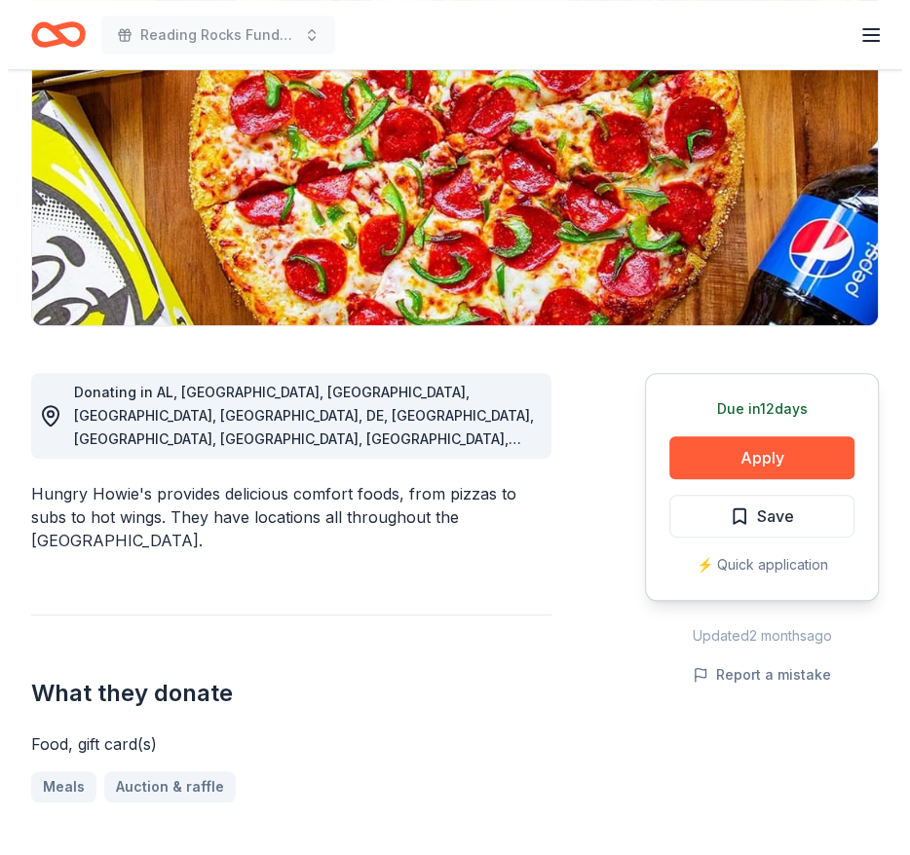
scroll to position [267, 0]
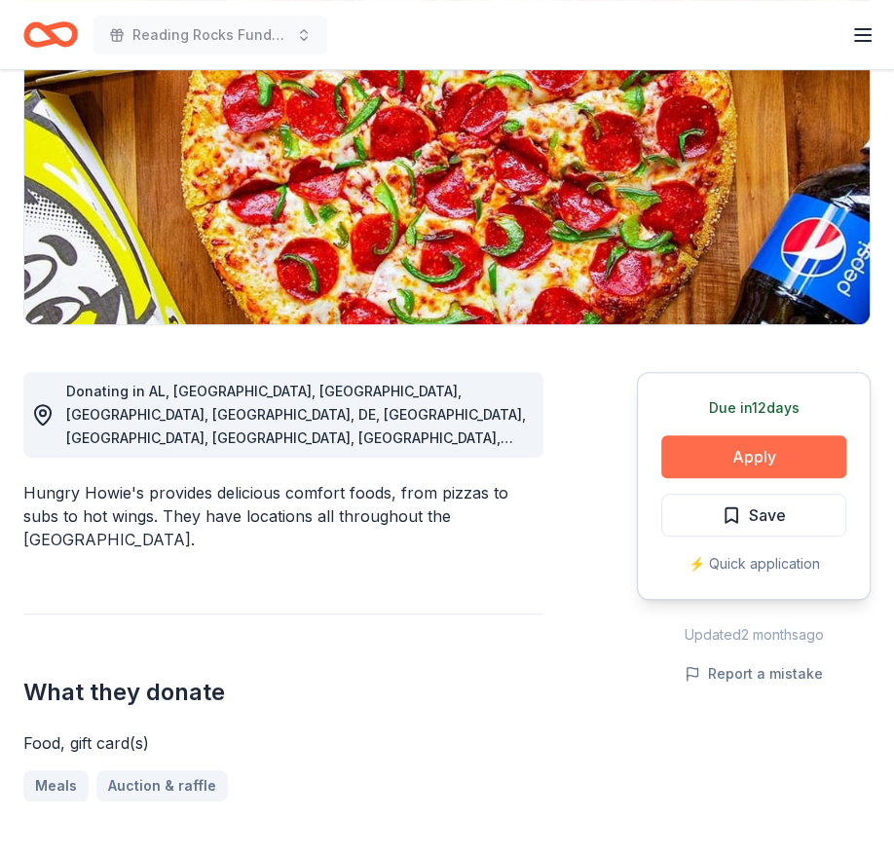
click at [706, 454] on button "Apply" at bounding box center [753, 456] width 185 height 43
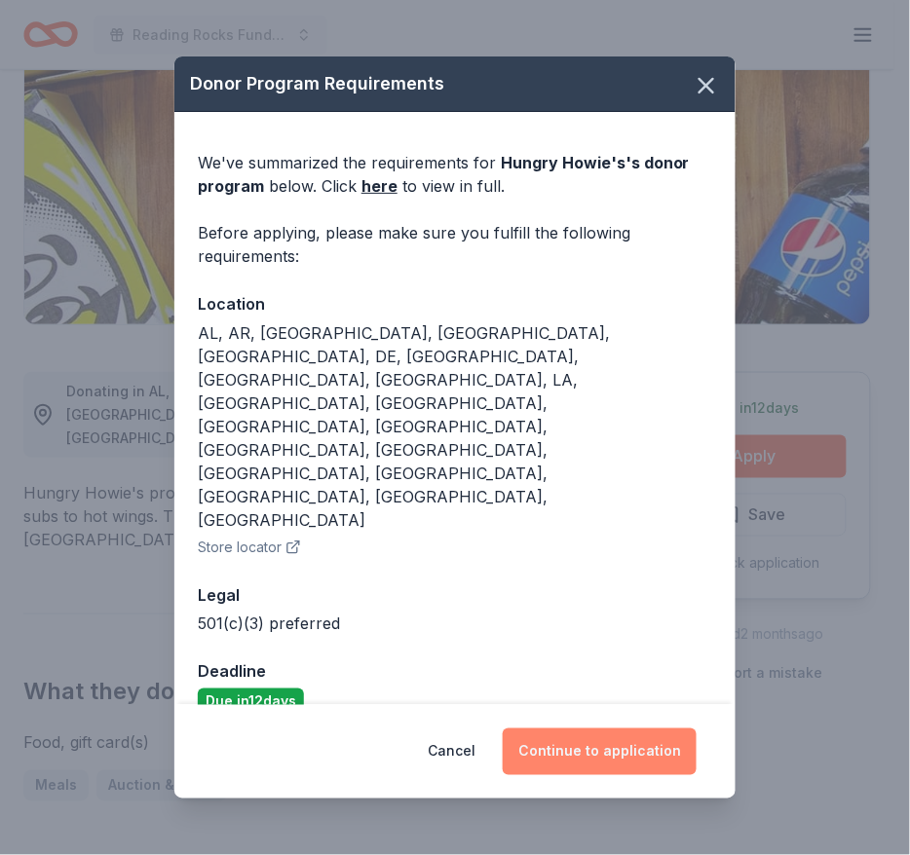
click at [563, 729] on button "Continue to application" at bounding box center [600, 752] width 194 height 47
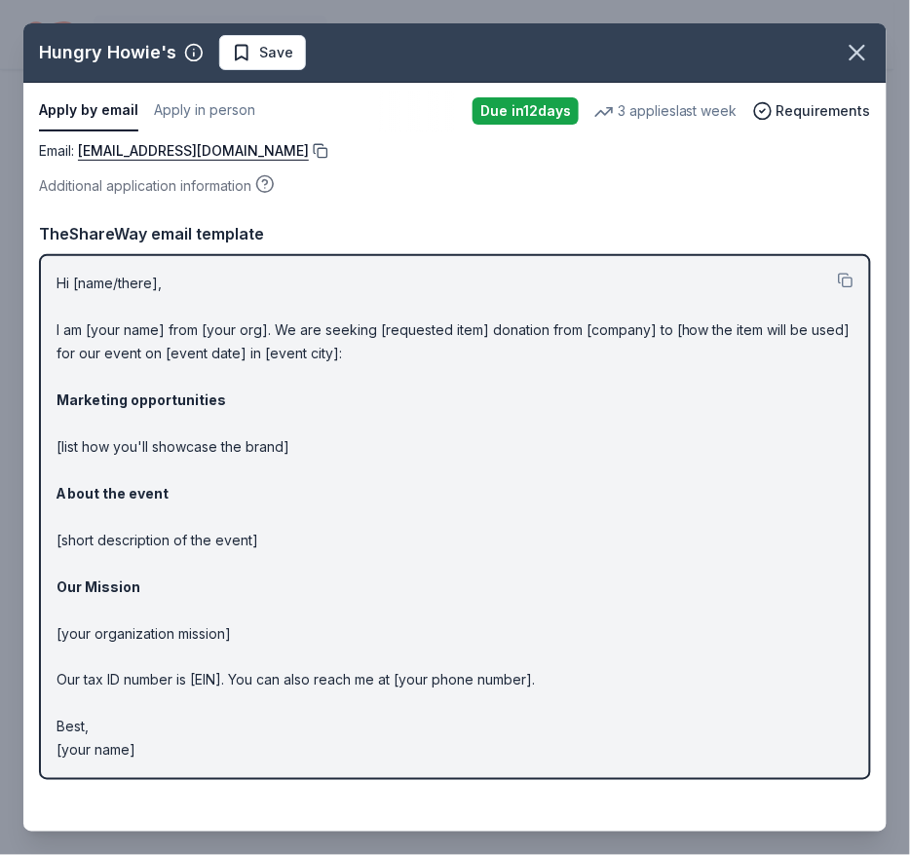
click at [309, 148] on button at bounding box center [318, 151] width 19 height 16
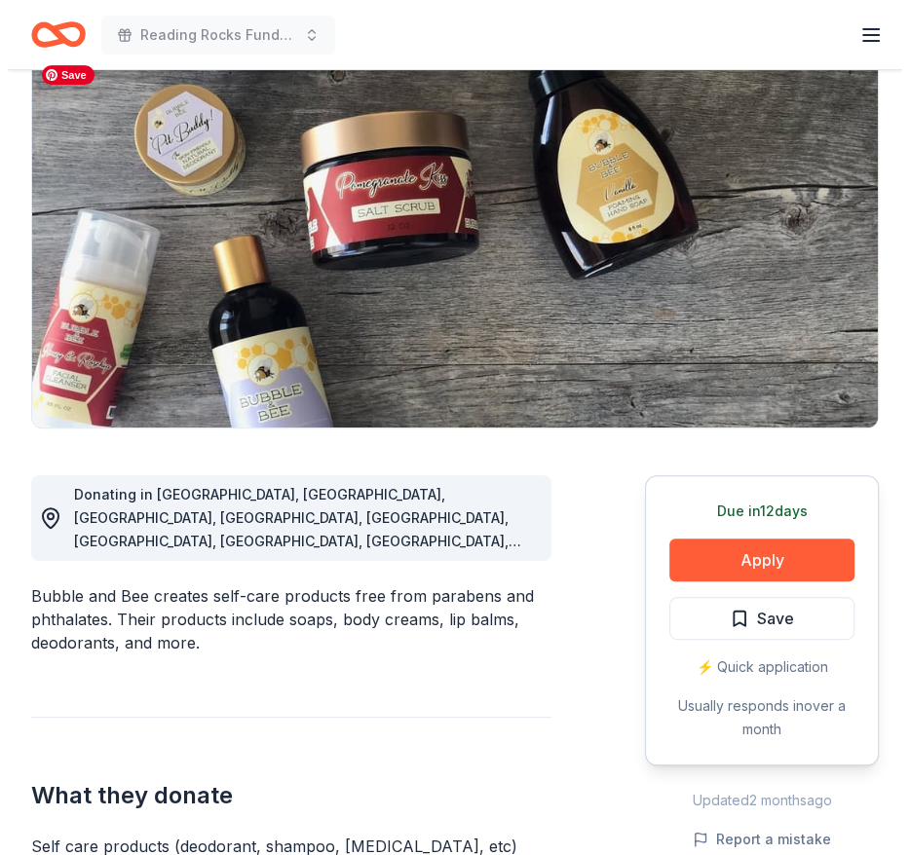
scroll to position [164, 0]
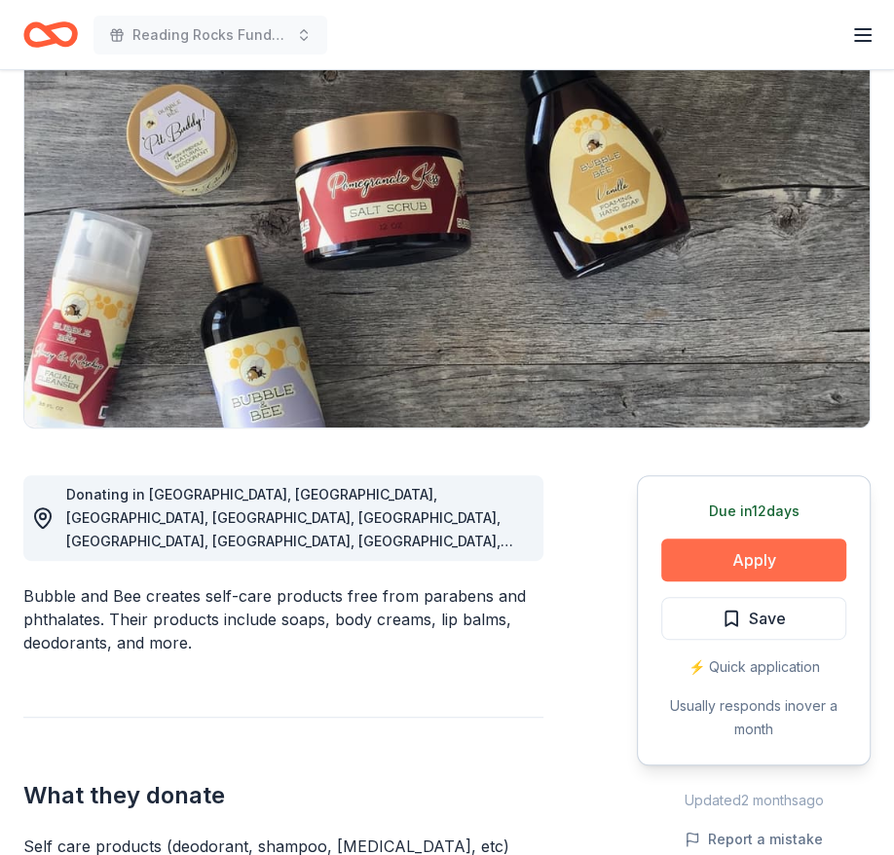
click at [710, 557] on button "Apply" at bounding box center [753, 560] width 185 height 43
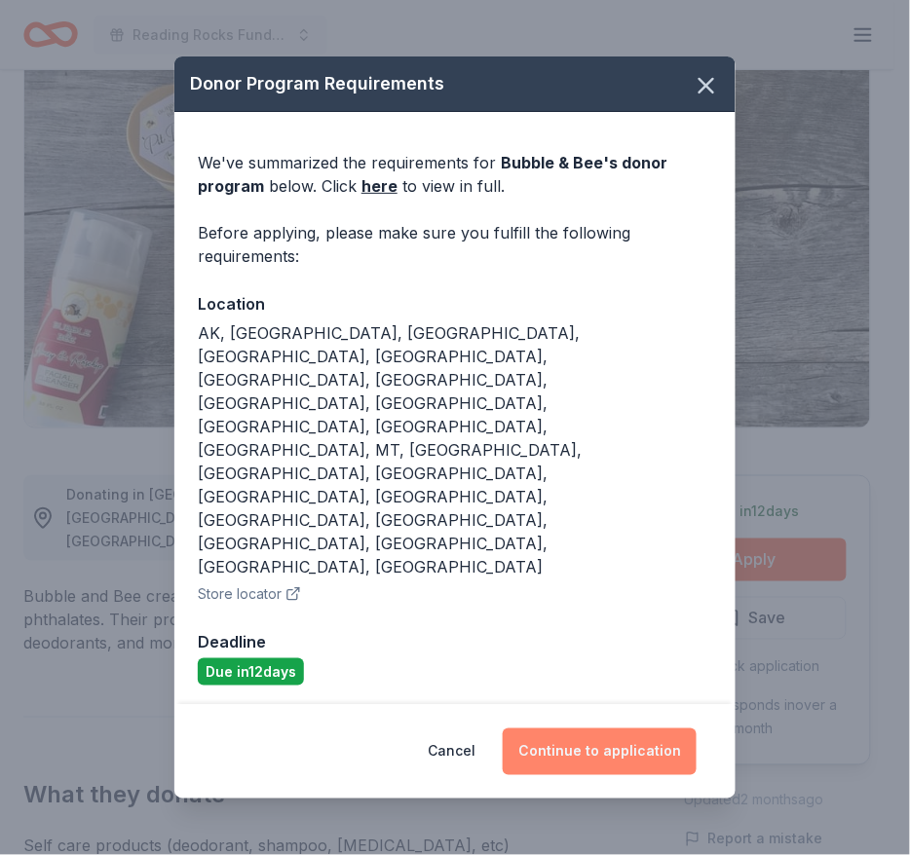
click at [614, 729] on button "Continue to application" at bounding box center [600, 752] width 194 height 47
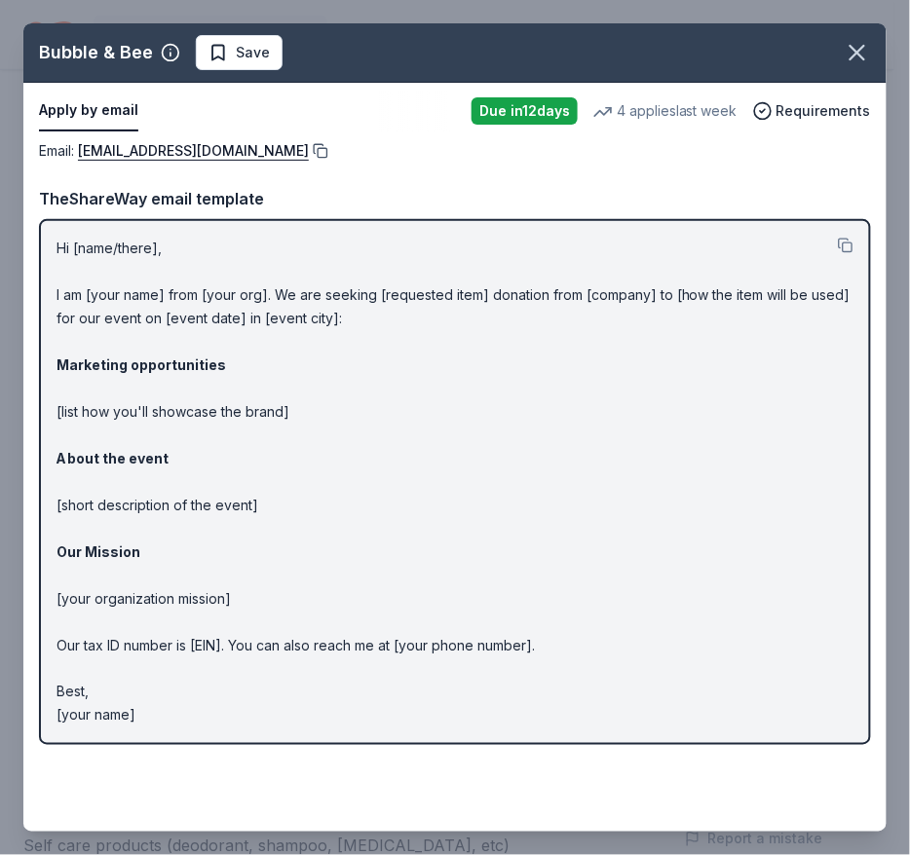
click at [309, 147] on button at bounding box center [318, 151] width 19 height 16
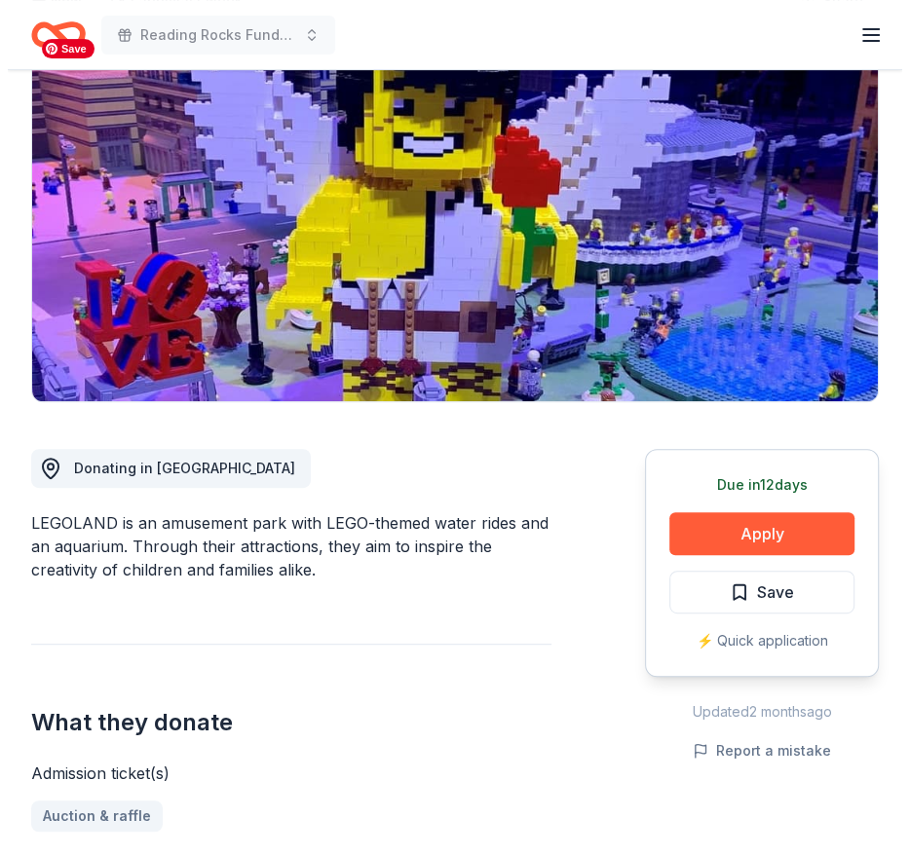
scroll to position [195, 0]
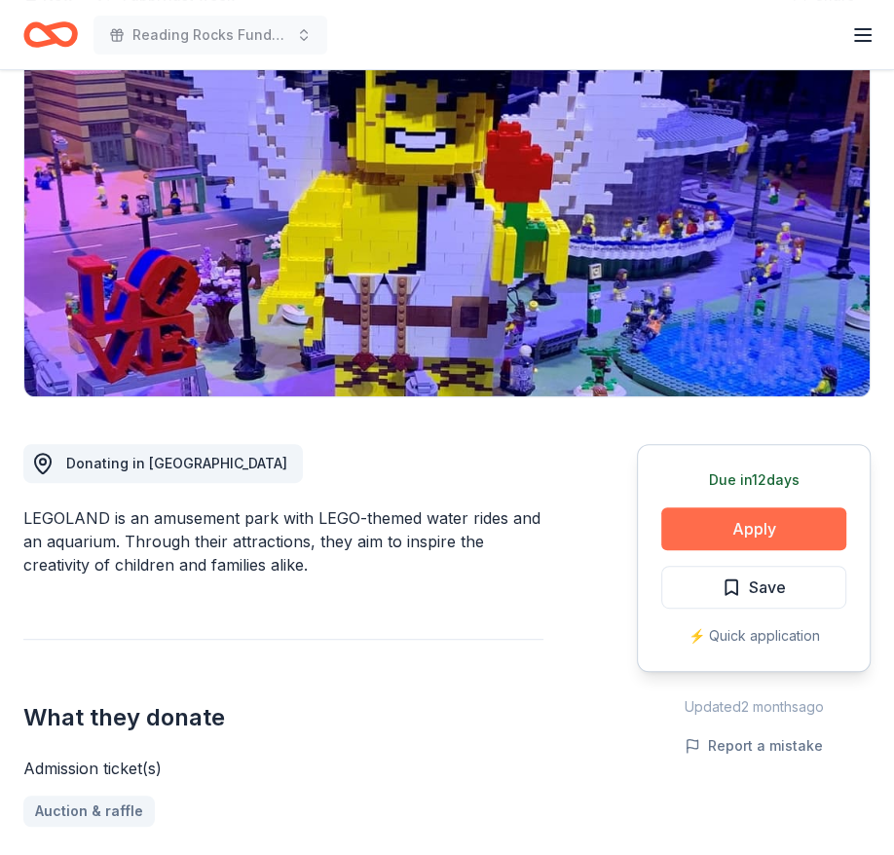
click at [746, 537] on button "Apply" at bounding box center [753, 528] width 185 height 43
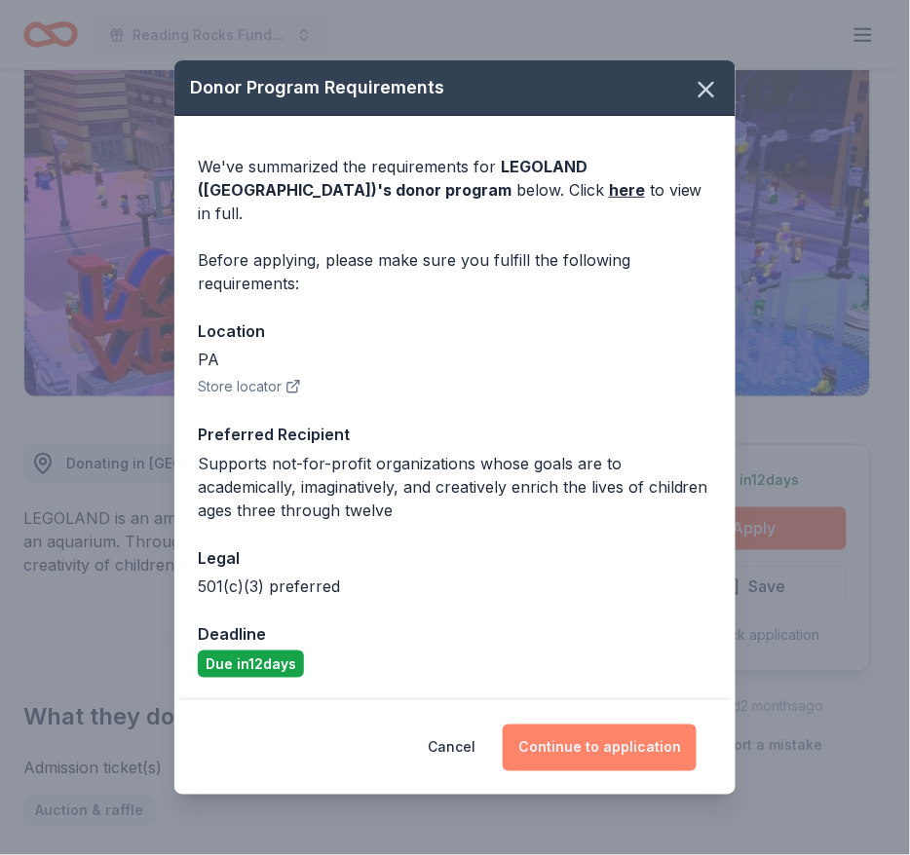
click at [564, 731] on button "Continue to application" at bounding box center [600, 748] width 194 height 47
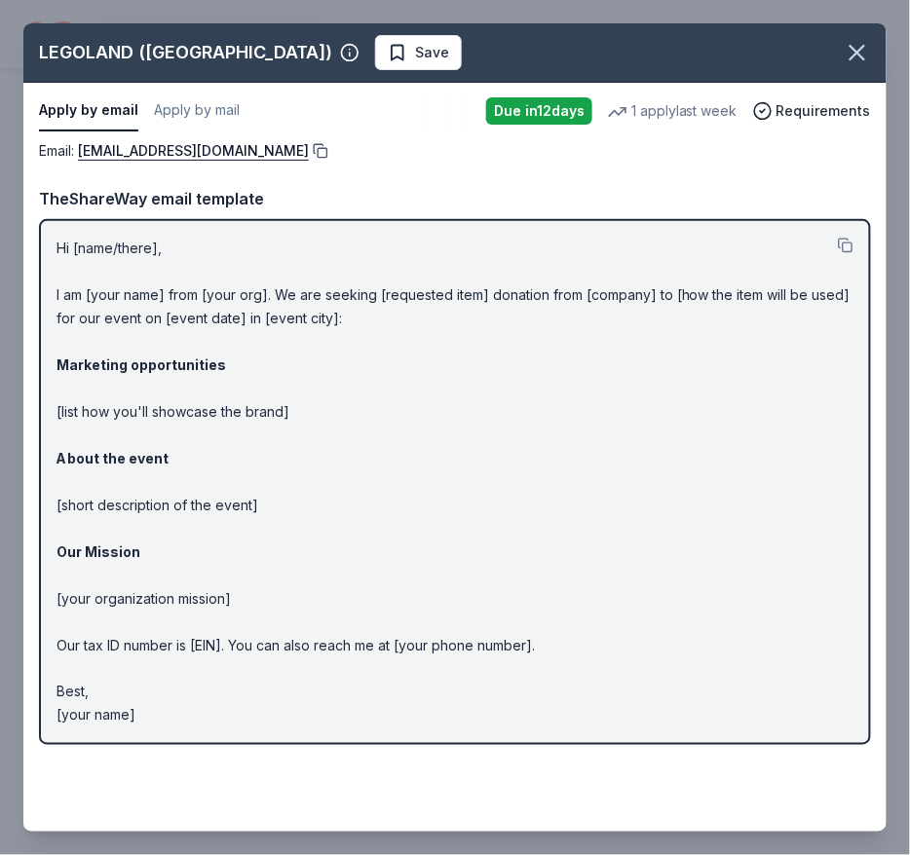
click at [328, 150] on button at bounding box center [318, 151] width 19 height 16
click at [394, 338] on p "Hi [name/there], I am [your name] from [your org]. We are seeking [requested it…" at bounding box center [454, 482] width 797 height 491
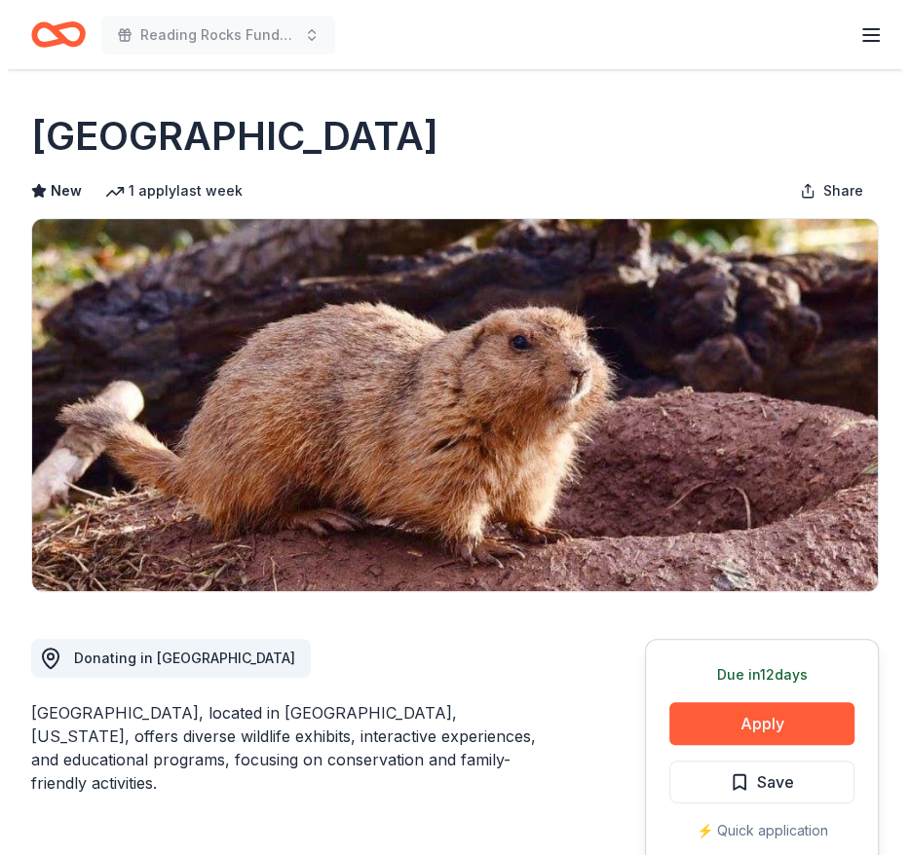
scroll to position [190, 0]
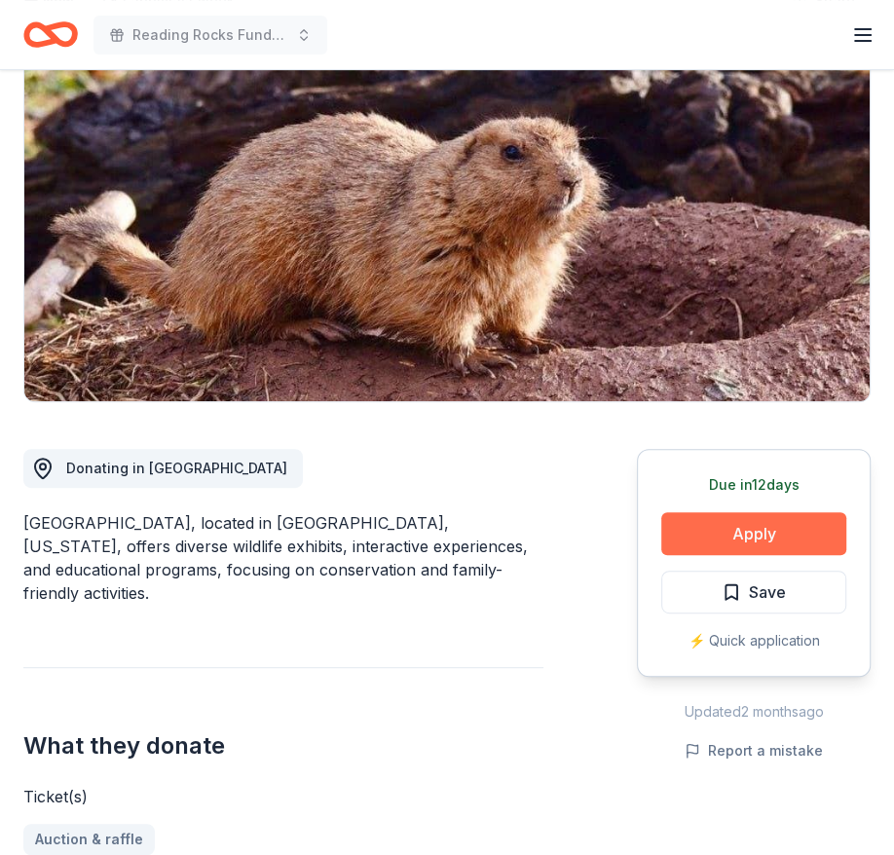
click at [732, 524] on button "Apply" at bounding box center [753, 533] width 185 height 43
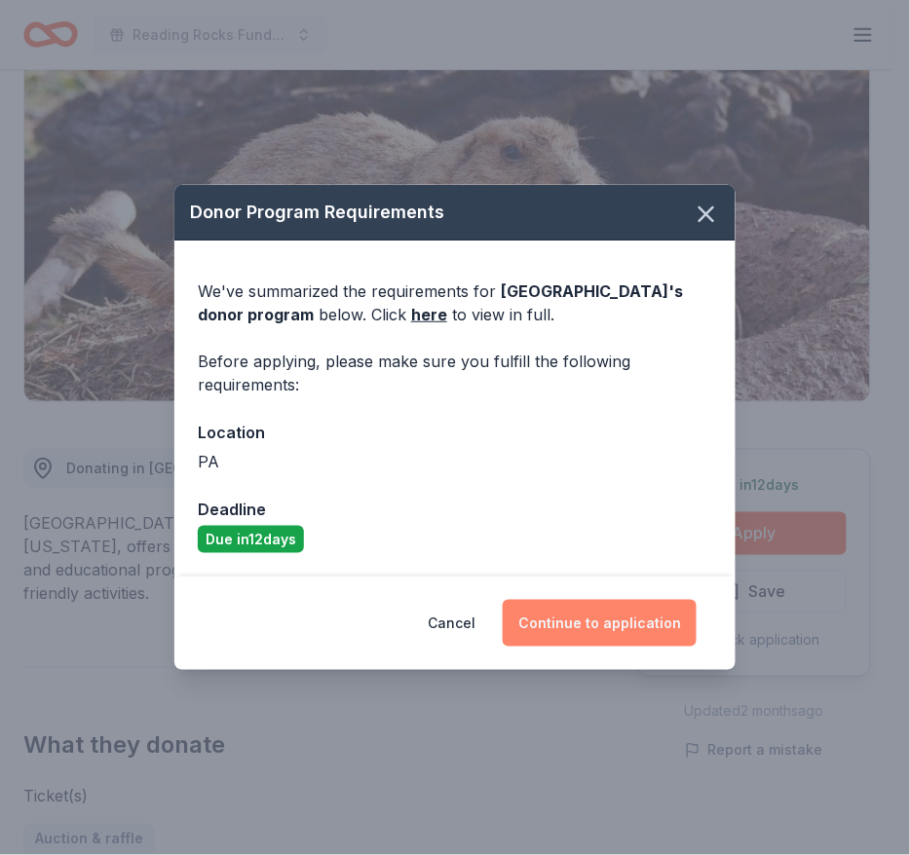
click at [613, 633] on button "Continue to application" at bounding box center [600, 623] width 194 height 47
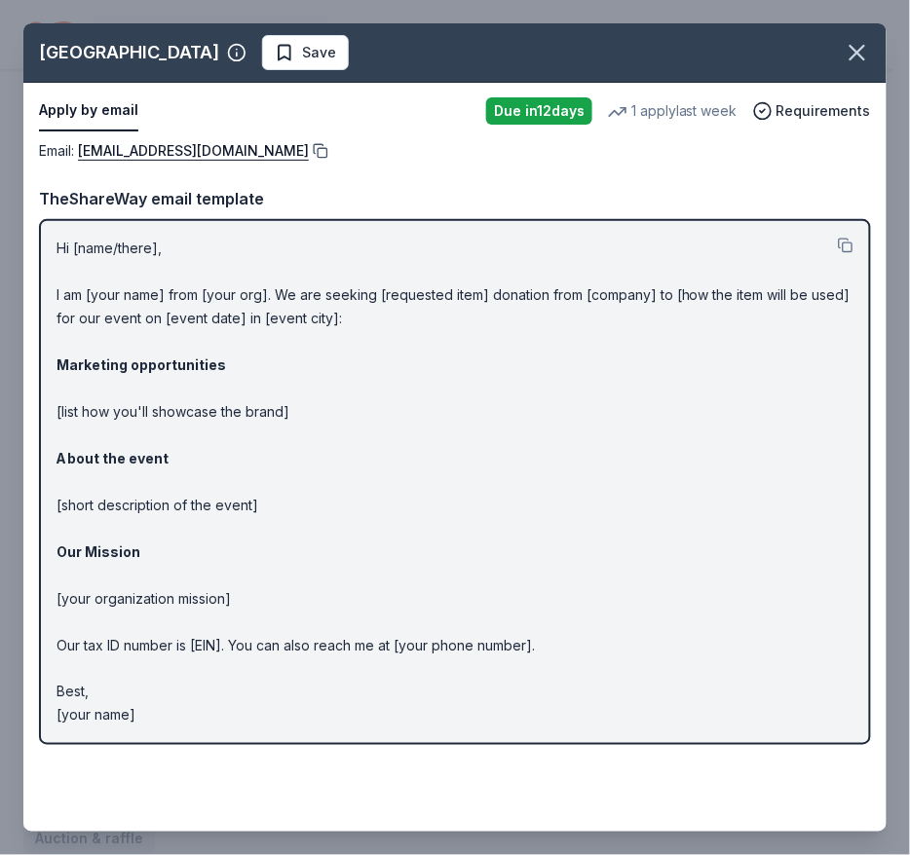
click at [309, 147] on button at bounding box center [318, 151] width 19 height 16
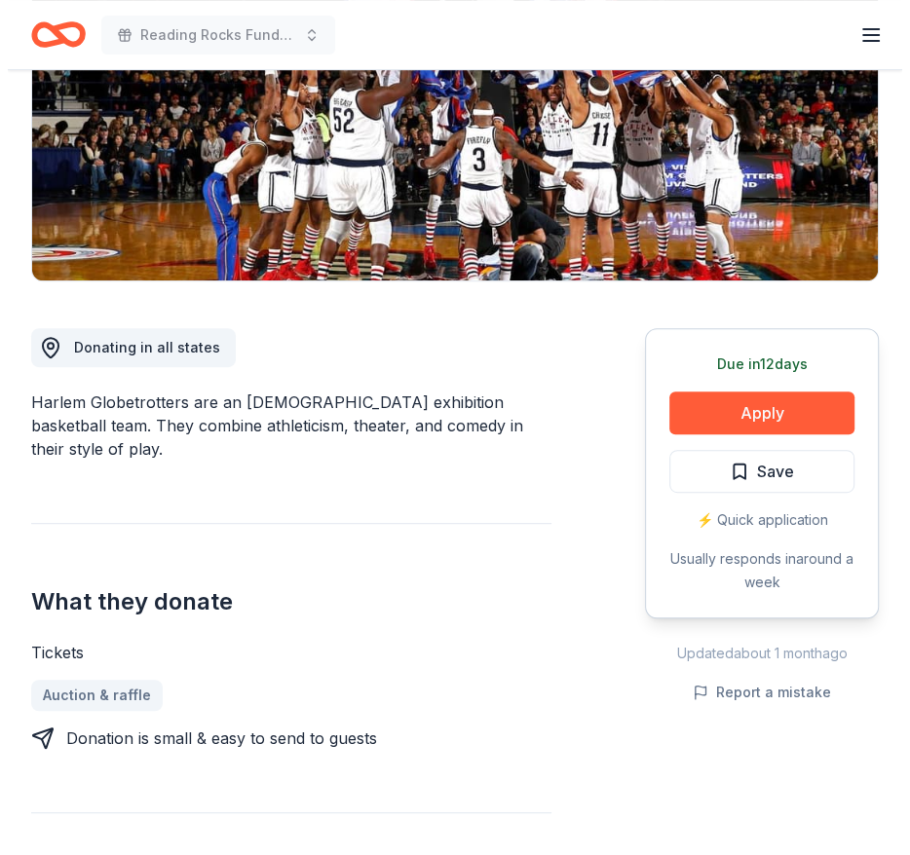
scroll to position [312, 0]
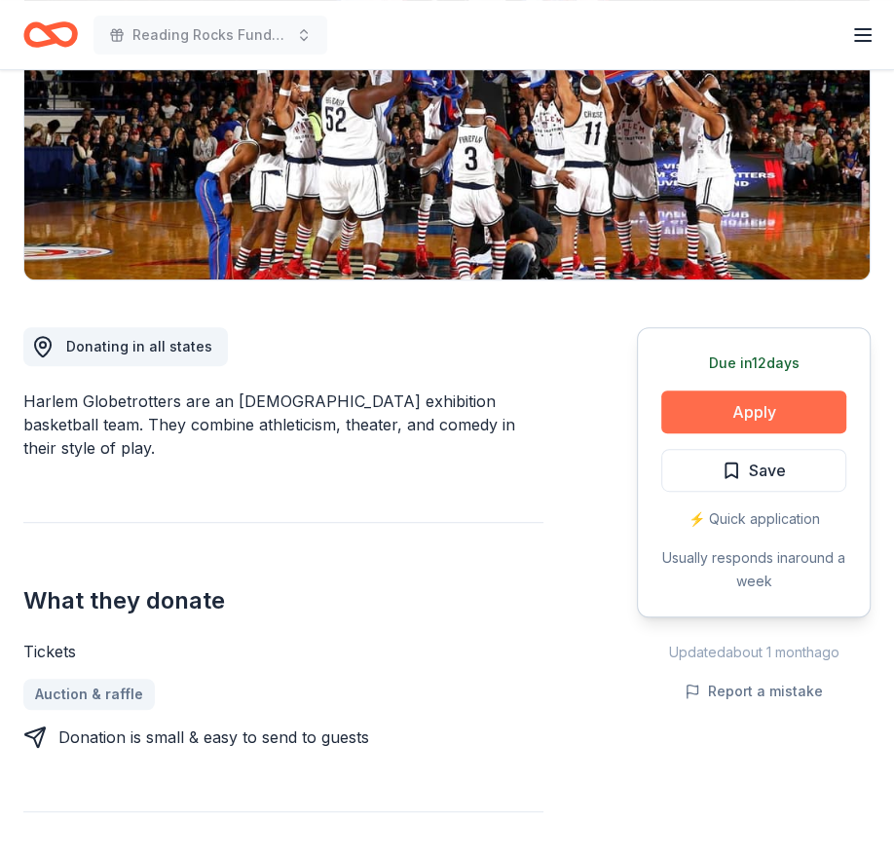
click at [717, 421] on button "Apply" at bounding box center [753, 412] width 185 height 43
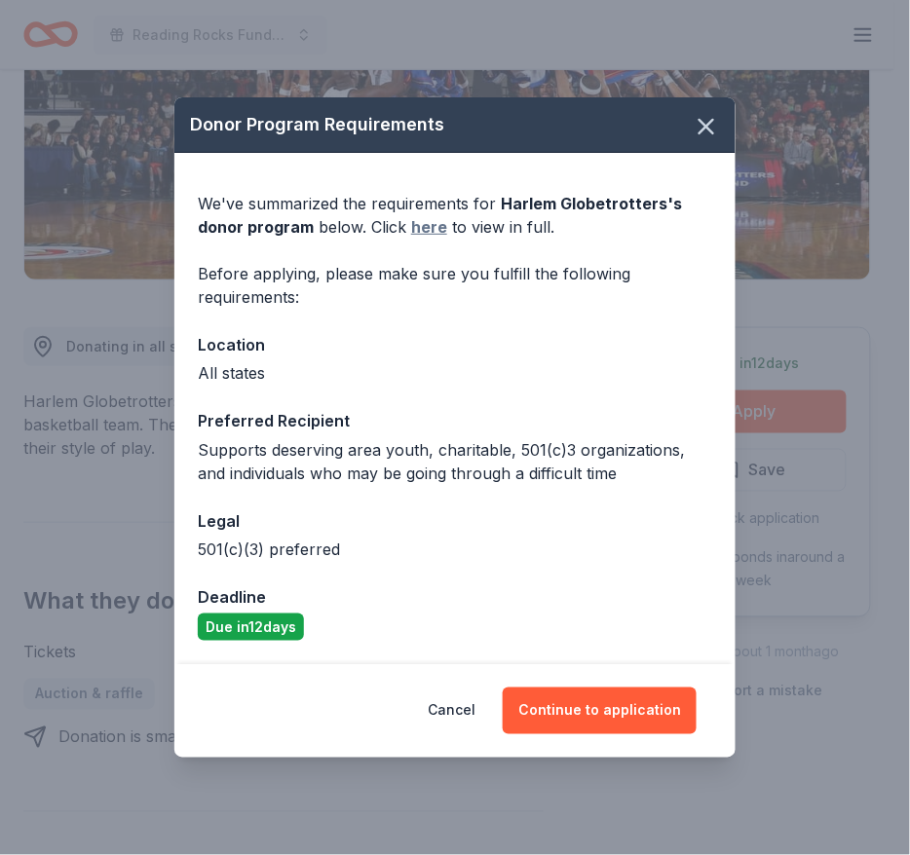
click at [425, 224] on link "here" at bounding box center [429, 226] width 36 height 23
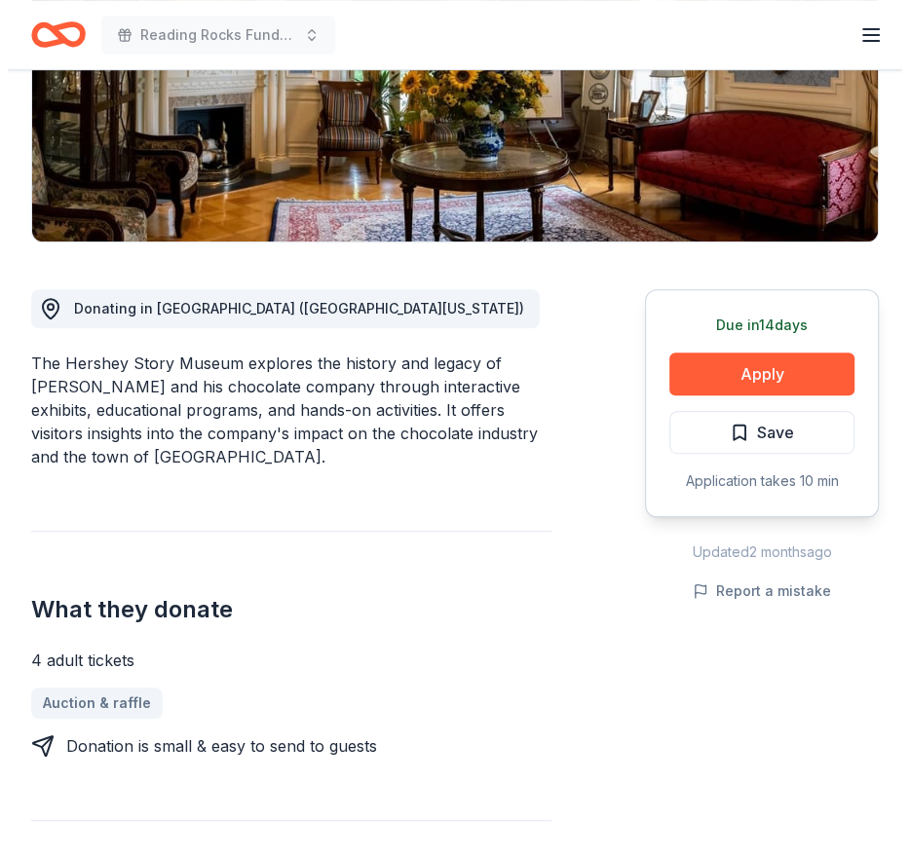
scroll to position [357, 0]
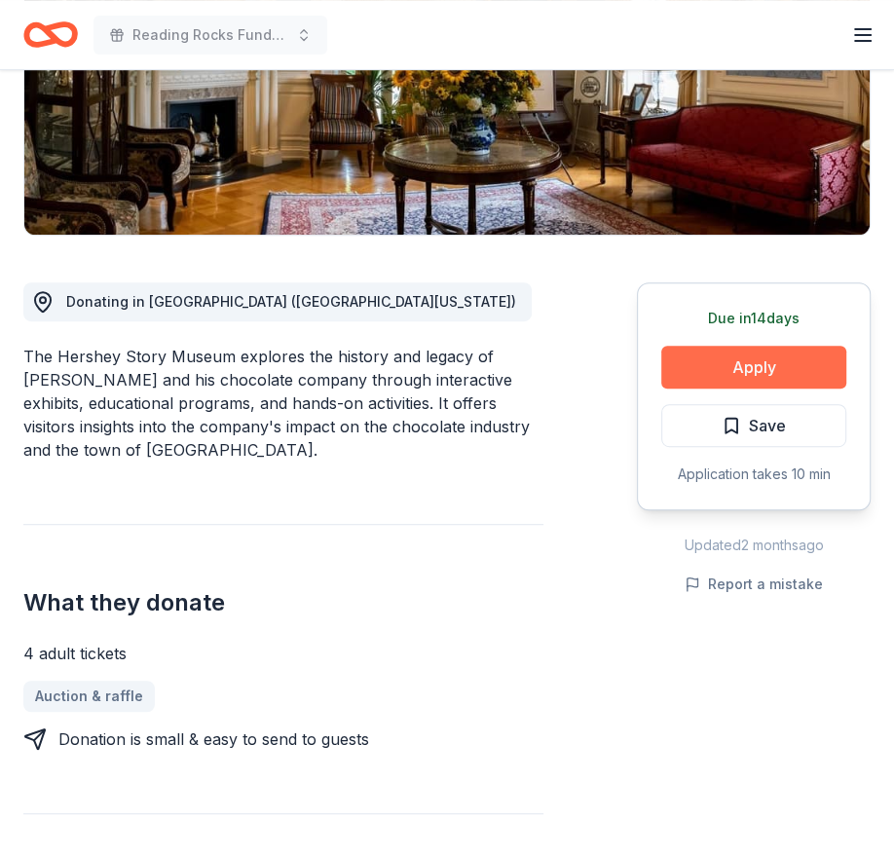
click at [717, 357] on button "Apply" at bounding box center [753, 367] width 185 height 43
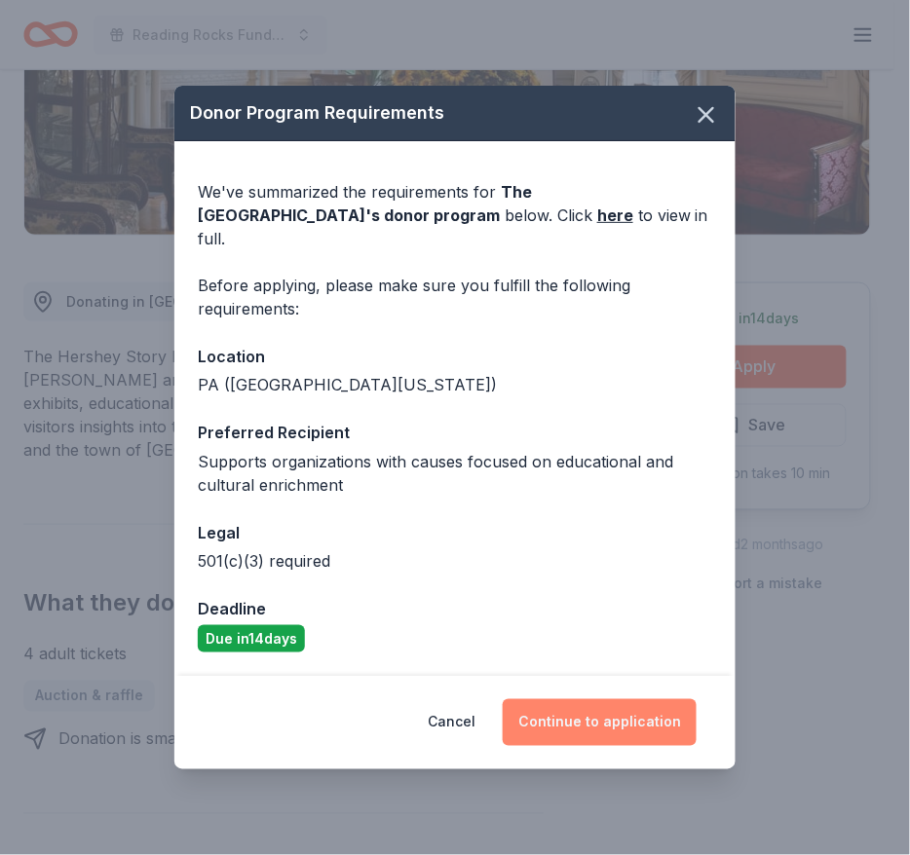
click at [573, 726] on button "Continue to application" at bounding box center [600, 722] width 194 height 47
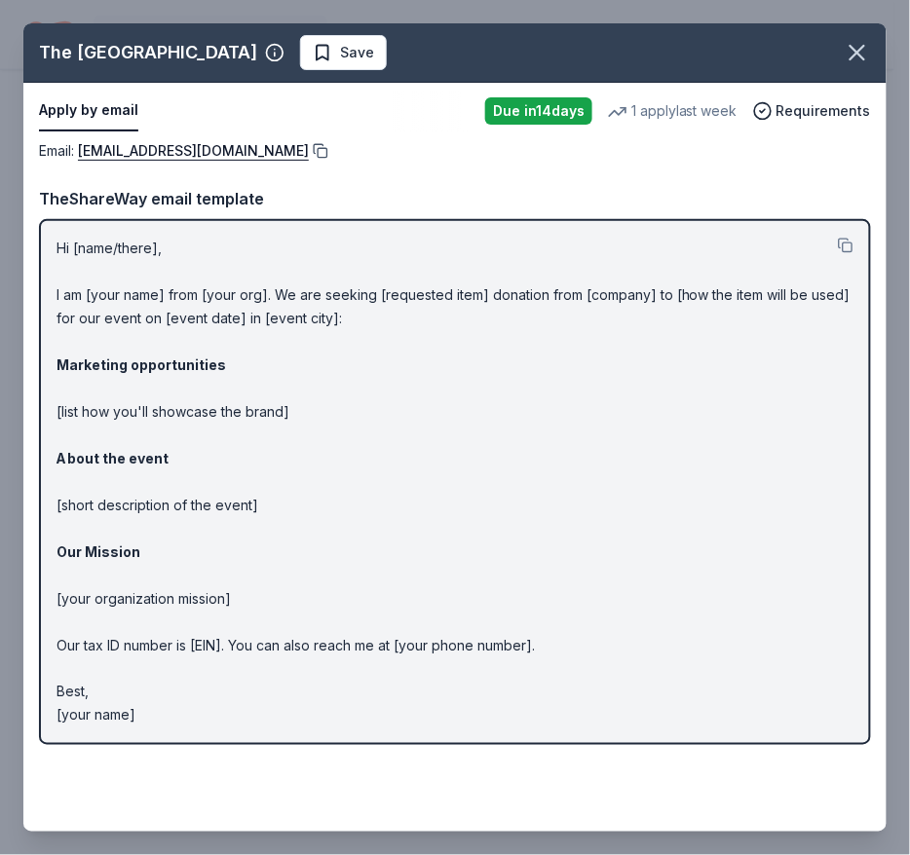
click at [312, 151] on button at bounding box center [318, 151] width 19 height 16
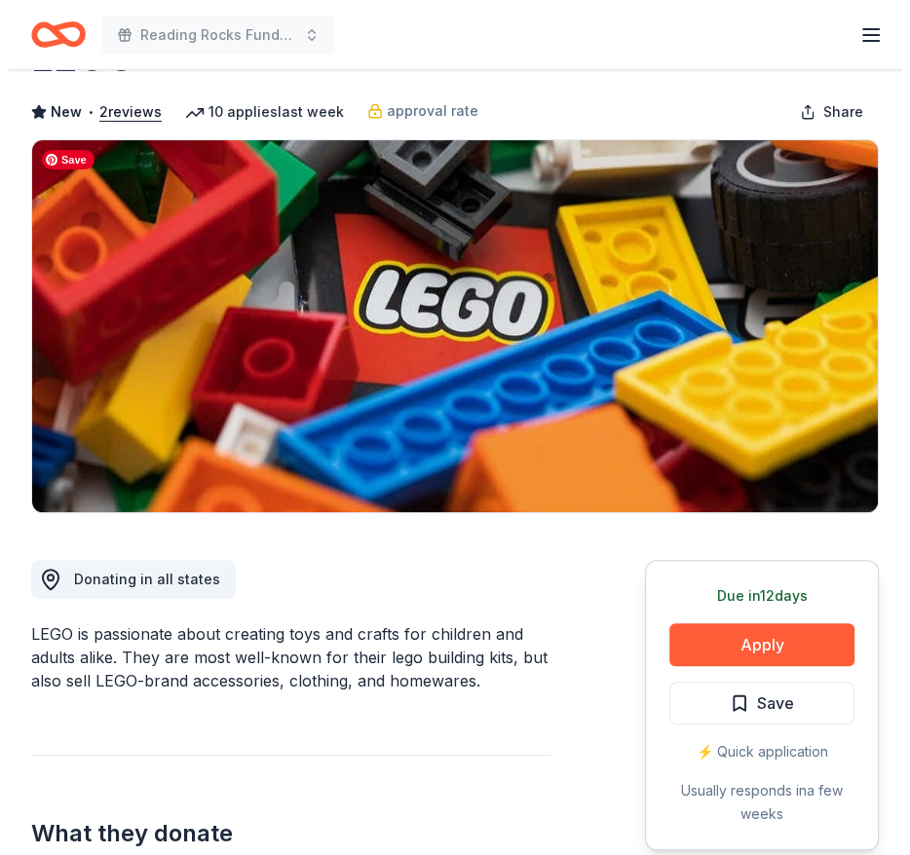
scroll to position [80, 0]
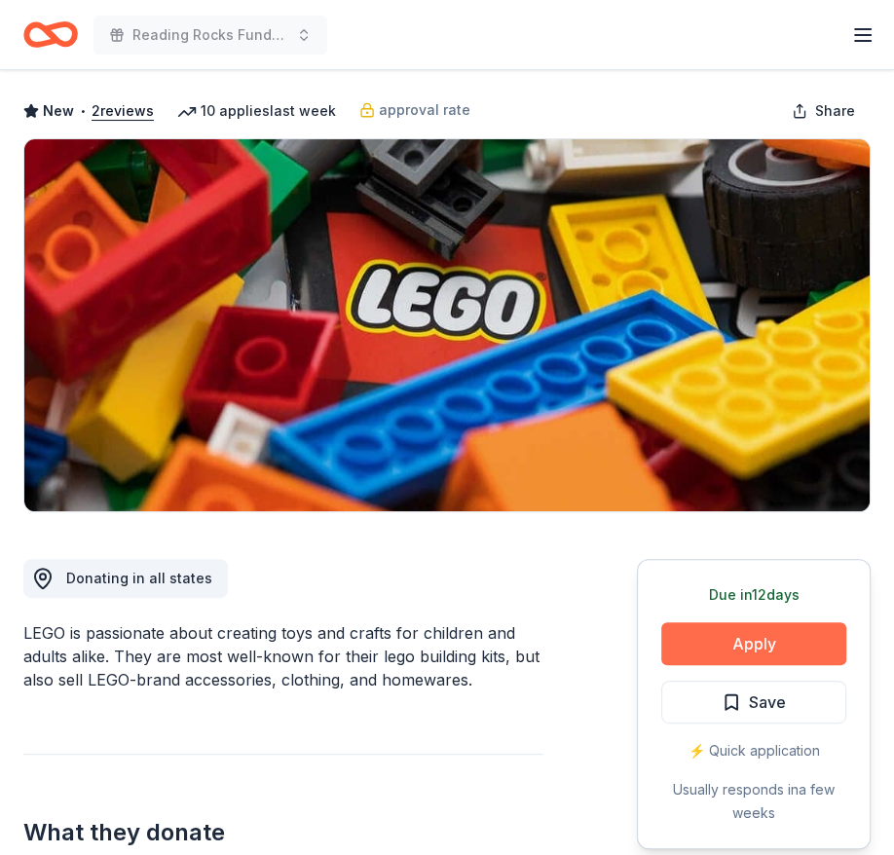
click at [736, 635] on button "Apply" at bounding box center [753, 643] width 185 height 43
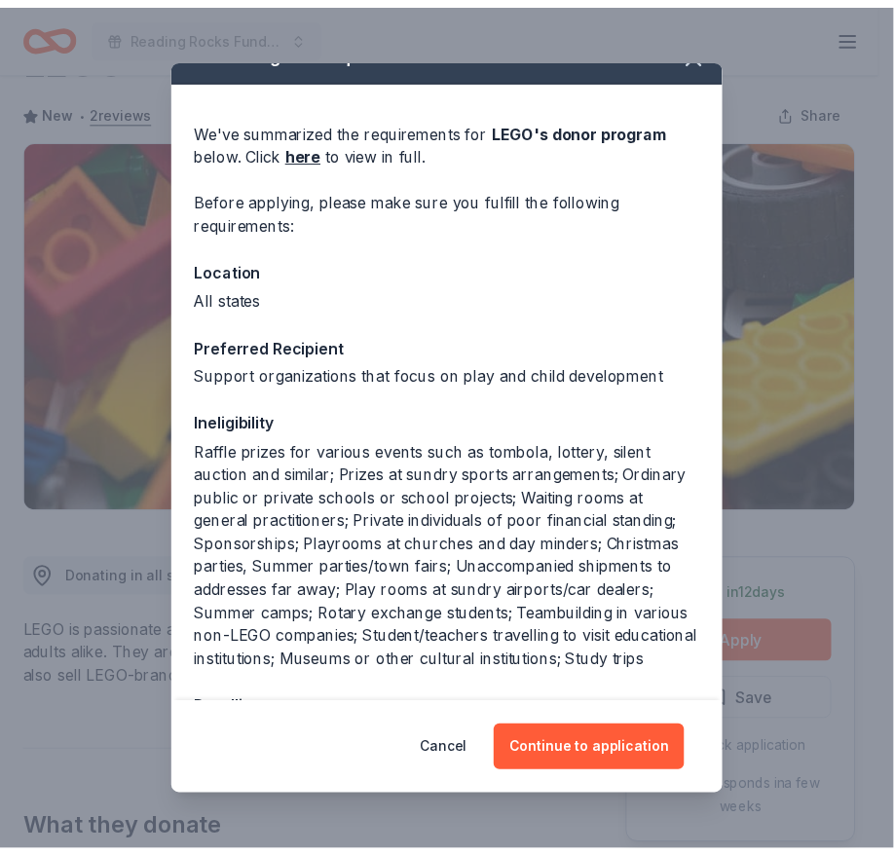
scroll to position [35, 0]
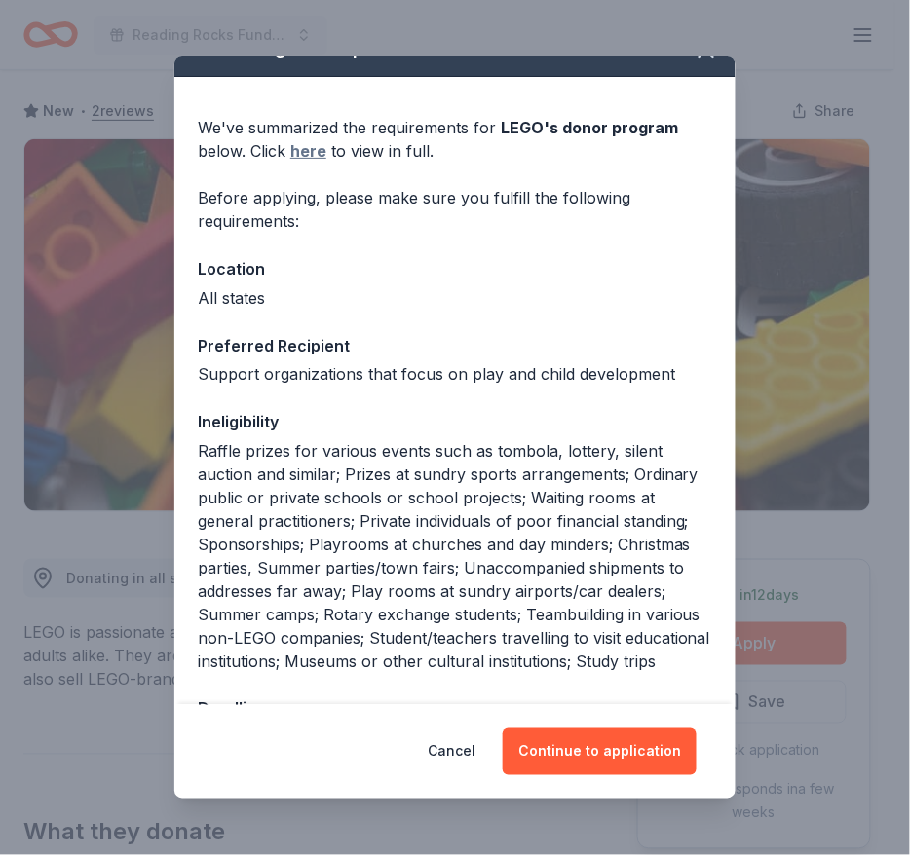
click at [320, 144] on link "here" at bounding box center [308, 150] width 36 height 23
click at [464, 750] on button "Cancel" at bounding box center [452, 752] width 48 height 47
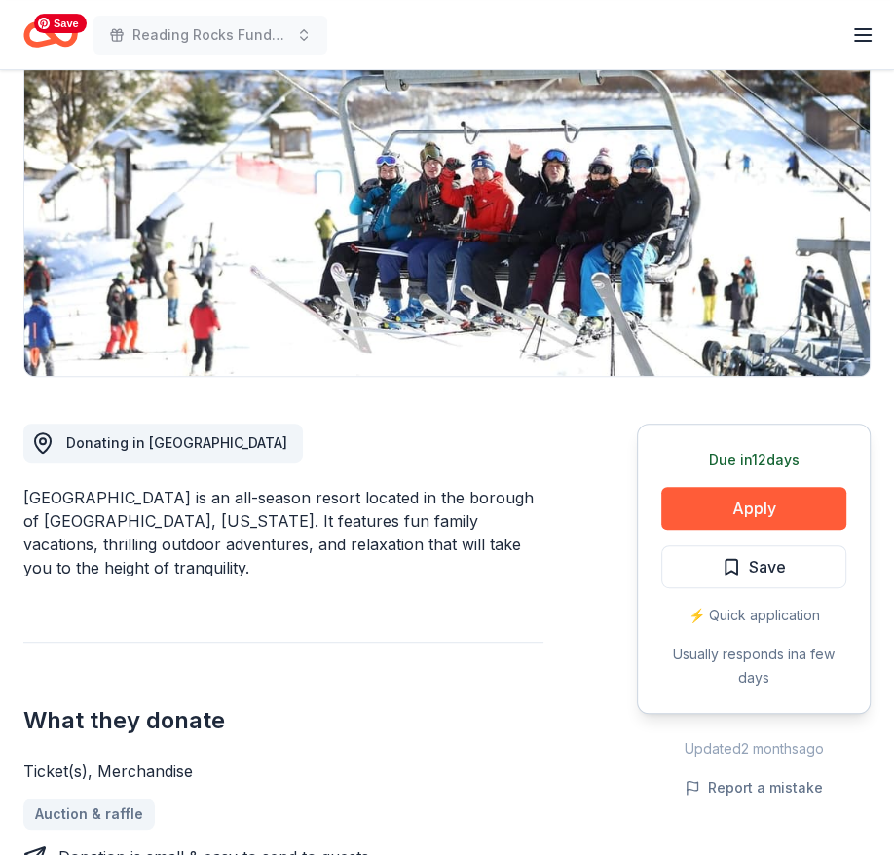
scroll to position [216, 0]
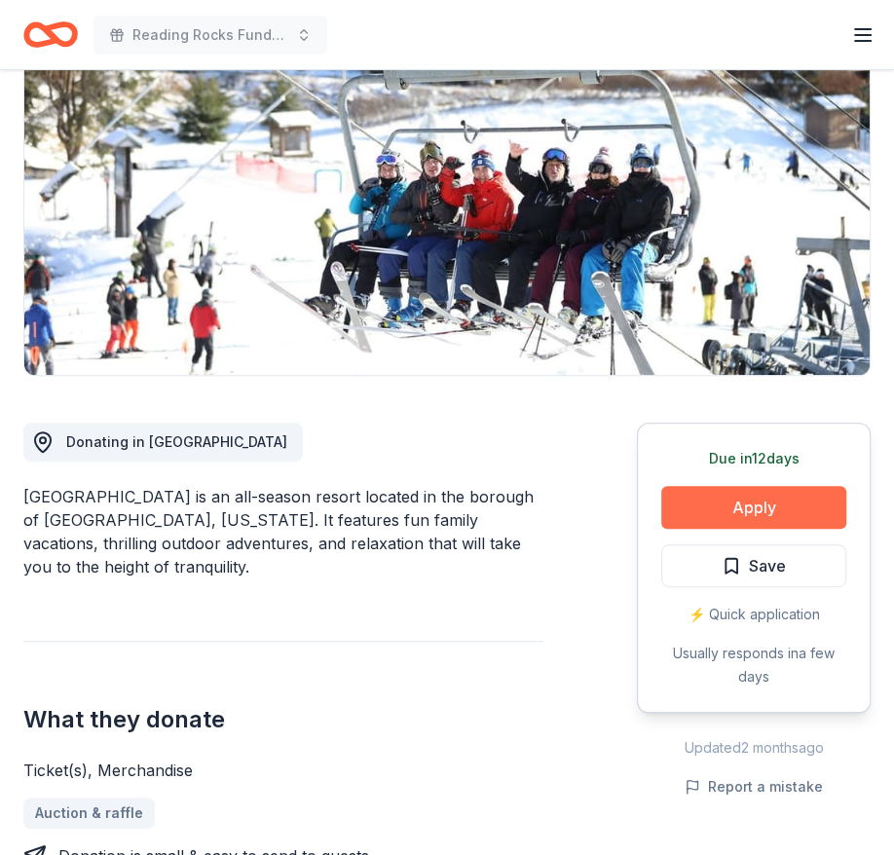
click at [714, 504] on button "Apply" at bounding box center [753, 507] width 185 height 43
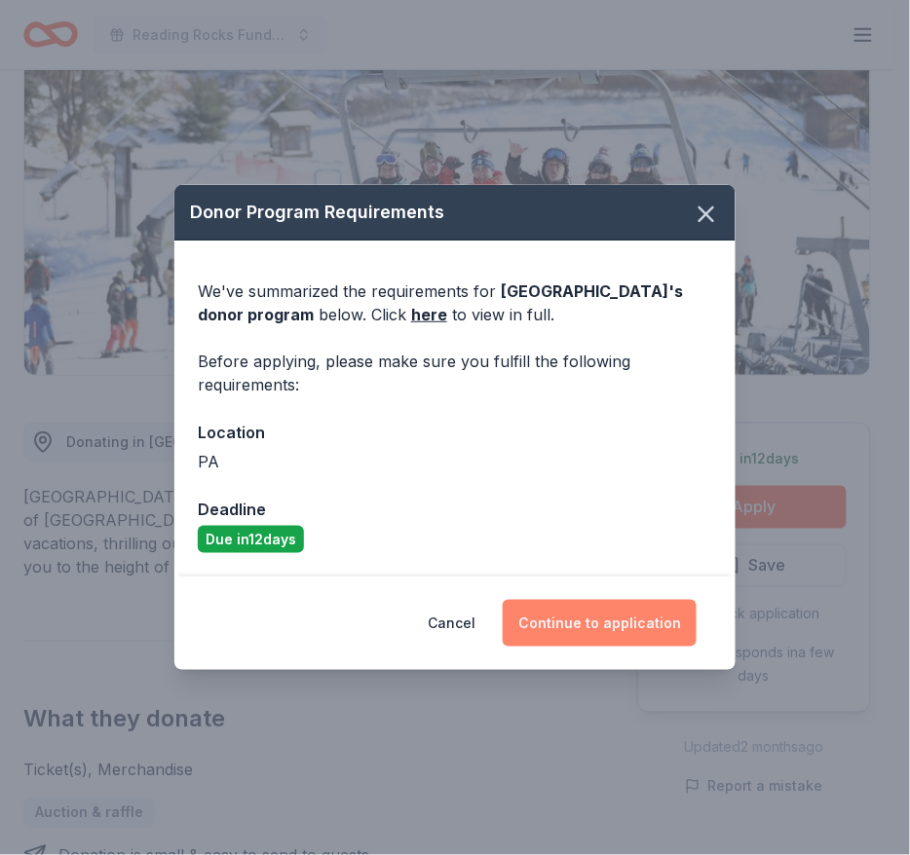
click at [568, 606] on button "Continue to application" at bounding box center [600, 623] width 194 height 47
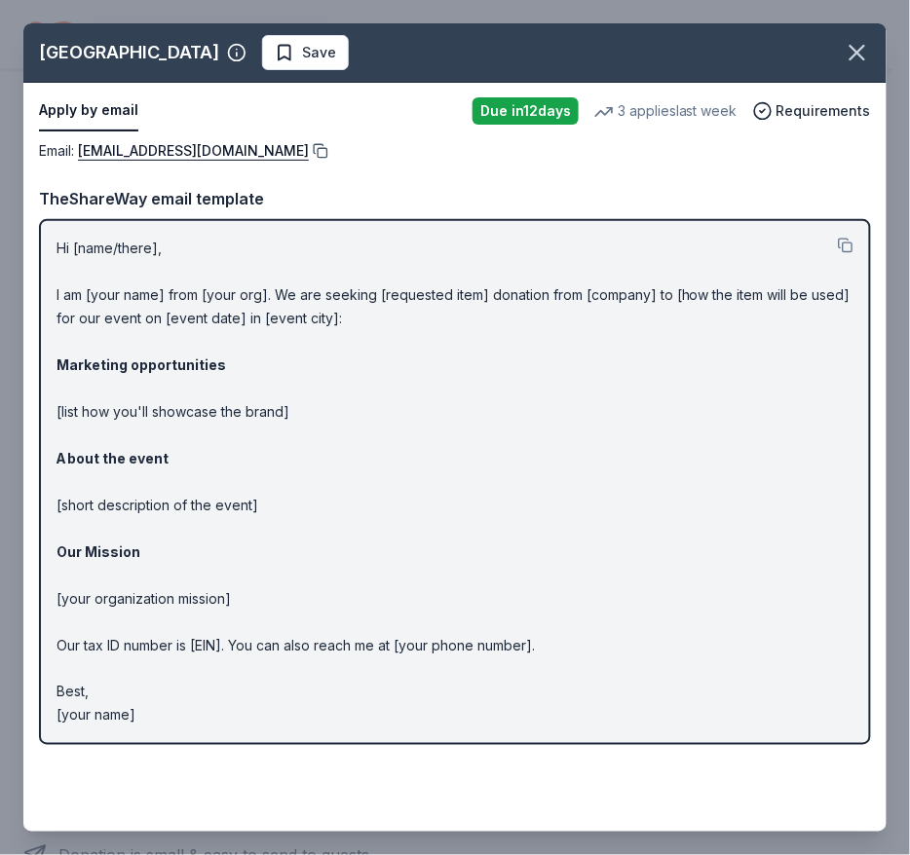
click at [309, 146] on button at bounding box center [318, 151] width 19 height 16
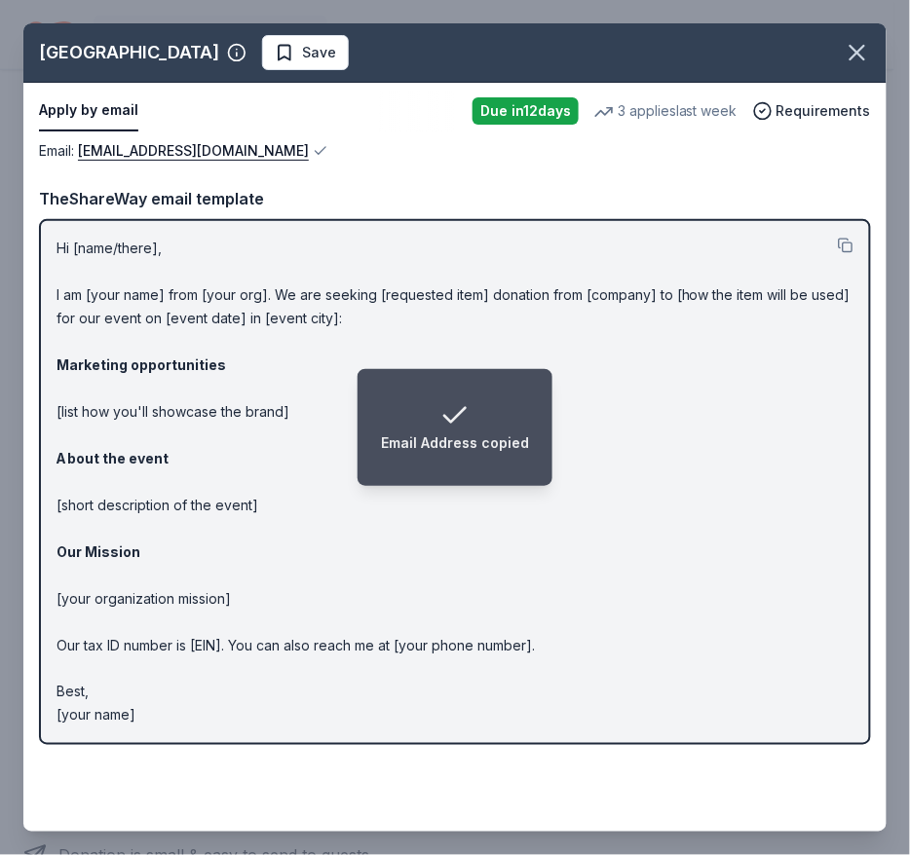
click at [169, 297] on p "Hi [name/there], I am [your name] from [your org]. We are seeking [requested it…" at bounding box center [454, 482] width 797 height 491
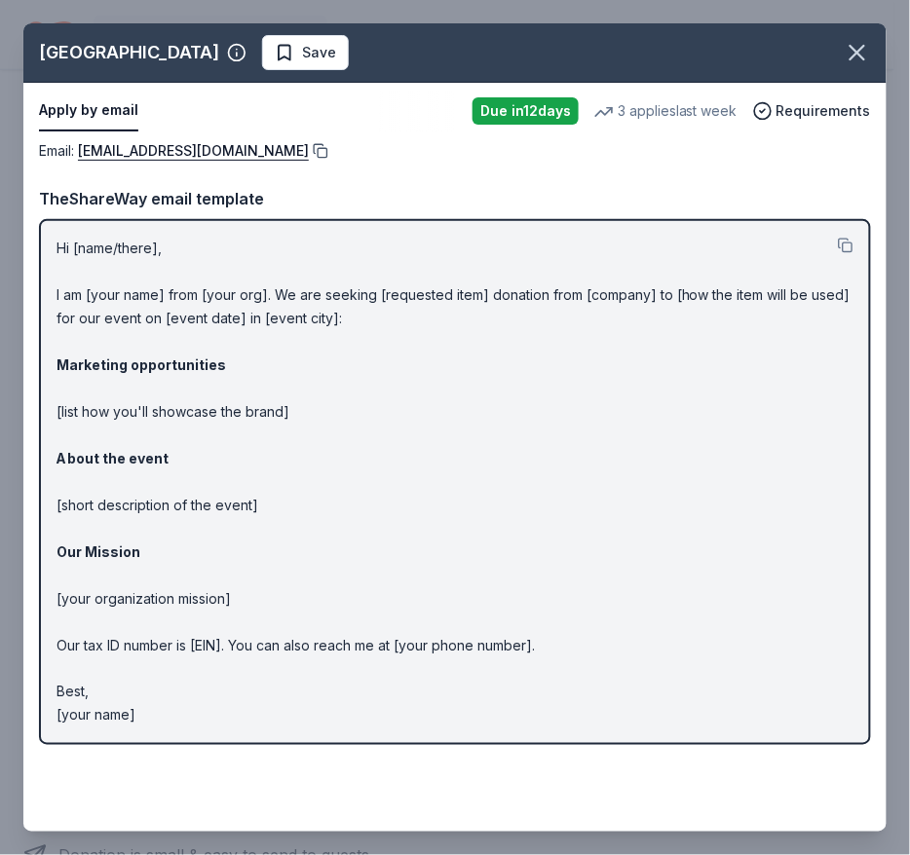
click at [309, 146] on button at bounding box center [318, 151] width 19 height 16
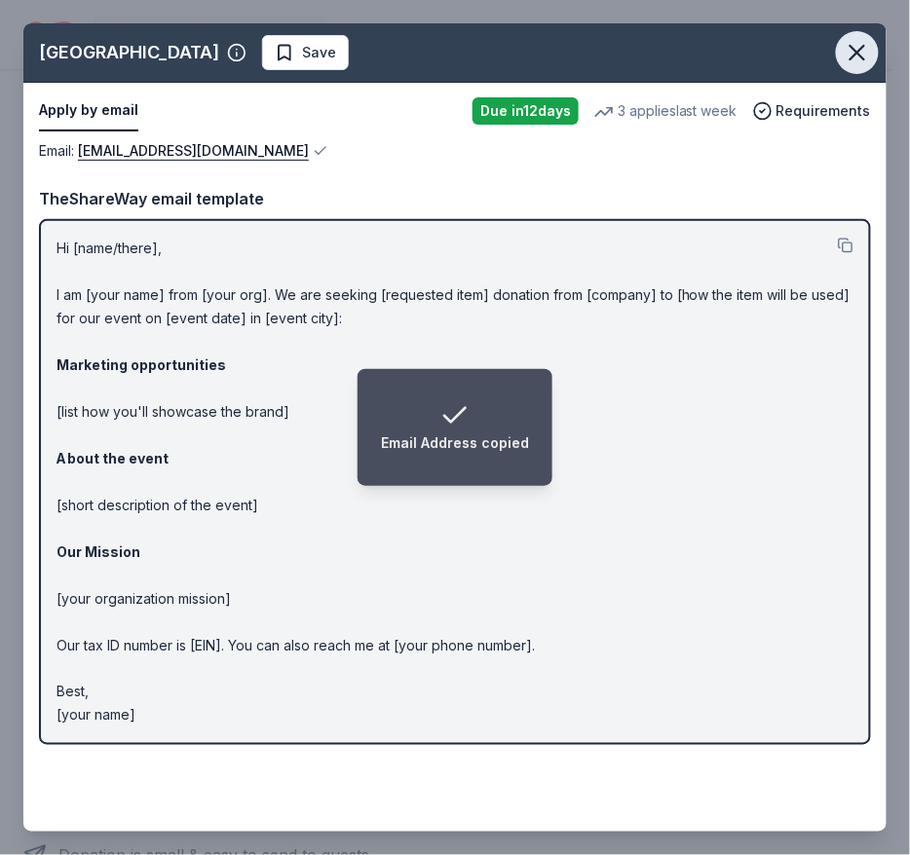
click at [850, 52] on icon "button" at bounding box center [857, 52] width 27 height 27
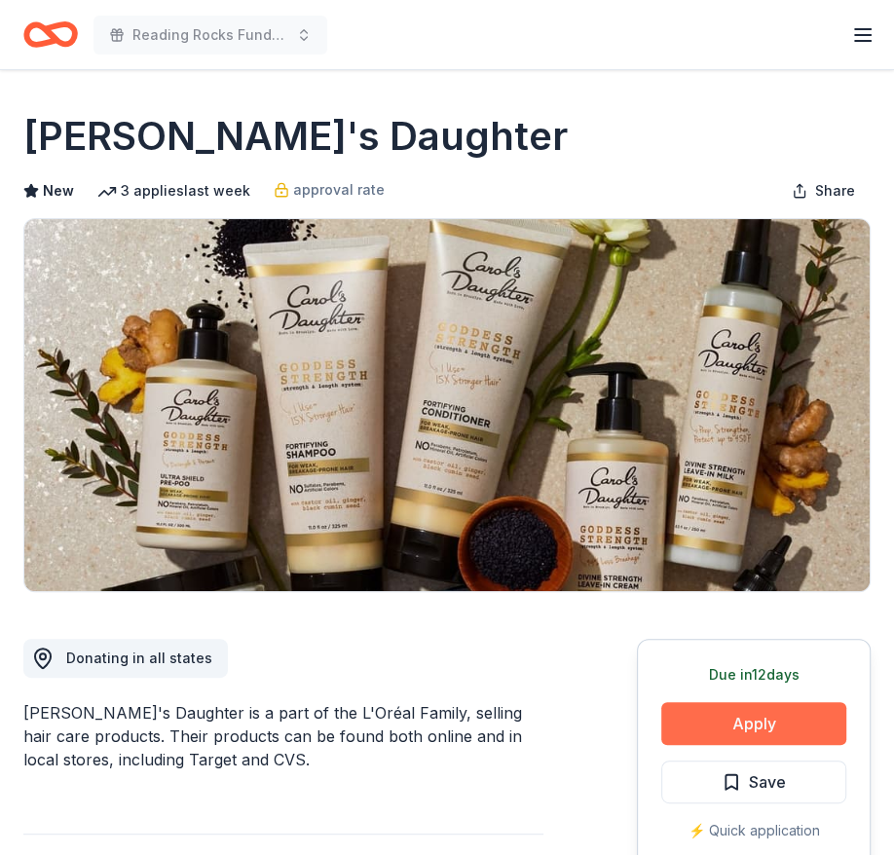
click at [686, 719] on button "Apply" at bounding box center [753, 723] width 185 height 43
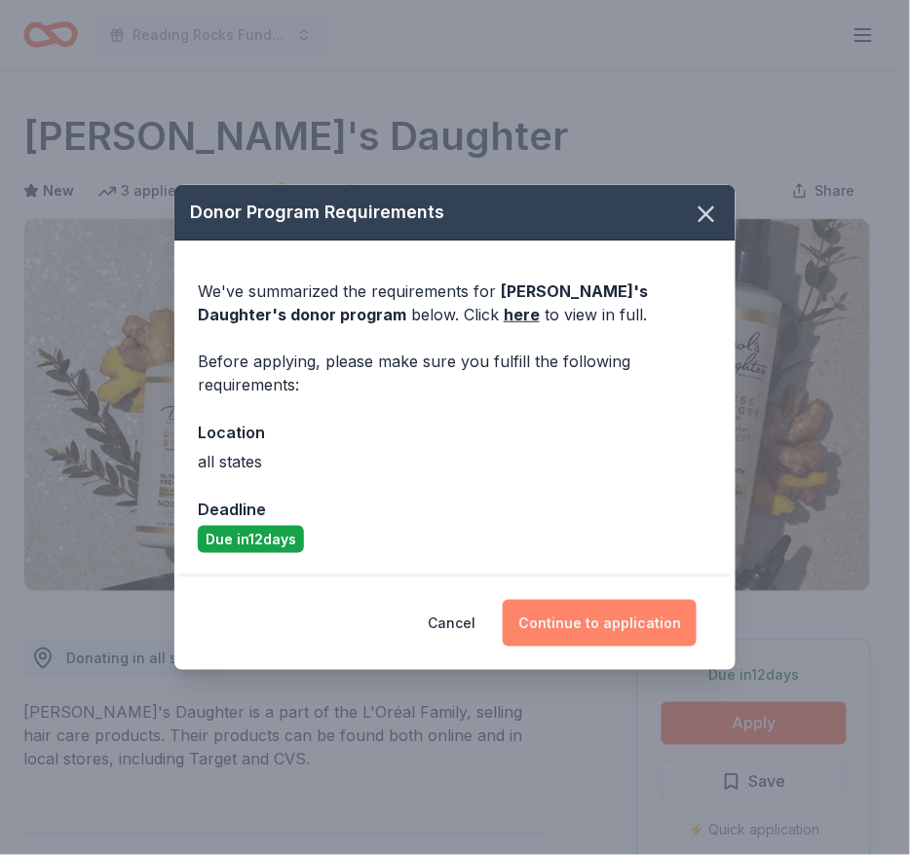
click at [603, 623] on button "Continue to application" at bounding box center [600, 623] width 194 height 47
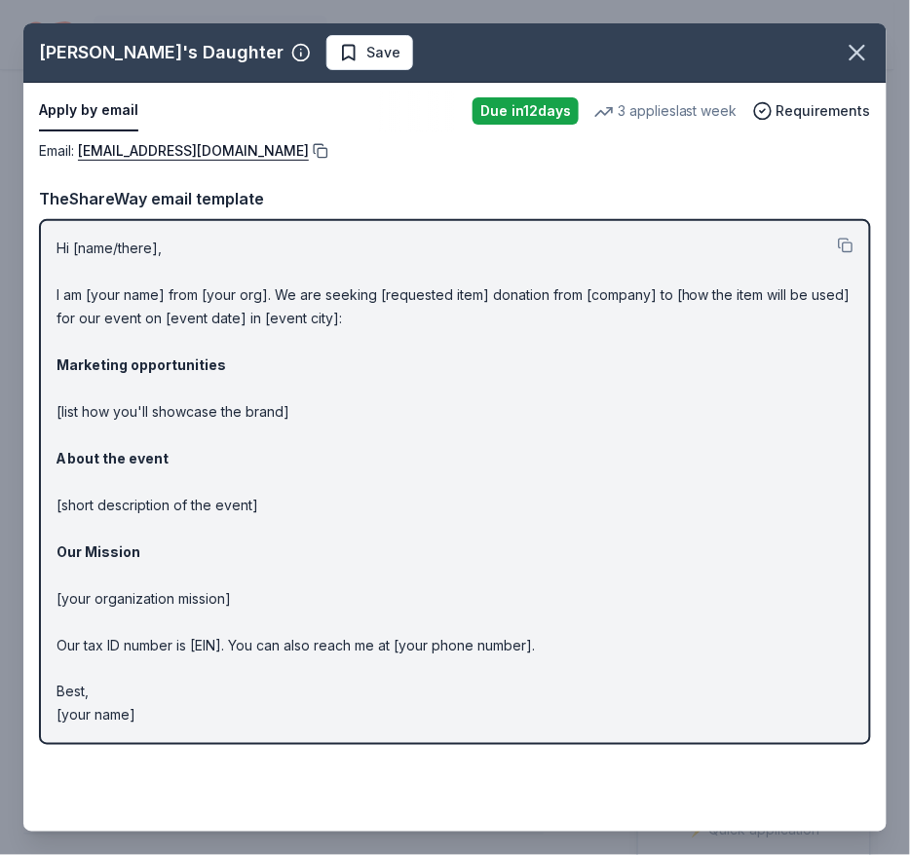
click at [328, 150] on button at bounding box center [318, 151] width 19 height 16
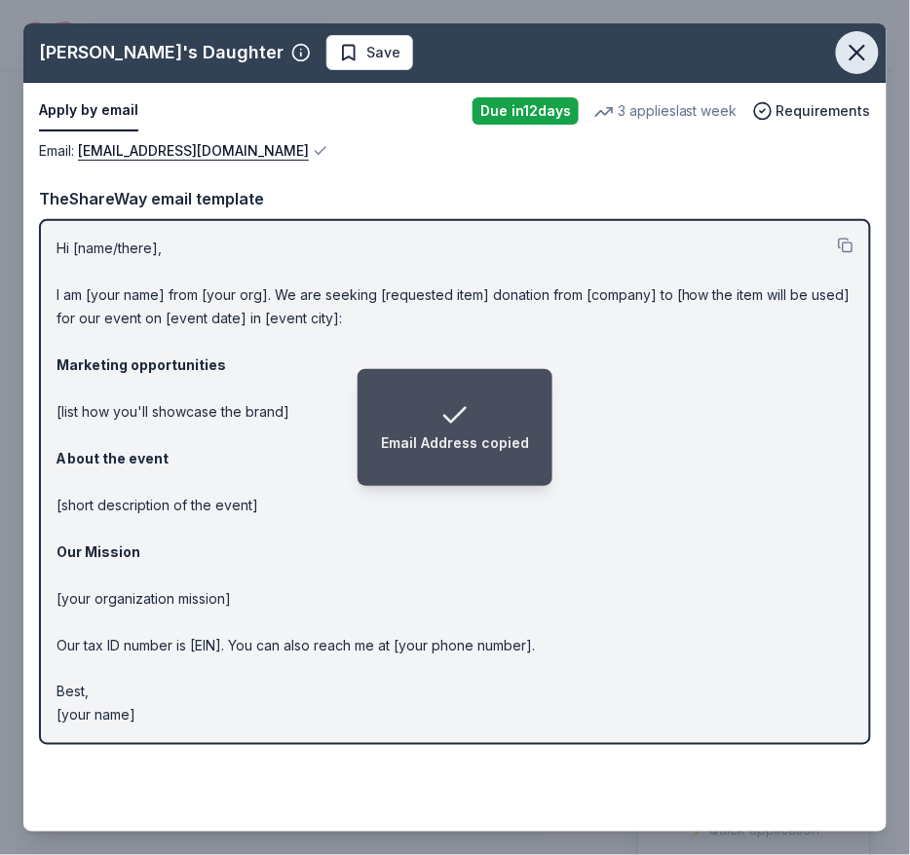
click at [850, 53] on icon "button" at bounding box center [857, 53] width 14 height 14
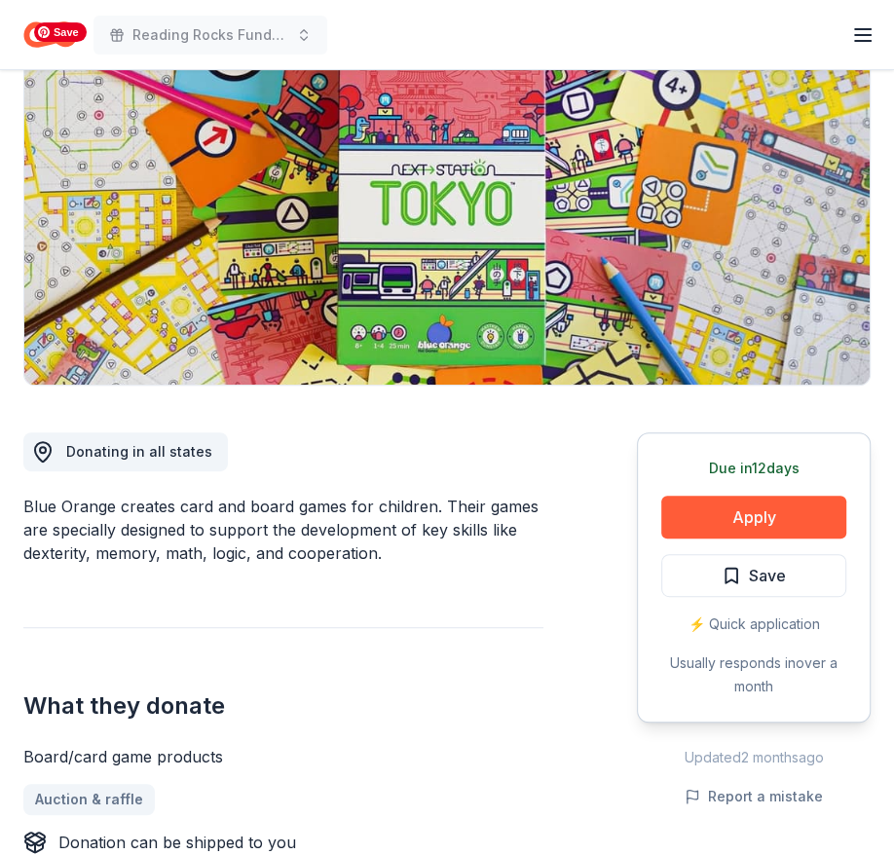
scroll to position [217, 0]
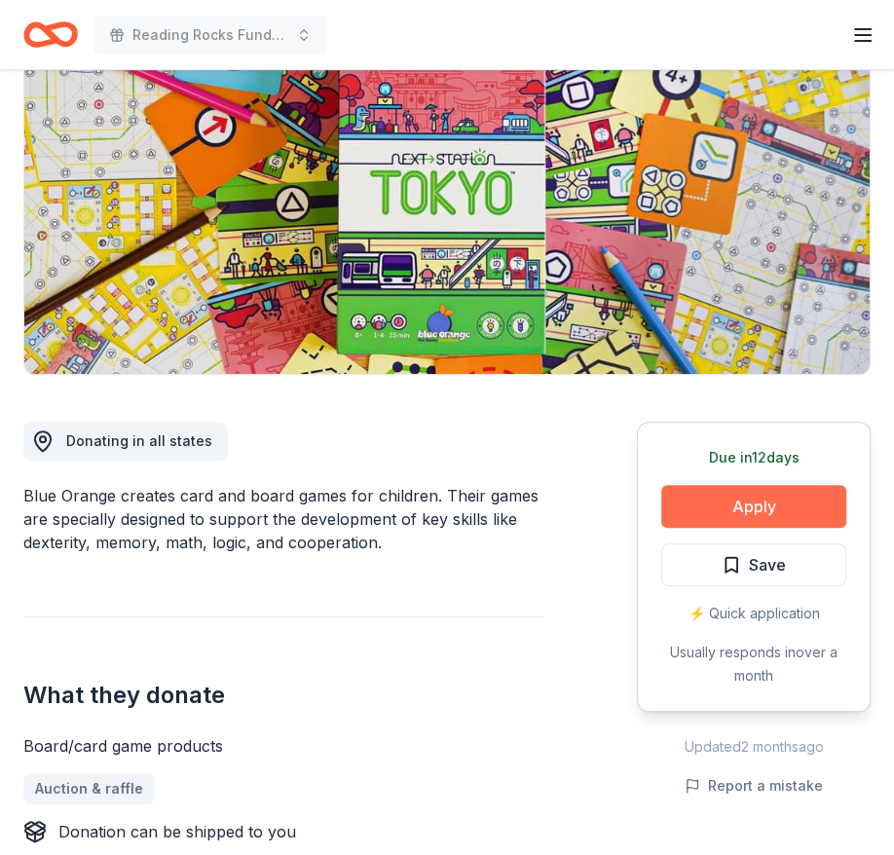
click at [709, 503] on button "Apply" at bounding box center [753, 506] width 185 height 43
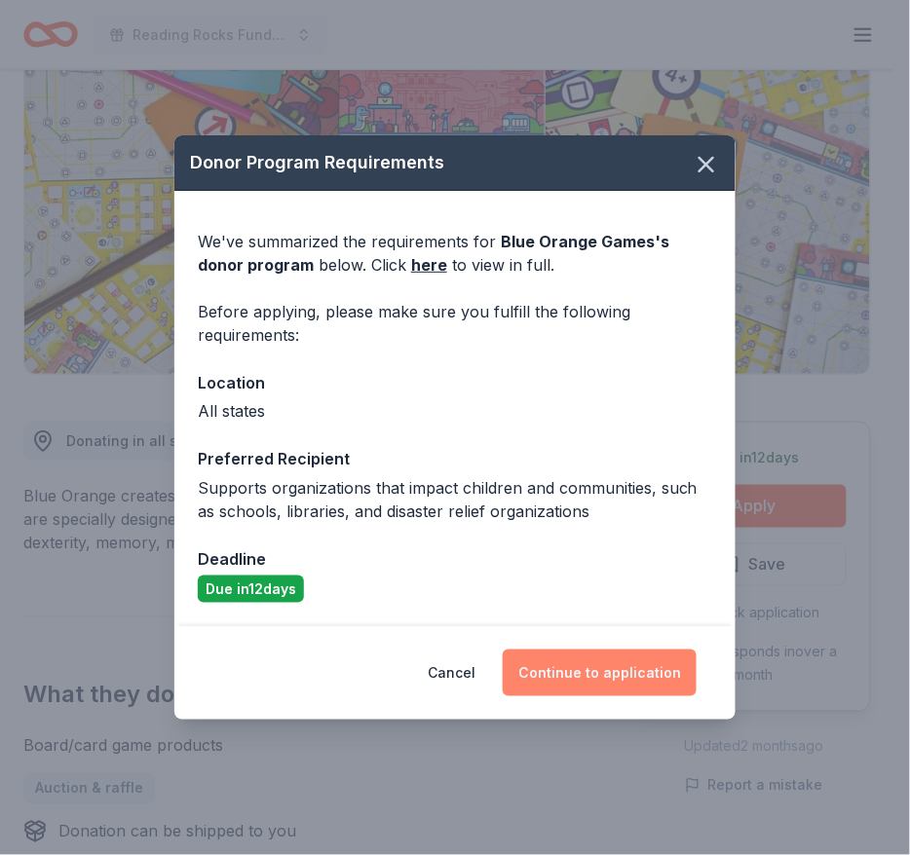
click at [564, 657] on button "Continue to application" at bounding box center [600, 673] width 194 height 47
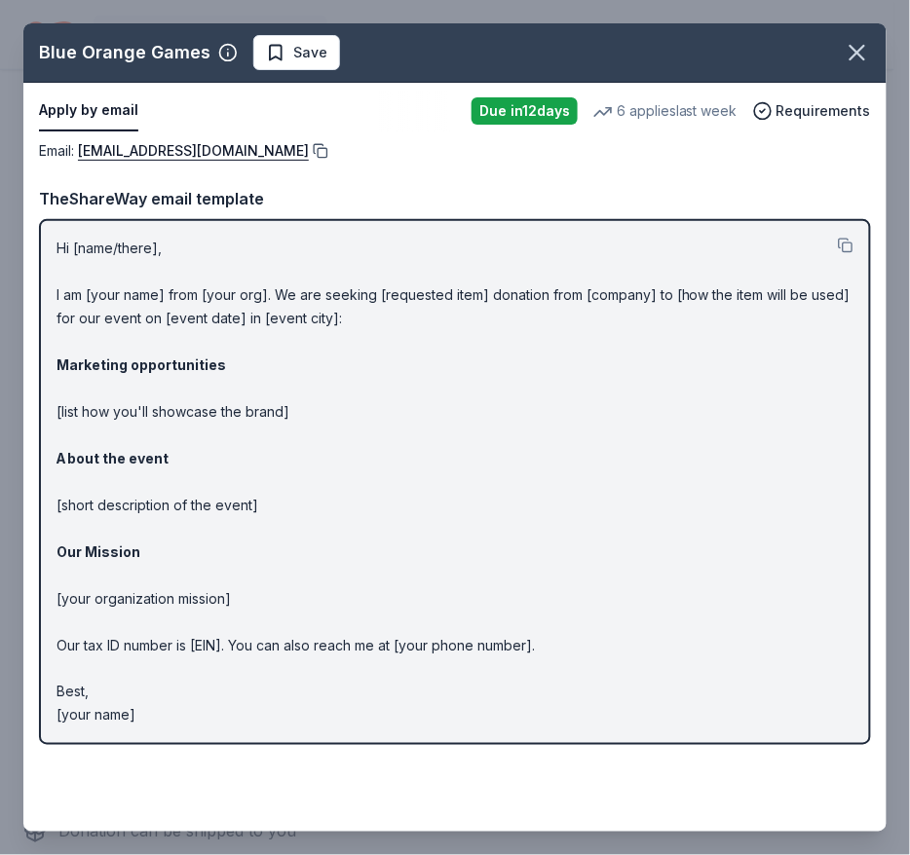
click at [309, 148] on button at bounding box center [318, 151] width 19 height 16
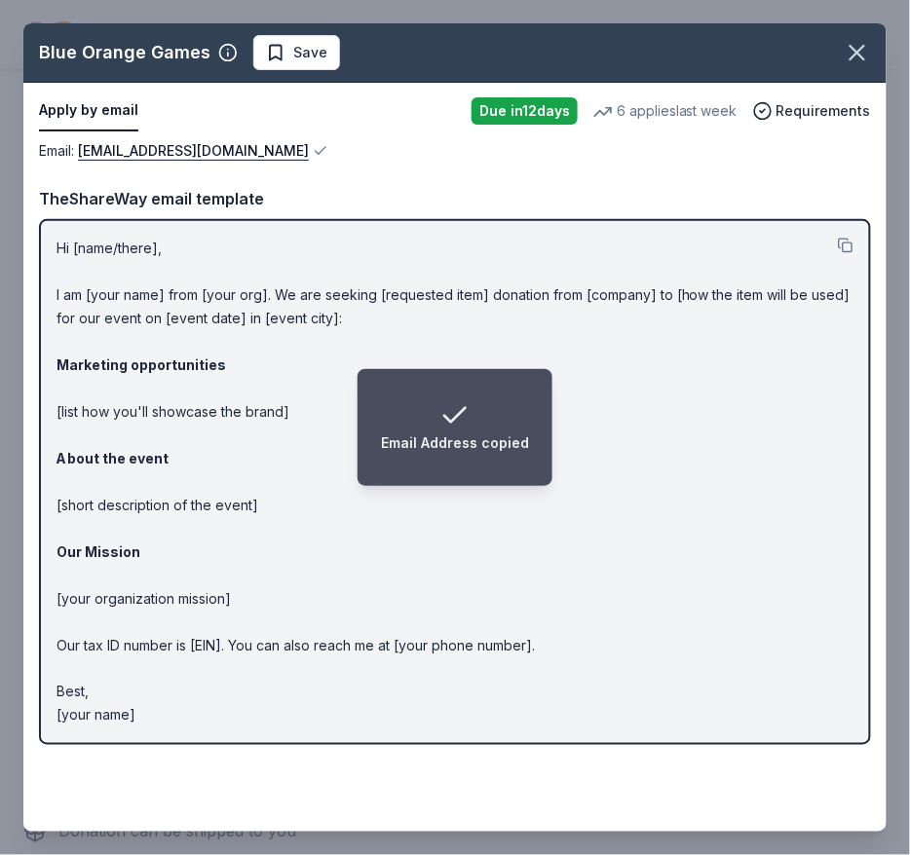
click at [209, 331] on p "Hi [name/there], I am [your name] from [your org]. We are seeking [requested it…" at bounding box center [454, 482] width 797 height 491
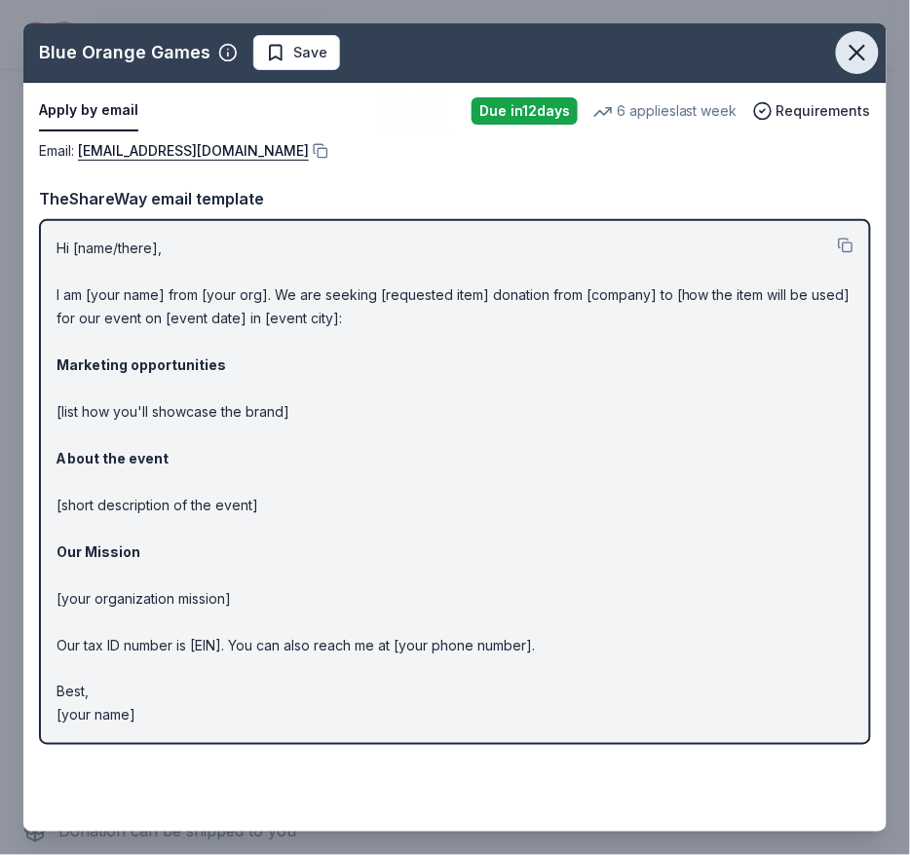
click at [850, 56] on icon "button" at bounding box center [857, 52] width 27 height 27
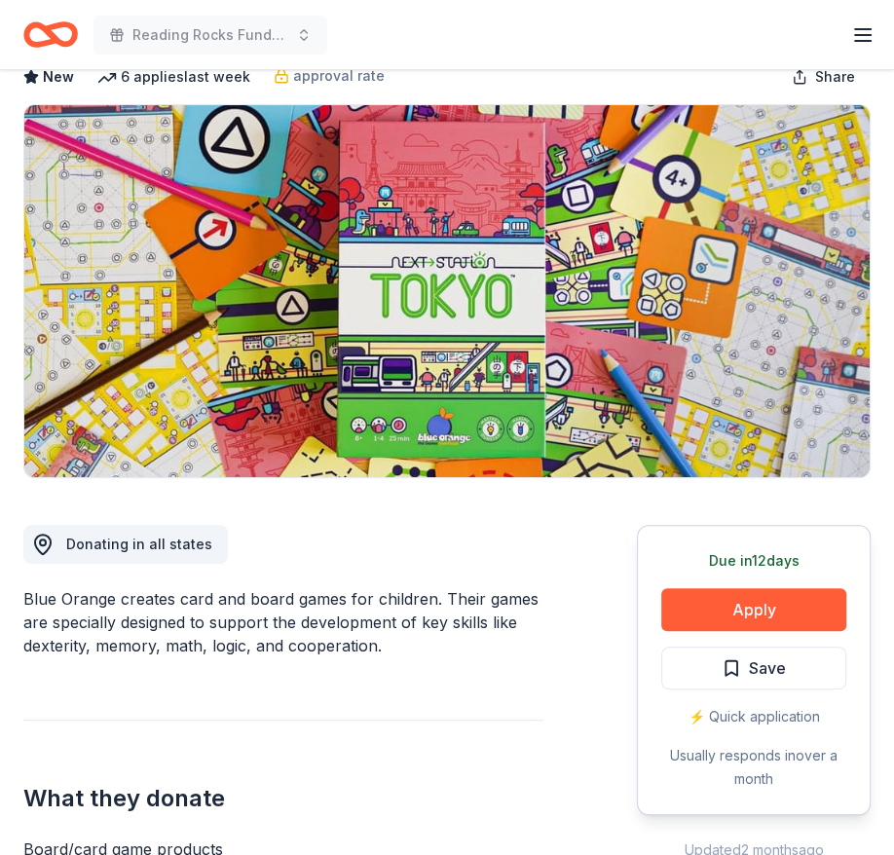
scroll to position [0, 0]
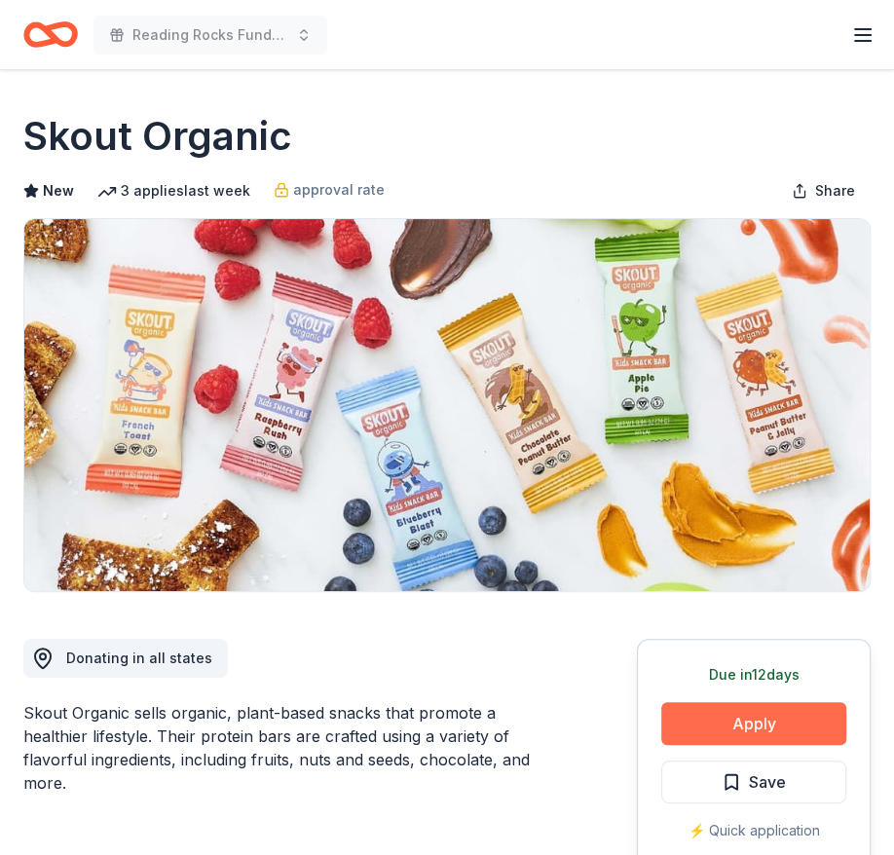
click at [685, 710] on button "Apply" at bounding box center [753, 723] width 185 height 43
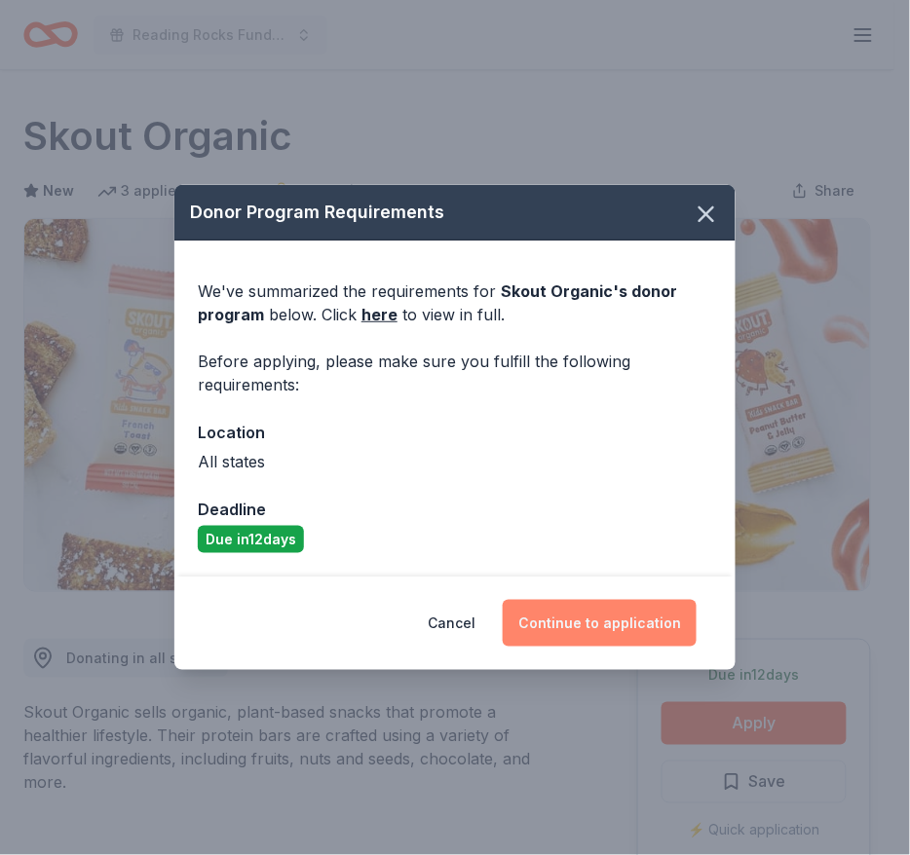
click at [598, 619] on button "Continue to application" at bounding box center [600, 623] width 194 height 47
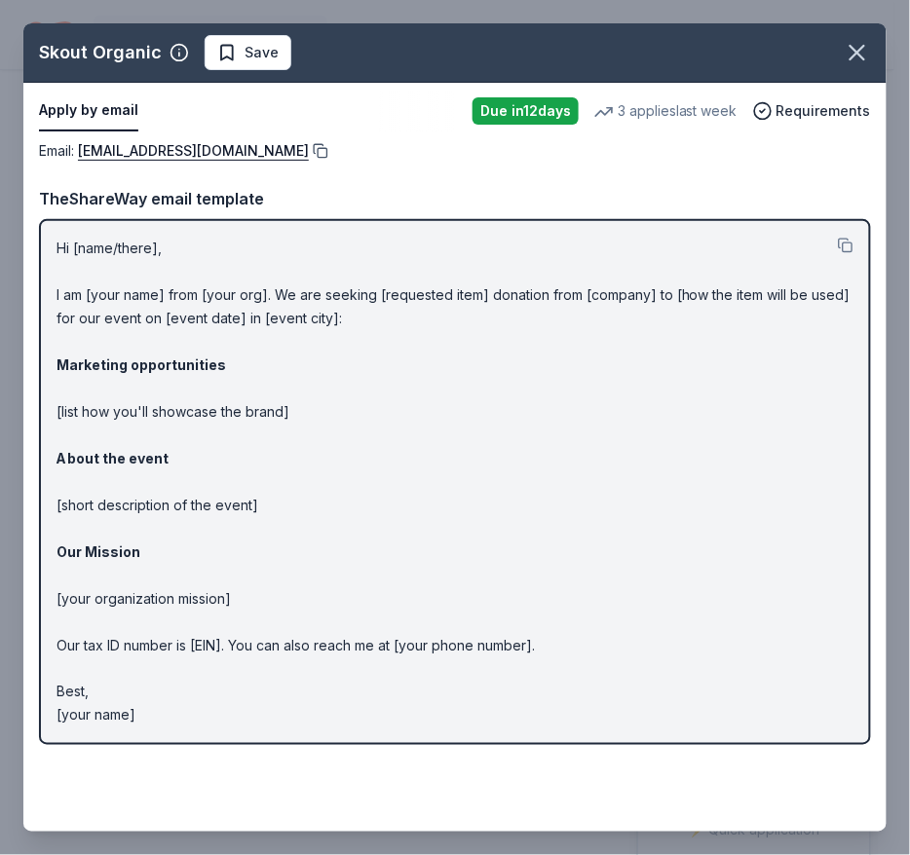
click at [309, 154] on button at bounding box center [318, 151] width 19 height 16
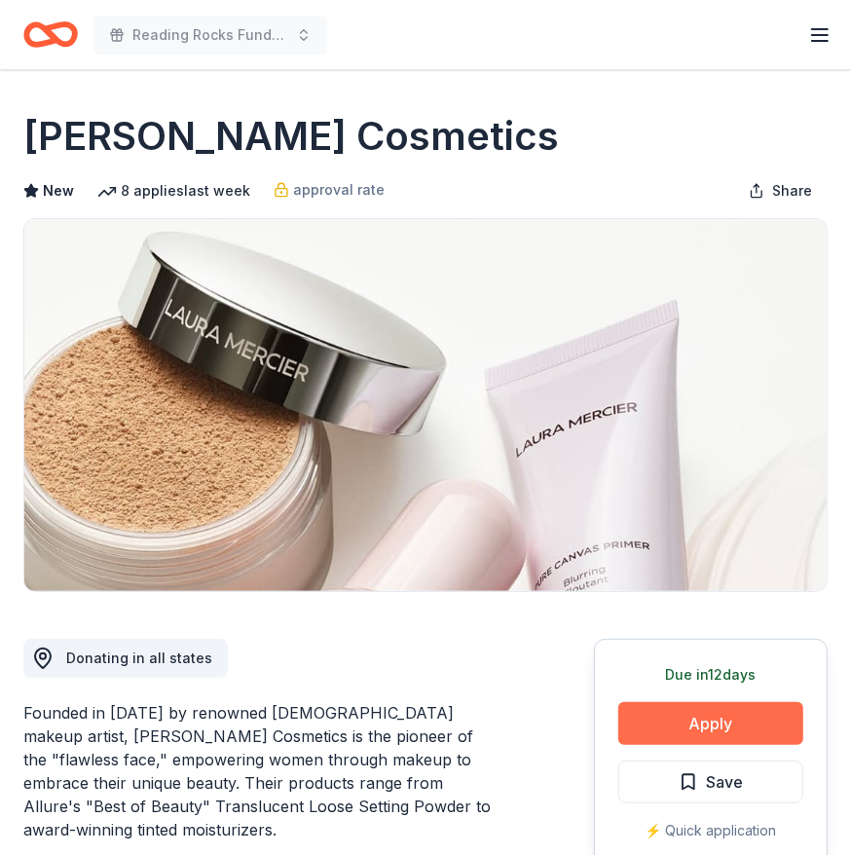
click at [706, 725] on button "Apply" at bounding box center [711, 723] width 185 height 43
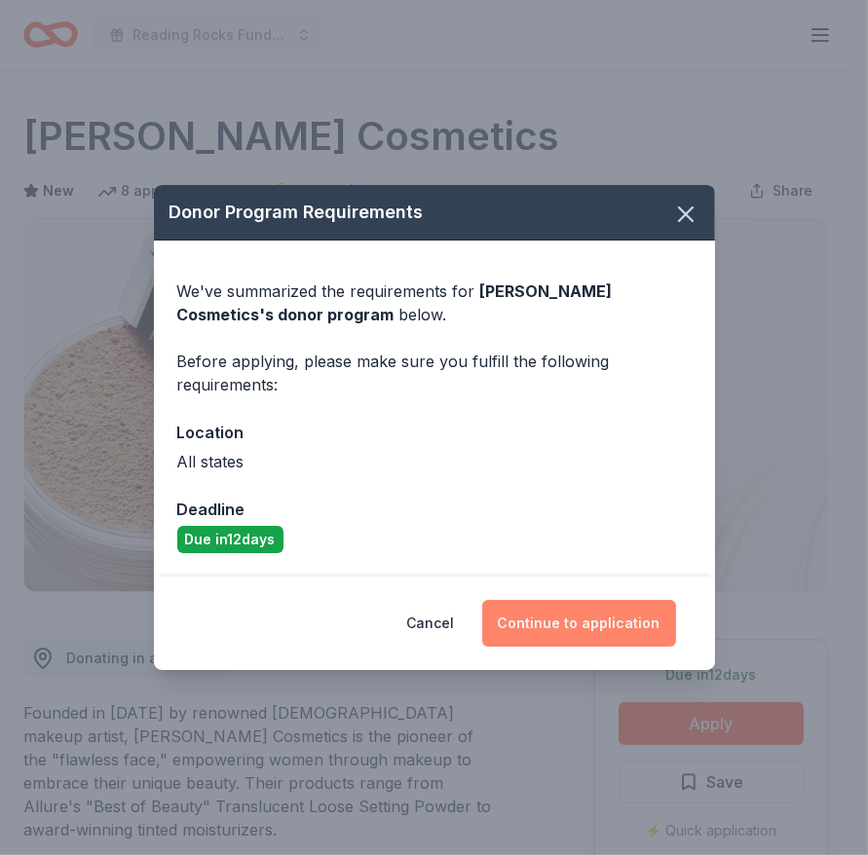
click at [617, 616] on button "Continue to application" at bounding box center [579, 623] width 194 height 47
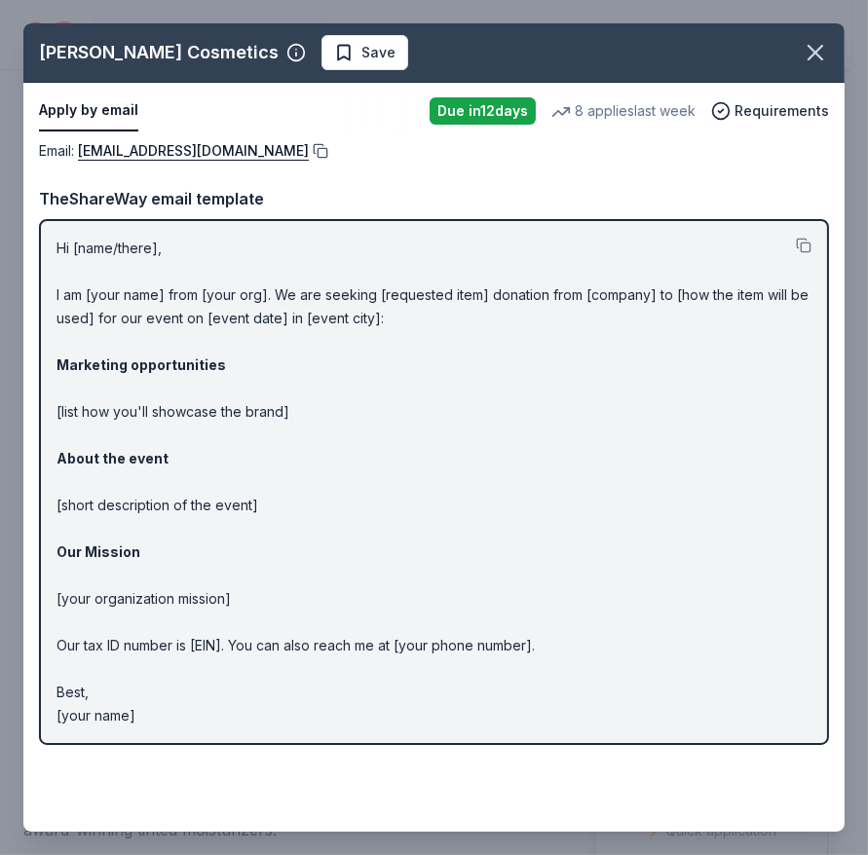
click at [309, 148] on button at bounding box center [318, 151] width 19 height 16
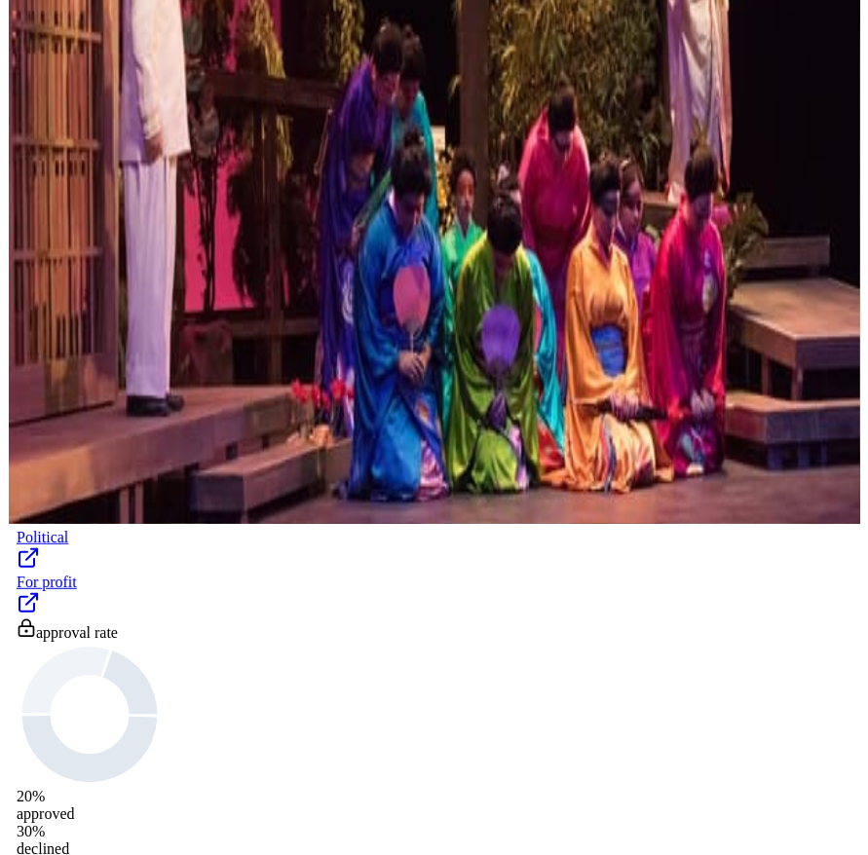
scroll to position [337, 0]
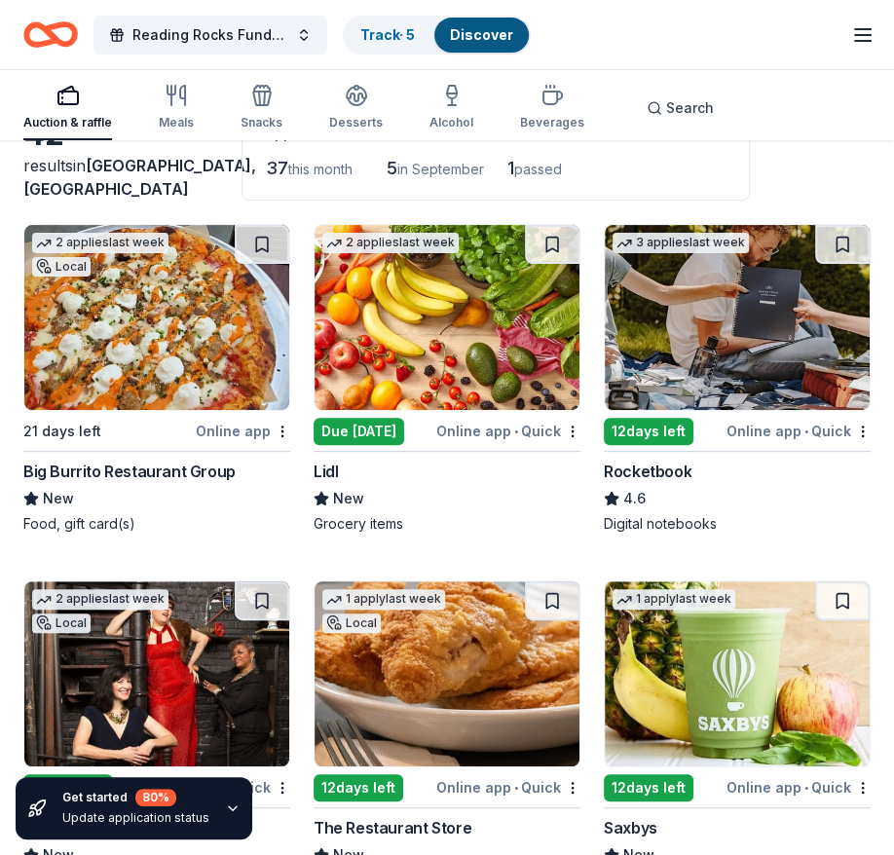
scroll to position [133, 0]
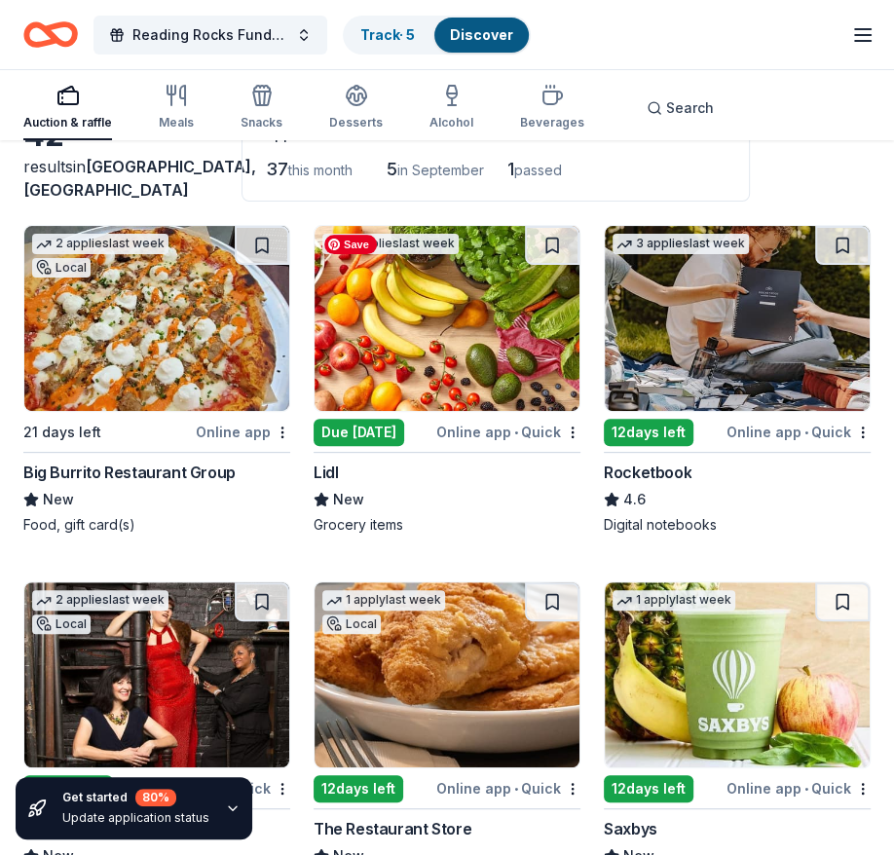
click at [453, 309] on img at bounding box center [447, 318] width 265 height 185
click at [383, 37] on link "Track · 5" at bounding box center [387, 34] width 55 height 17
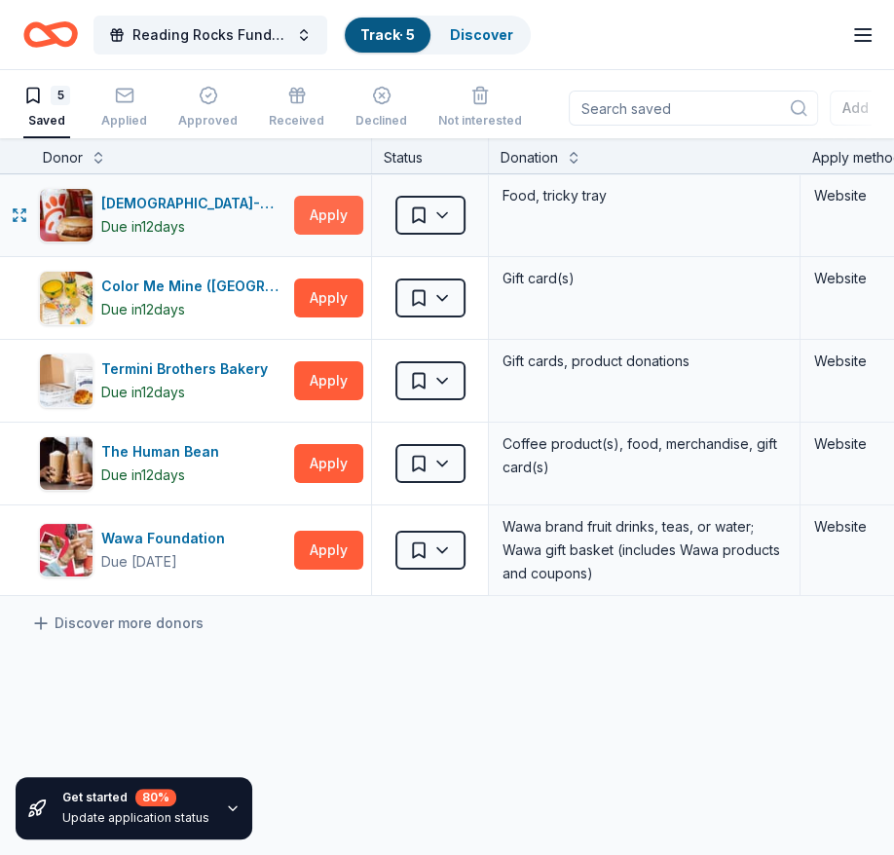
click at [319, 216] on button "Apply" at bounding box center [328, 215] width 69 height 39
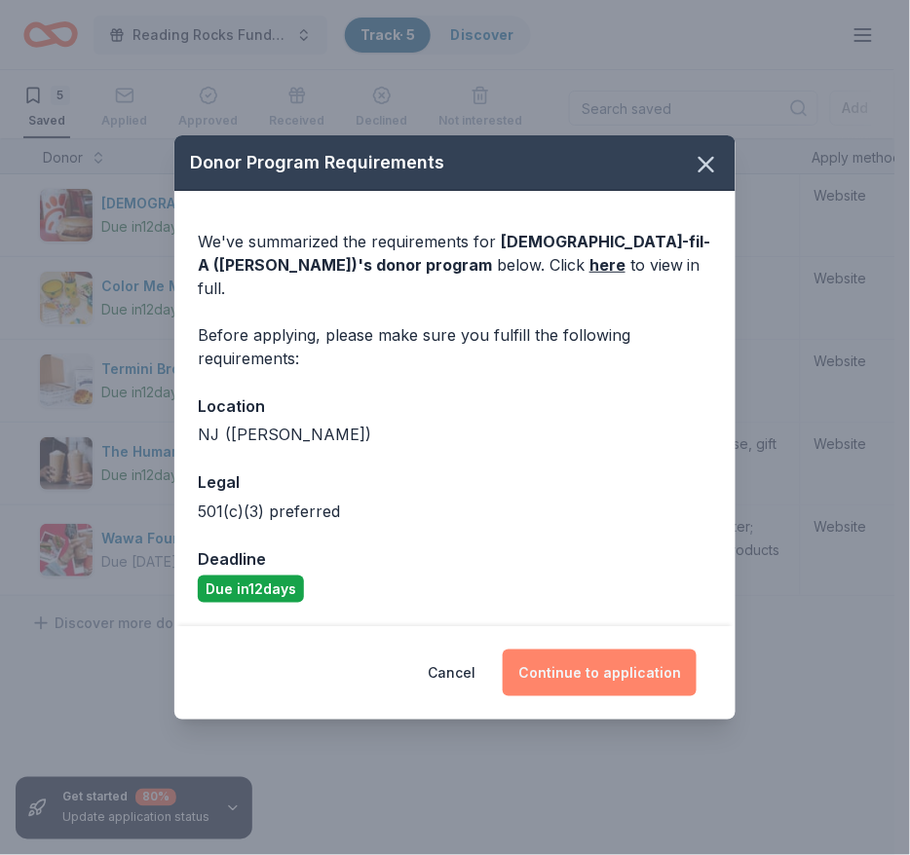
click at [577, 665] on button "Continue to application" at bounding box center [600, 673] width 194 height 47
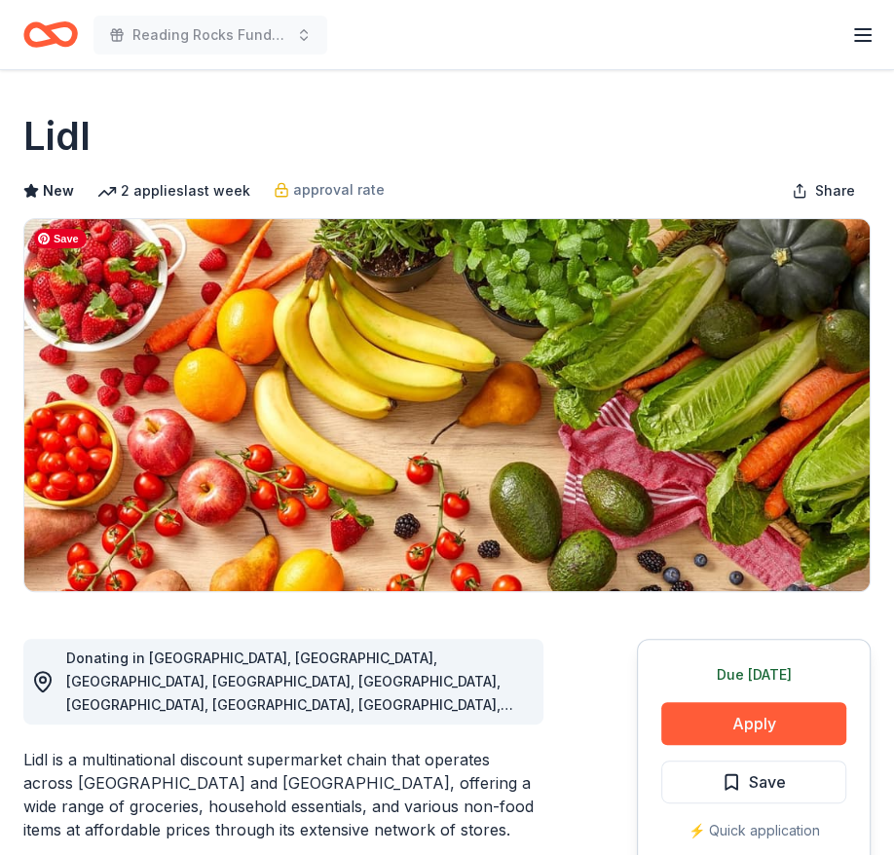
scroll to position [272, 0]
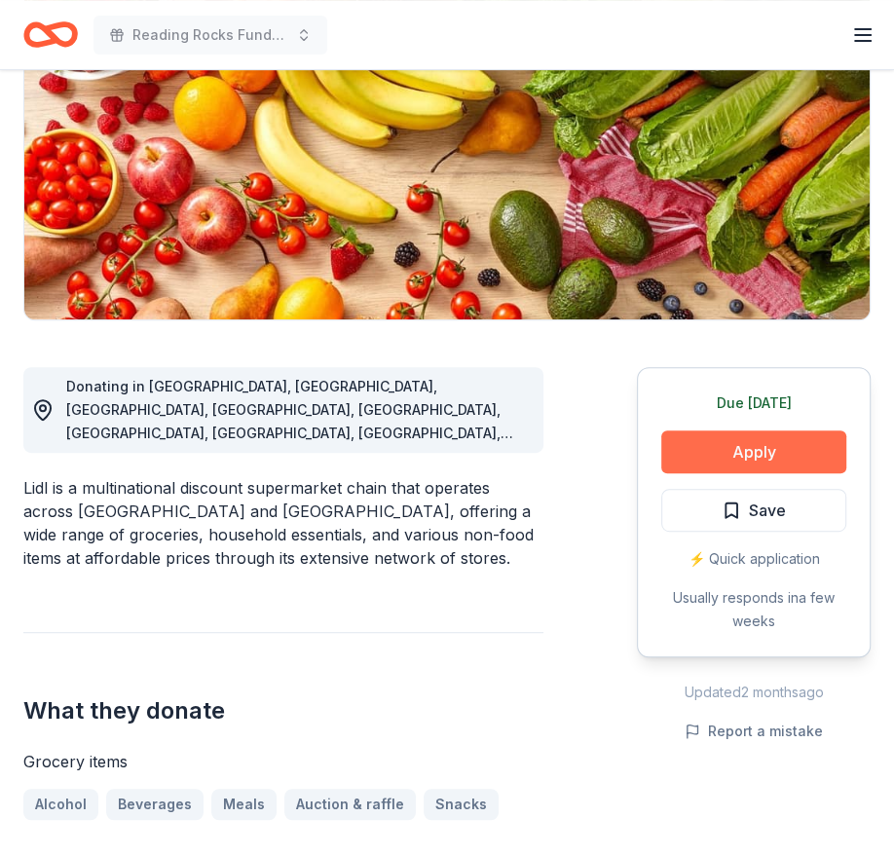
click at [736, 453] on button "Apply" at bounding box center [753, 452] width 185 height 43
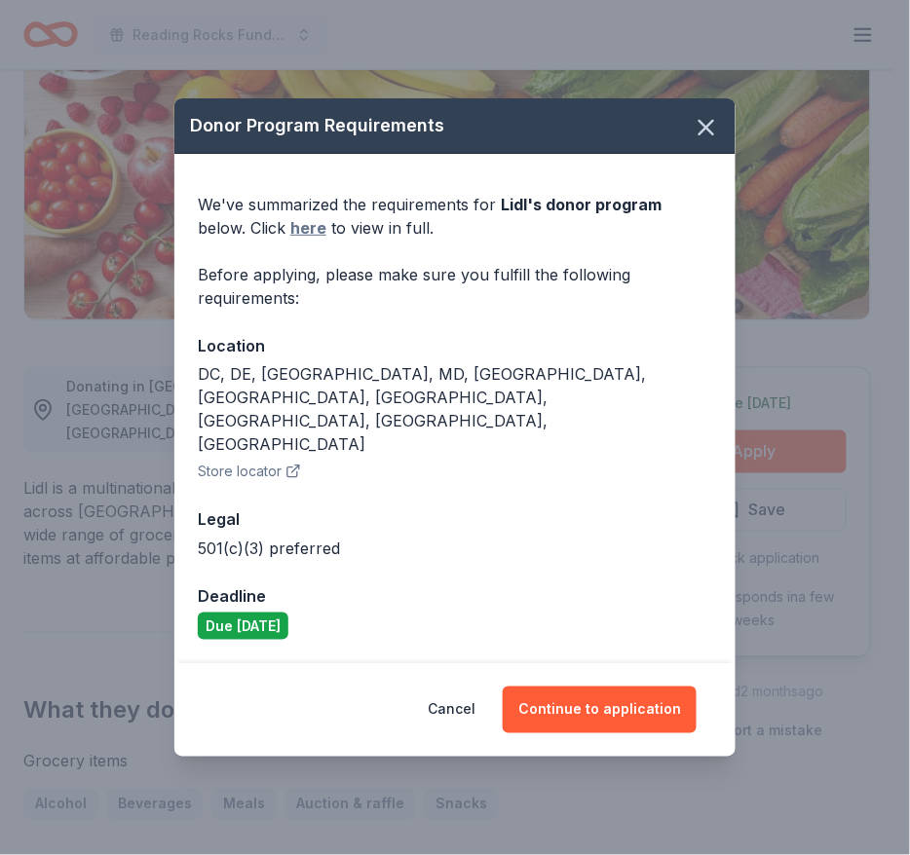
click at [290, 240] on link "here" at bounding box center [308, 227] width 36 height 23
click at [701, 134] on icon "button" at bounding box center [706, 128] width 14 height 14
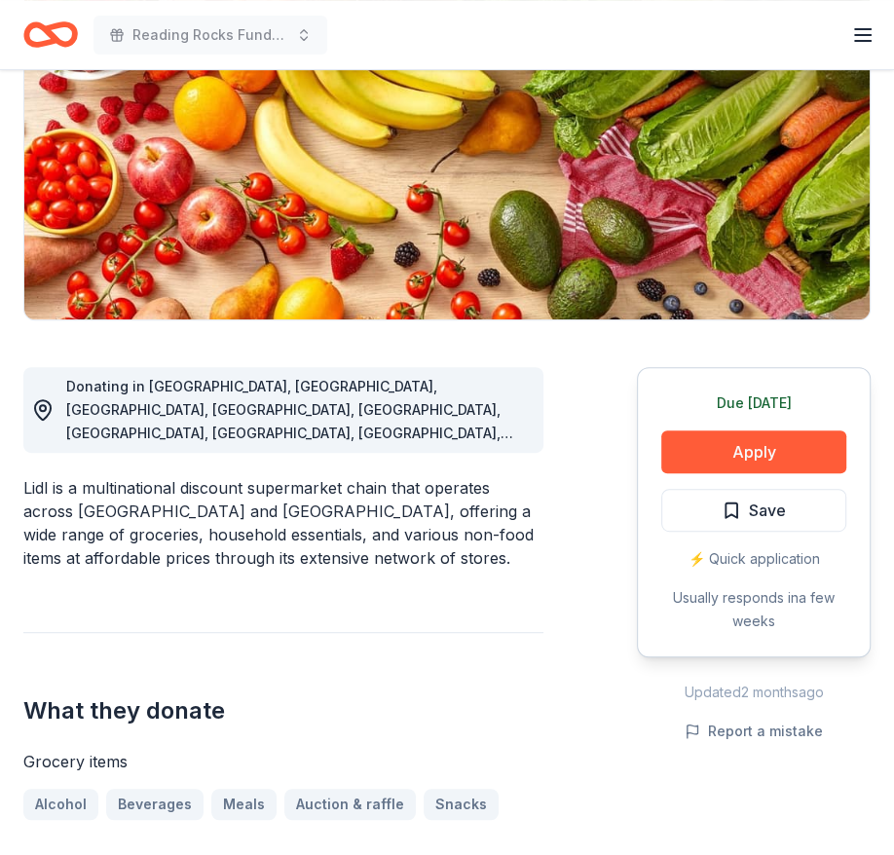
scroll to position [0, 0]
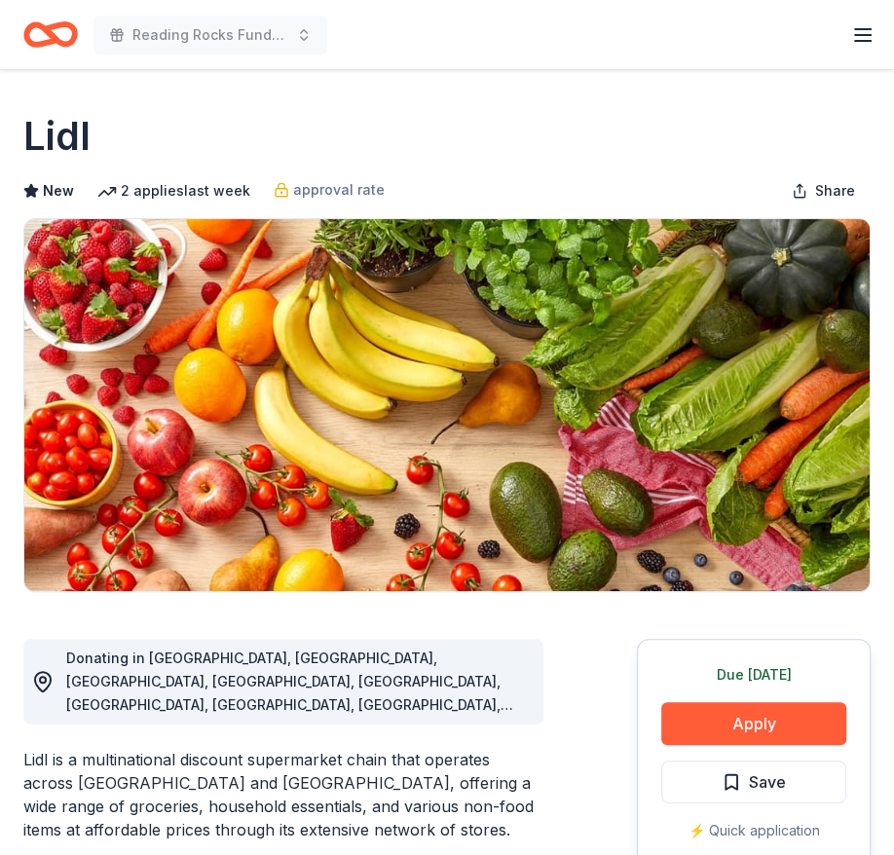
click at [47, 40] on icon "Home" at bounding box center [41, 33] width 30 height 19
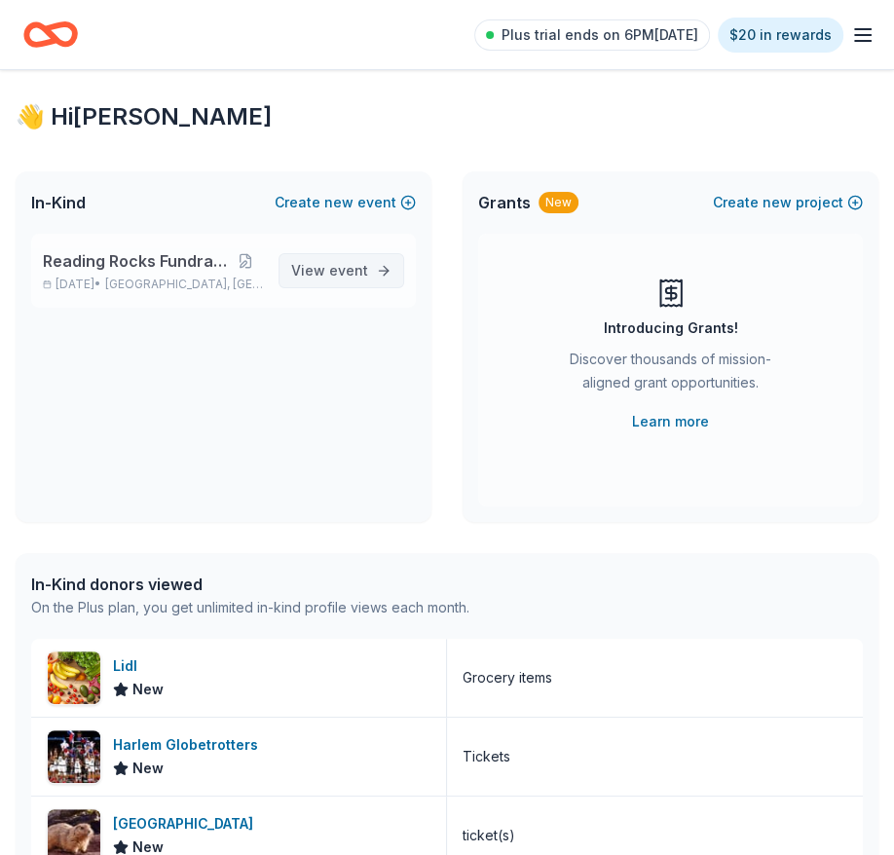
click at [341, 269] on span "event" at bounding box center [348, 270] width 39 height 17
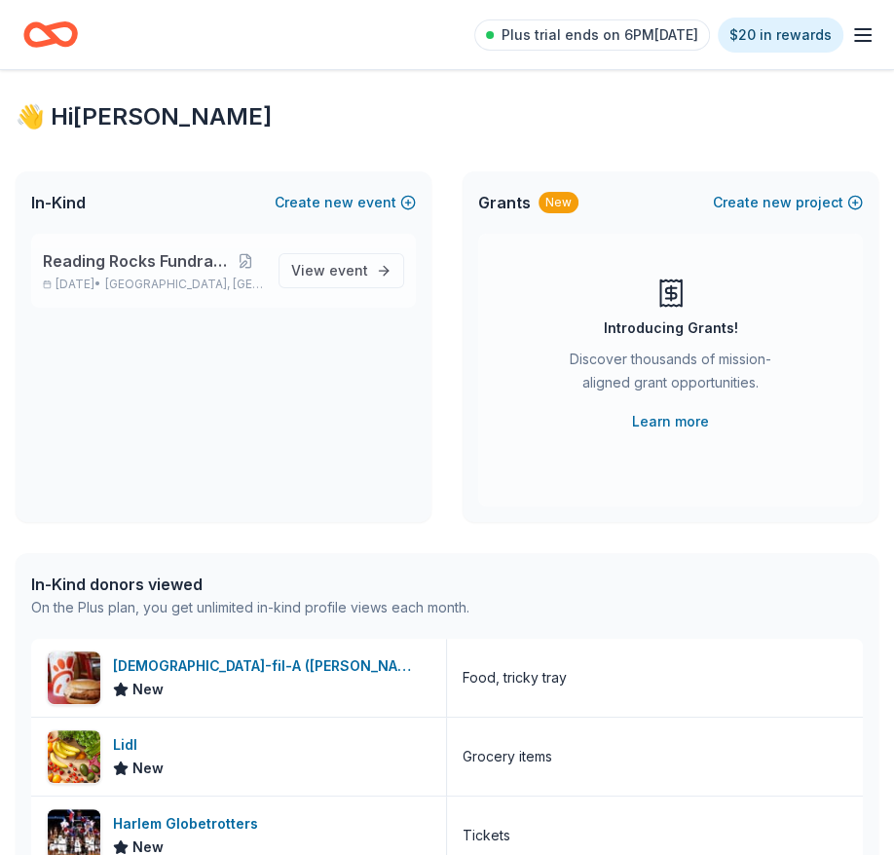
click at [195, 263] on span "Reading Rocks Fundraiser" at bounding box center [135, 260] width 184 height 23
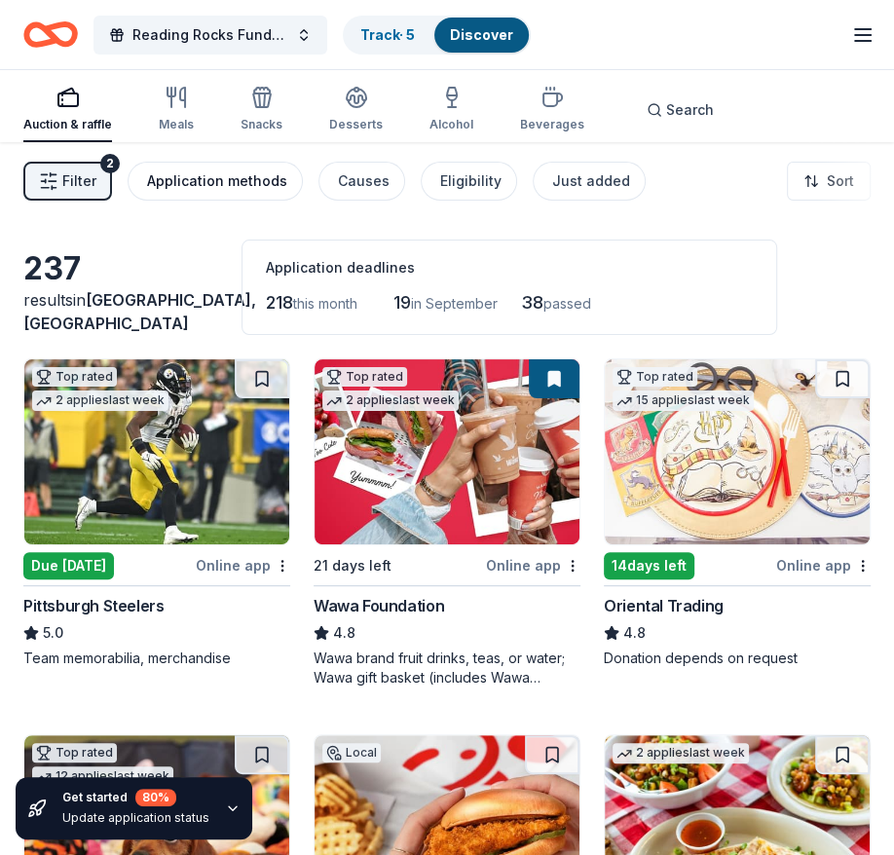
click at [257, 170] on div "Application methods" at bounding box center [217, 180] width 140 height 23
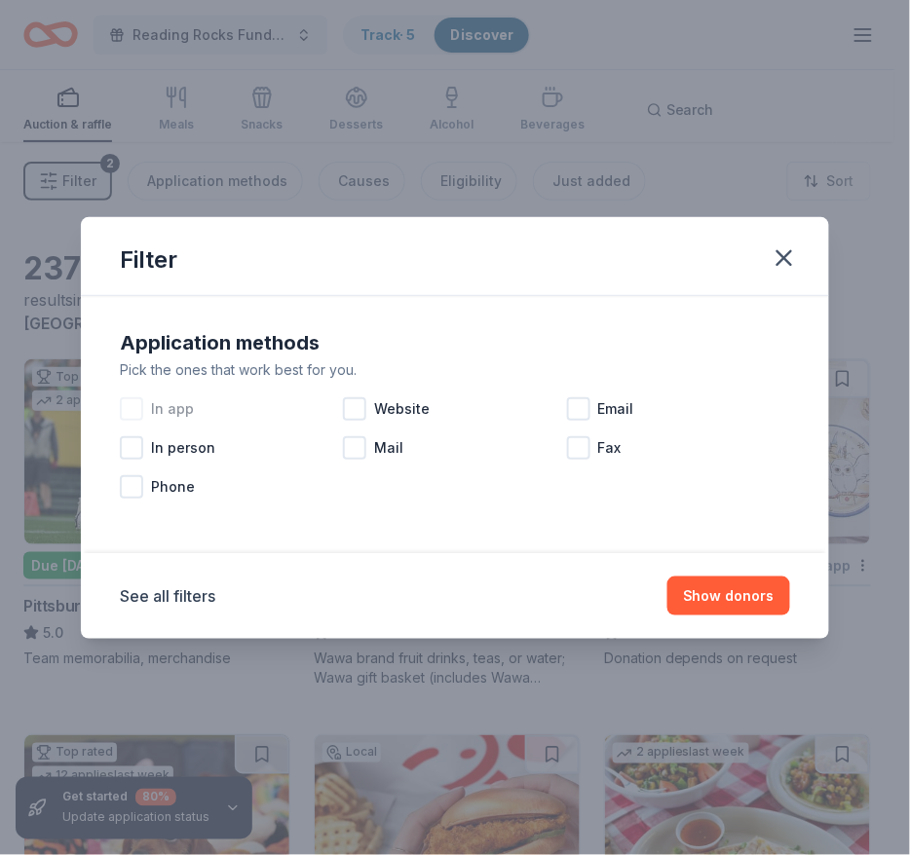
click at [136, 417] on div at bounding box center [131, 408] width 23 height 23
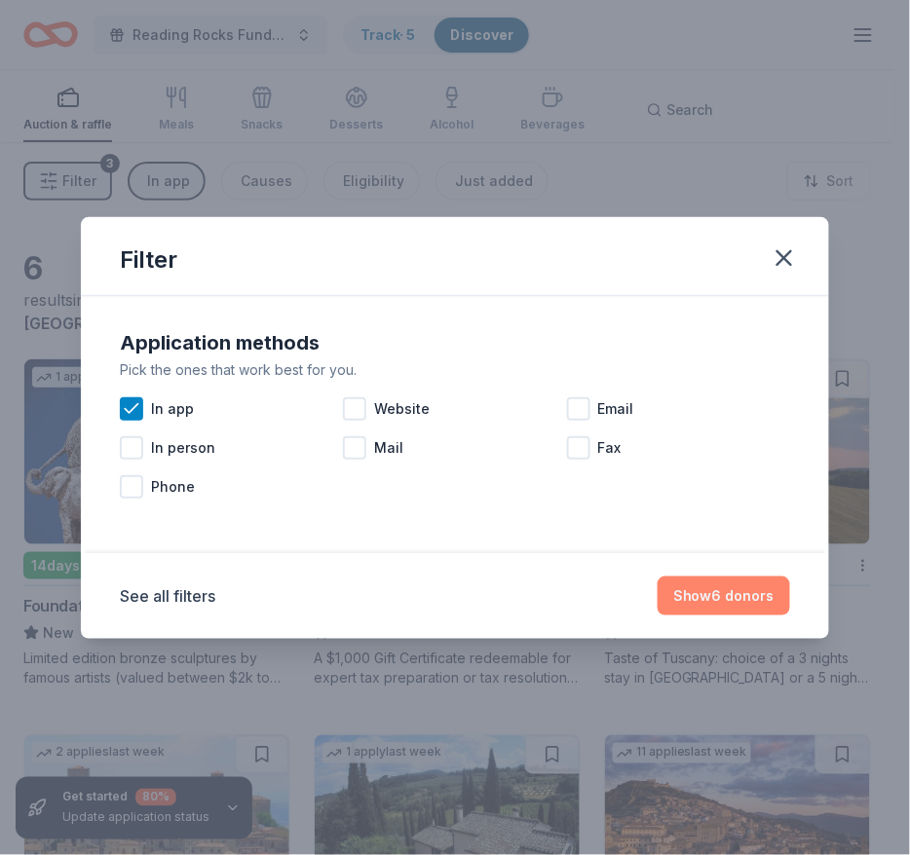
click at [705, 588] on button "Show 6 donors" at bounding box center [723, 596] width 132 height 39
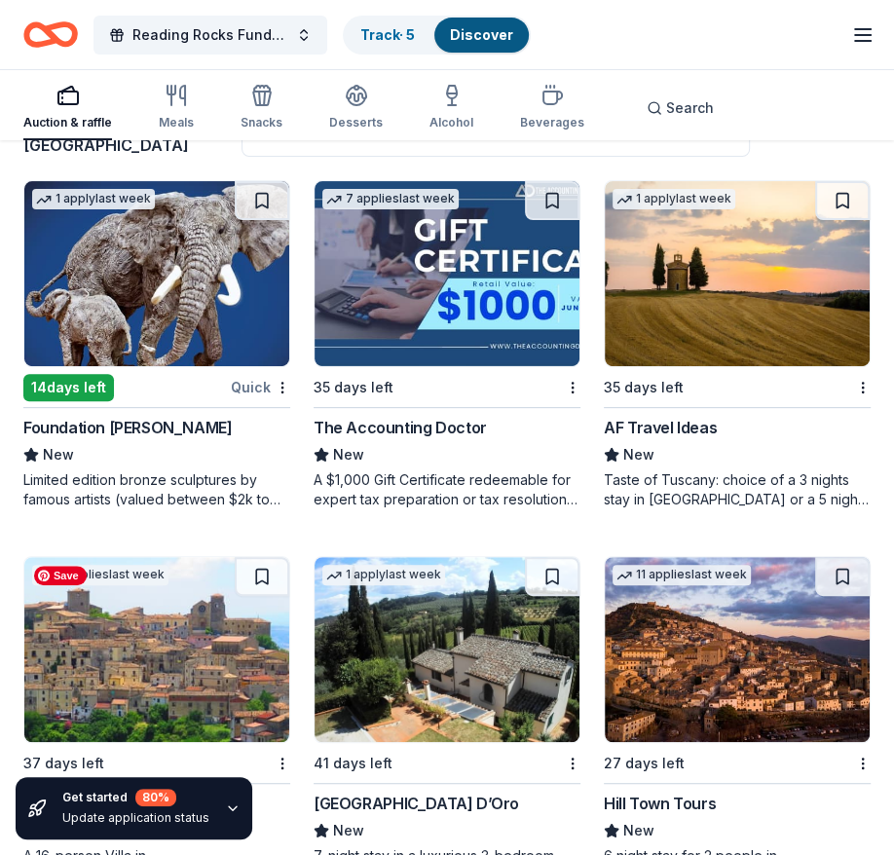
scroll to position [246, 0]
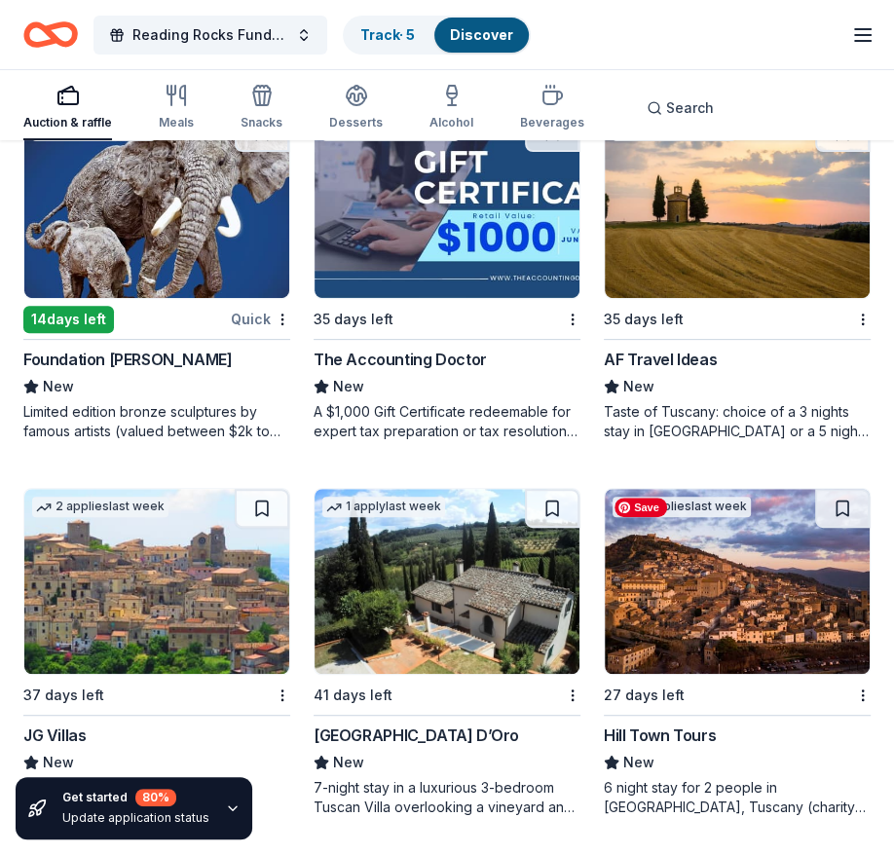
click at [692, 590] on img at bounding box center [737, 581] width 265 height 185
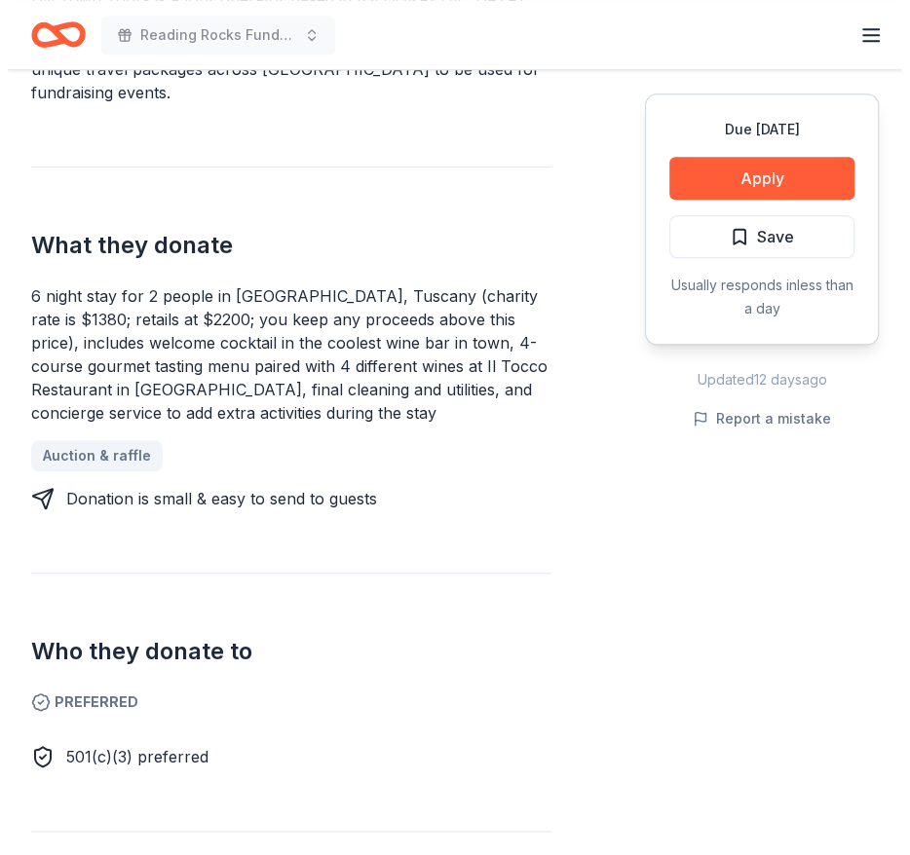
scroll to position [713, 0]
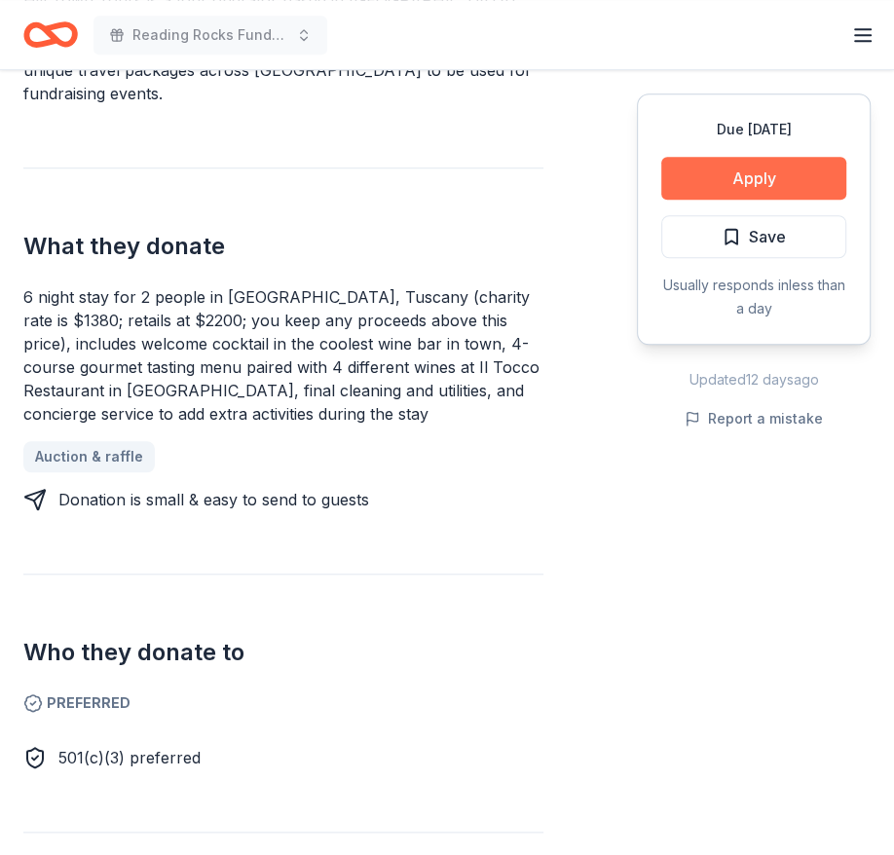
click at [720, 189] on button "Apply" at bounding box center [753, 178] width 185 height 43
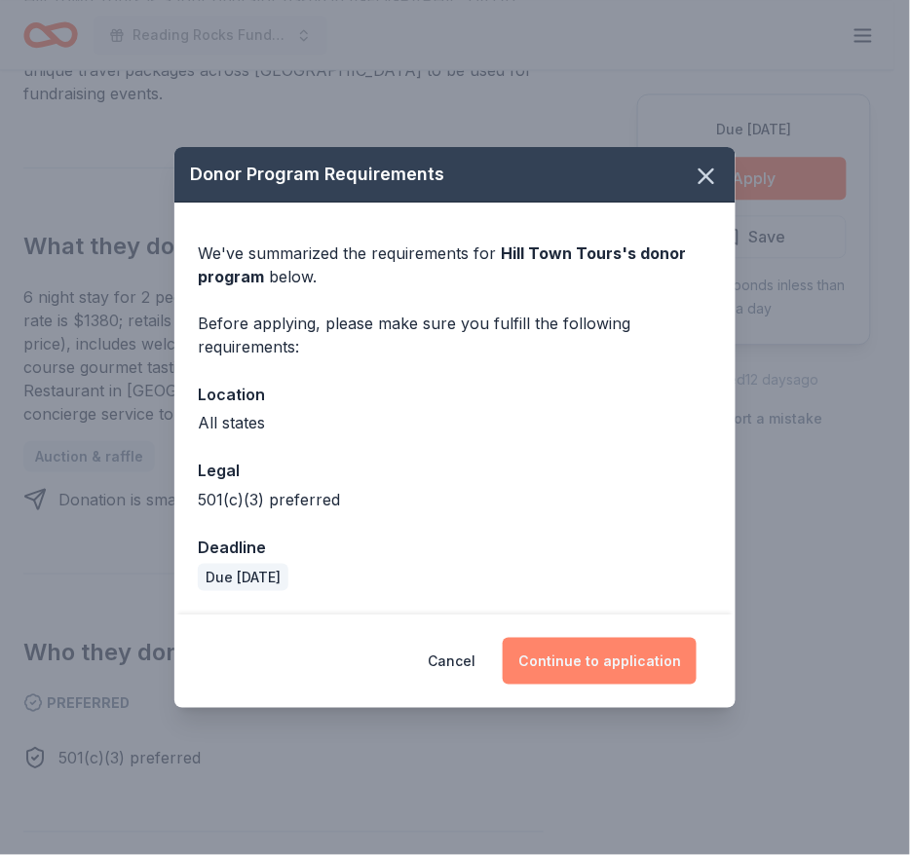
click at [594, 655] on button "Continue to application" at bounding box center [600, 661] width 194 height 47
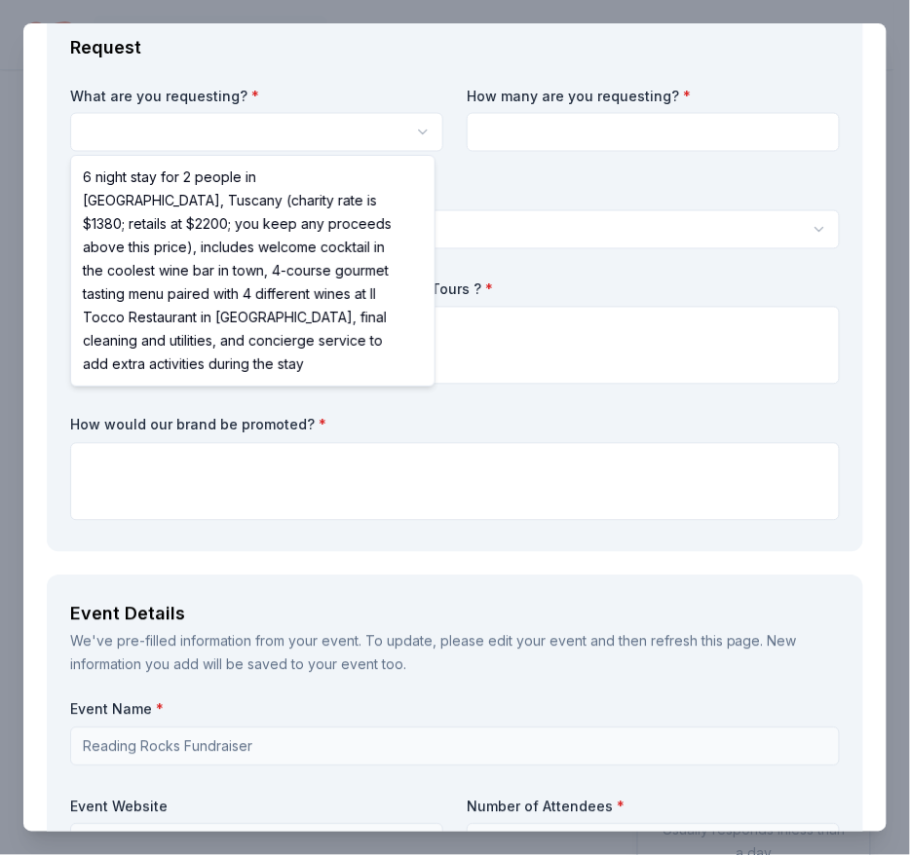
scroll to position [0, 0]
click at [327, 132] on html "Reading Rocks Fundraiser Plus trial ends on 10PM[DATE] $20 in rewards Due [DATE…" at bounding box center [455, 427] width 910 height 855
select select "6 night stay for 2 people in [GEOGRAPHIC_DATA], Tuscany (charity rate is $1380;…"
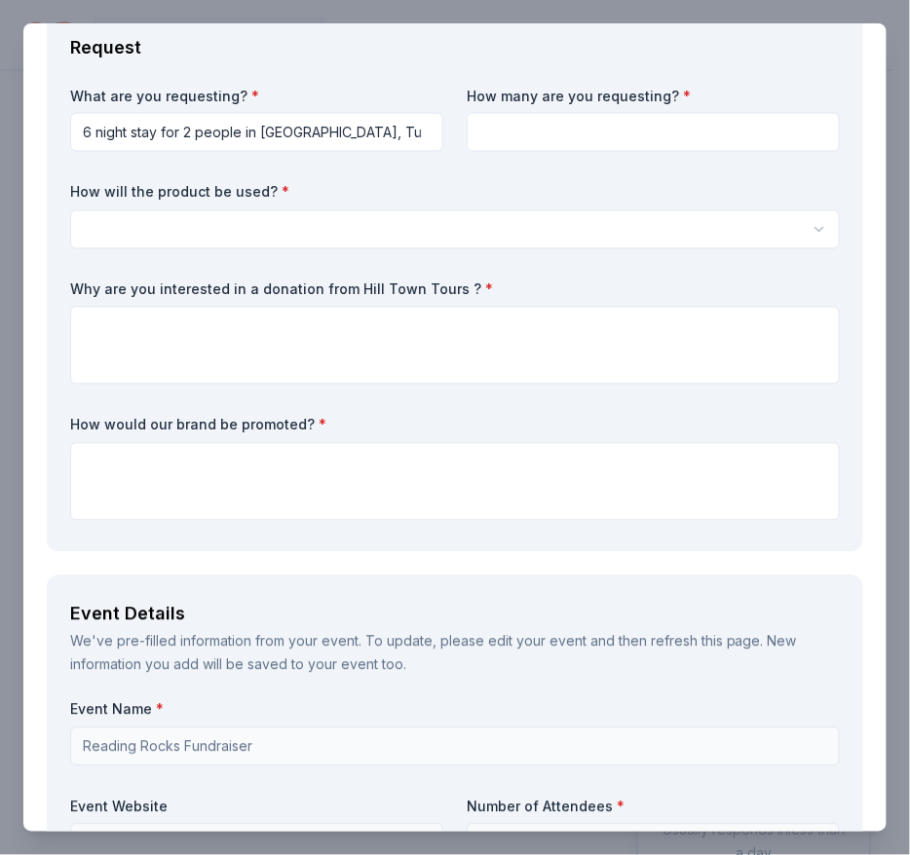
click at [545, 116] on input at bounding box center [653, 132] width 373 height 39
click at [542, 118] on input at bounding box center [653, 132] width 373 height 39
type input "2"
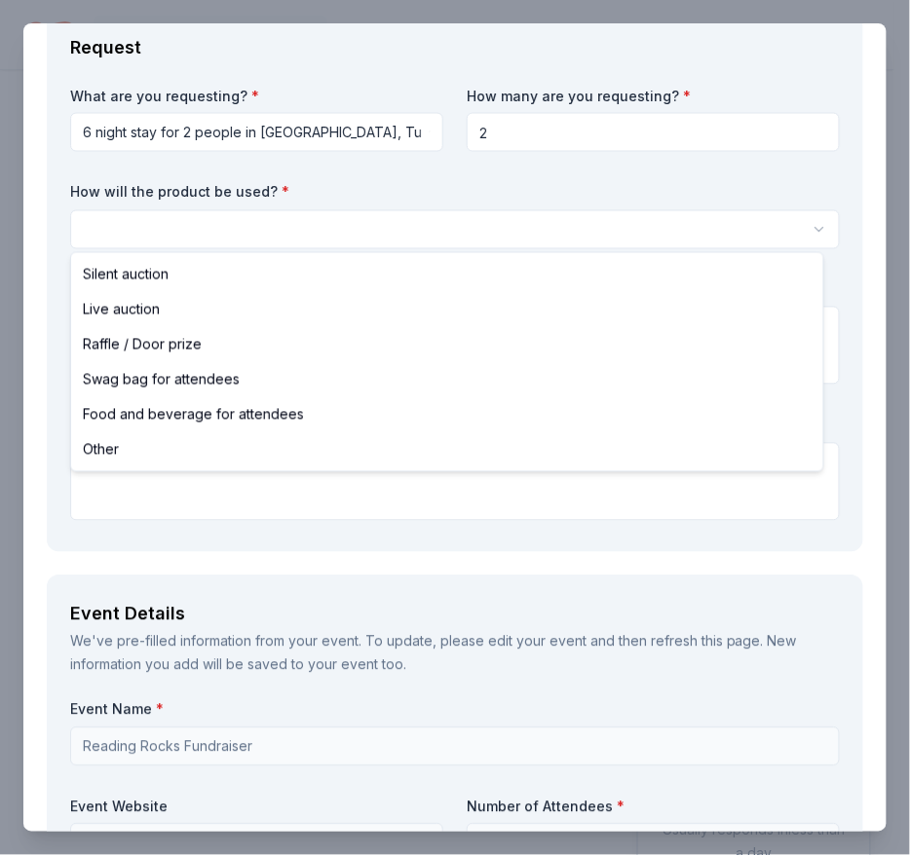
click at [398, 216] on html "Reading Rocks Fundraiser Plus trial ends on 10PM[DATE] $20 in rewards Due [DATE…" at bounding box center [455, 427] width 910 height 855
select select "raffleDoorPrize"
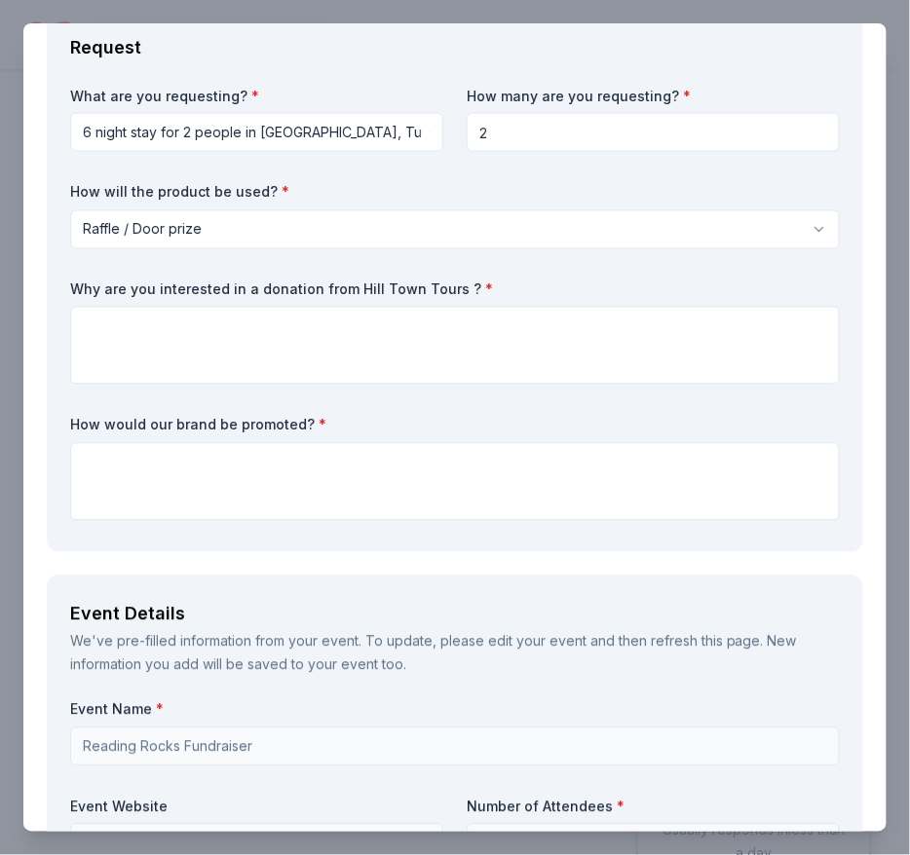
click at [261, 252] on div "What are you requesting? * 6 night stay for 2 people in [GEOGRAPHIC_DATA], [GEO…" at bounding box center [455, 308] width 770 height 442
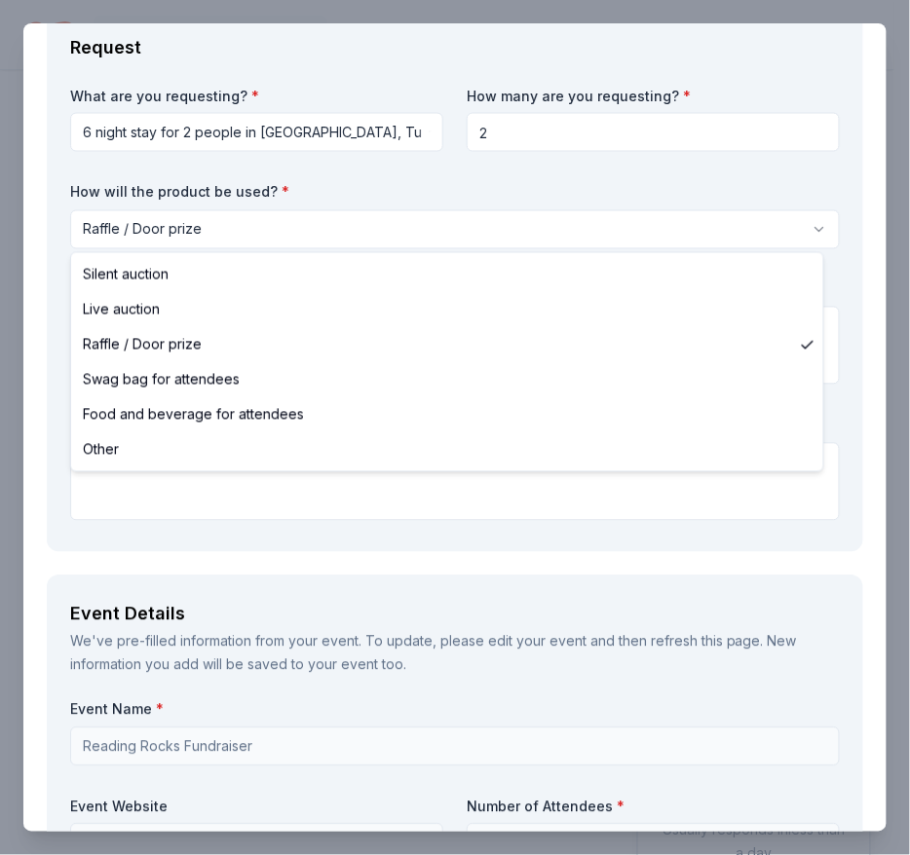
click at [261, 232] on html "Reading Rocks Fundraiser Plus trial ends on 10PM[DATE] $20 in rewards Due [DATE…" at bounding box center [455, 427] width 910 height 855
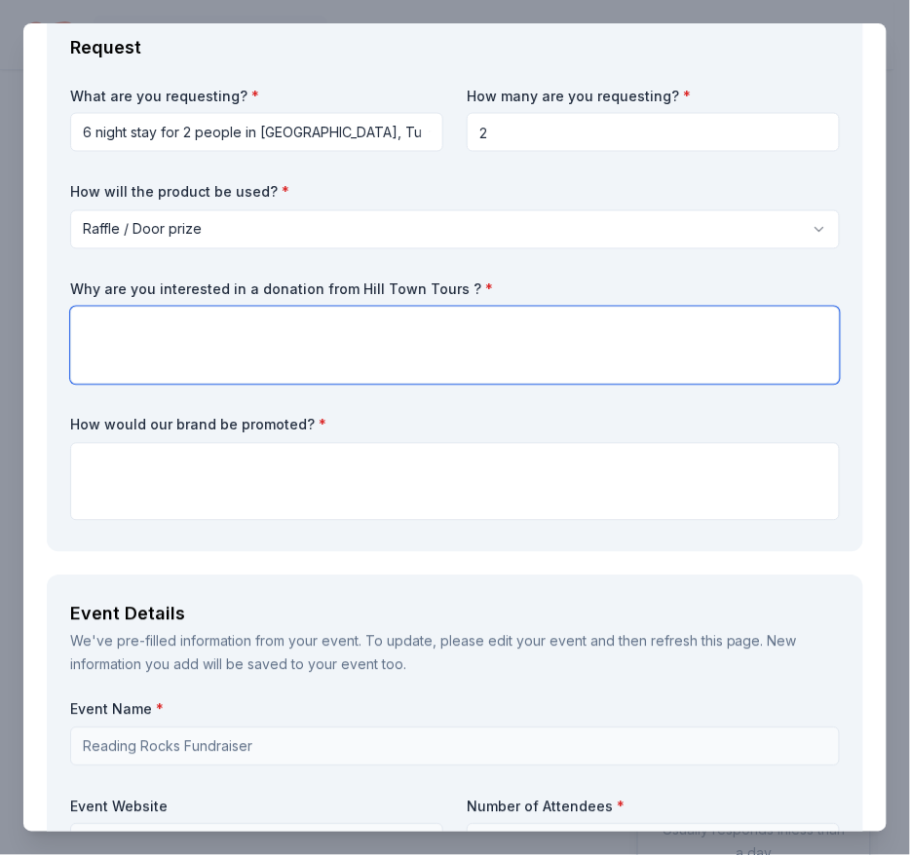
click at [224, 333] on textarea at bounding box center [455, 346] width 770 height 78
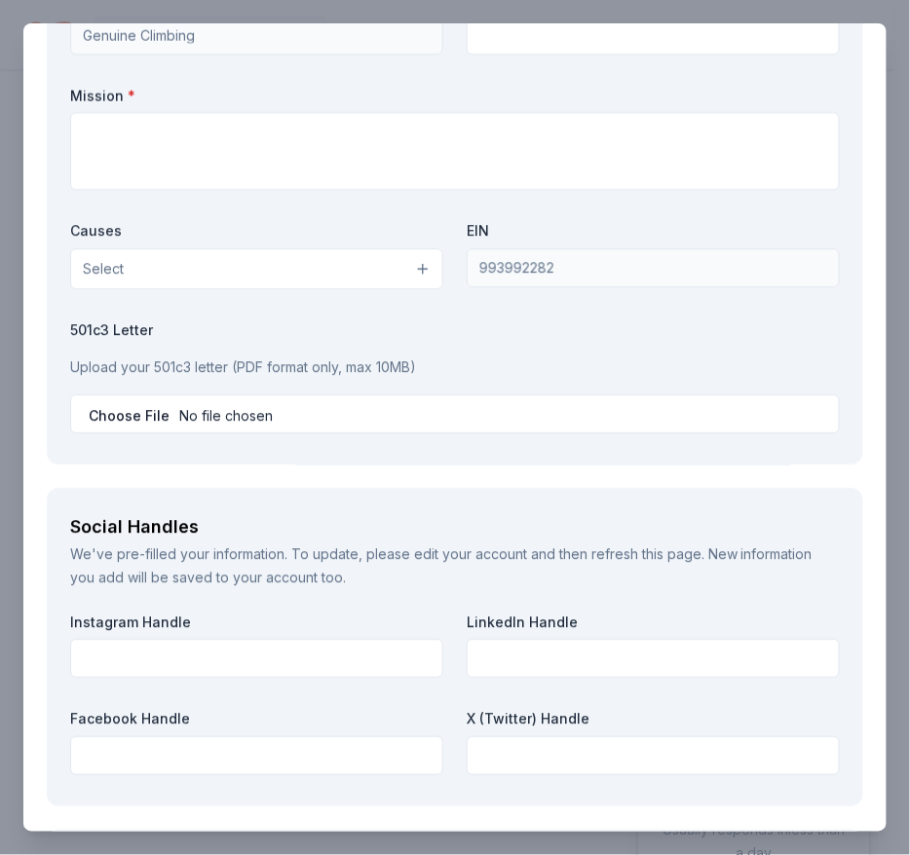
scroll to position [2343, 0]
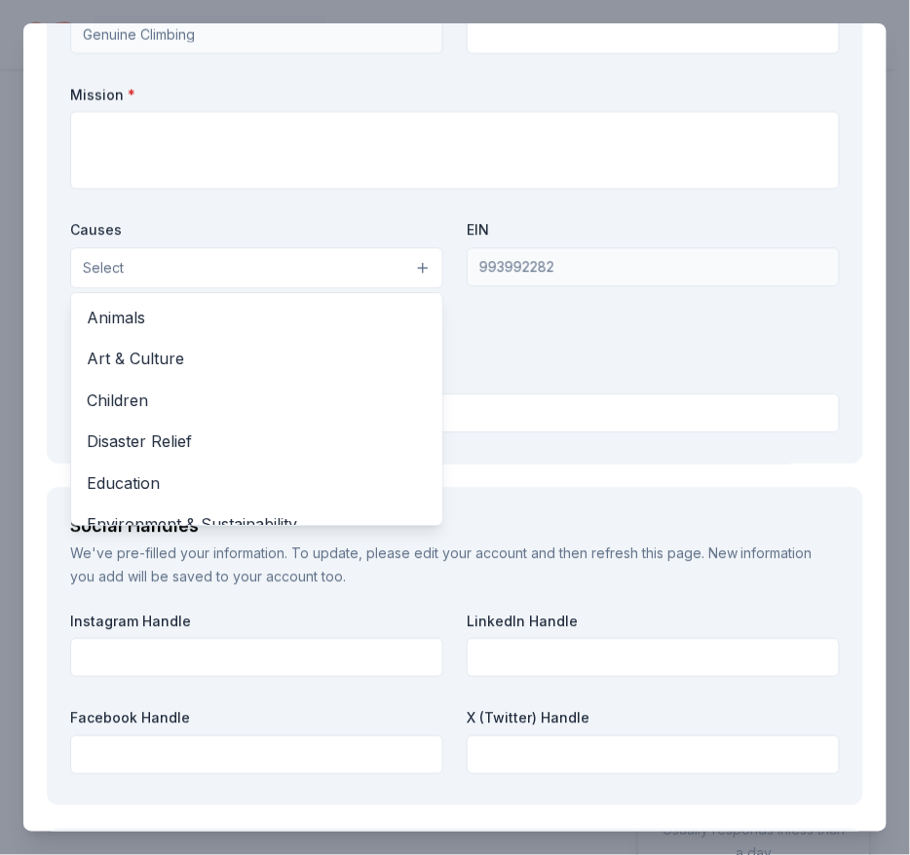
click at [268, 269] on button "Select" at bounding box center [256, 267] width 373 height 41
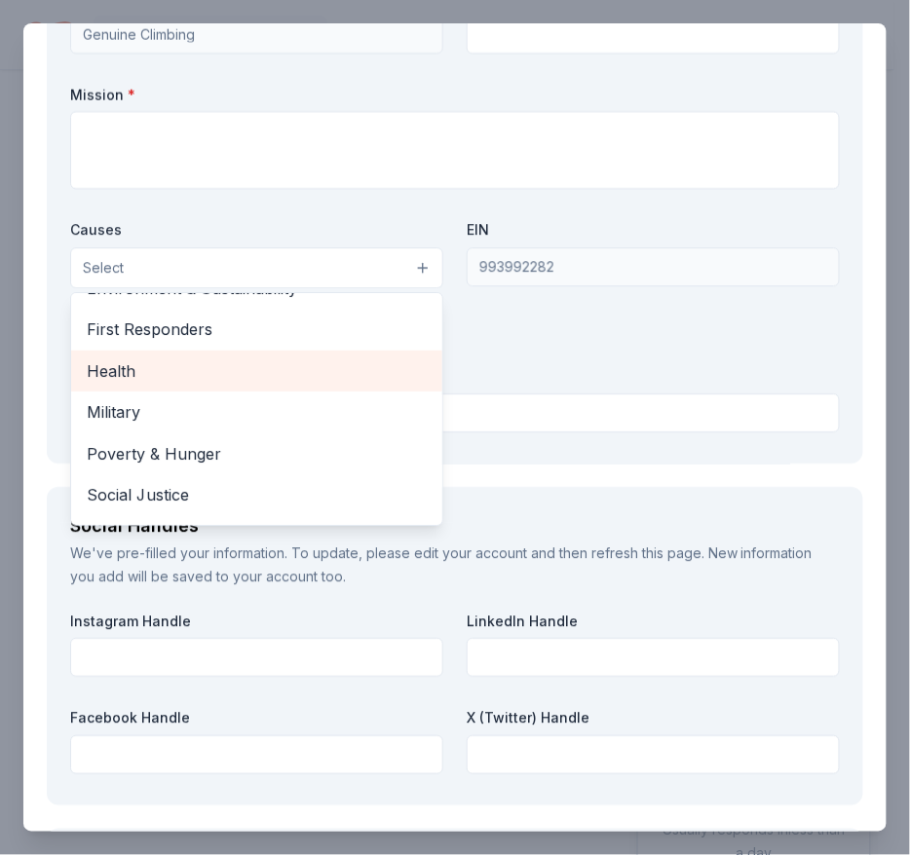
scroll to position [271, 0]
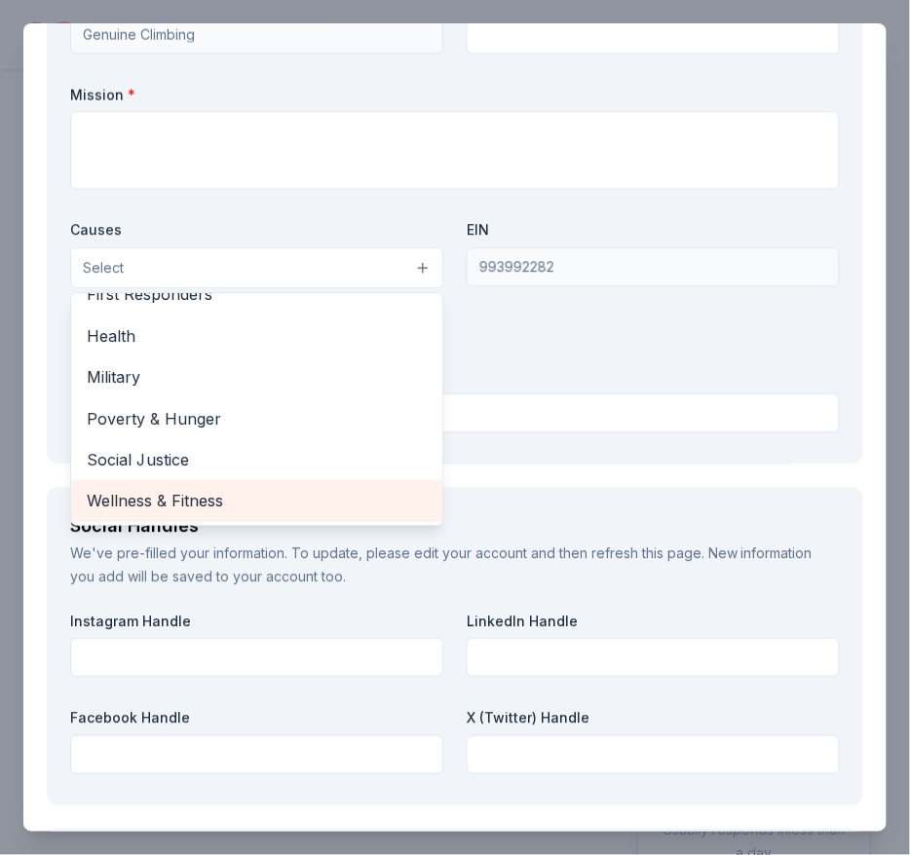
click at [267, 504] on span "Wellness & Fitness" at bounding box center [257, 500] width 340 height 25
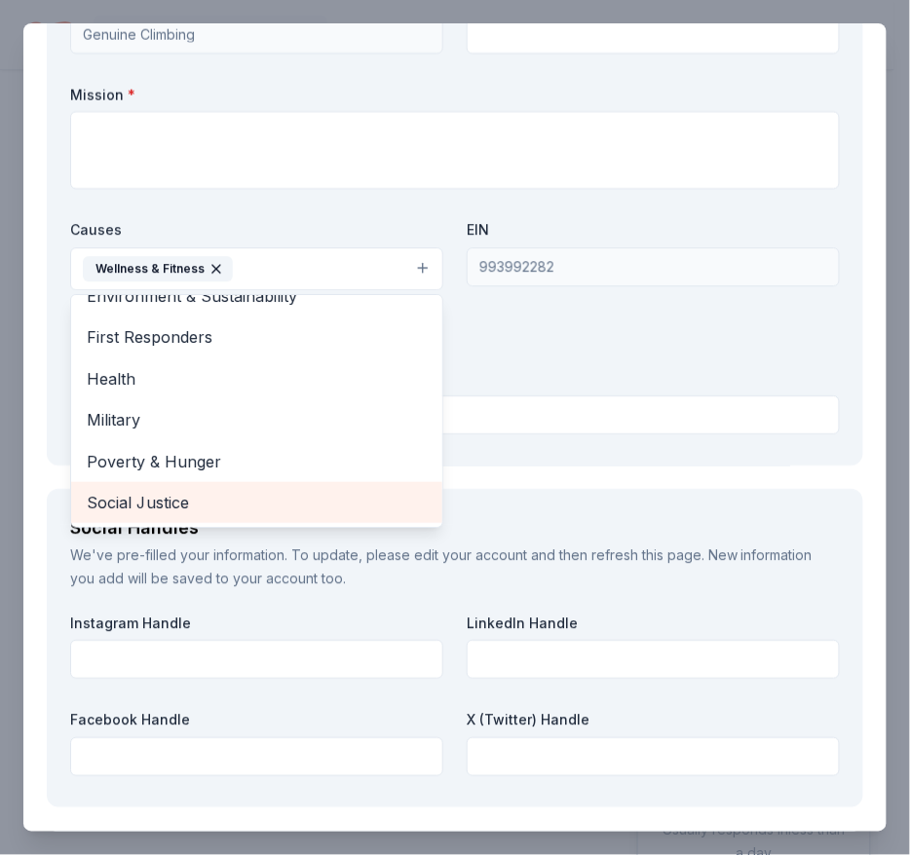
scroll to position [230, 0]
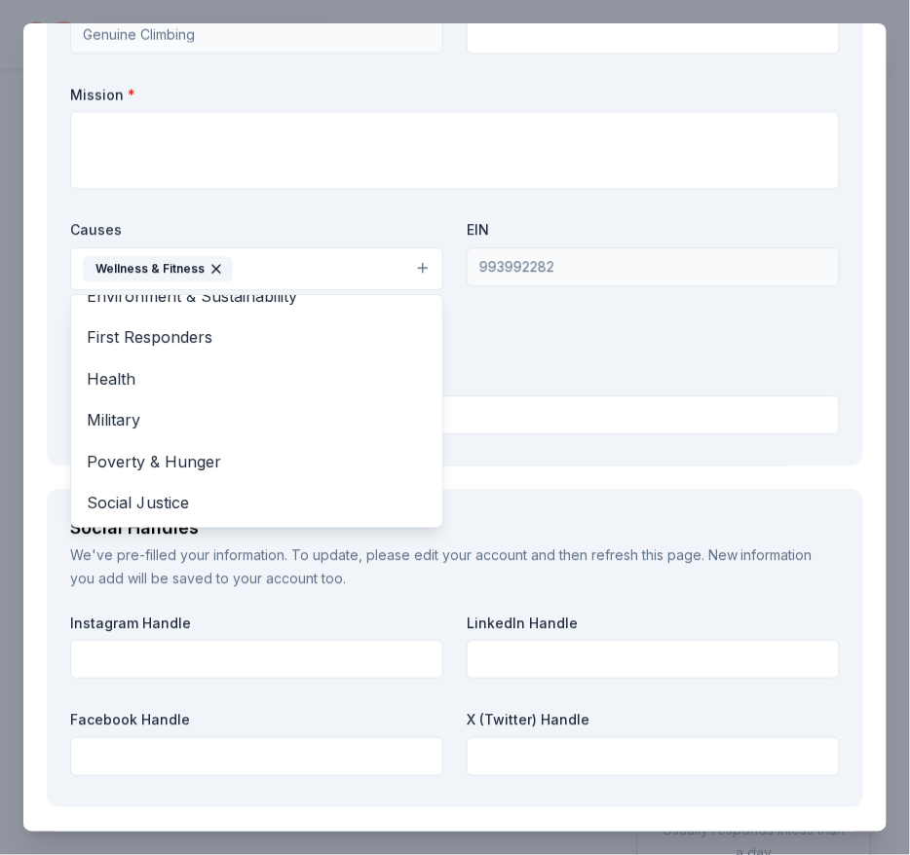
click at [507, 341] on div "Organization Name * Genuine Climbing Organization Website Mission * Causes Well…" at bounding box center [455, 214] width 770 height 454
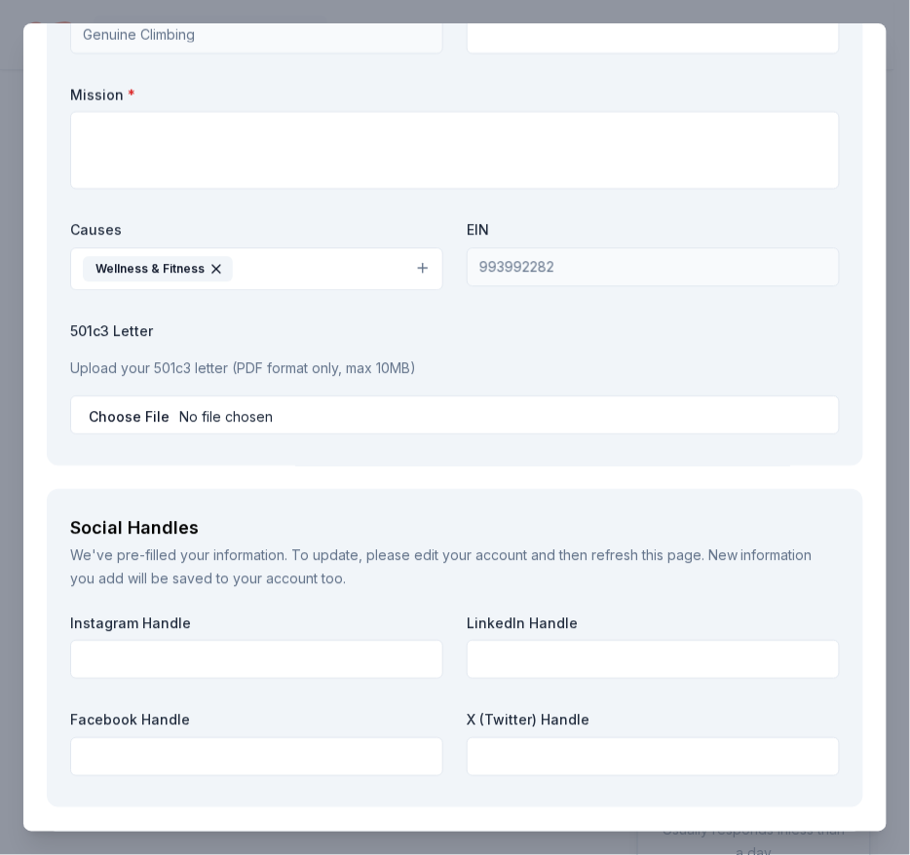
click at [340, 273] on button "Wellness & Fitness" at bounding box center [256, 268] width 373 height 43
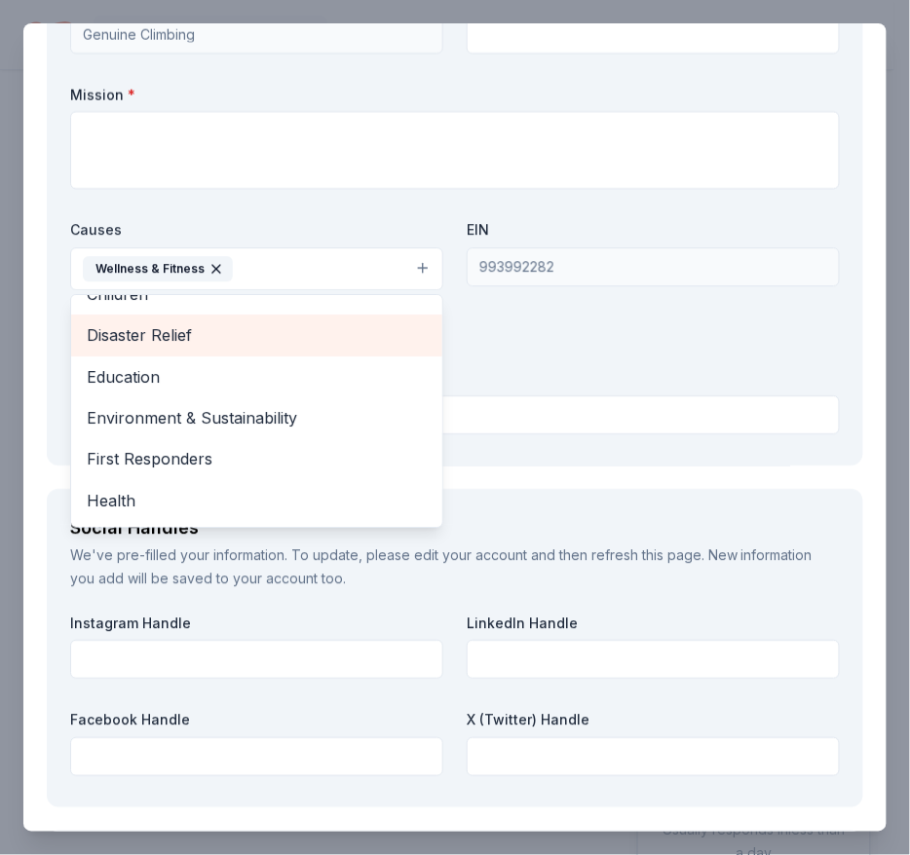
scroll to position [109, 0]
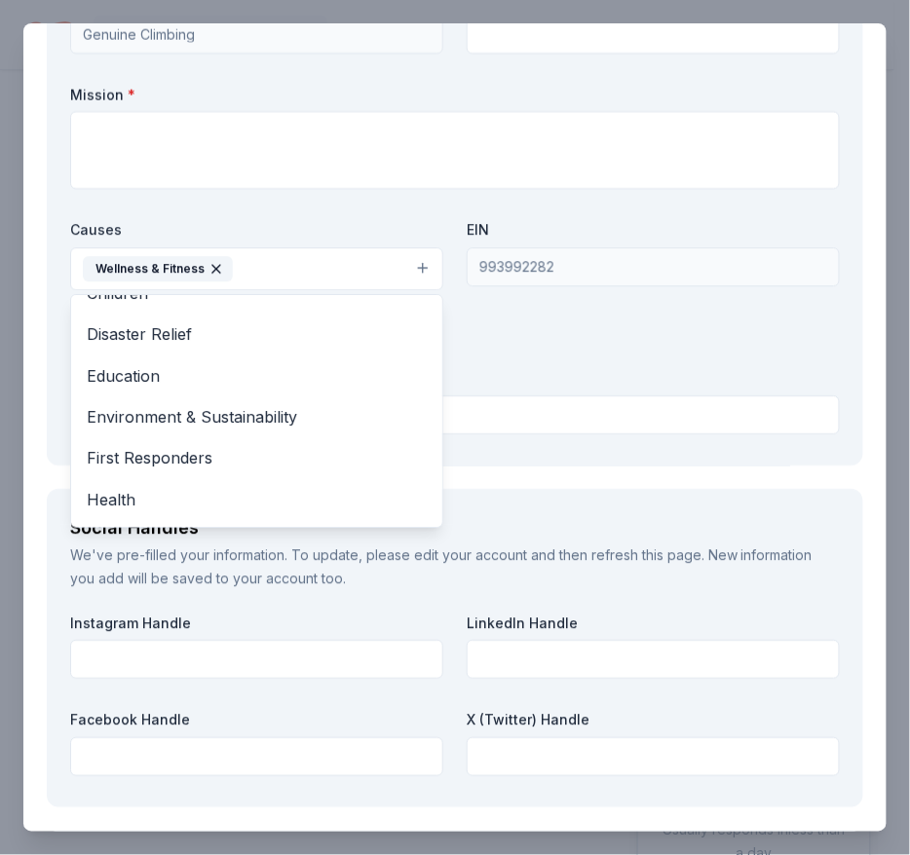
drag, startPoint x: 262, startPoint y: 417, endPoint x: 319, endPoint y: 377, distance: 70.0
click at [319, 377] on div "Animals Art & Culture Children Disaster Relief Education Environment & Sustaina…" at bounding box center [256, 411] width 373 height 234
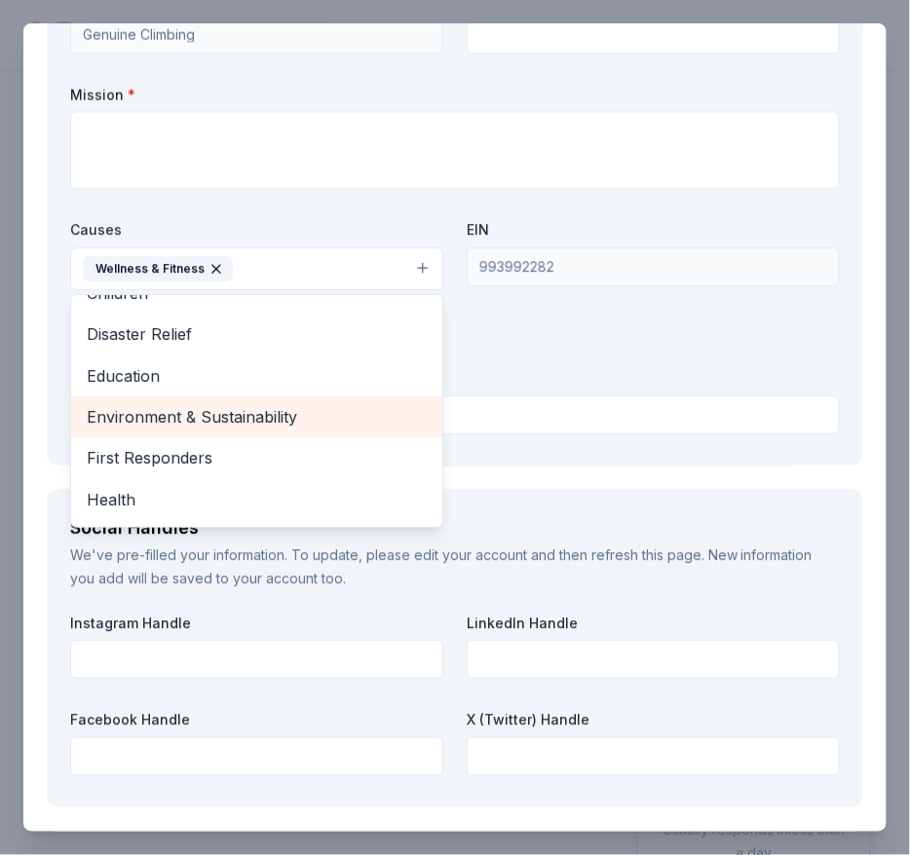
click at [304, 405] on span "Environment & Sustainability" at bounding box center [257, 416] width 340 height 25
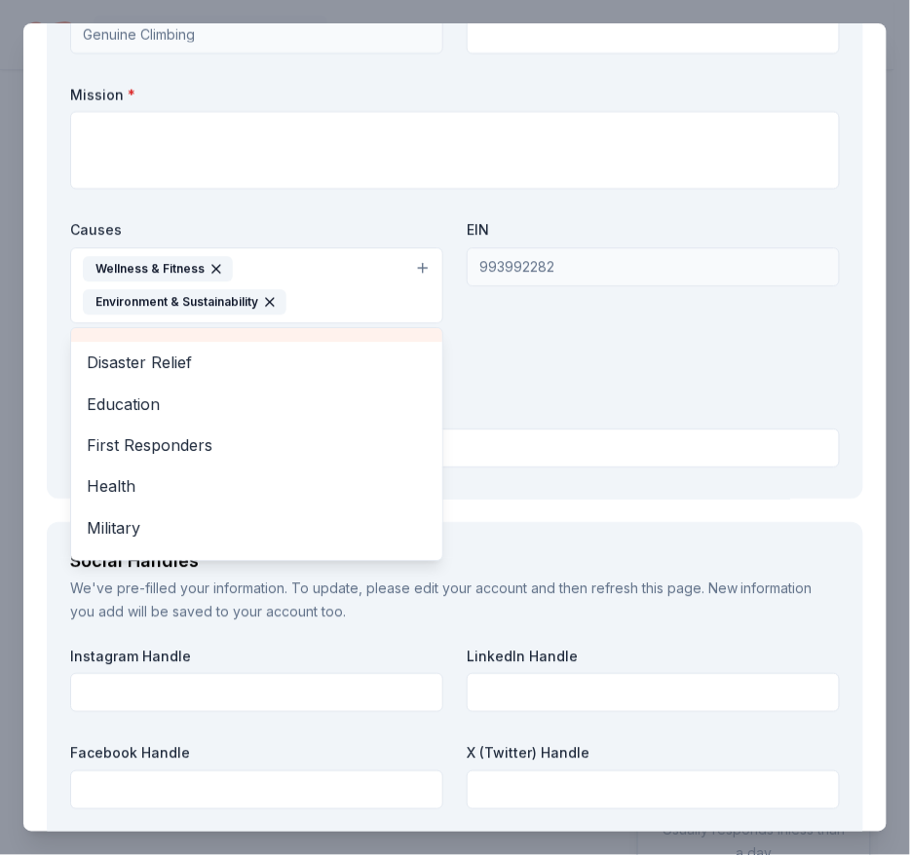
scroll to position [118, 0]
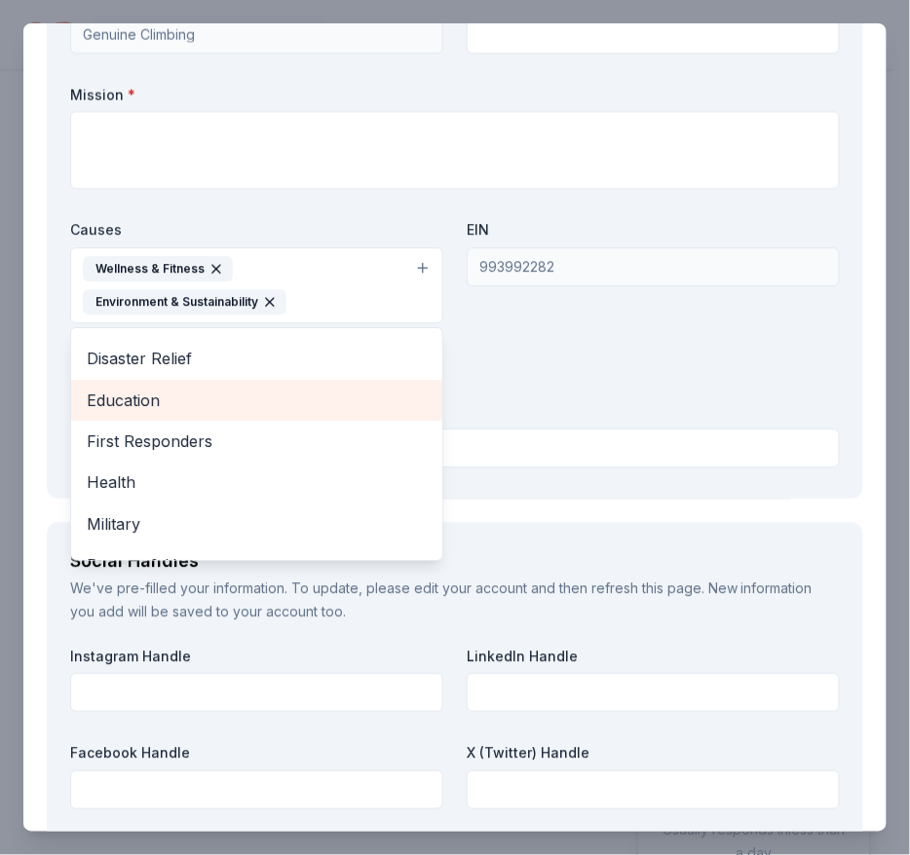
click at [212, 413] on div "Education" at bounding box center [256, 400] width 371 height 41
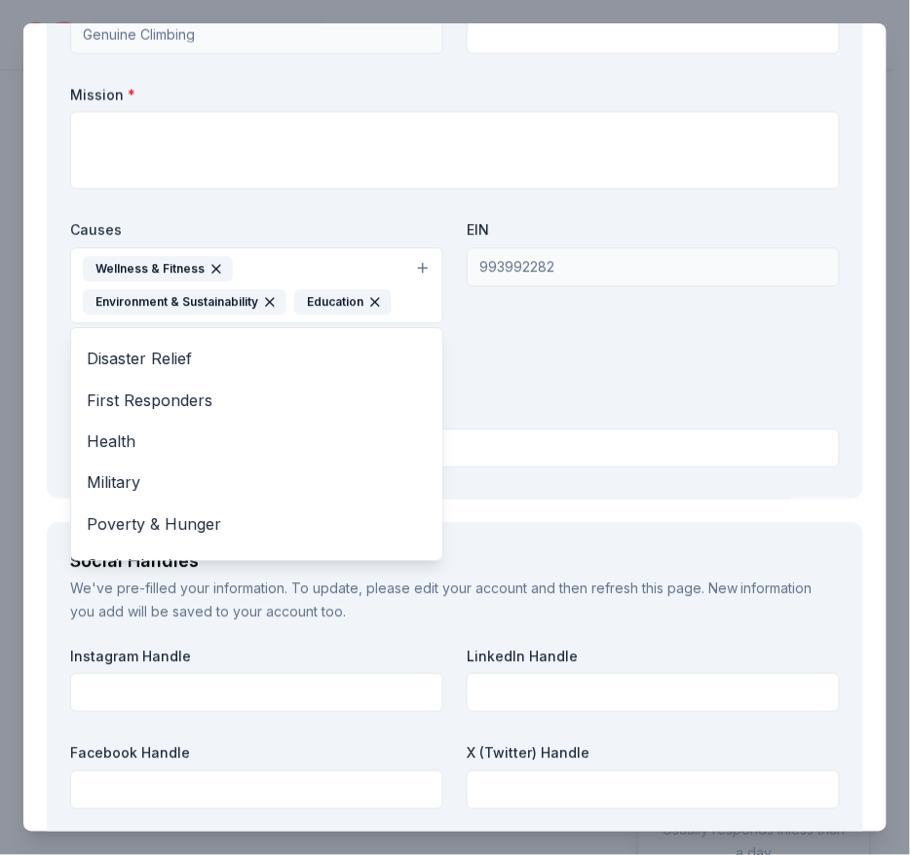
click at [574, 402] on div "Organization Name * Genuine Climbing Organization Website Mission * Causes Well…" at bounding box center [455, 230] width 770 height 487
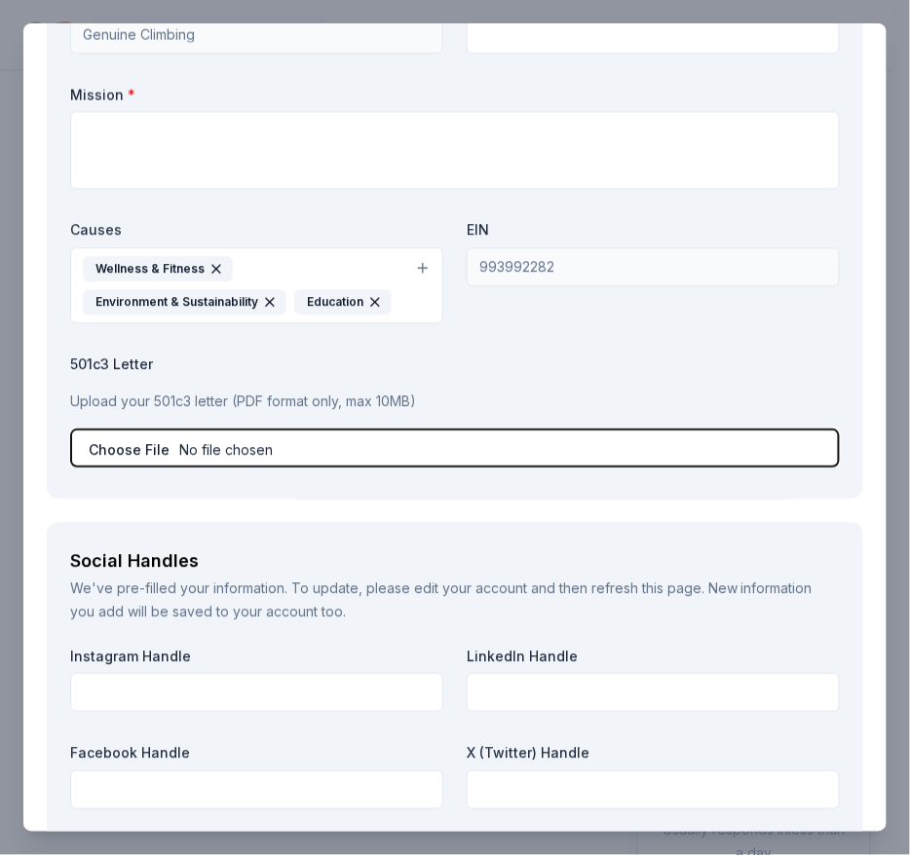
click at [314, 453] on input "file" at bounding box center [455, 448] width 770 height 39
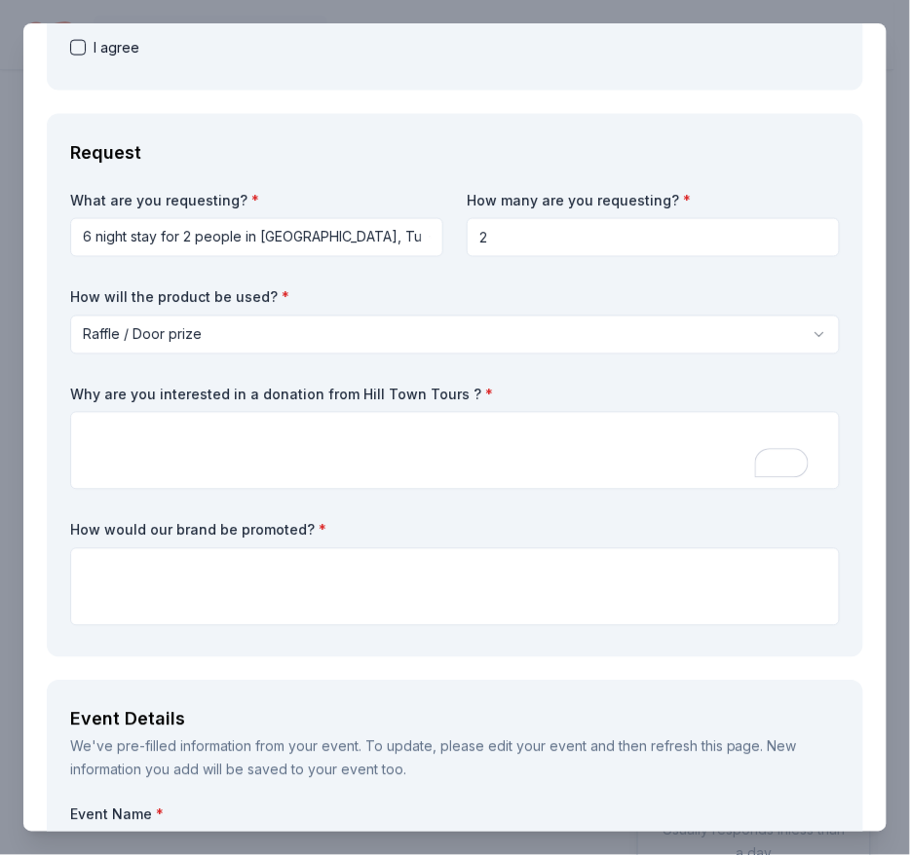
scroll to position [517, 0]
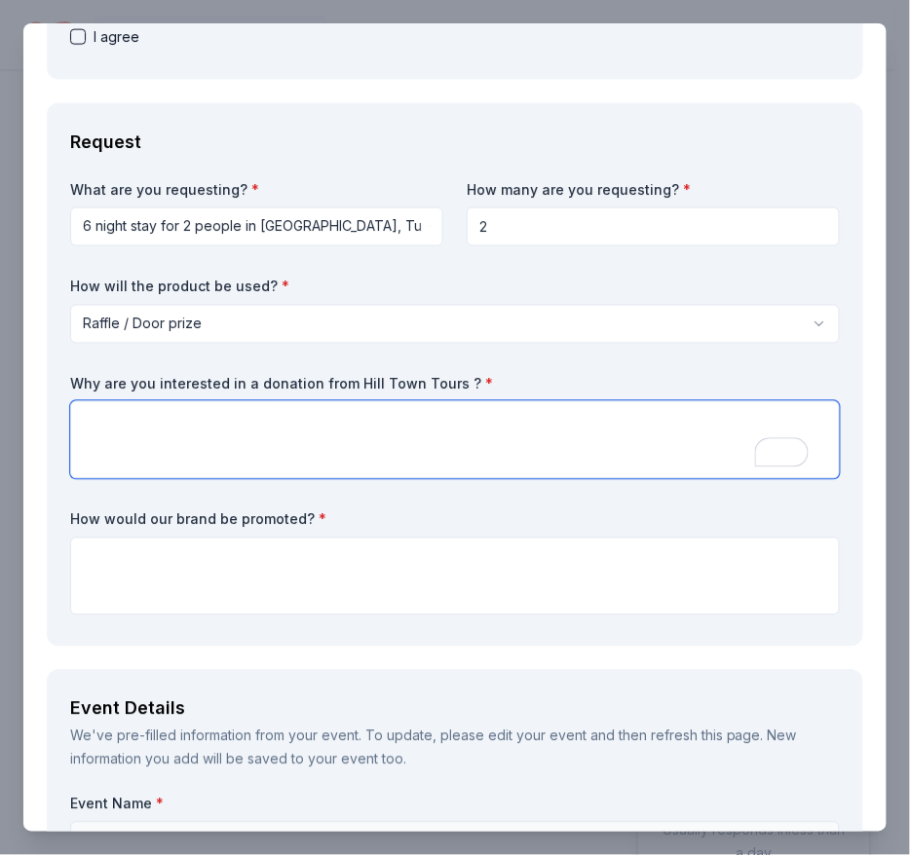
click at [141, 469] on textarea "To enrich screen reader interactions, please activate Accessibility in Grammarl…" at bounding box center [455, 440] width 770 height 78
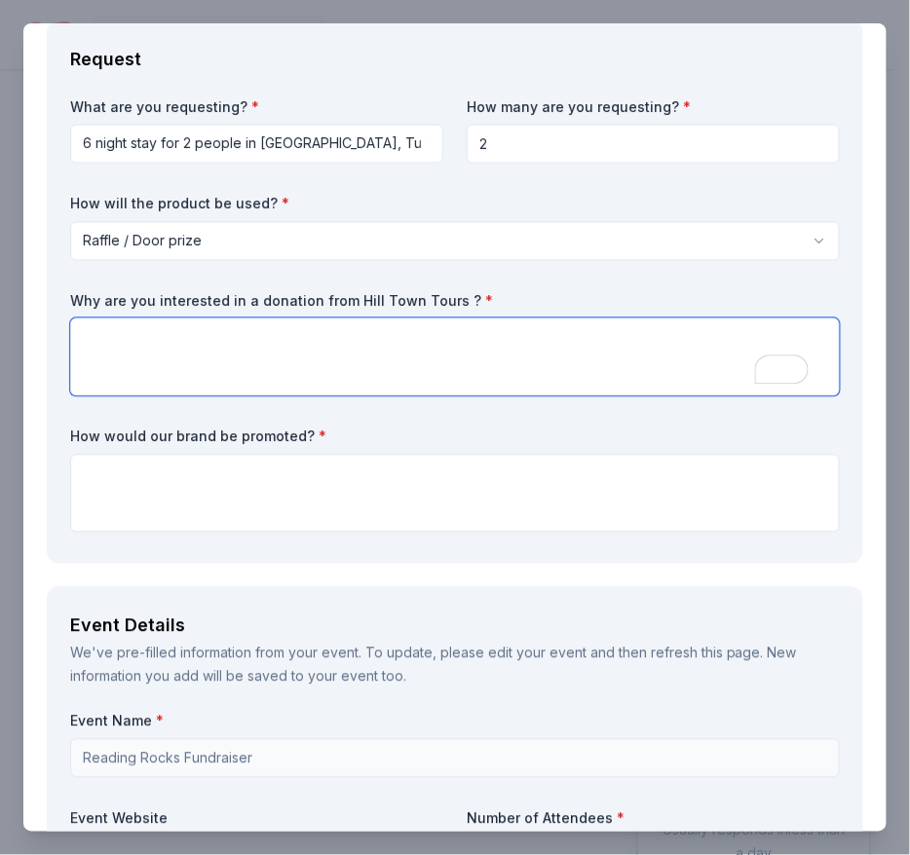
scroll to position [604, 0]
